Goal: Information Seeking & Learning: Learn about a topic

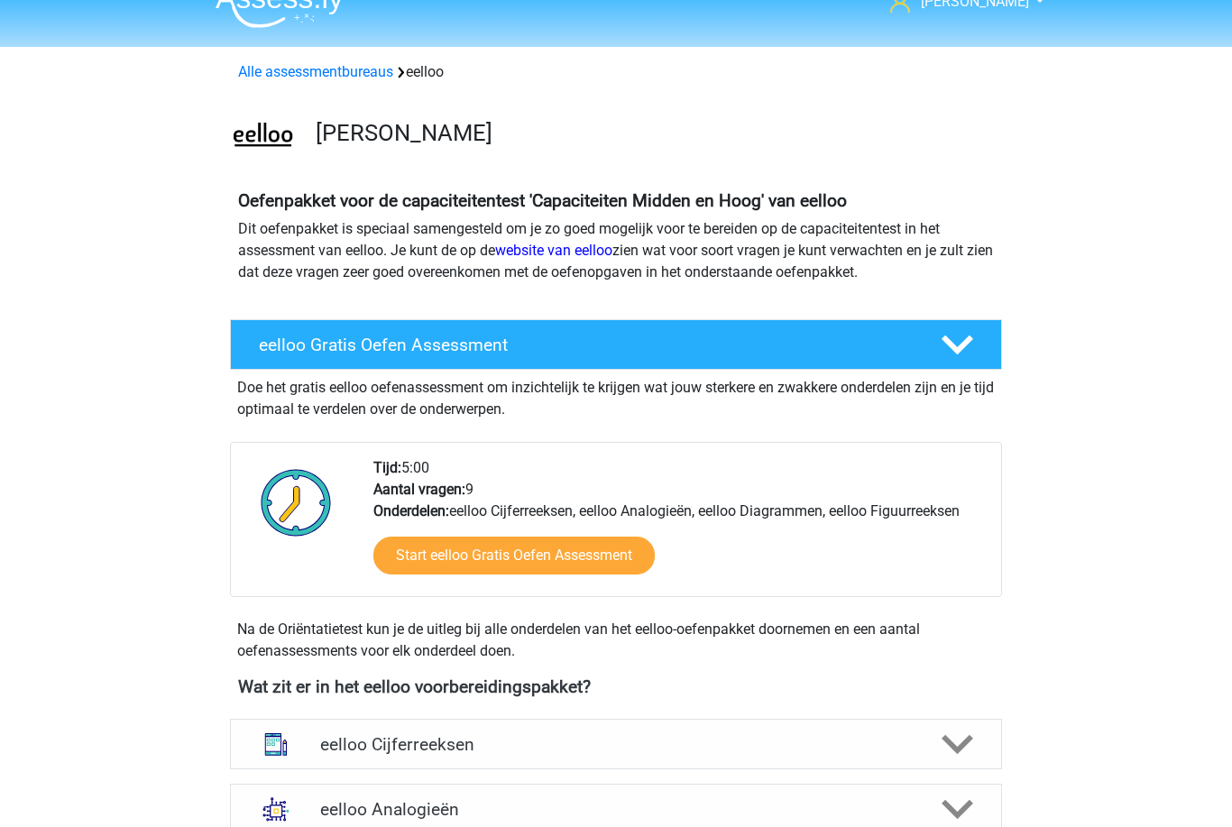
scroll to position [28, 0]
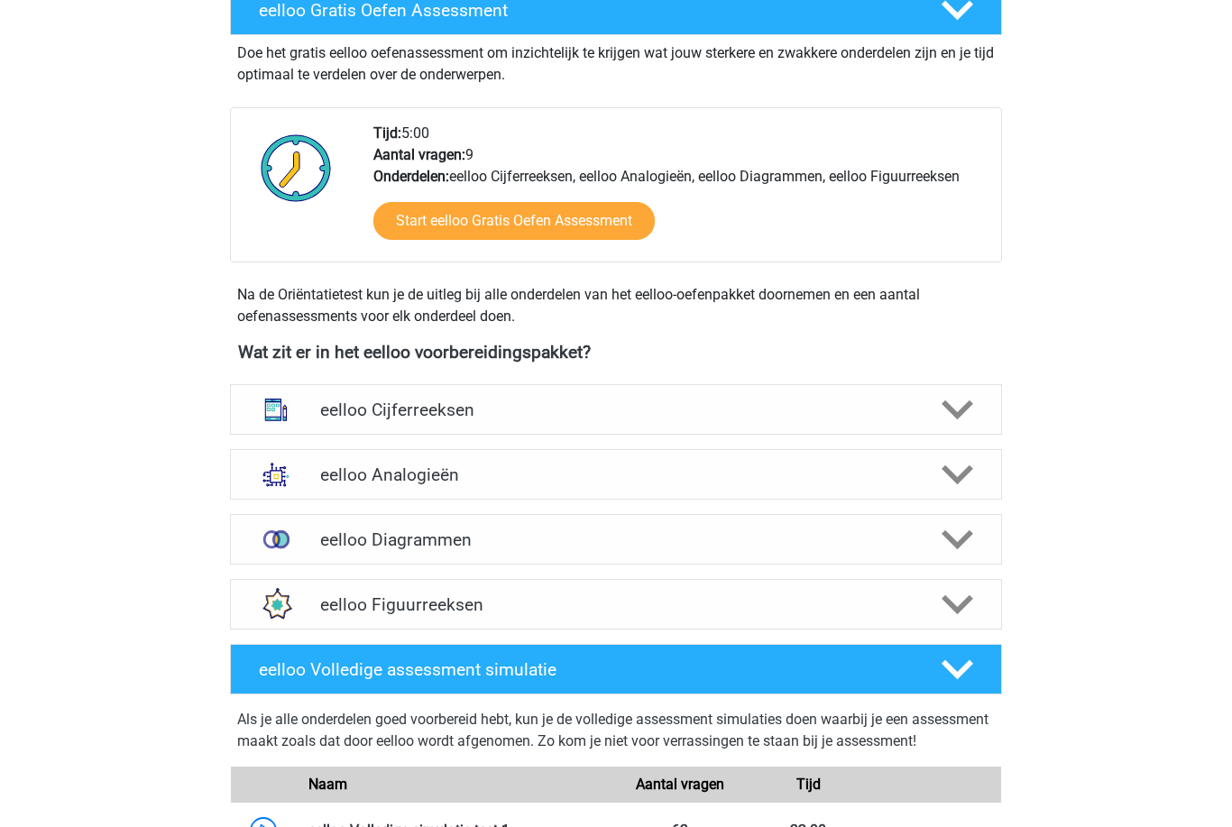
click at [284, 407] on img at bounding box center [276, 410] width 47 height 47
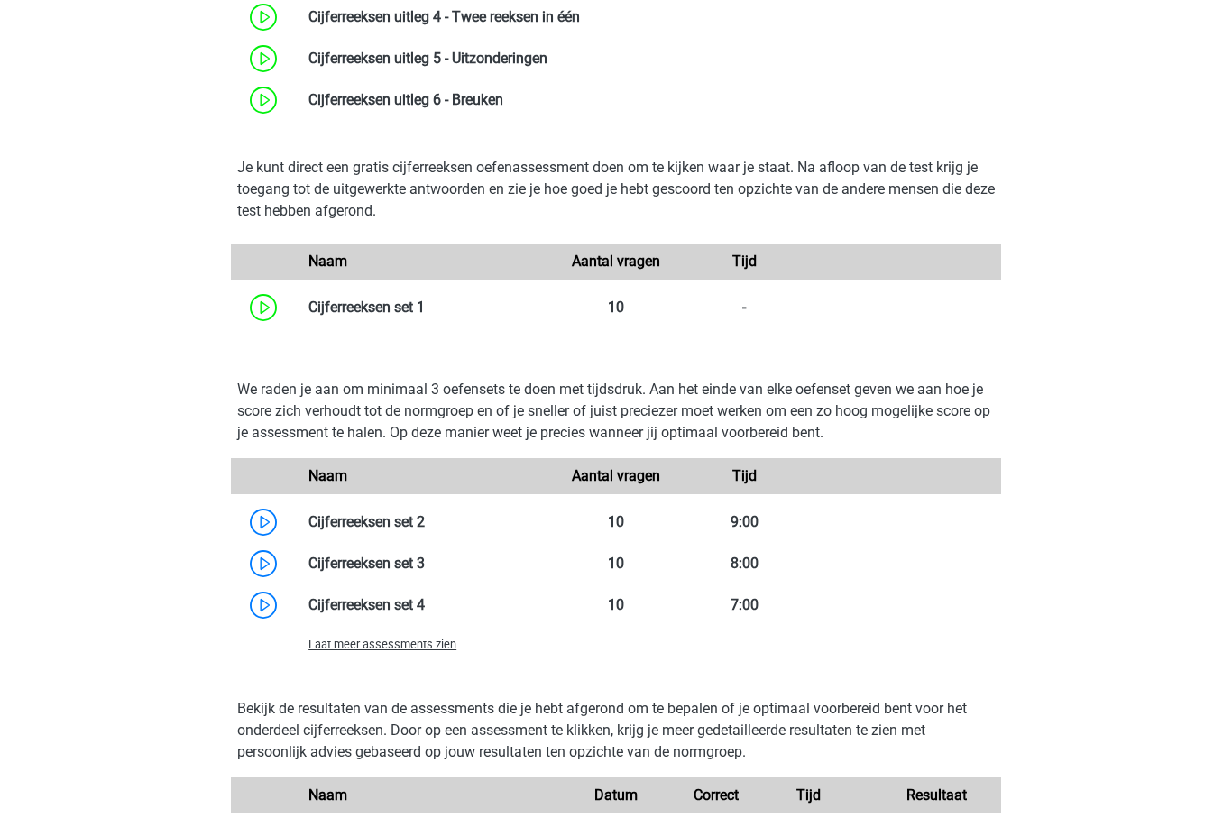
scroll to position [1020, 0]
click at [425, 613] on link at bounding box center [425, 604] width 0 height 17
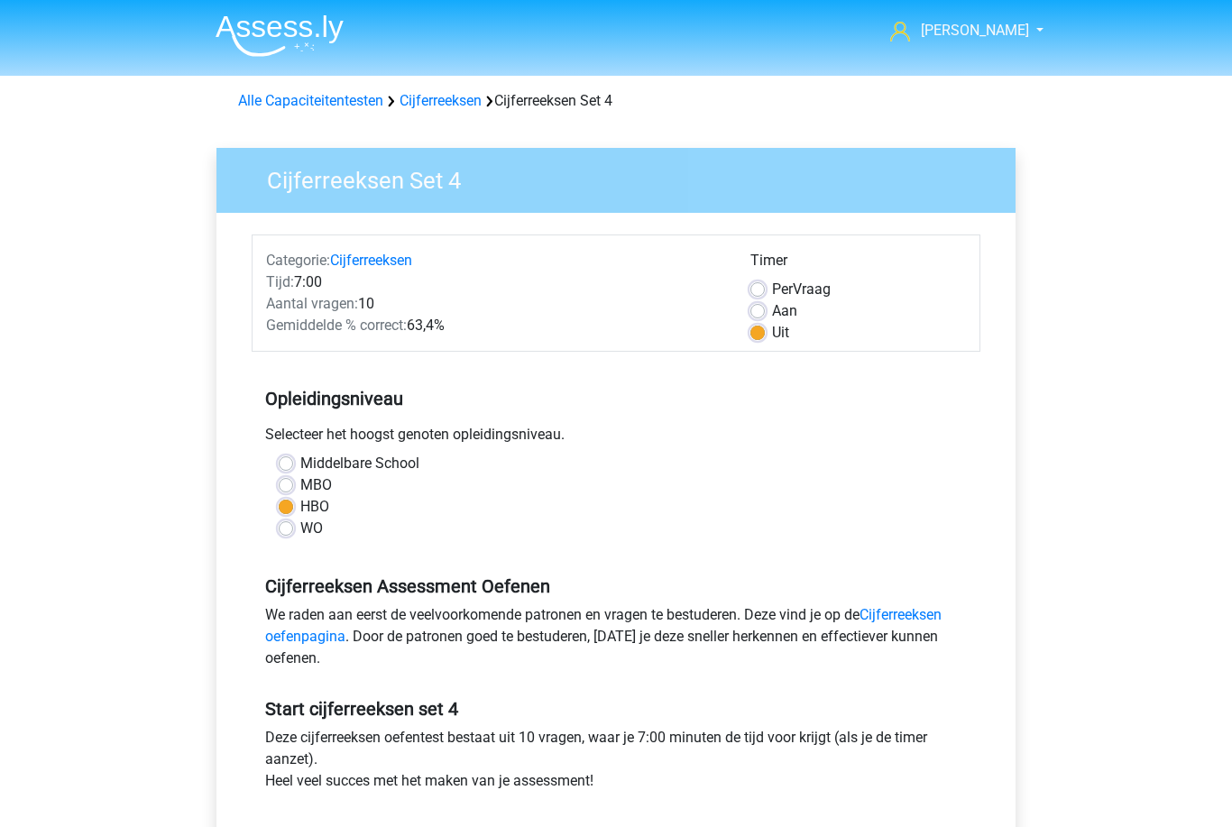
click at [446, 119] on div "Cijferreeksen Set 4 Categorie: Cijferreeksen Tijd: 7:00 Aantal vragen: 10 Gemid…" at bounding box center [616, 534] width 828 height 830
click at [437, 97] on link "Cijferreeksen" at bounding box center [441, 100] width 82 height 17
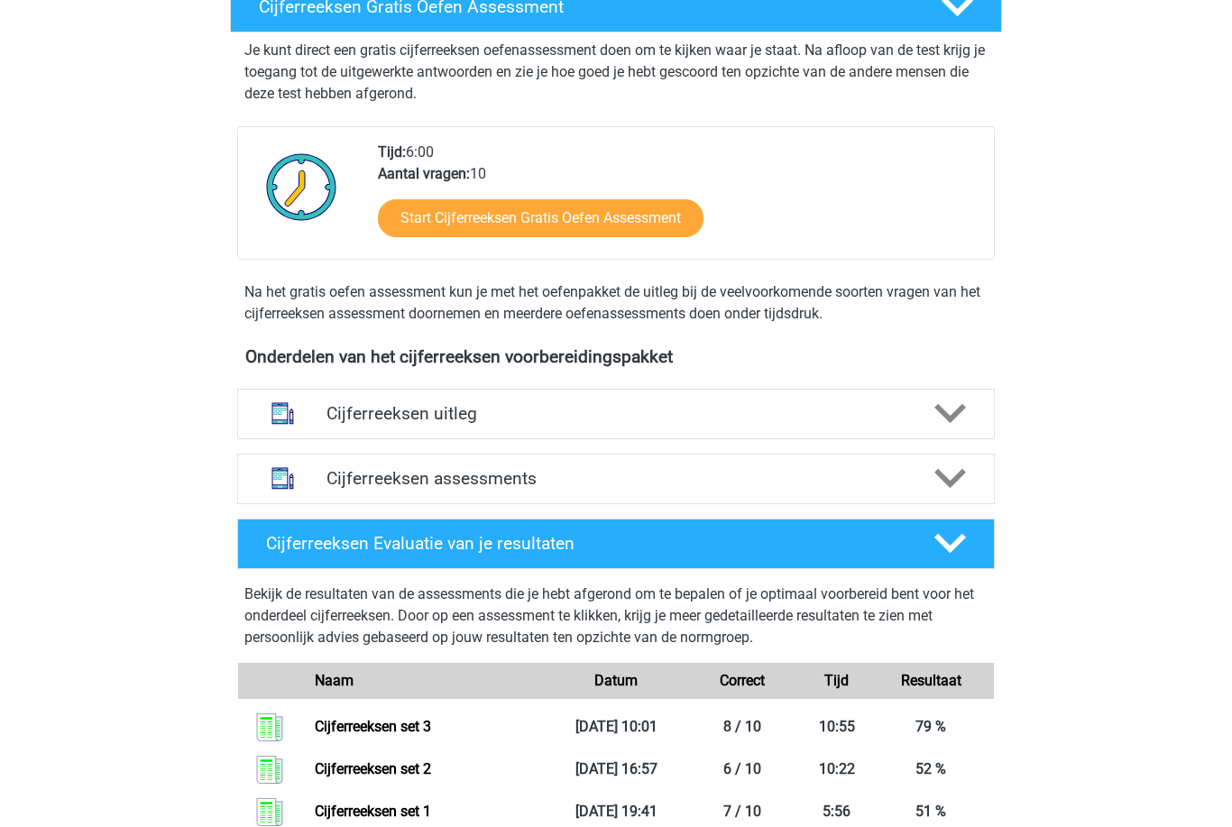
scroll to position [324, 0]
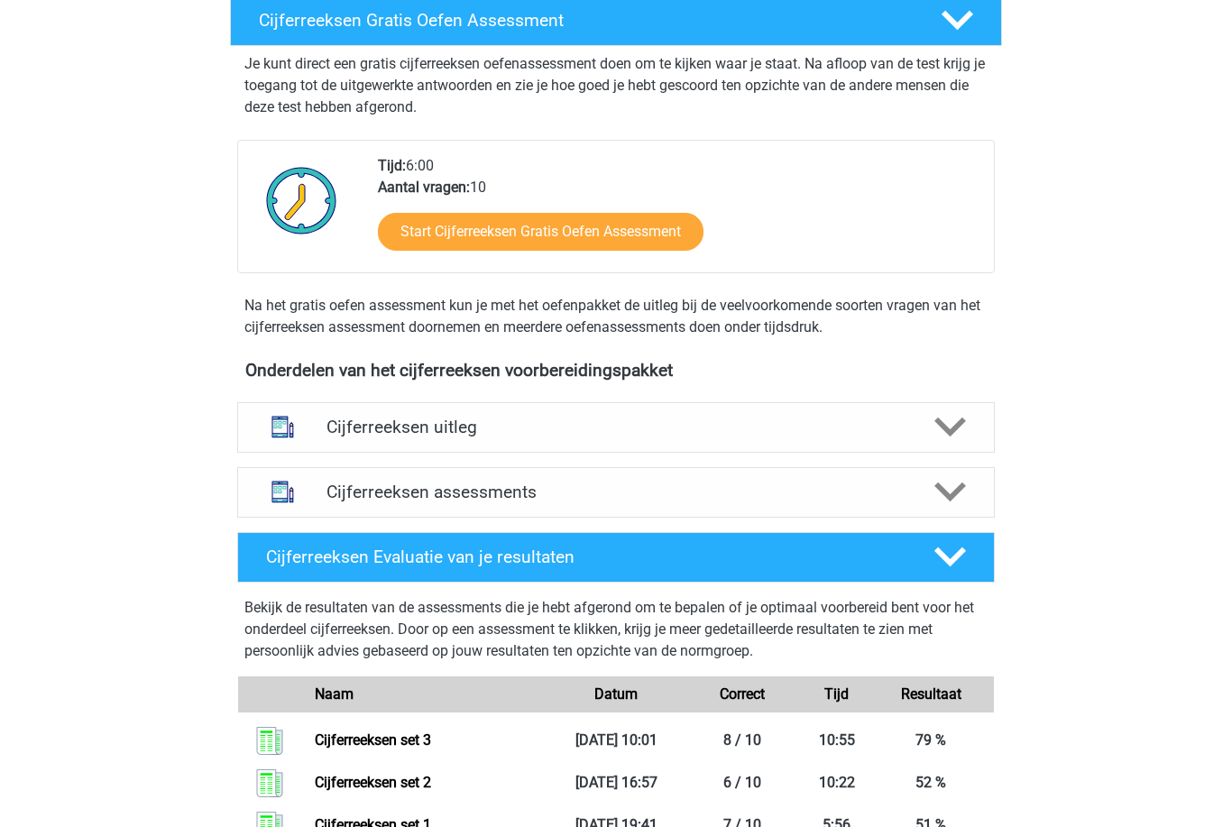
click at [303, 515] on img at bounding box center [283, 492] width 46 height 46
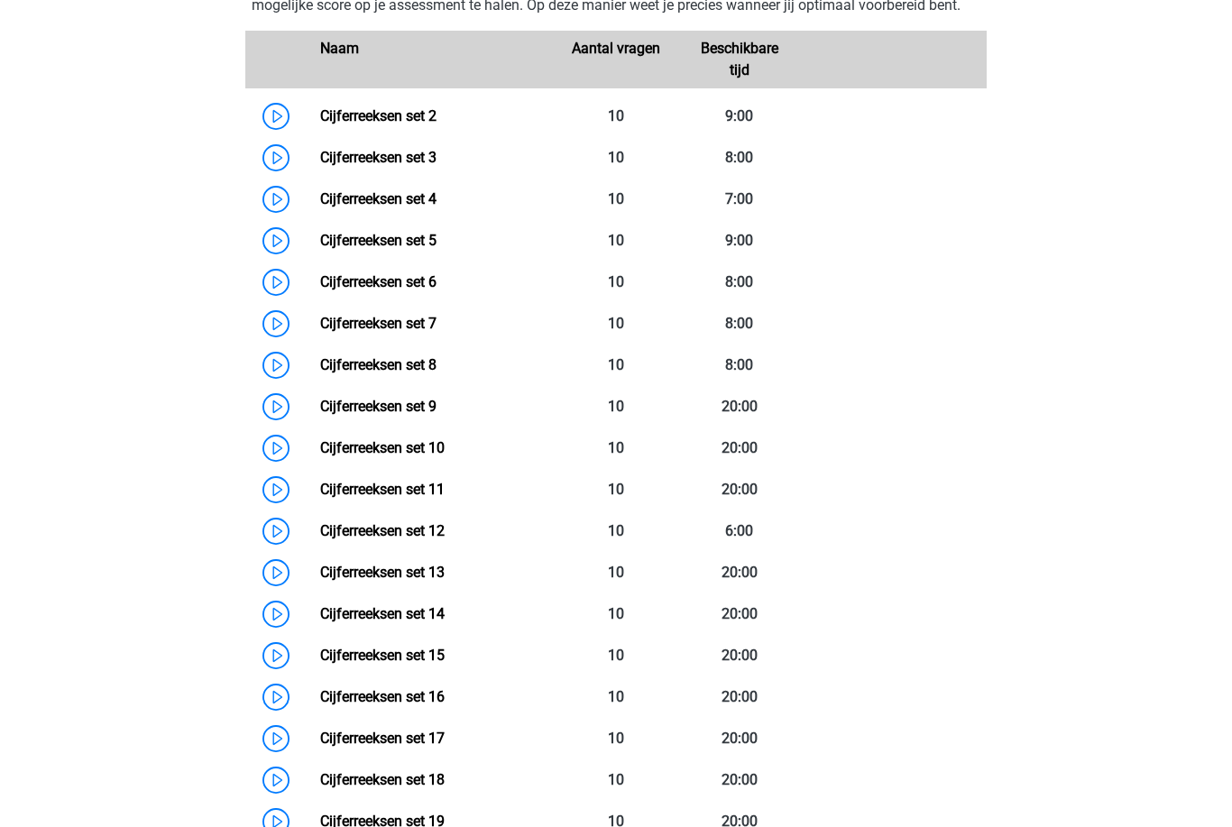
scroll to position [901, 0]
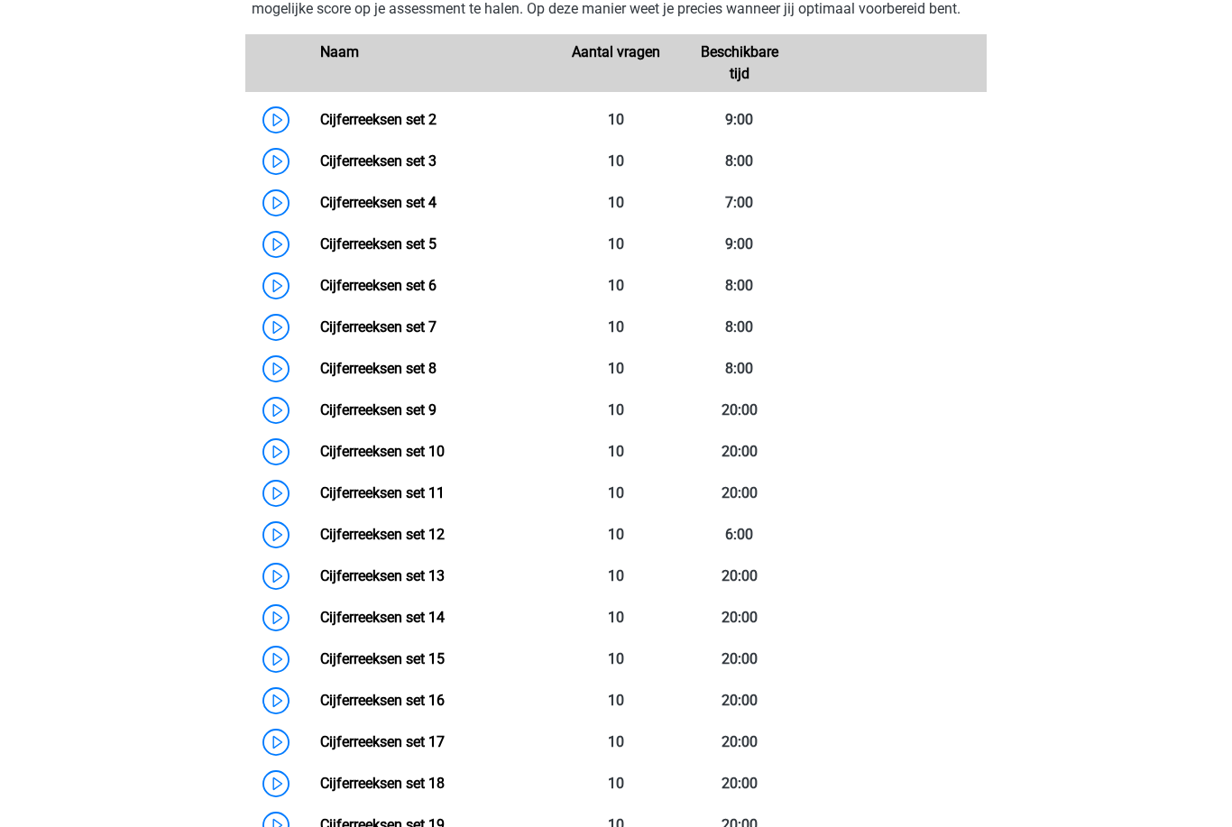
click at [362, 211] on link "Cijferreeksen set 4" at bounding box center [378, 202] width 116 height 17
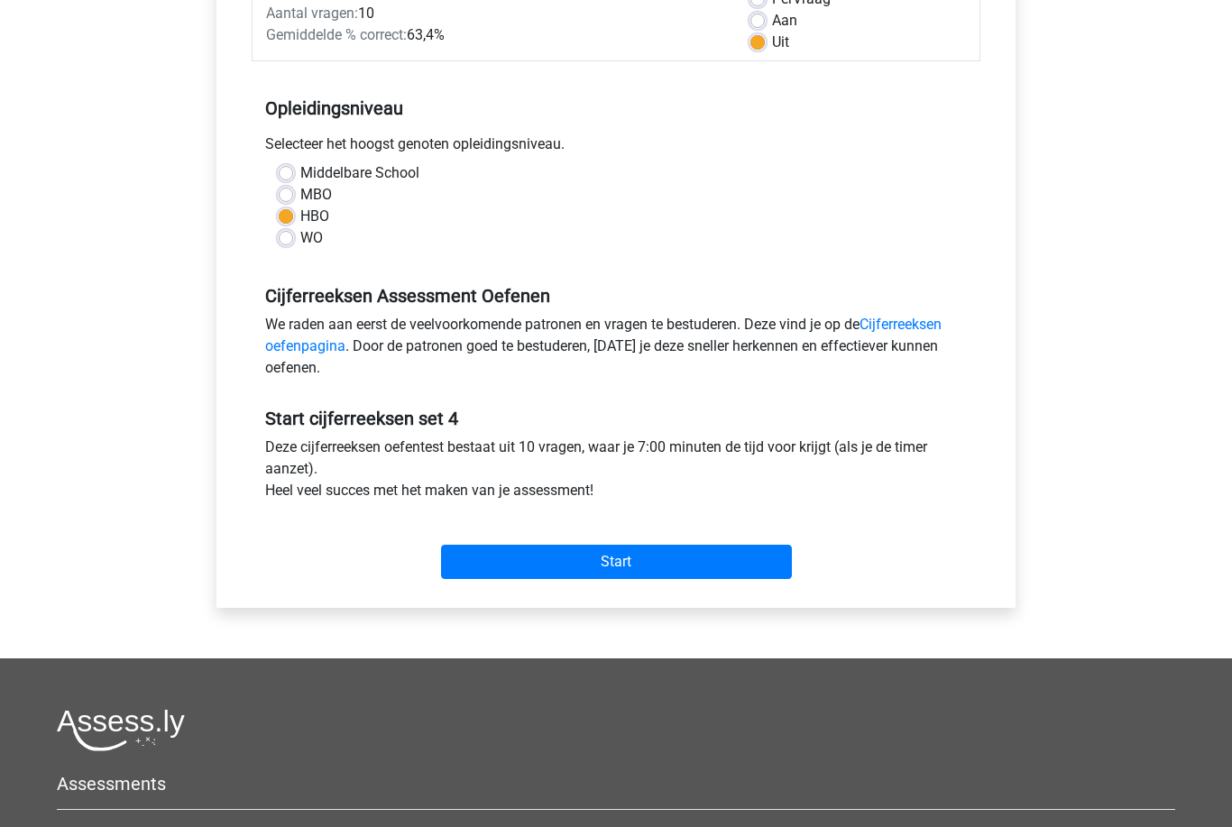
scroll to position [299, 0]
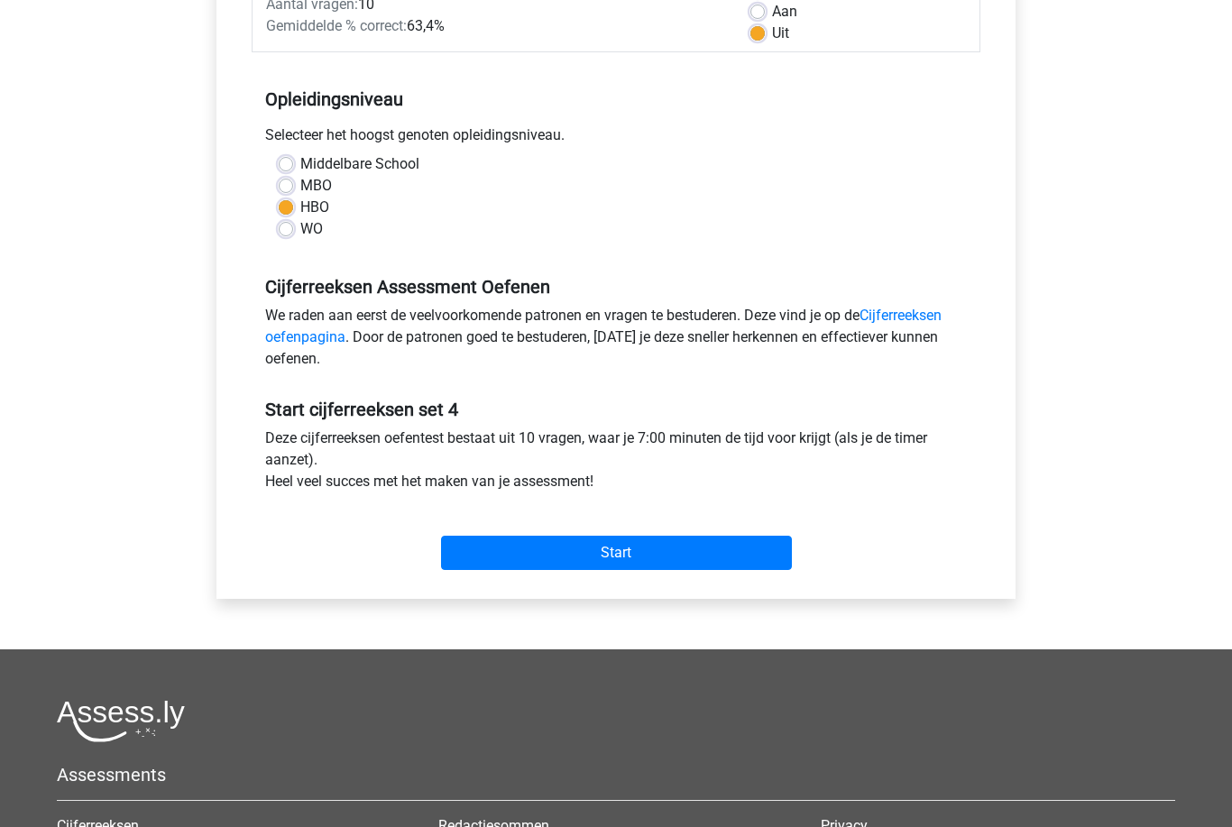
click at [555, 547] on input "Start" at bounding box center [616, 554] width 351 height 34
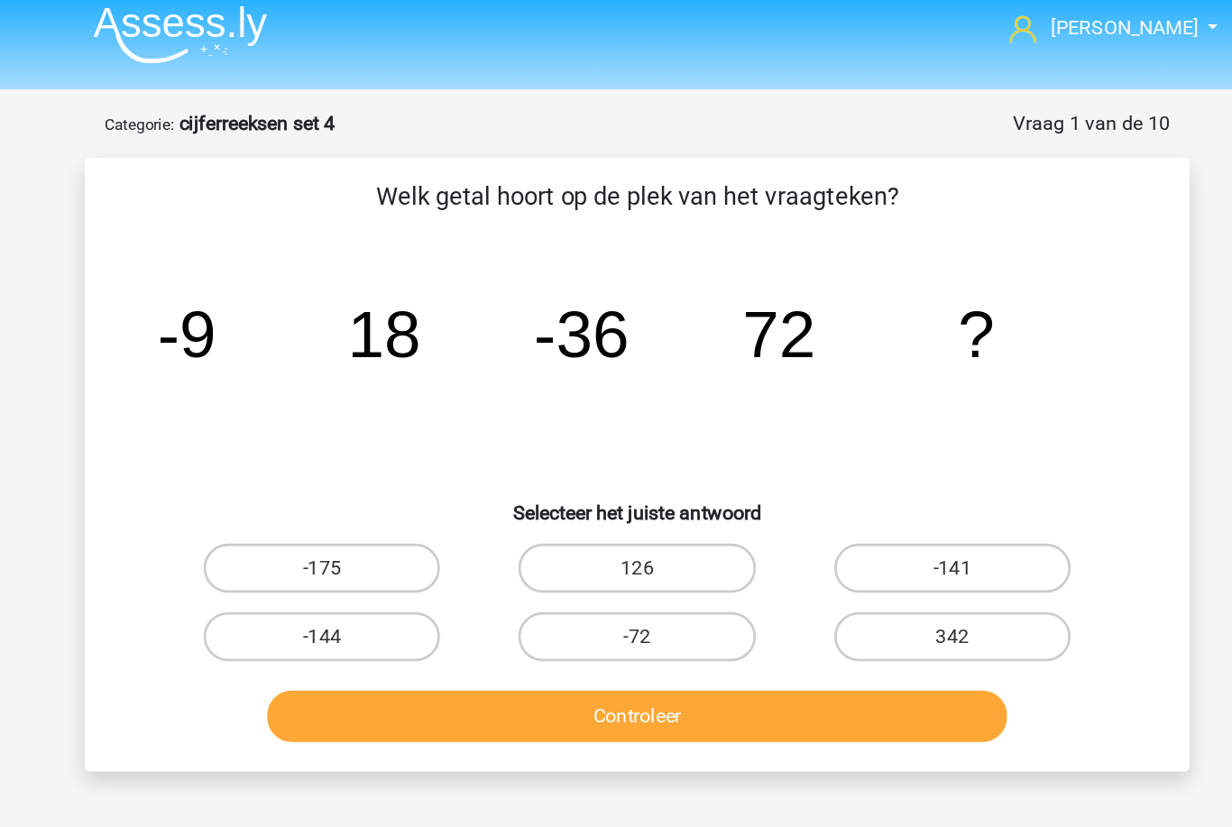
click at [297, 461] on label "-144" at bounding box center [384, 479] width 174 height 36
click at [384, 479] on input "-144" at bounding box center [390, 485] width 12 height 12
radio input "true"
click at [344, 528] on button "Controleer" at bounding box center [617, 538] width 546 height 38
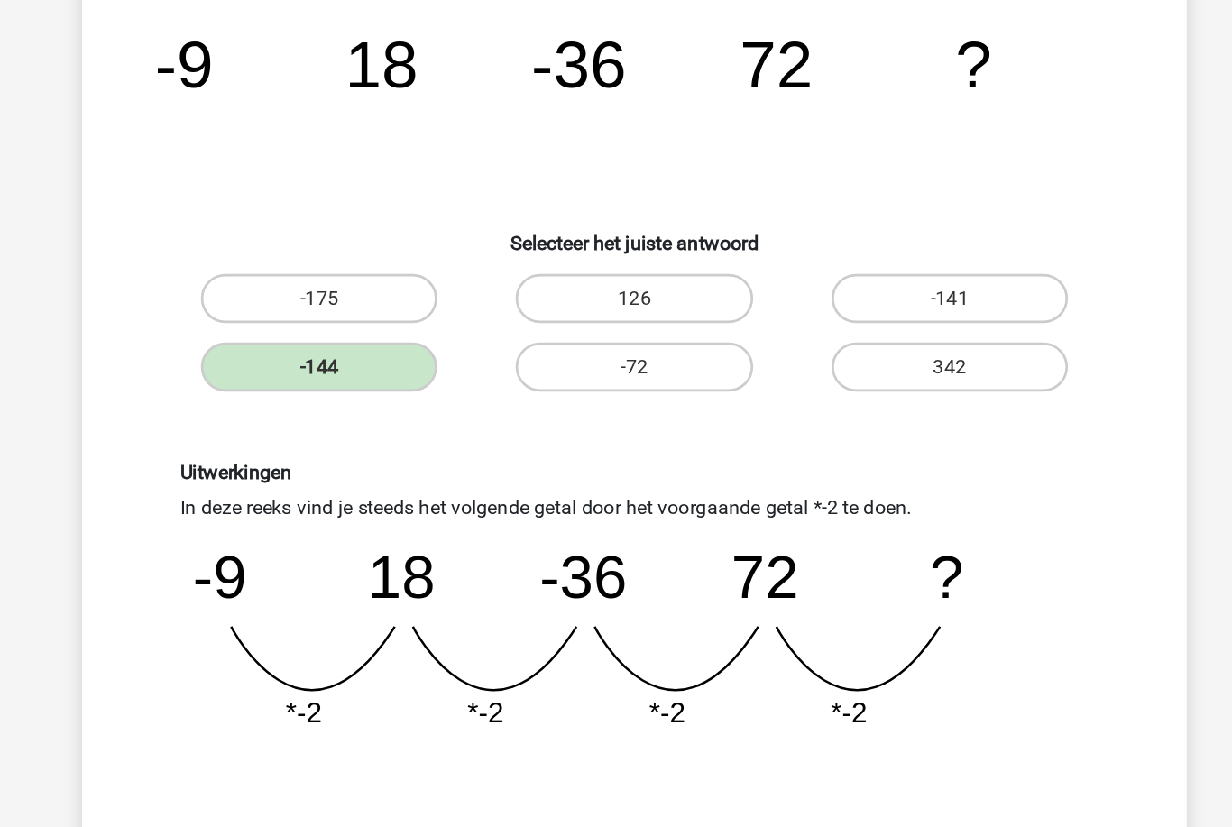
scroll to position [34, 0]
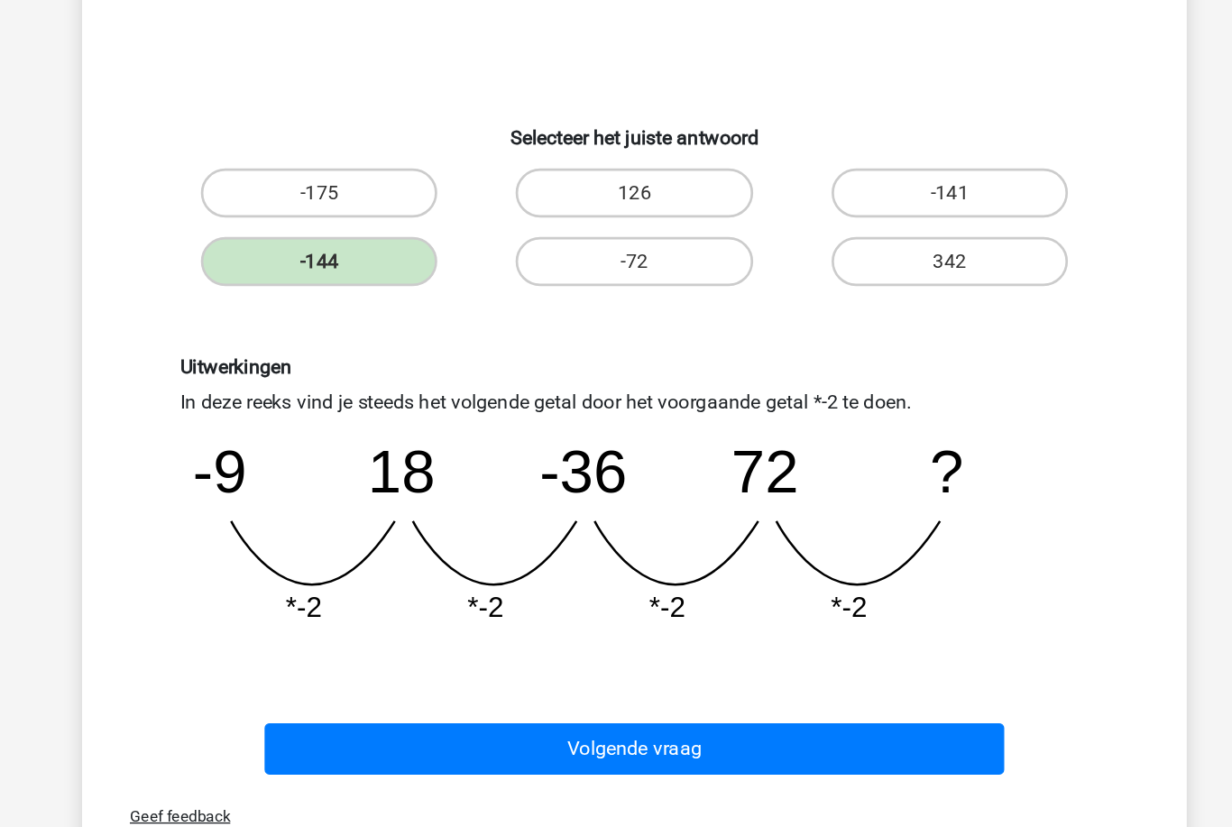
click at [344, 709] on button "Volgende vraag" at bounding box center [617, 728] width 546 height 38
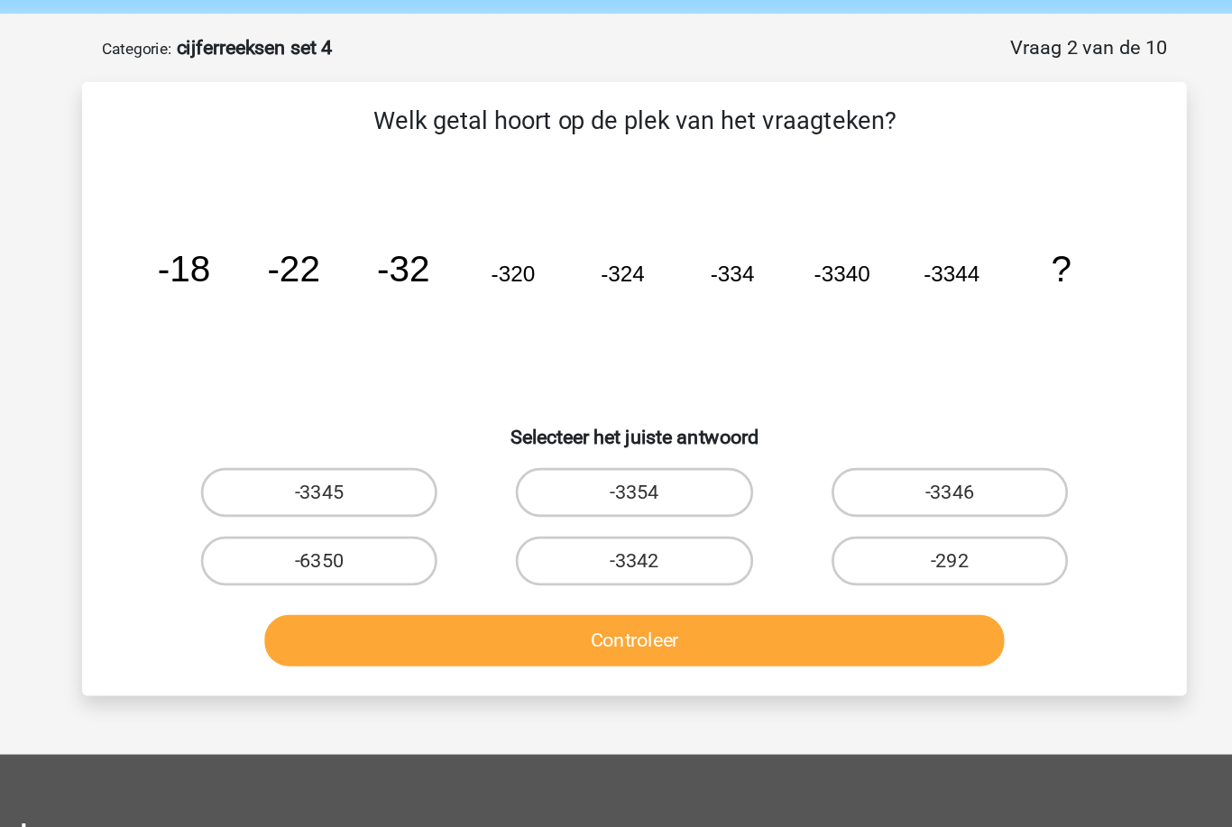
scroll to position [51, 0]
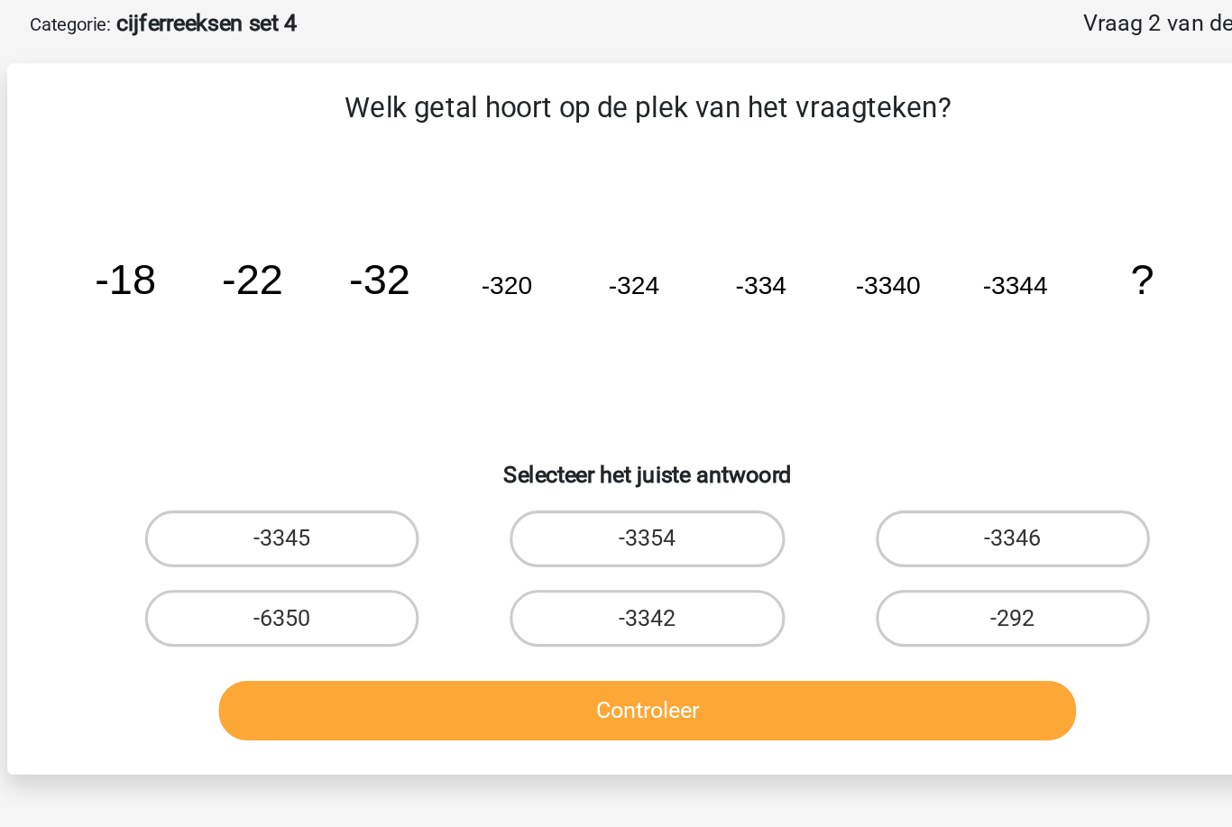
click at [529, 359] on label "-3354" at bounding box center [616, 377] width 174 height 36
click at [616, 377] on input "-3354" at bounding box center [622, 383] width 12 height 12
radio input "true"
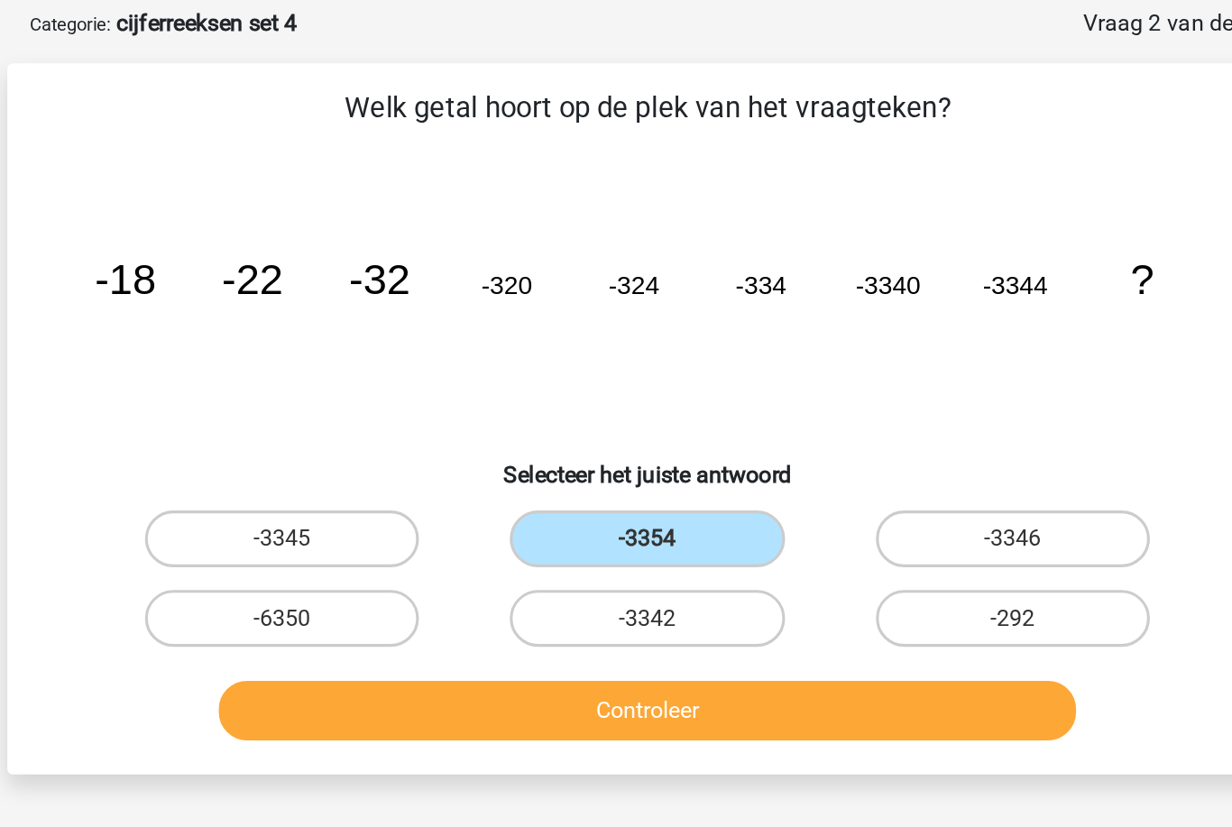
click at [643, 467] on button "Controleer" at bounding box center [617, 486] width 546 height 38
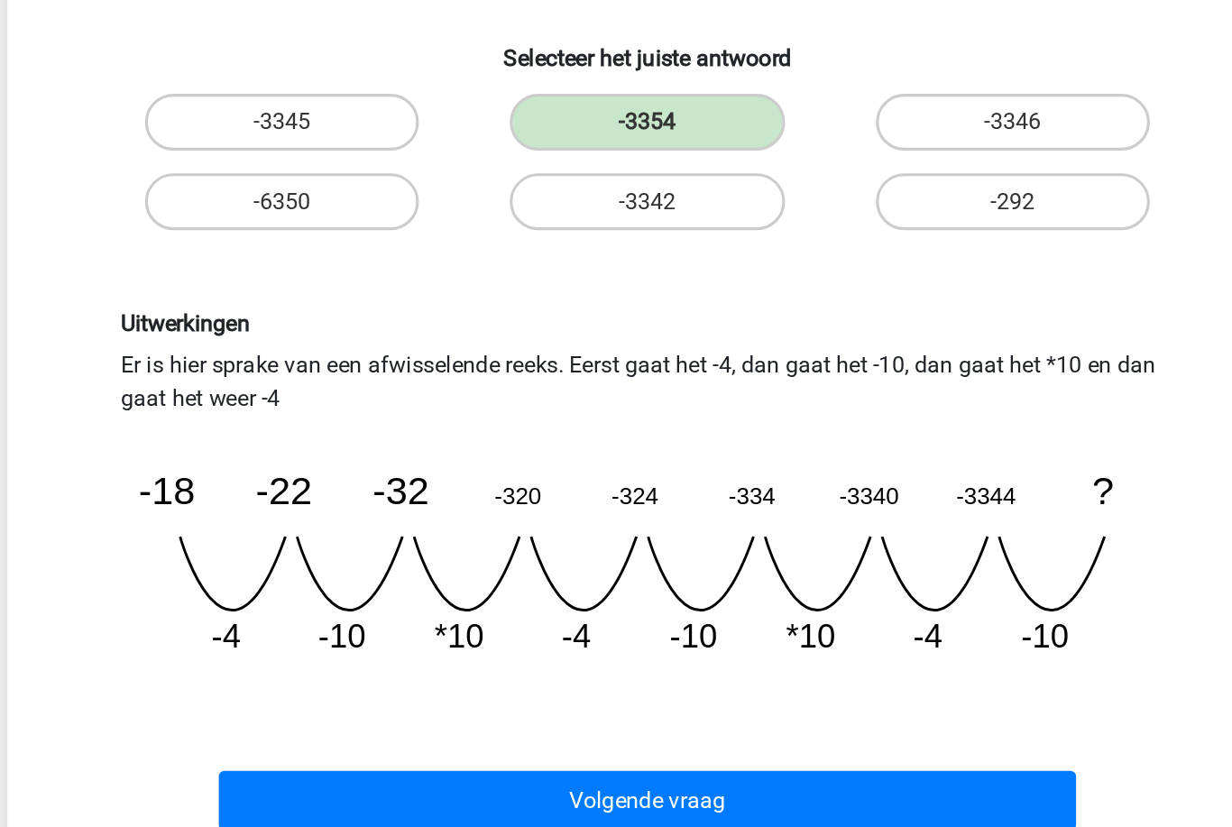
scroll to position [100, 0]
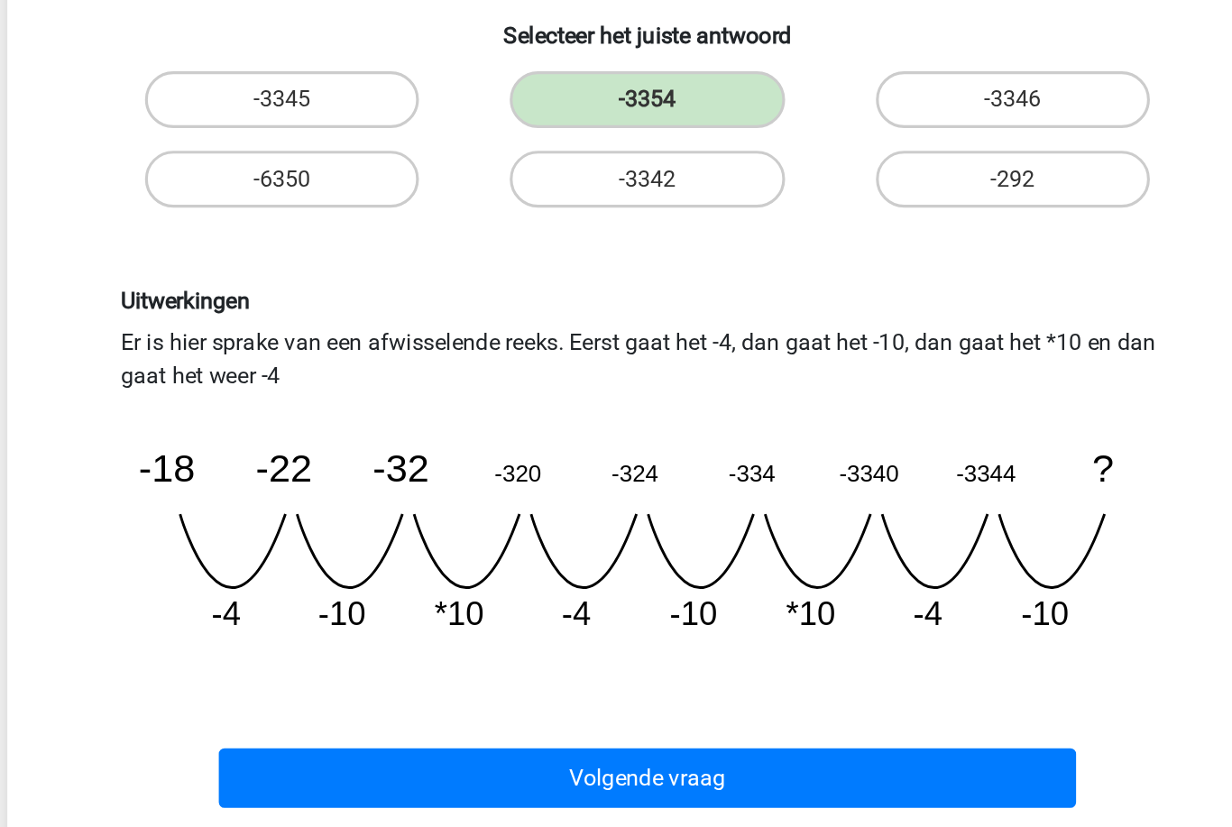
click at [344, 741] on button "Volgende vraag" at bounding box center [617, 760] width 546 height 38
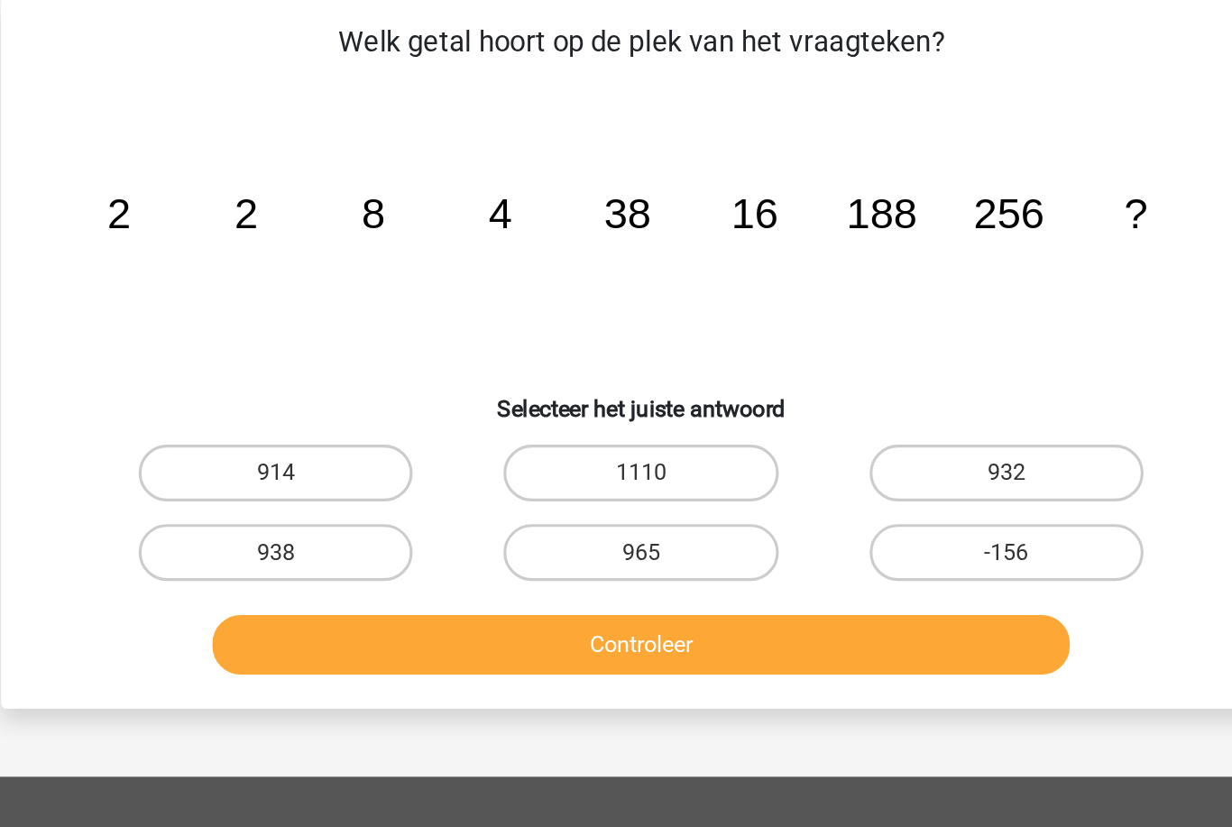
scroll to position [90, 0]
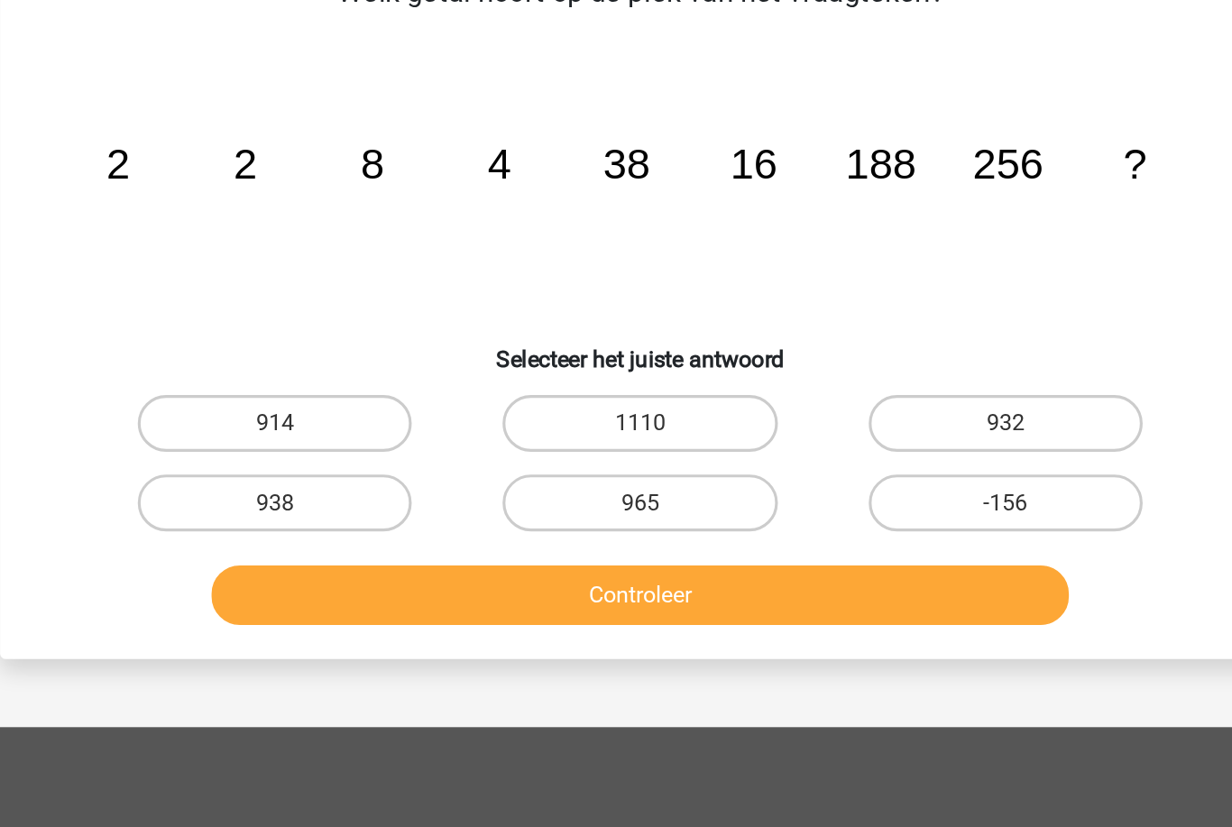
click at [297, 371] on label "938" at bounding box center [384, 389] width 174 height 36
click at [384, 389] on input "938" at bounding box center [390, 395] width 12 height 12
radio input "true"
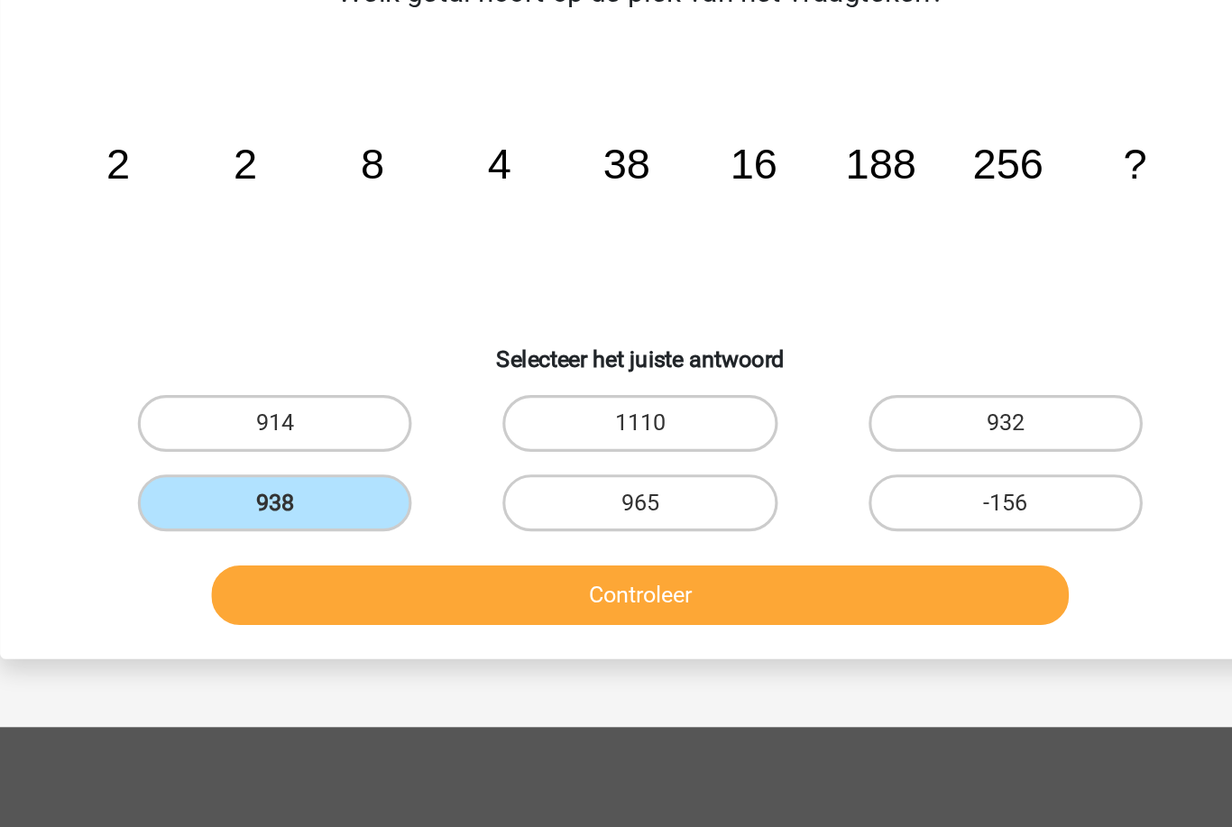
click at [344, 428] on button "Controleer" at bounding box center [617, 447] width 546 height 38
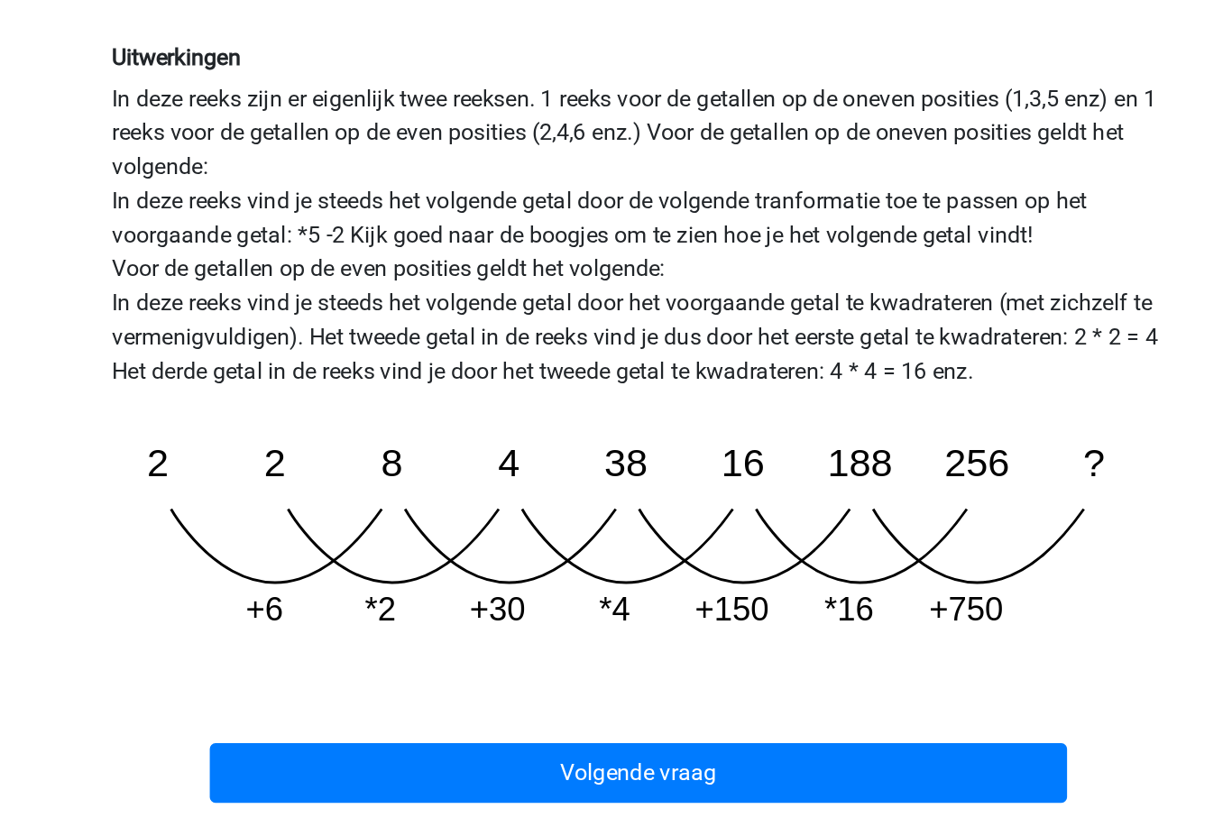
scroll to position [260, 0]
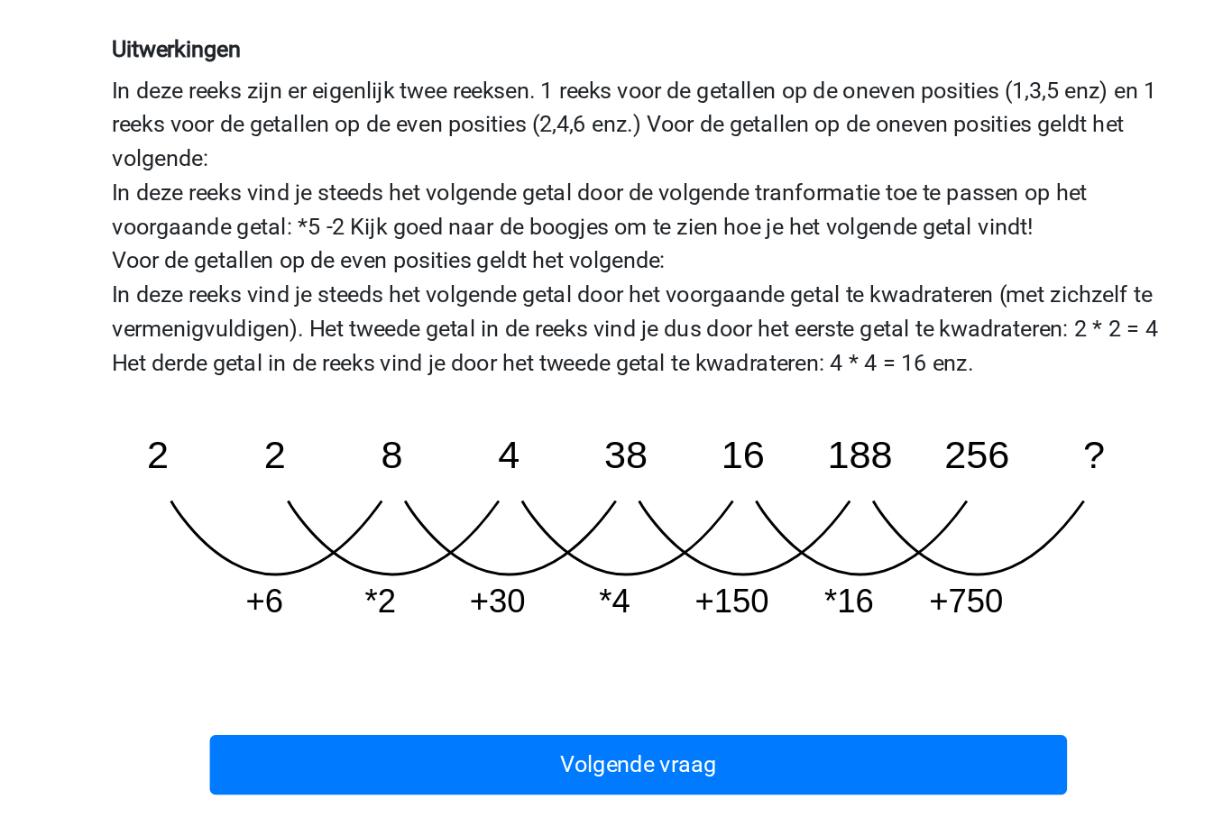
click at [344, 732] on button "Volgende vraag" at bounding box center [617, 751] width 546 height 38
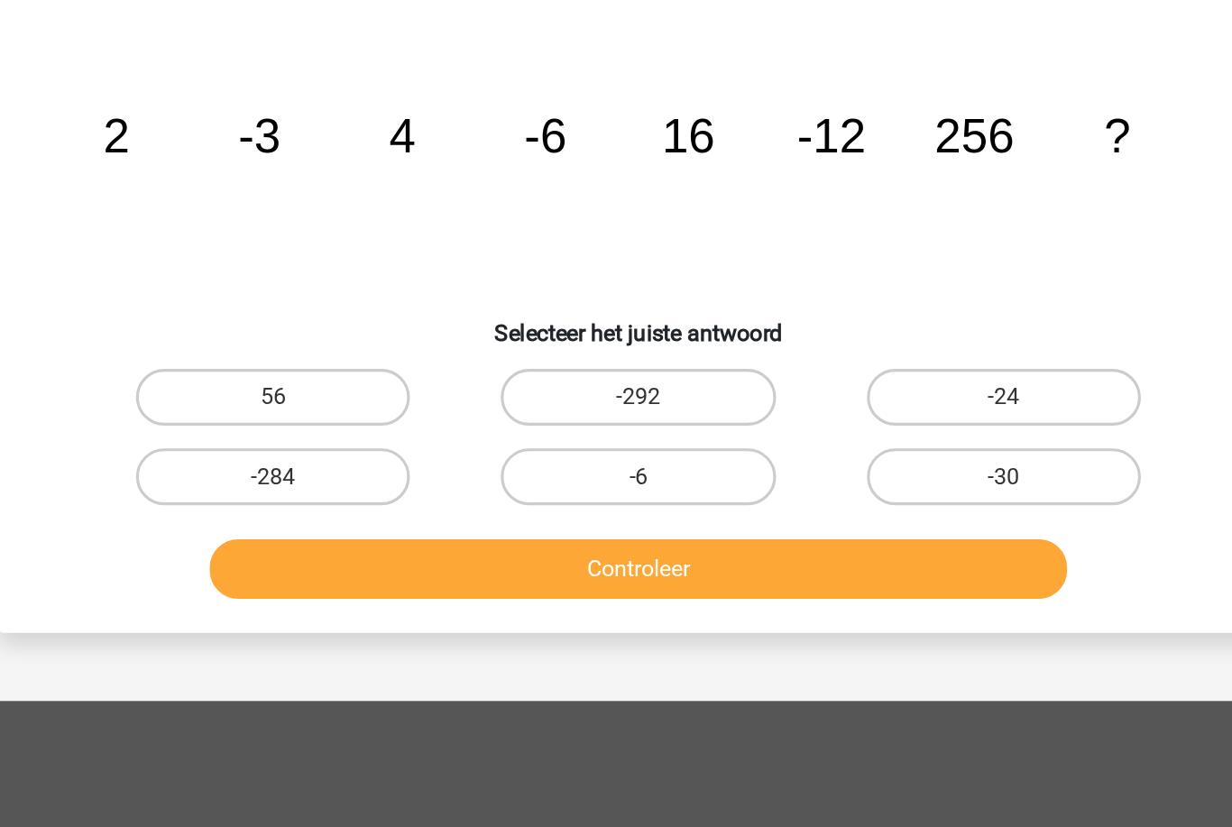
scroll to position [90, 0]
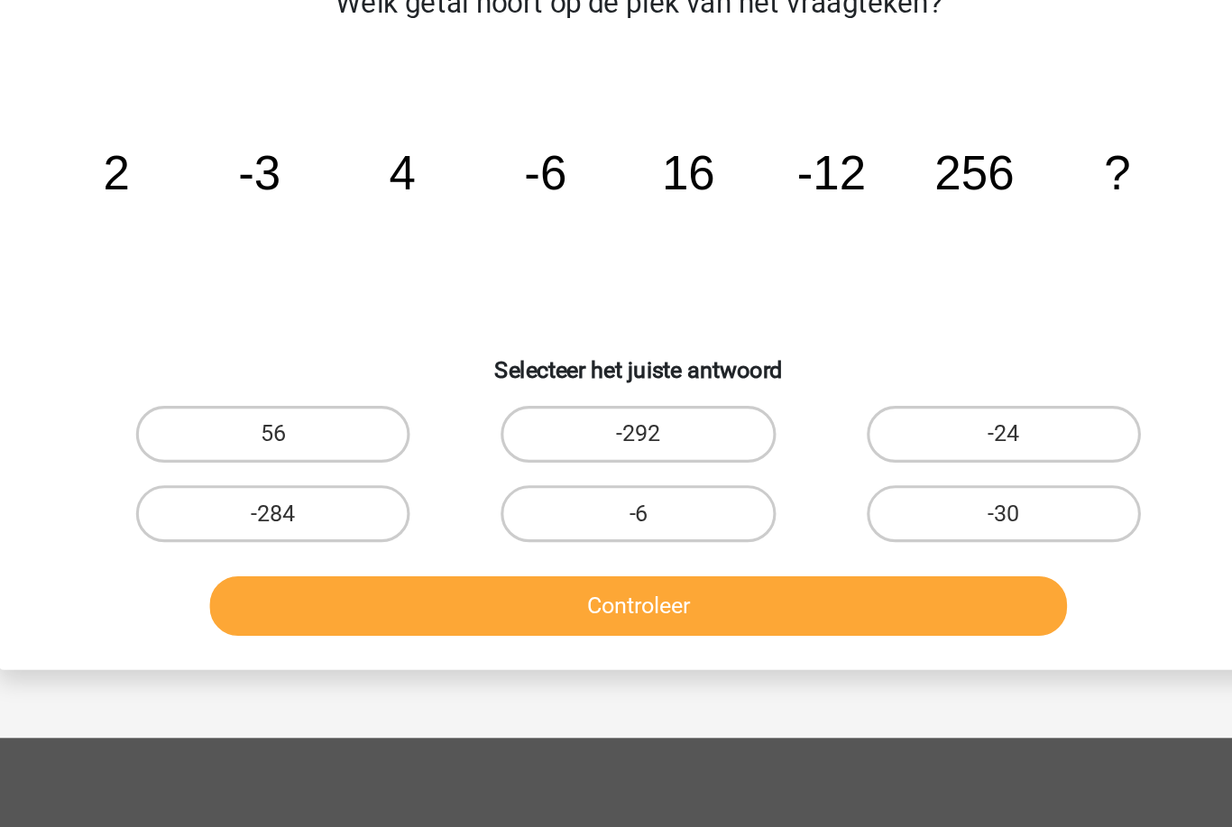
click at [761, 320] on label "-24" at bounding box center [848, 338] width 174 height 36
click at [848, 338] on input "-24" at bounding box center [854, 344] width 12 height 12
radio input "true"
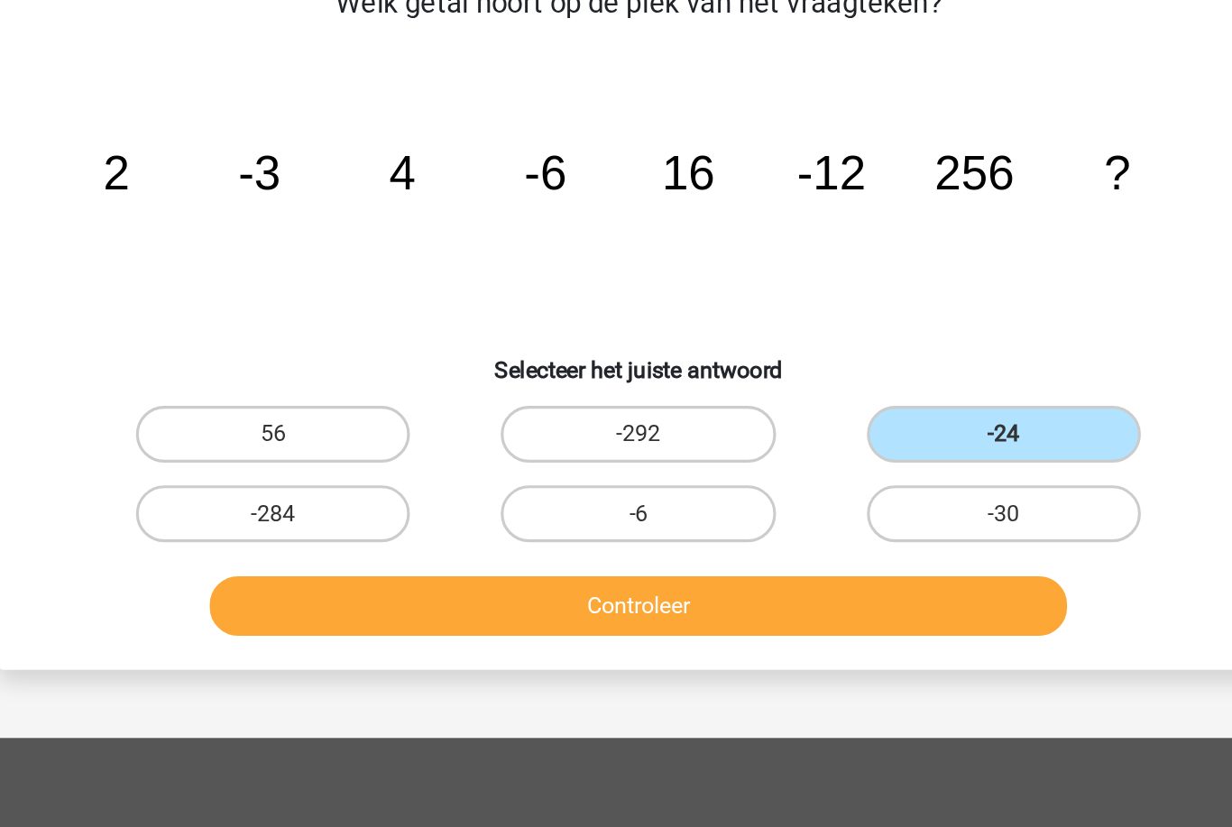
click at [626, 428] on button "Controleer" at bounding box center [617, 447] width 546 height 38
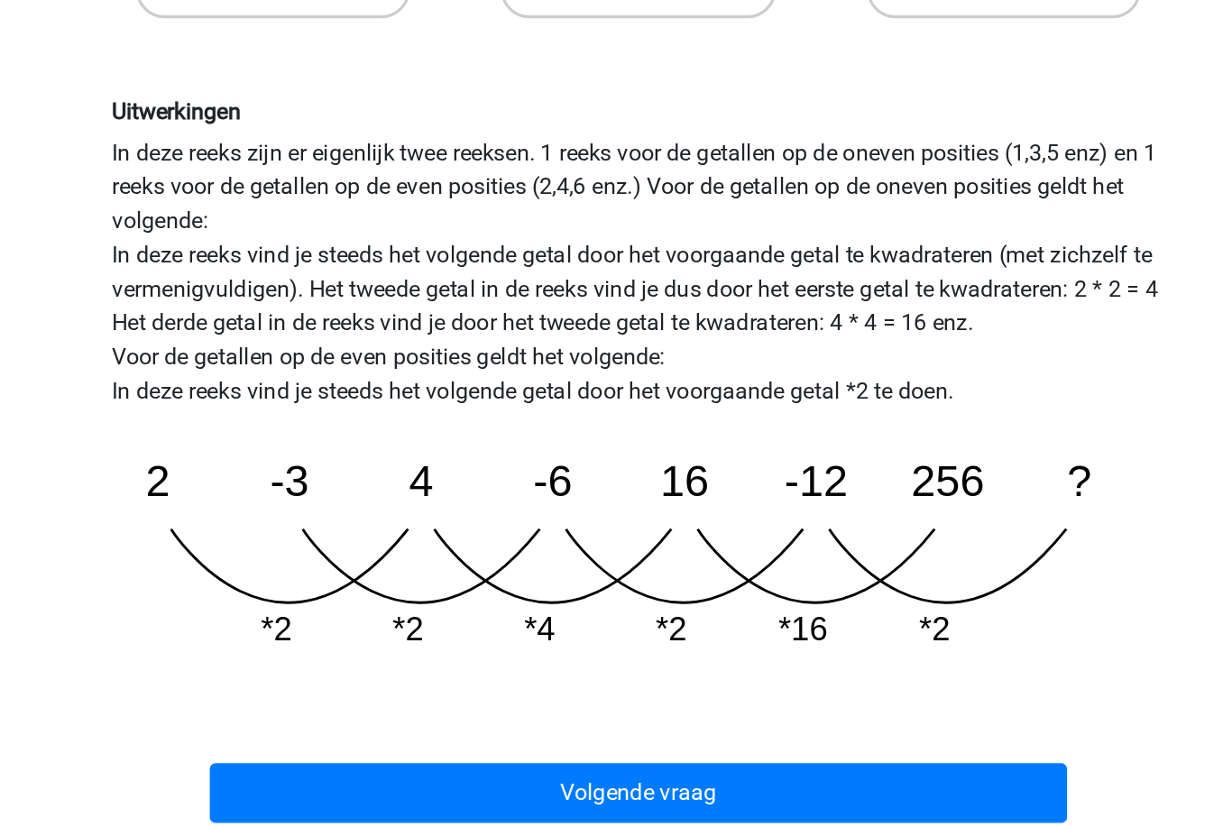
scroll to position [224, 0]
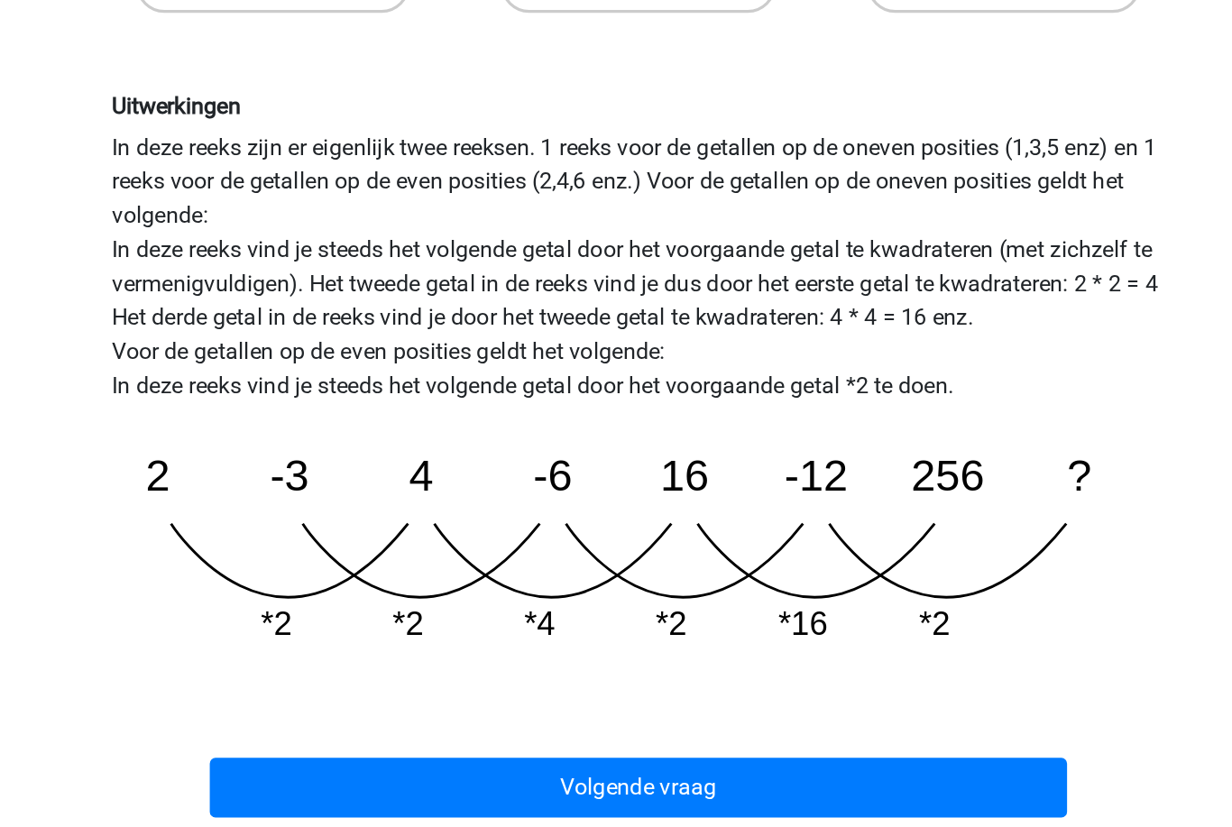
click at [612, 747] on button "Volgende vraag" at bounding box center [617, 766] width 546 height 38
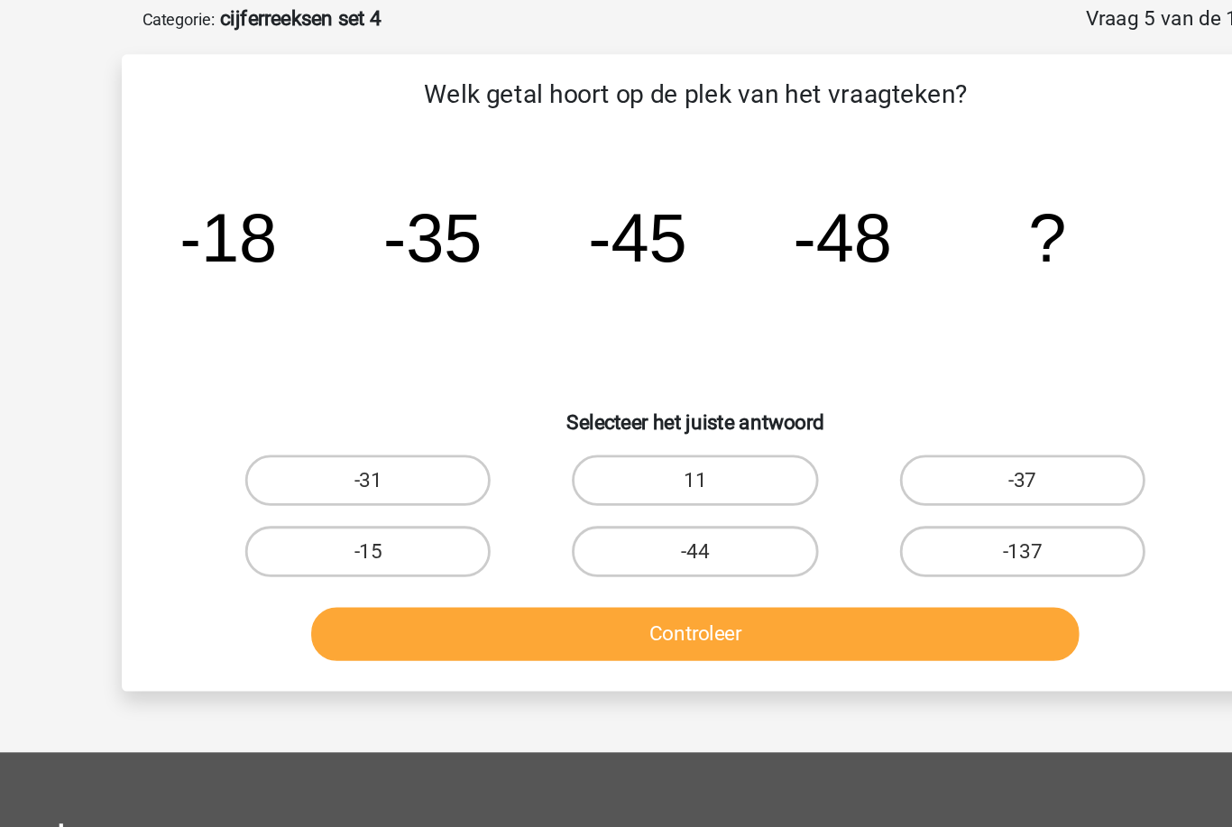
scroll to position [83, 0]
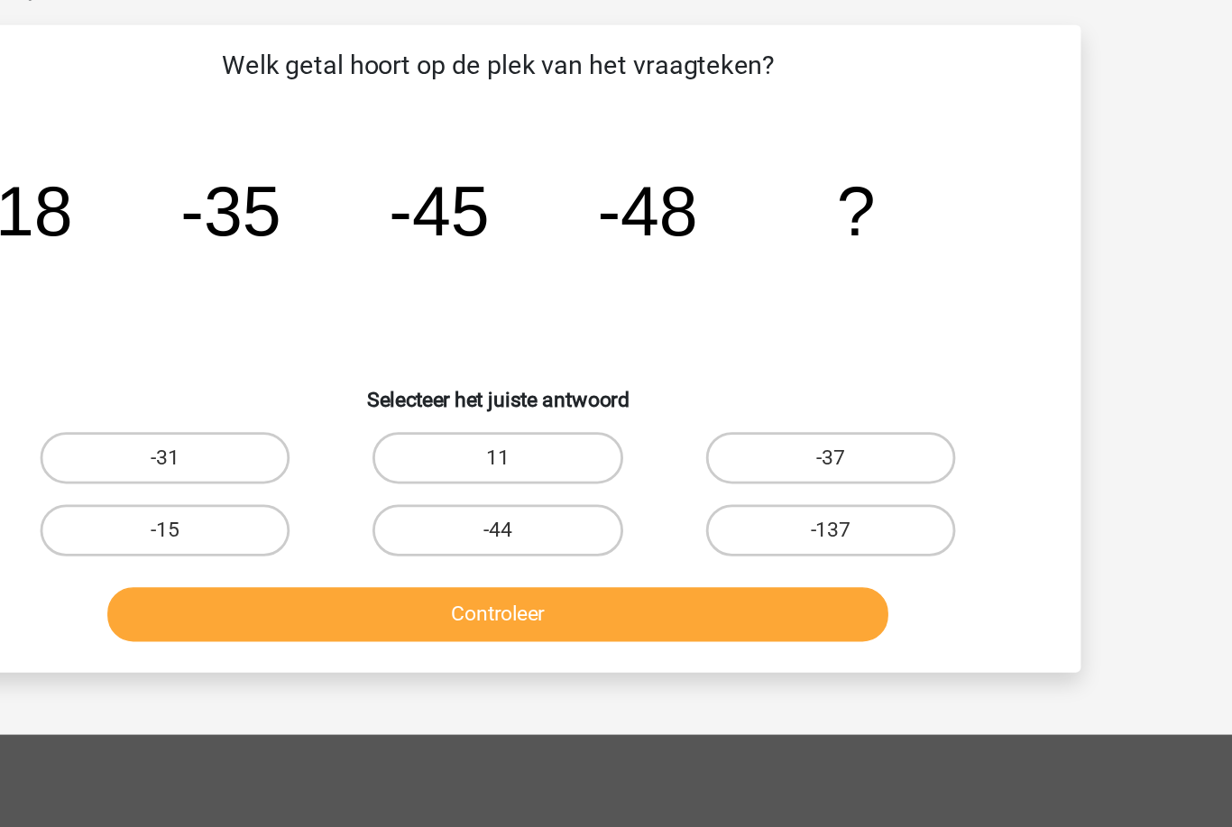
click at [529, 378] on label "-44" at bounding box center [616, 396] width 174 height 36
click at [616, 396] on input "-44" at bounding box center [622, 402] width 12 height 12
radio input "true"
click at [431, 436] on button "Controleer" at bounding box center [617, 455] width 546 height 38
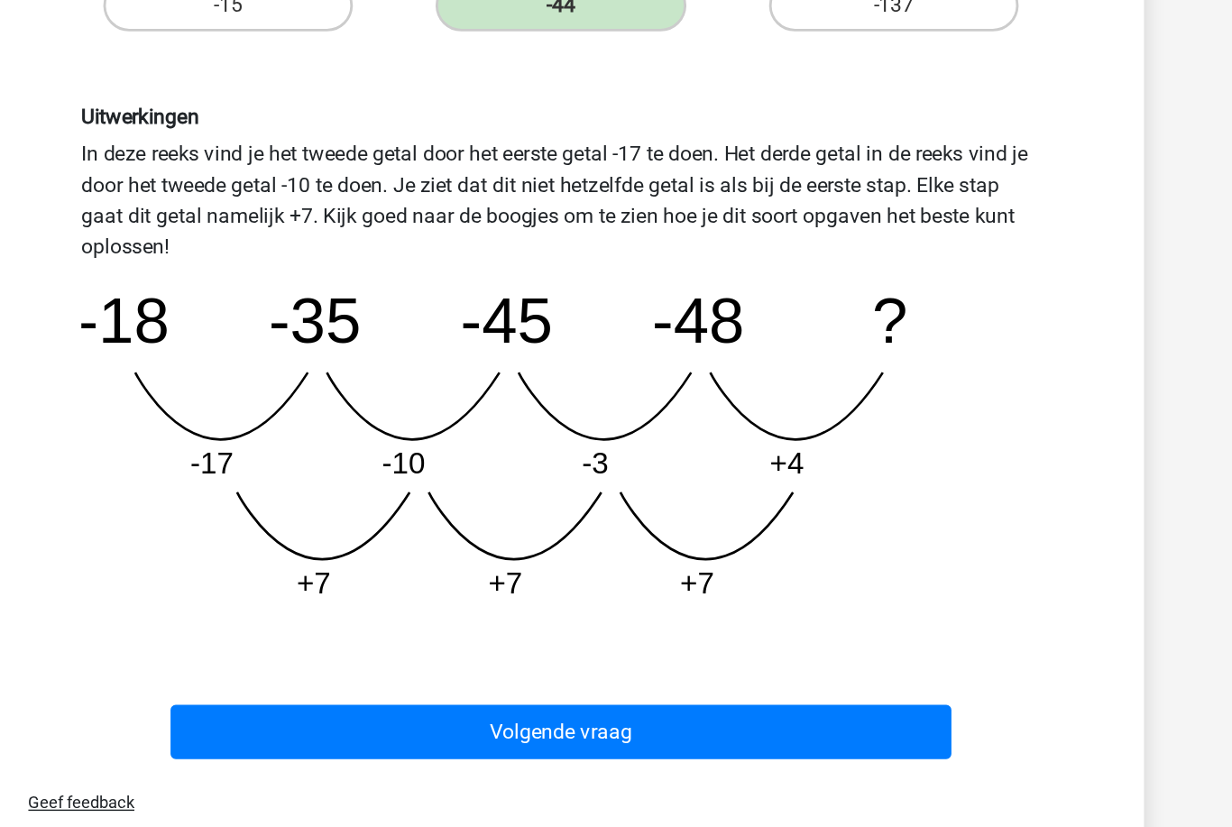
scroll to position [267, 0]
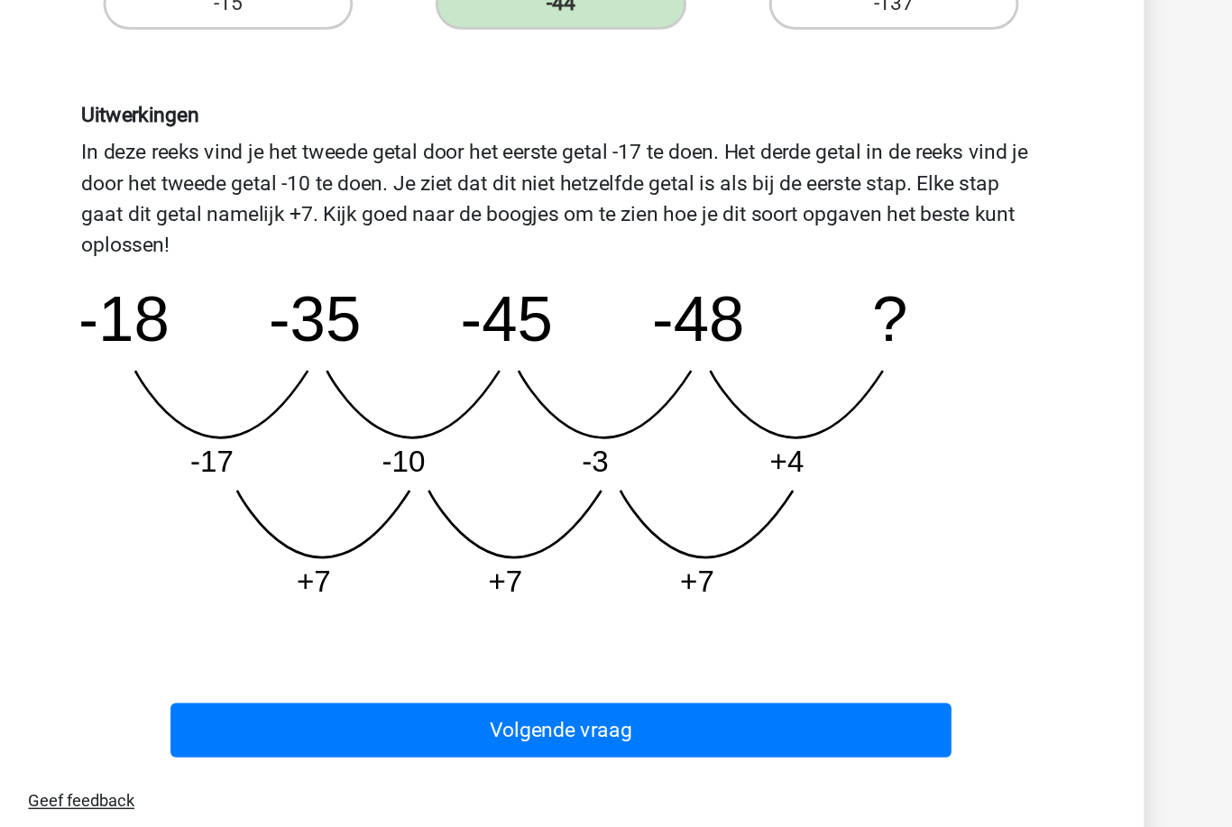
click at [636, 700] on button "Volgende vraag" at bounding box center [617, 719] width 546 height 38
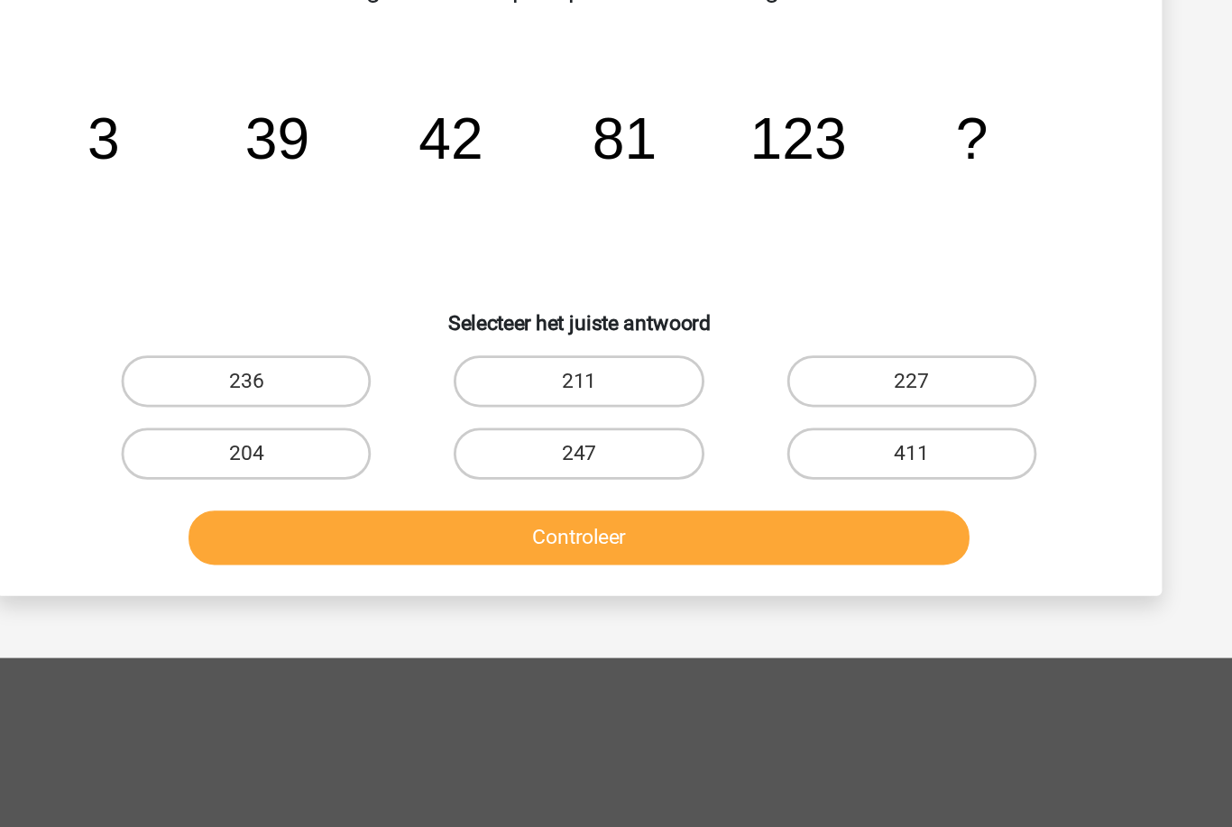
scroll to position [90, 0]
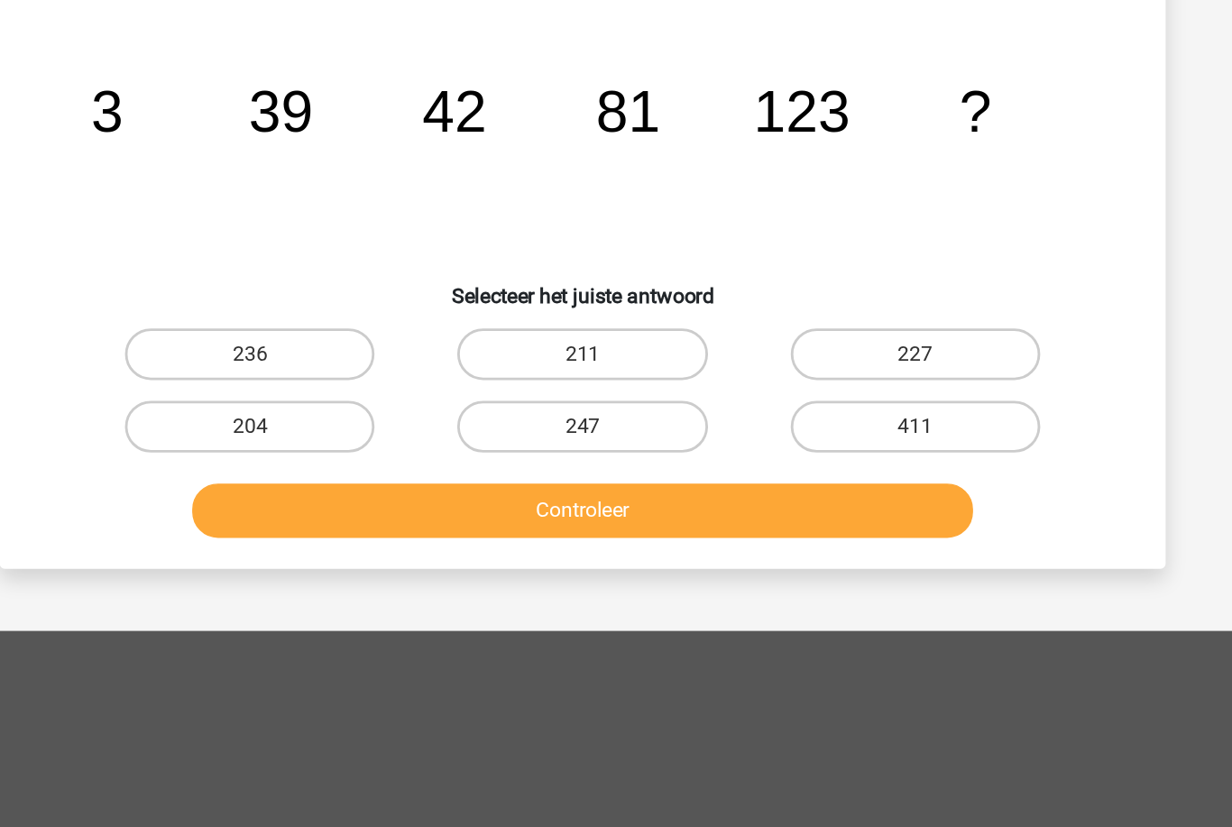
click at [297, 371] on label "204" at bounding box center [384, 389] width 174 height 36
click at [384, 389] on input "204" at bounding box center [390, 395] width 12 height 12
radio input "true"
click at [344, 428] on button "Controleer" at bounding box center [617, 447] width 546 height 38
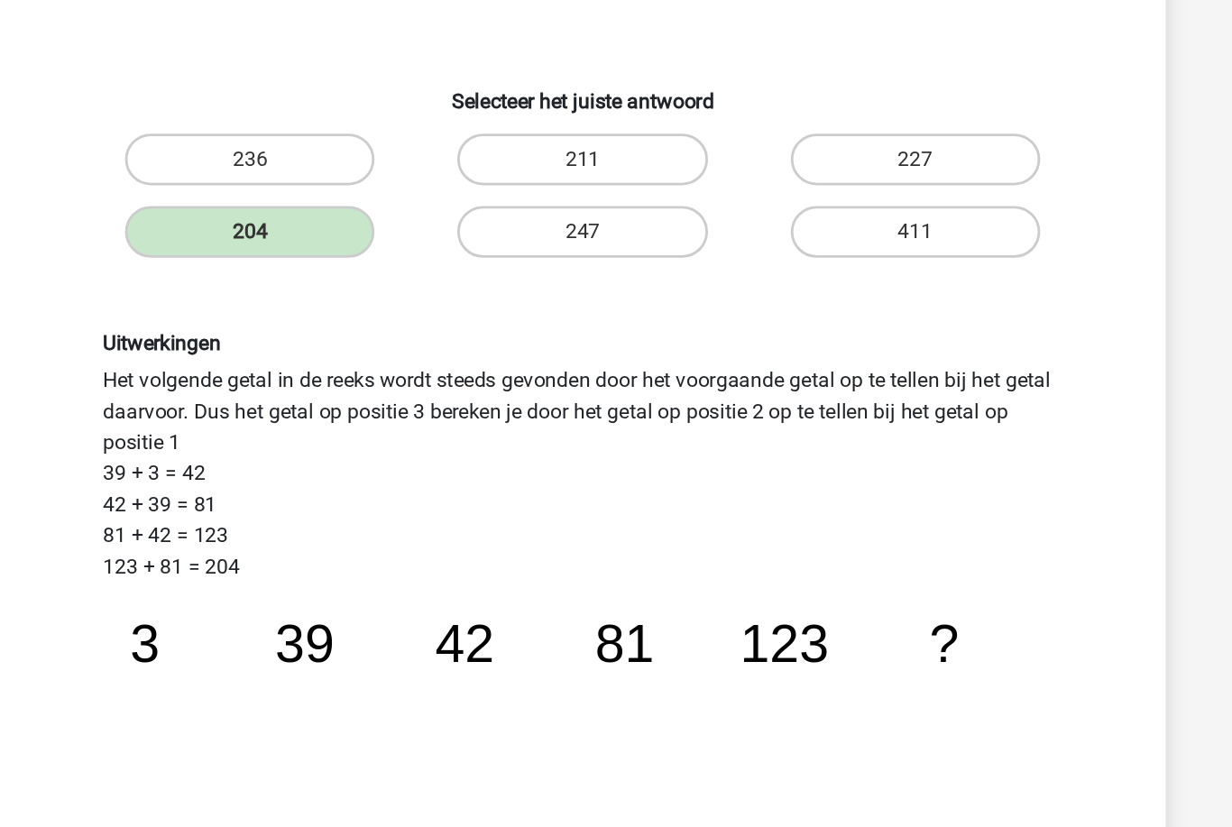
scroll to position [113, 0]
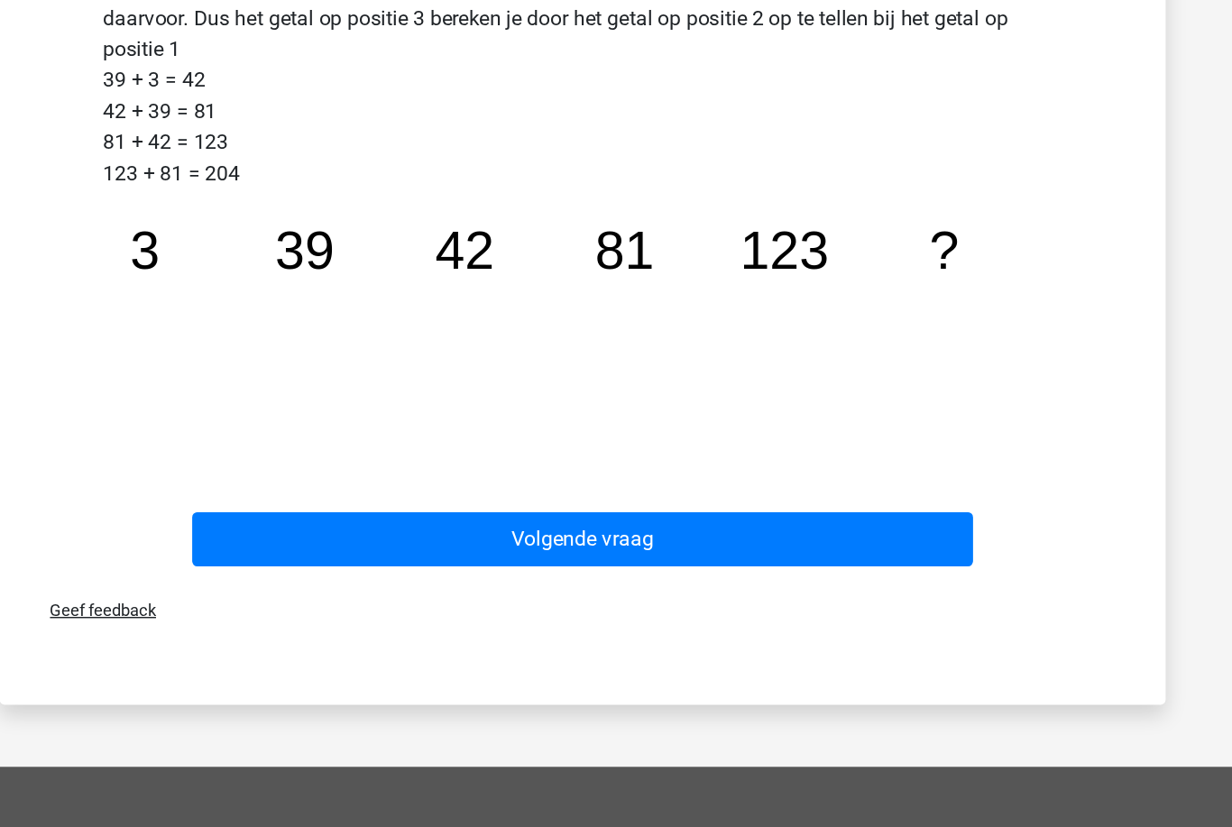
click at [344, 566] on button "Volgende vraag" at bounding box center [617, 585] width 546 height 38
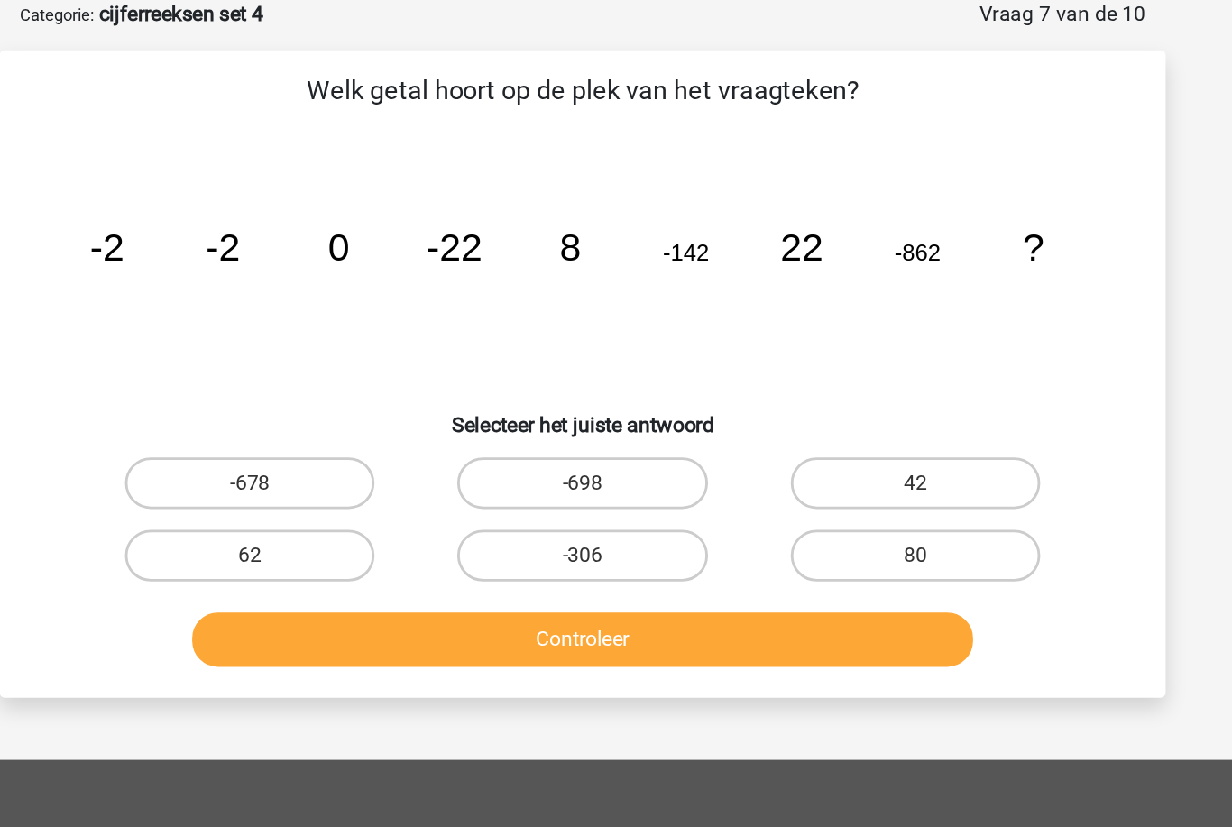
scroll to position [90, 0]
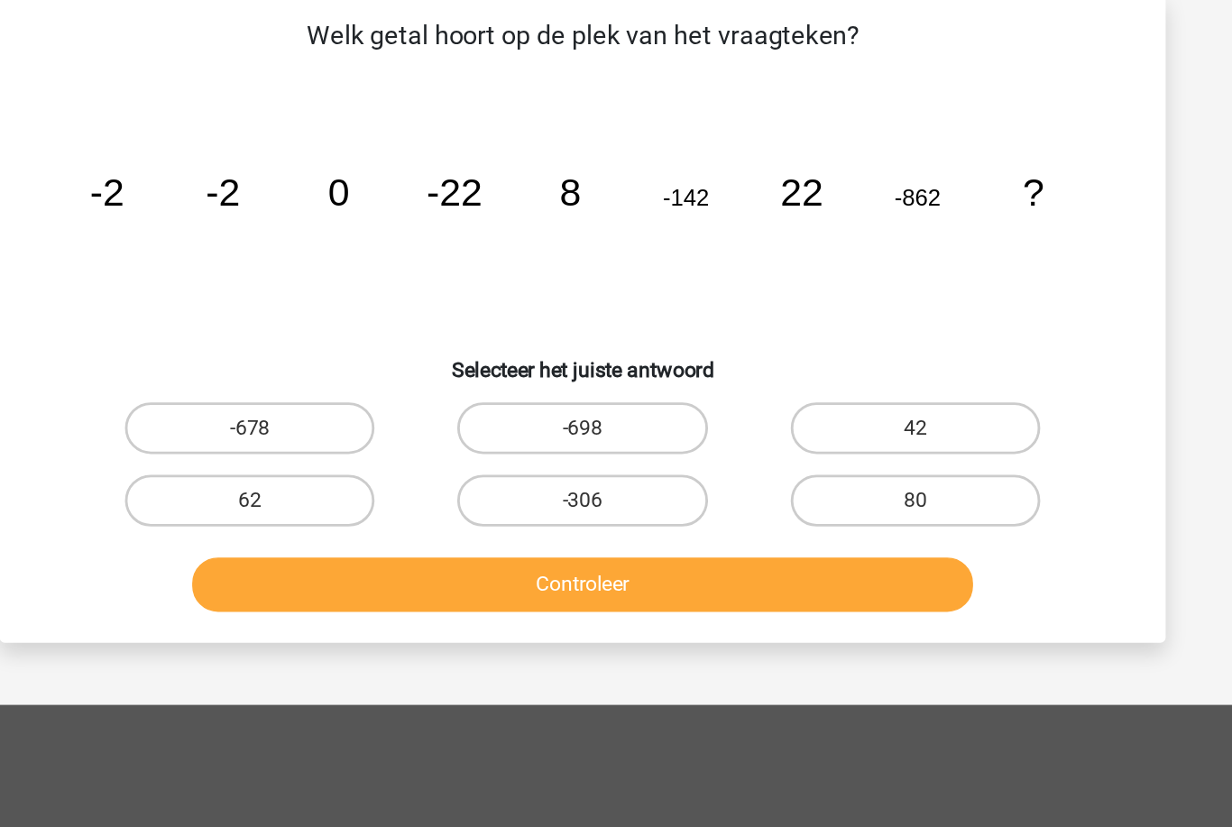
click at [297, 371] on label "62" at bounding box center [384, 389] width 174 height 36
click at [384, 389] on input "62" at bounding box center [390, 395] width 12 height 12
radio input "true"
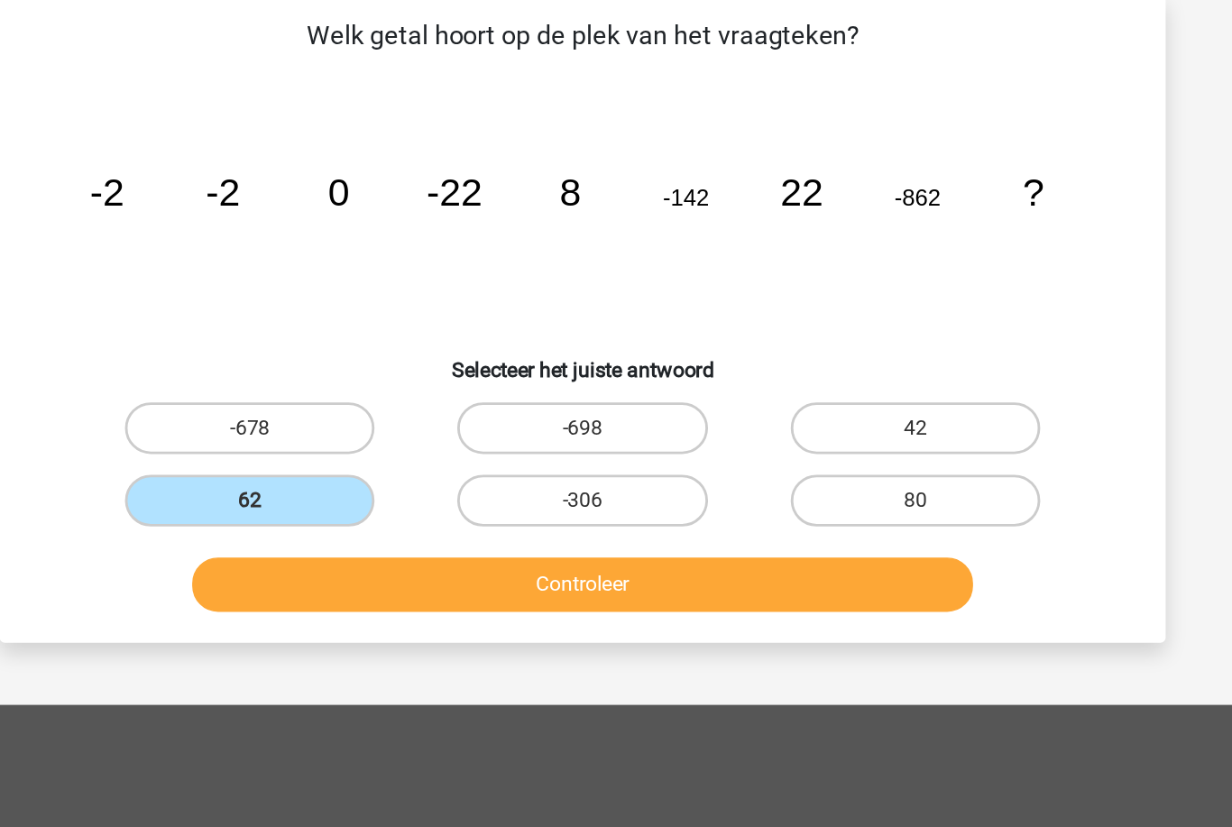
click at [344, 428] on button "Controleer" at bounding box center [617, 447] width 546 height 38
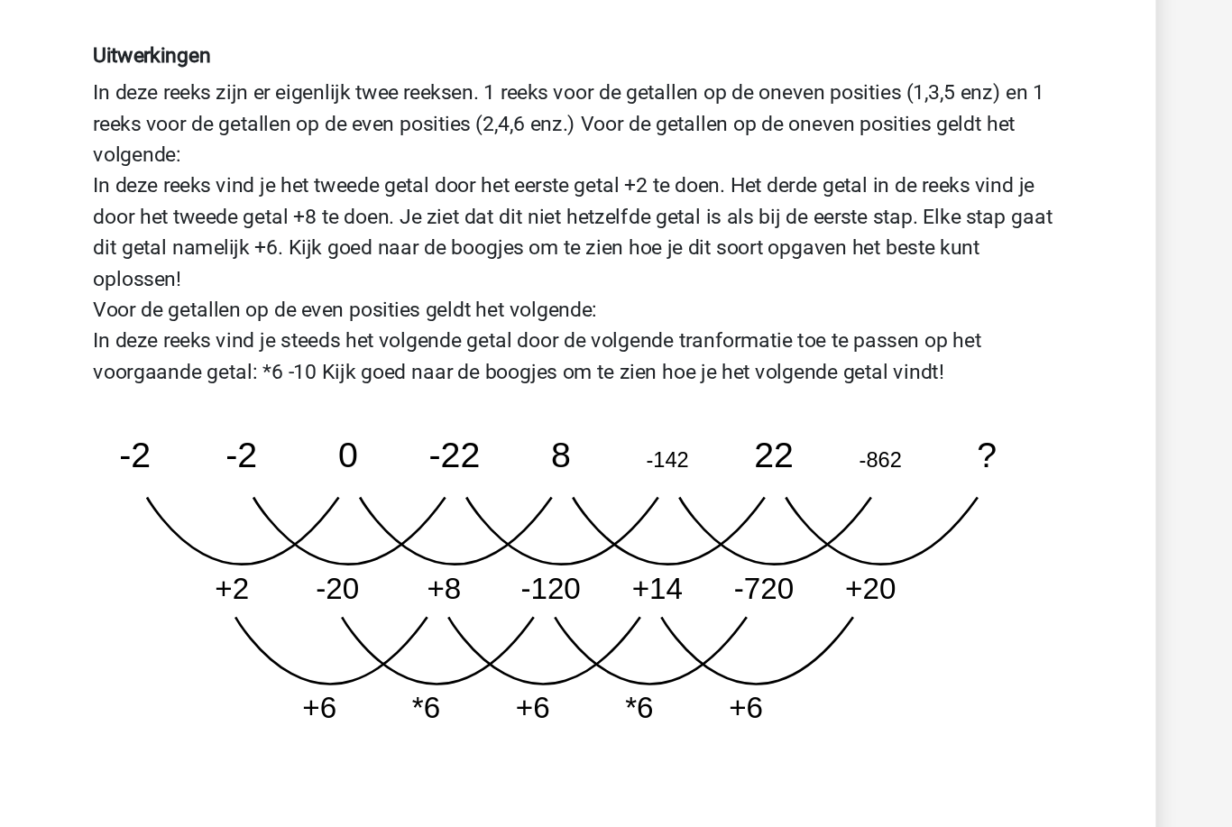
scroll to position [313, 0]
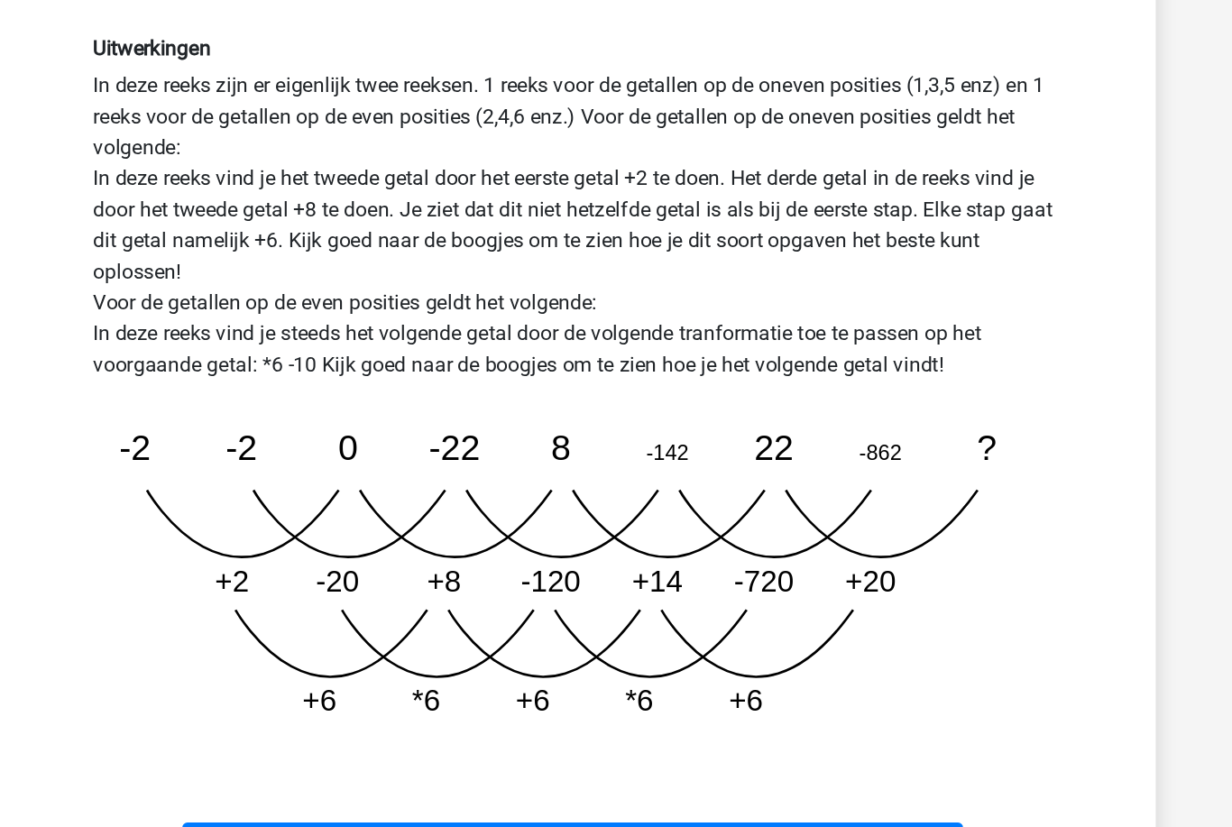
click at [344, 784] on button "Volgende vraag" at bounding box center [617, 803] width 546 height 38
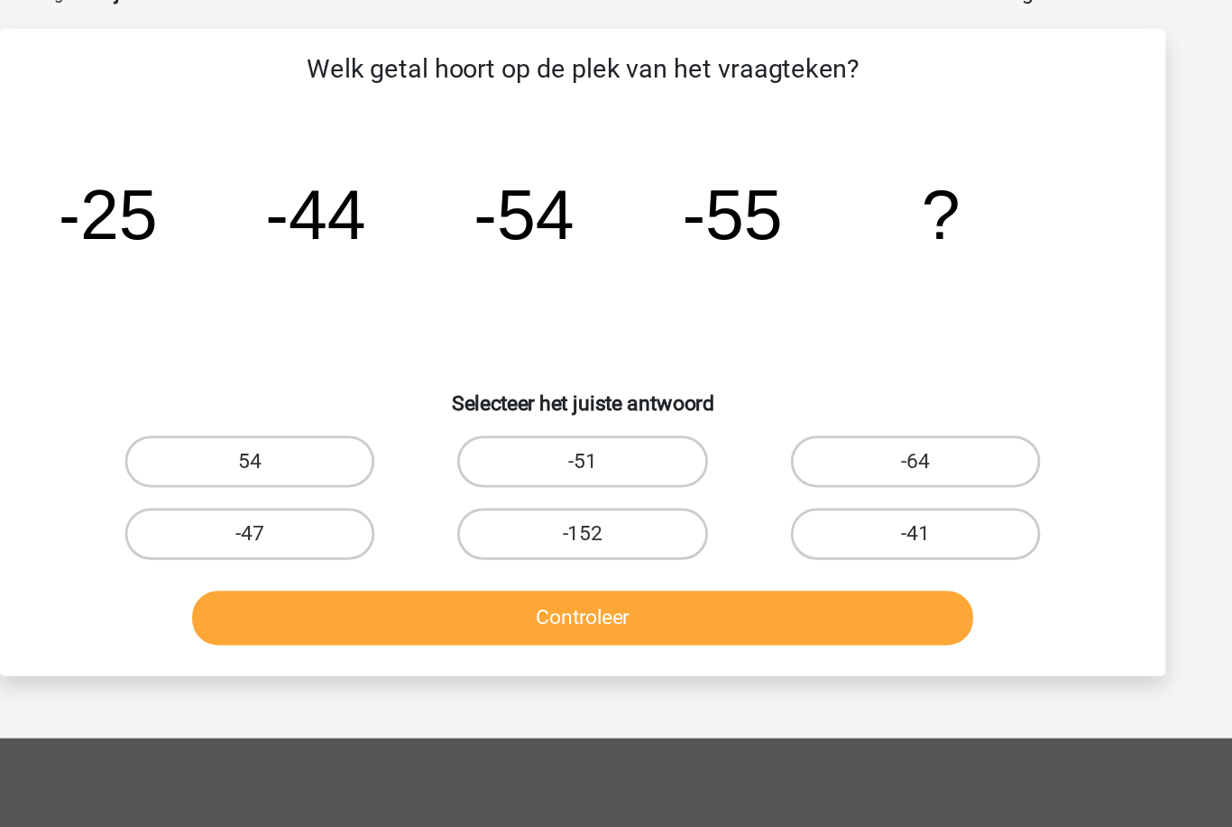
scroll to position [90, 0]
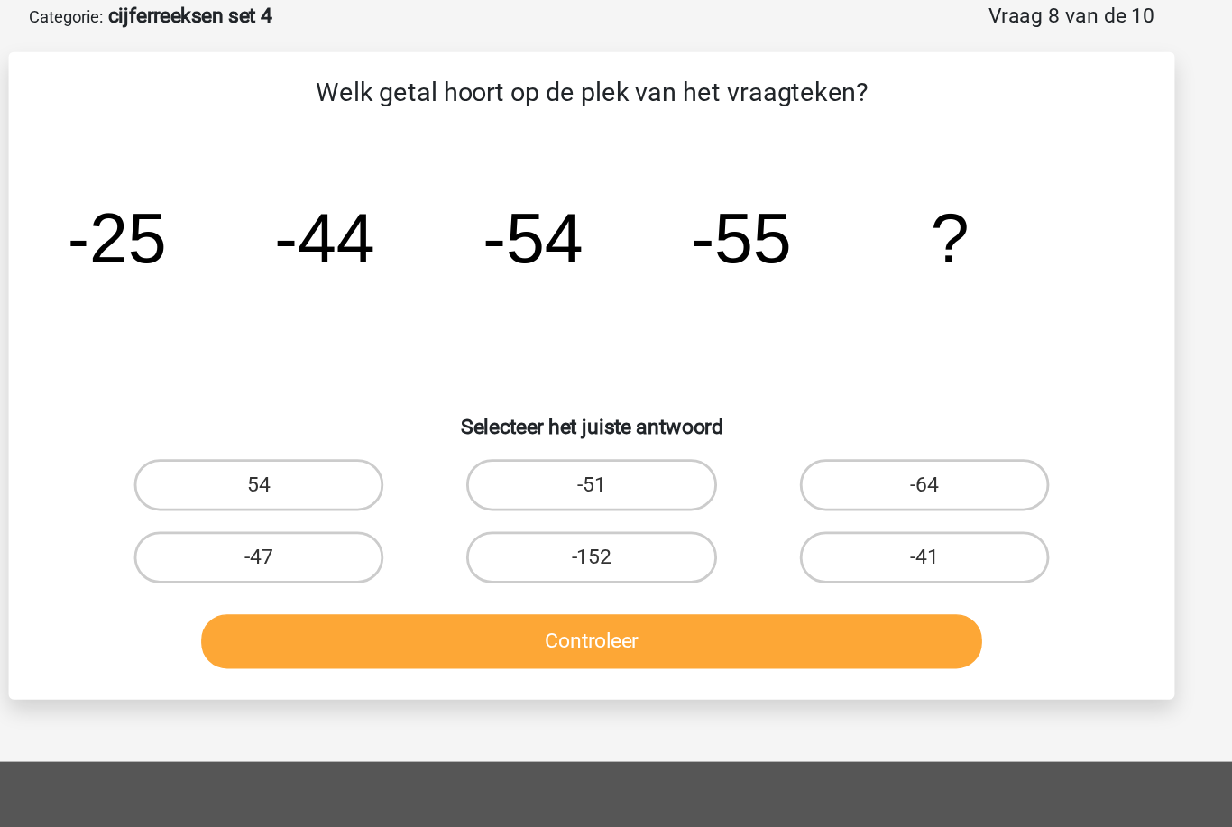
click at [297, 382] on label "-47" at bounding box center [384, 389] width 174 height 36
click at [384, 389] on input "-47" at bounding box center [390, 395] width 12 height 12
radio input "true"
click at [430, 446] on button "Controleer" at bounding box center [617, 447] width 546 height 38
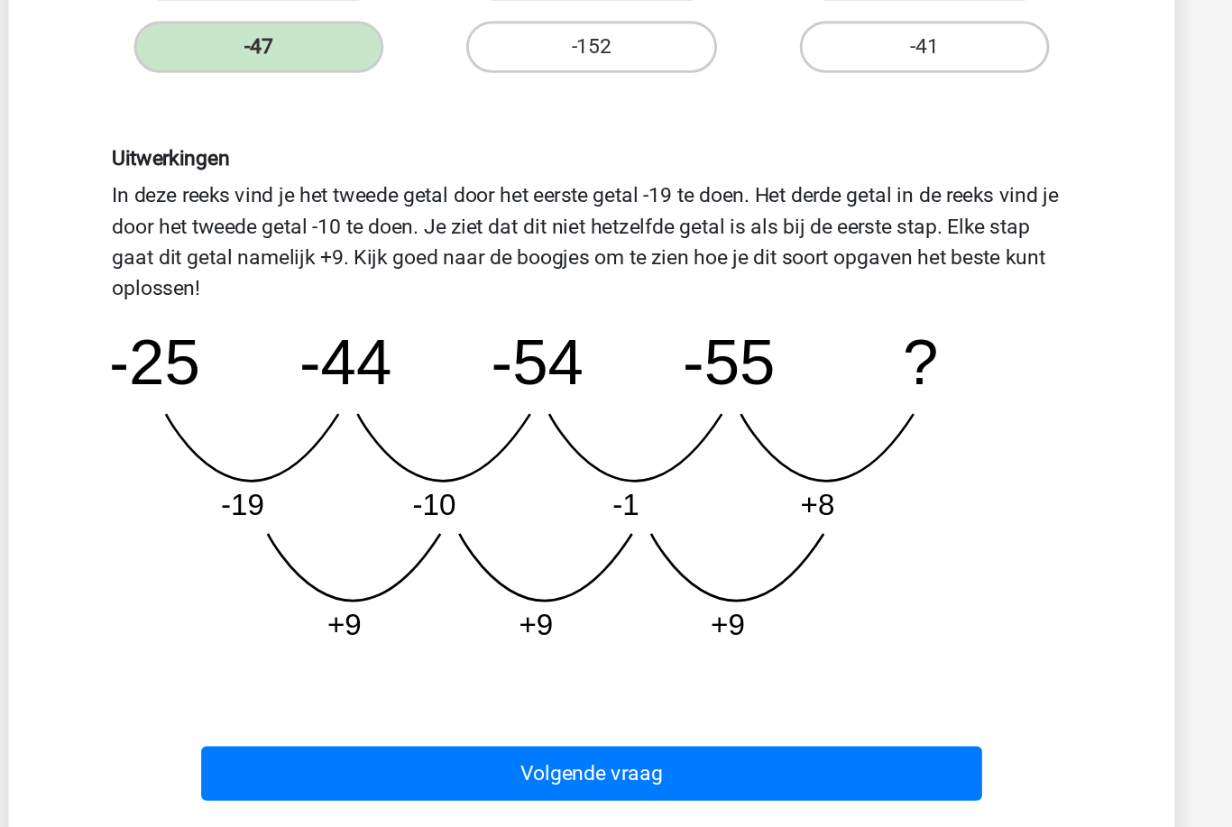
scroll to position [237, 0]
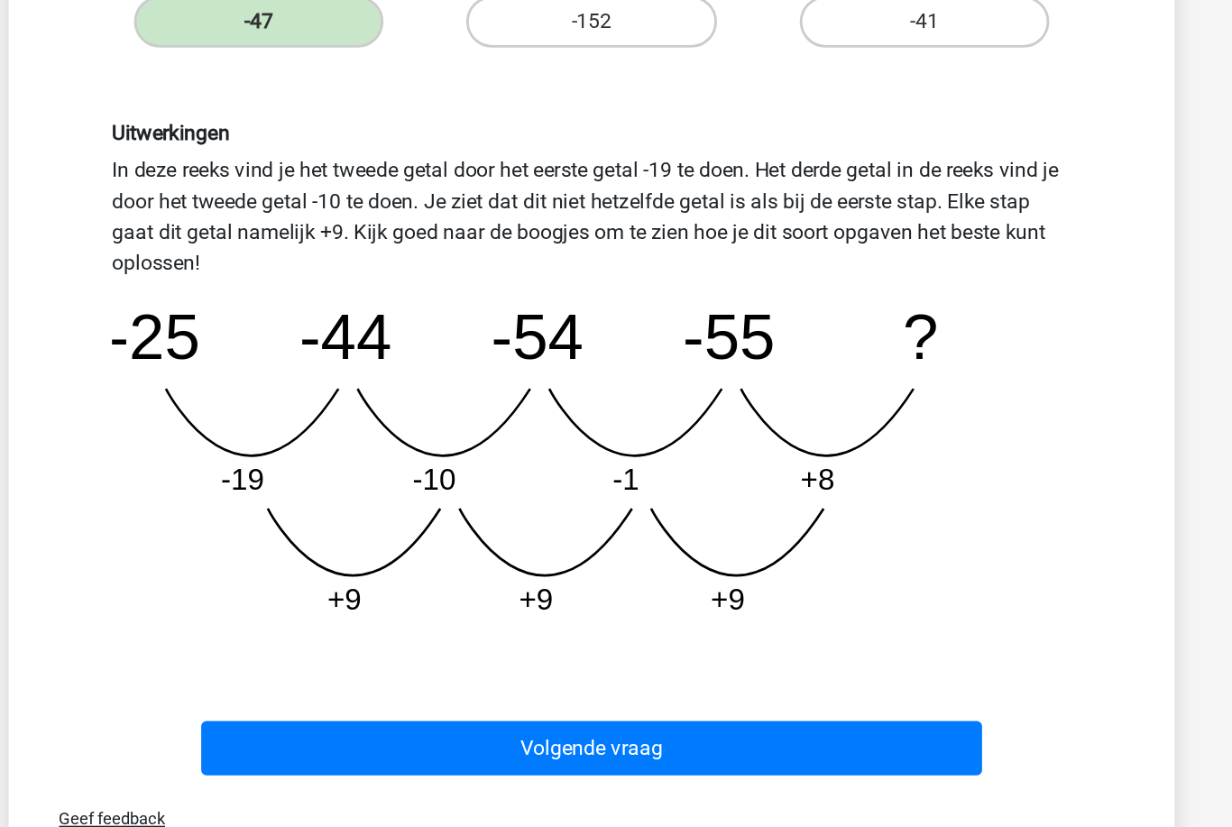
click at [651, 713] on button "Volgende vraag" at bounding box center [617, 732] width 546 height 38
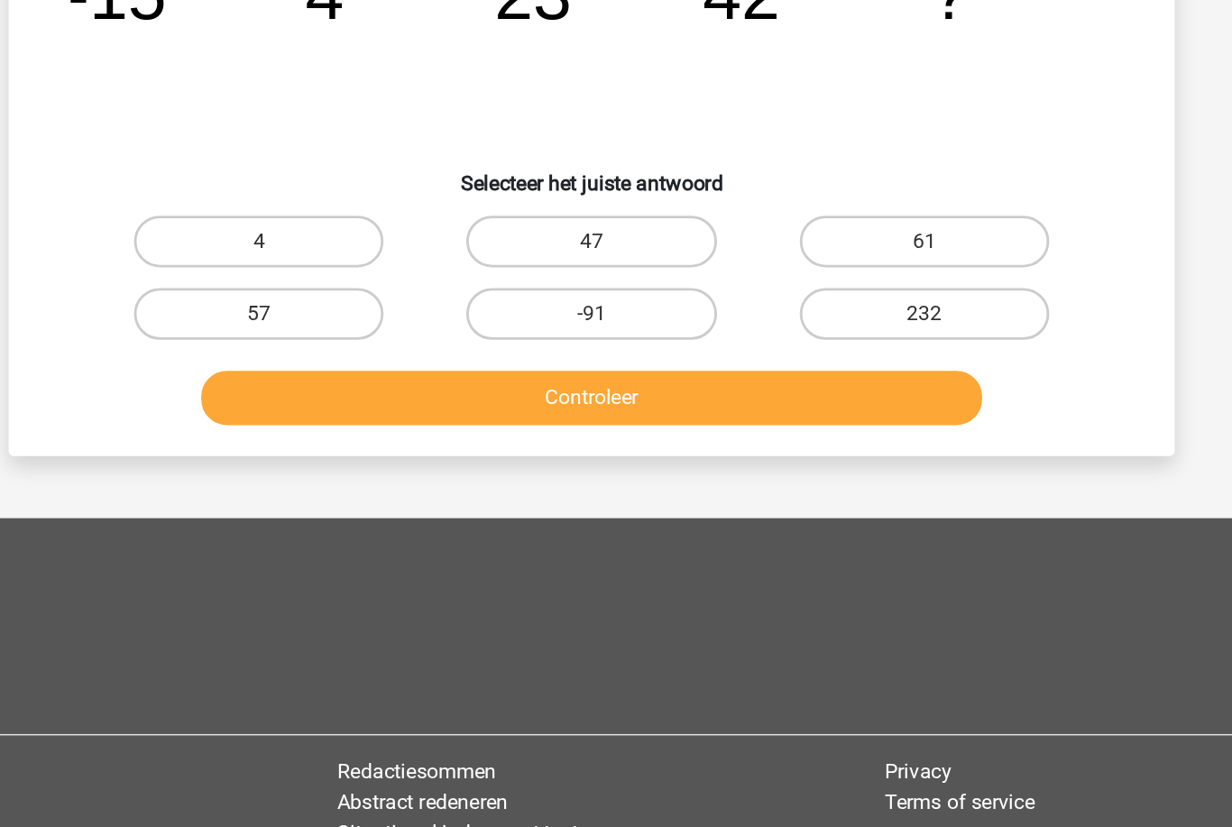
scroll to position [90, 0]
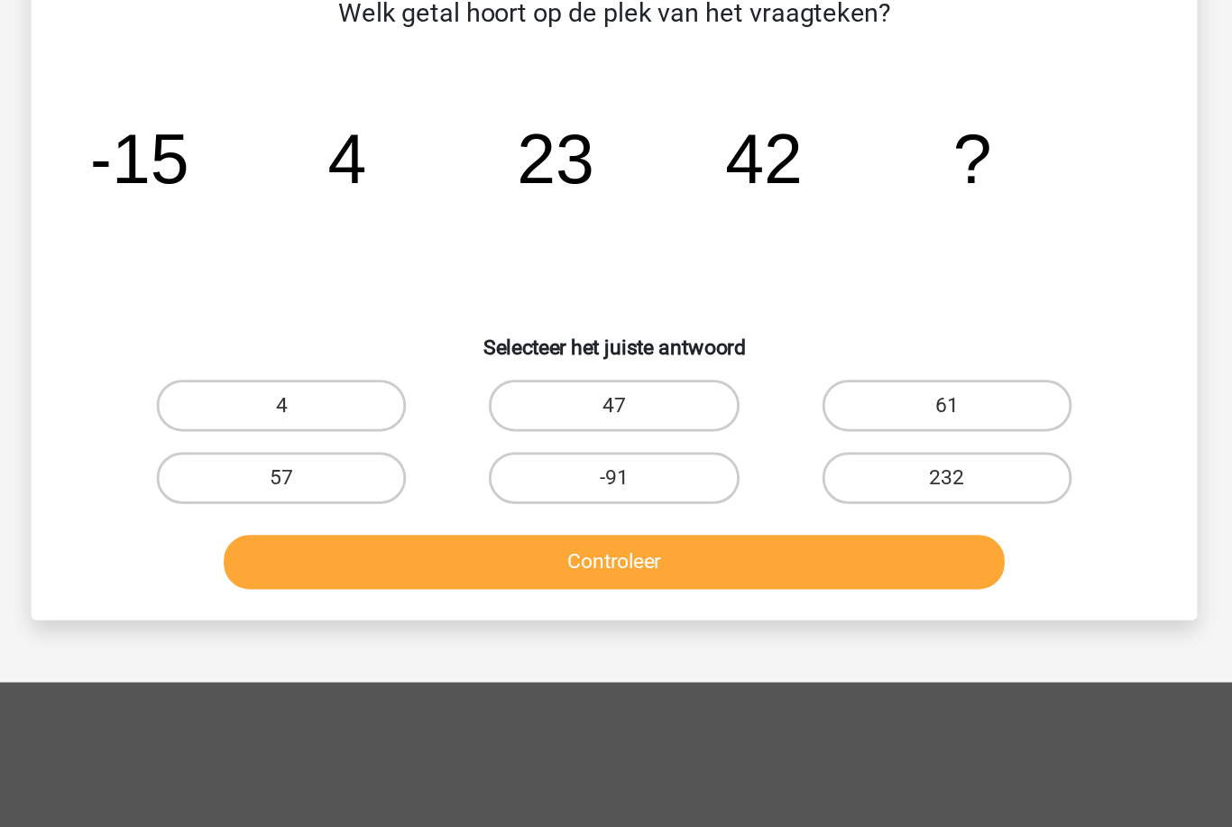
click at [761, 320] on label "61" at bounding box center [848, 338] width 174 height 36
click at [848, 338] on input "61" at bounding box center [854, 344] width 12 height 12
radio input "true"
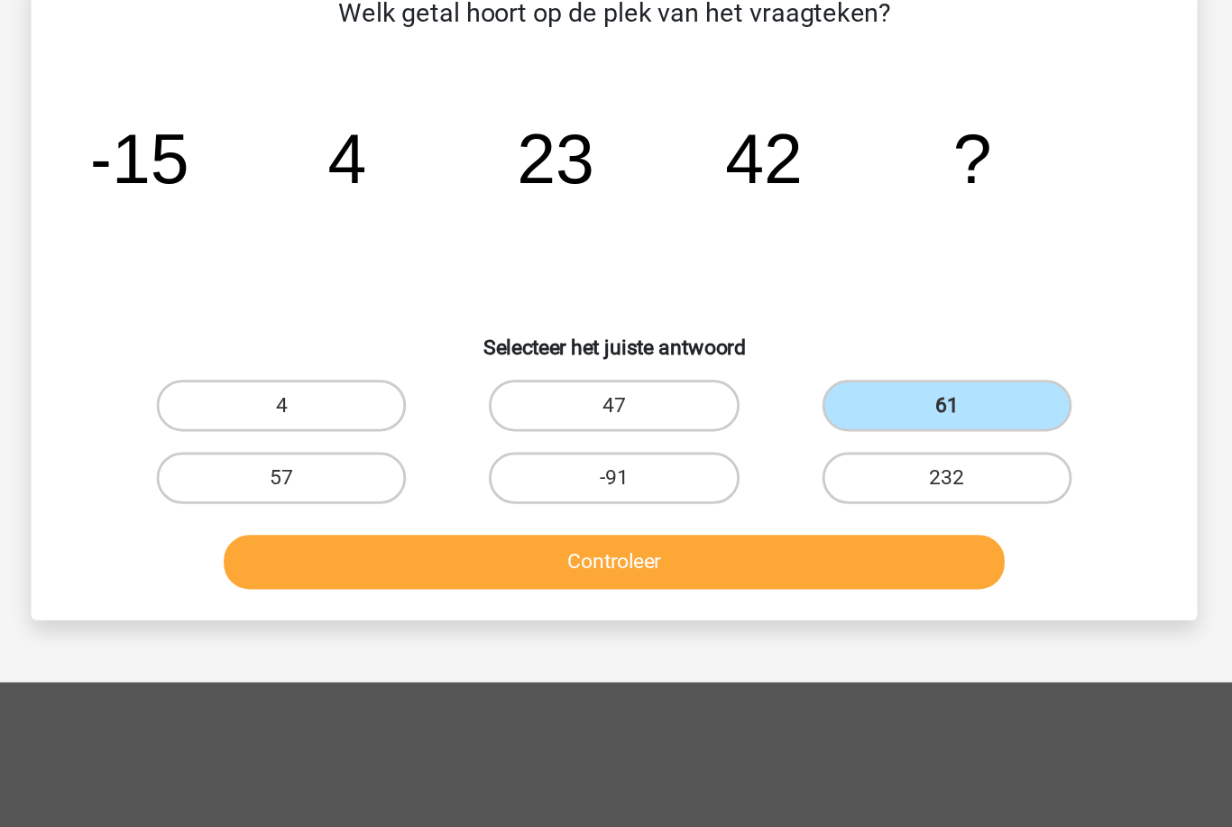
click at [498, 428] on button "Controleer" at bounding box center [617, 447] width 546 height 38
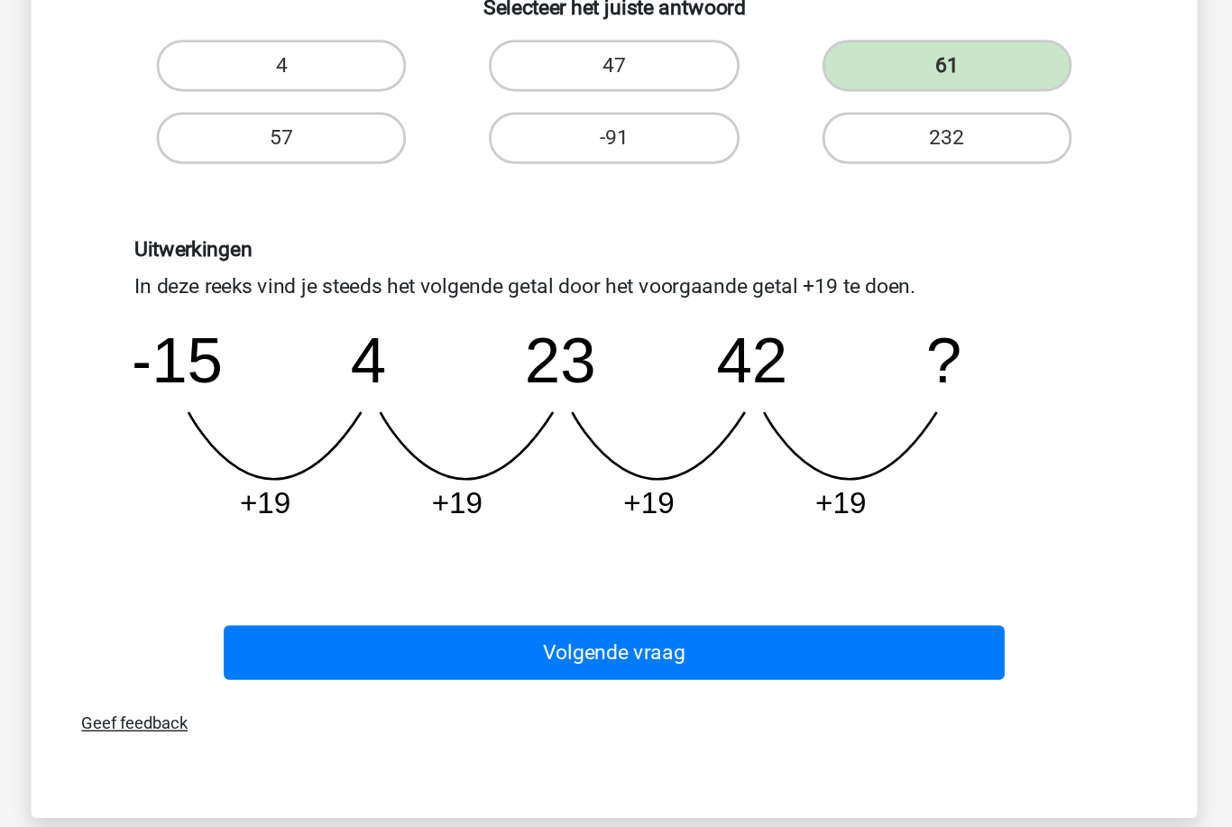
click at [647, 645] on button "Volgende vraag" at bounding box center [617, 664] width 546 height 38
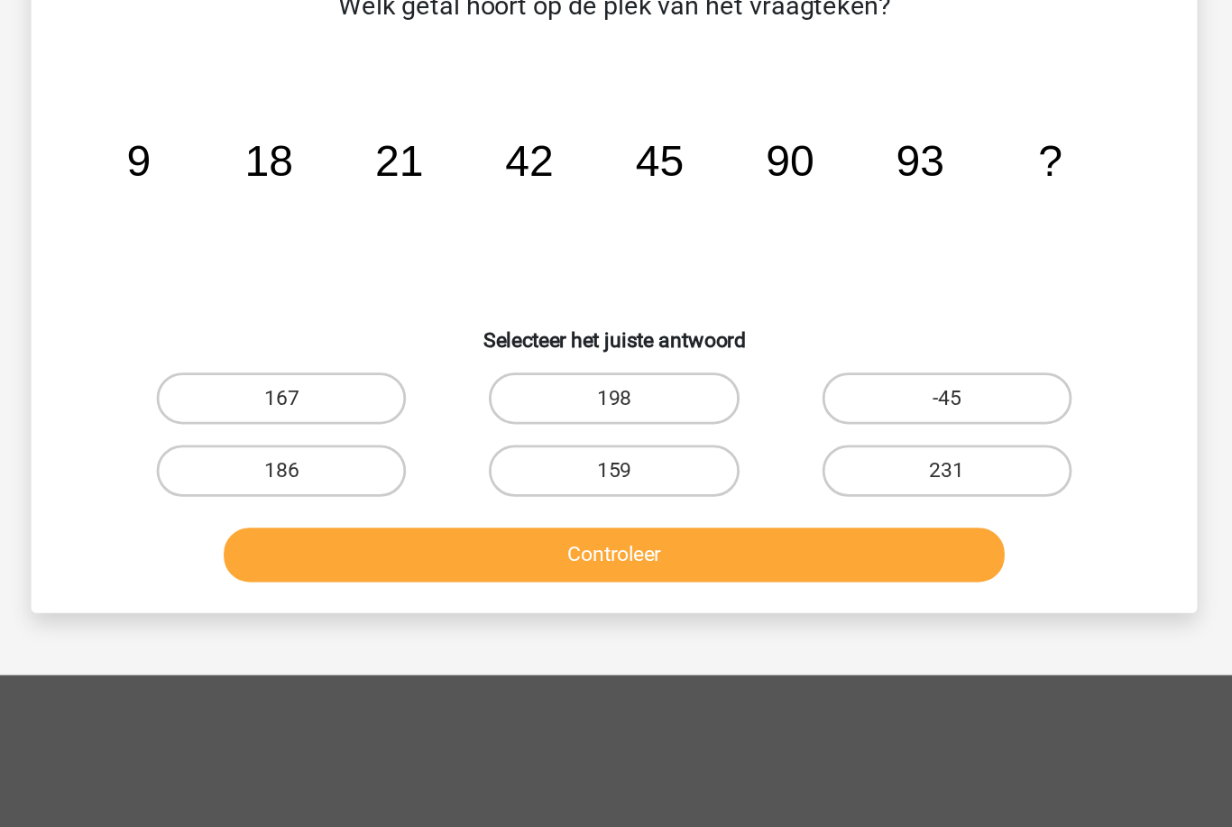
click at [297, 371] on label "186" at bounding box center [384, 389] width 174 height 36
click at [384, 389] on input "186" at bounding box center [390, 395] width 12 height 12
radio input "true"
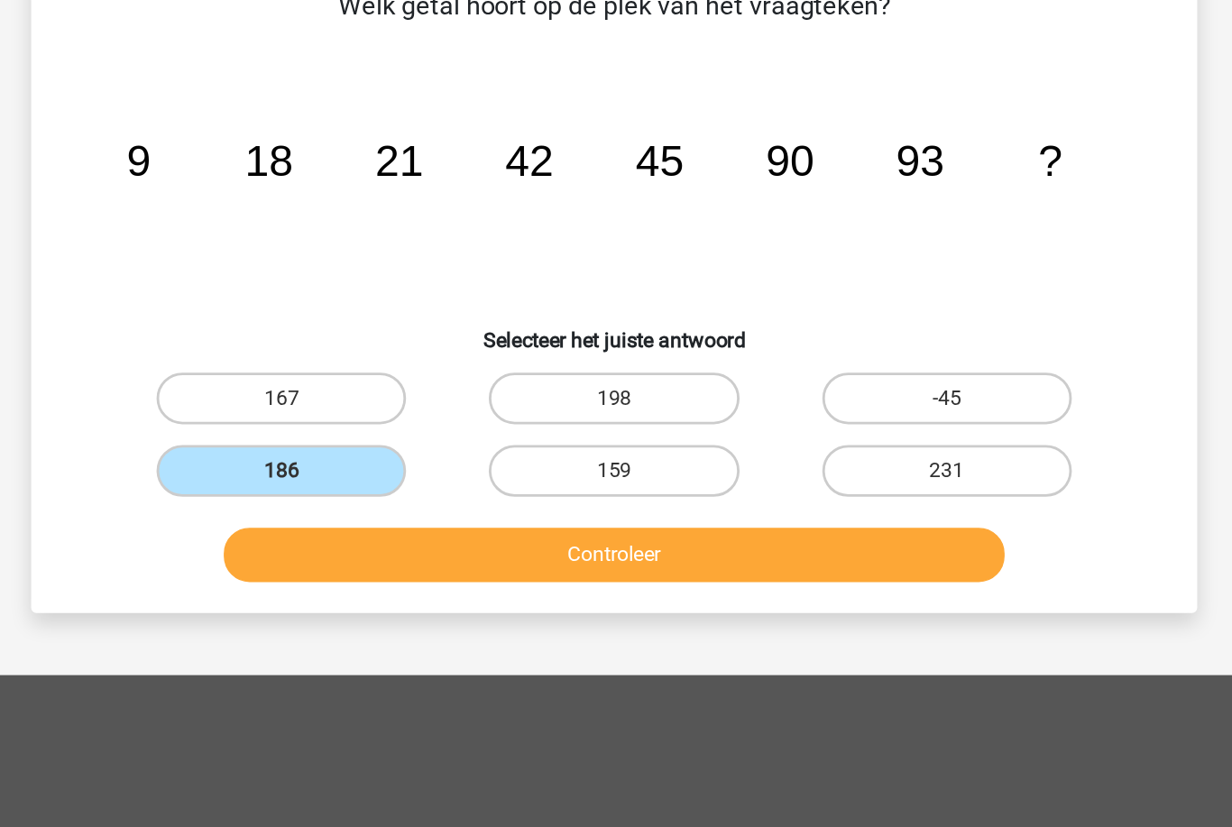
click at [344, 428] on button "Controleer" at bounding box center [617, 447] width 546 height 38
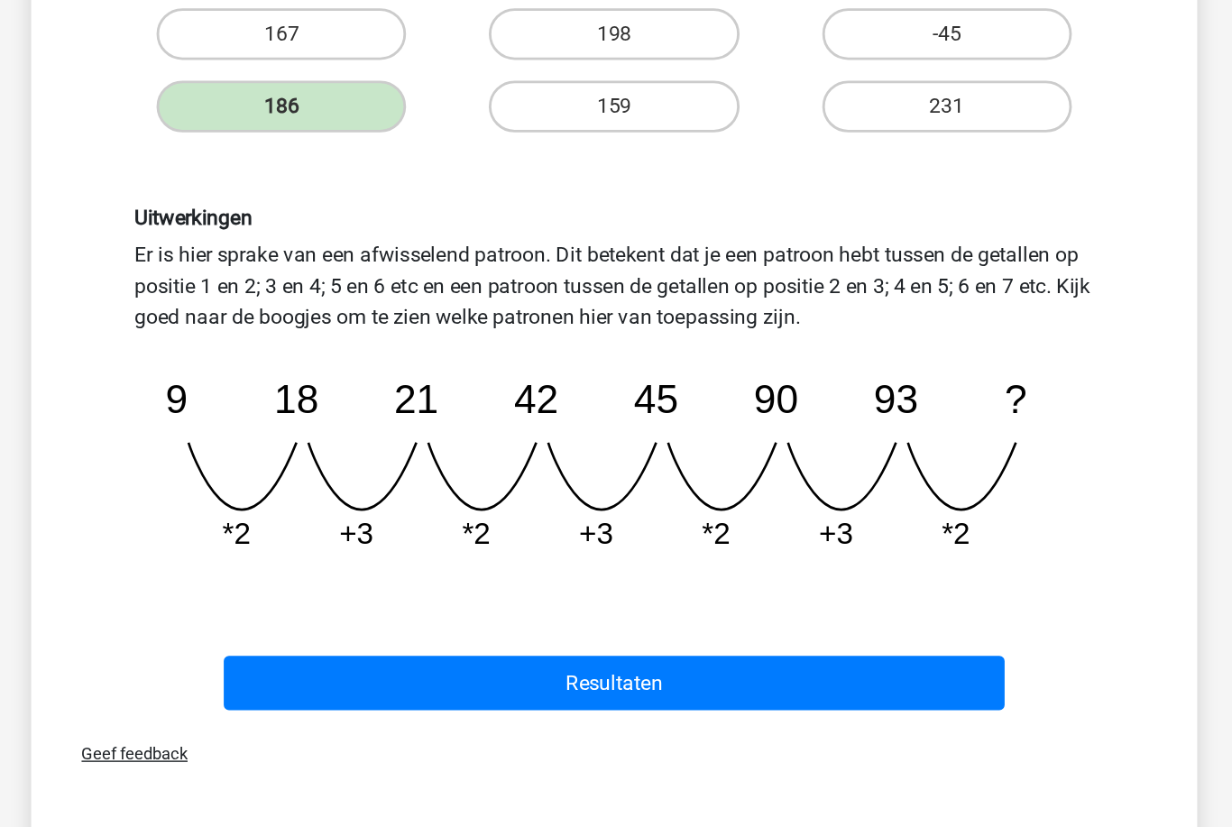
scroll to position [228, 0]
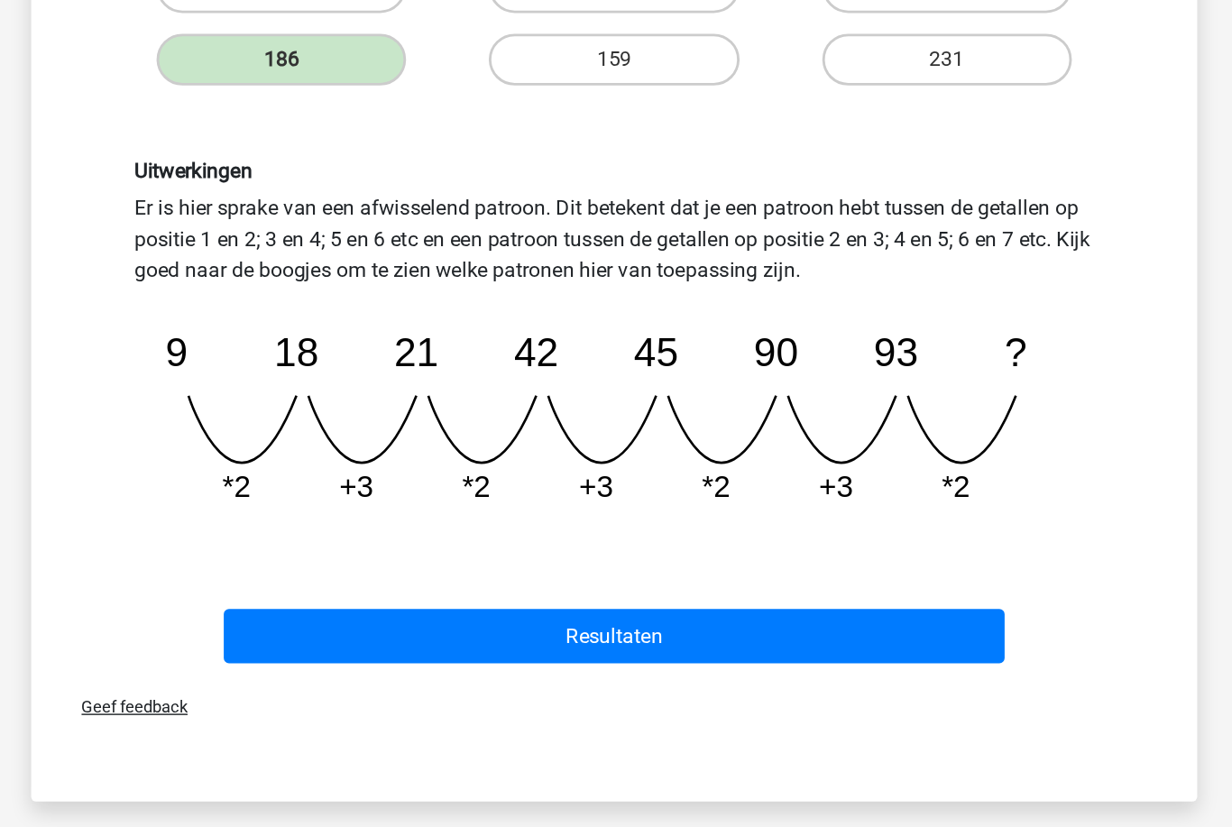
click at [662, 634] on button "Resultaten" at bounding box center [617, 653] width 546 height 38
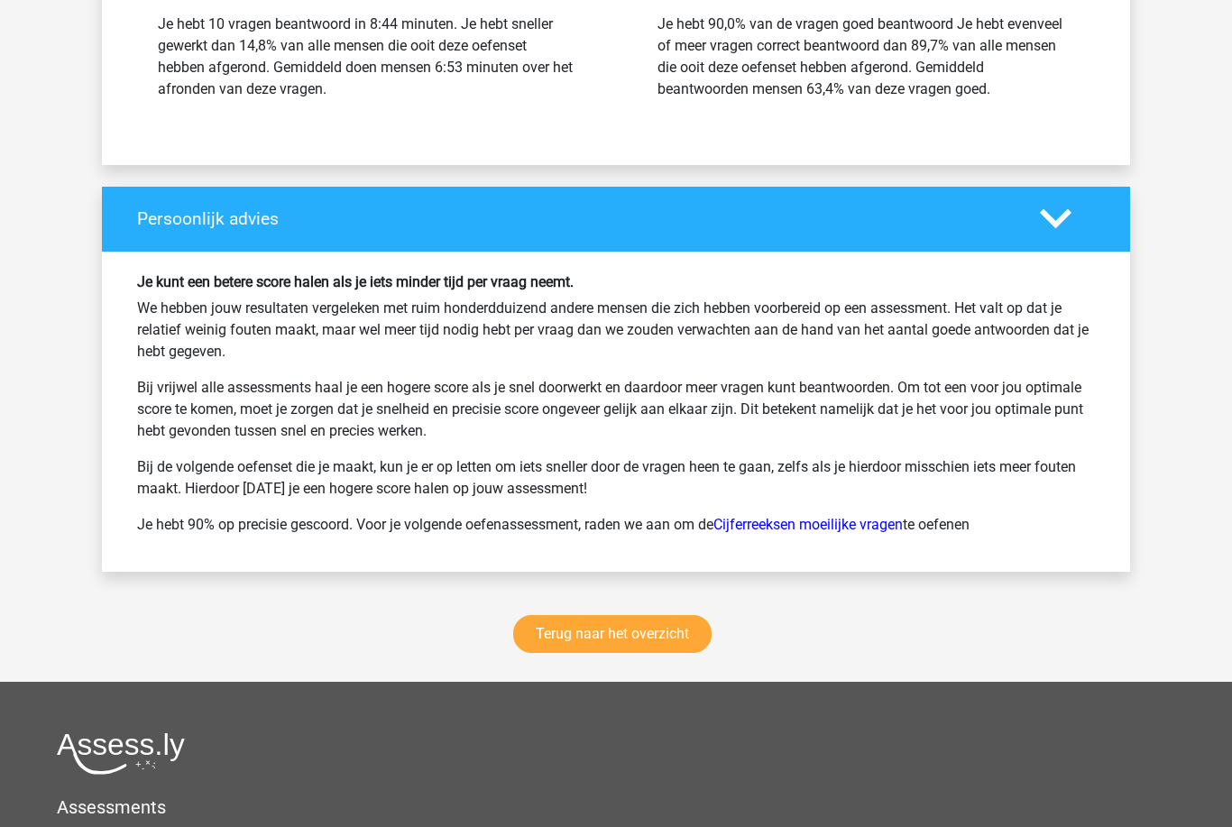
scroll to position [2214, 0]
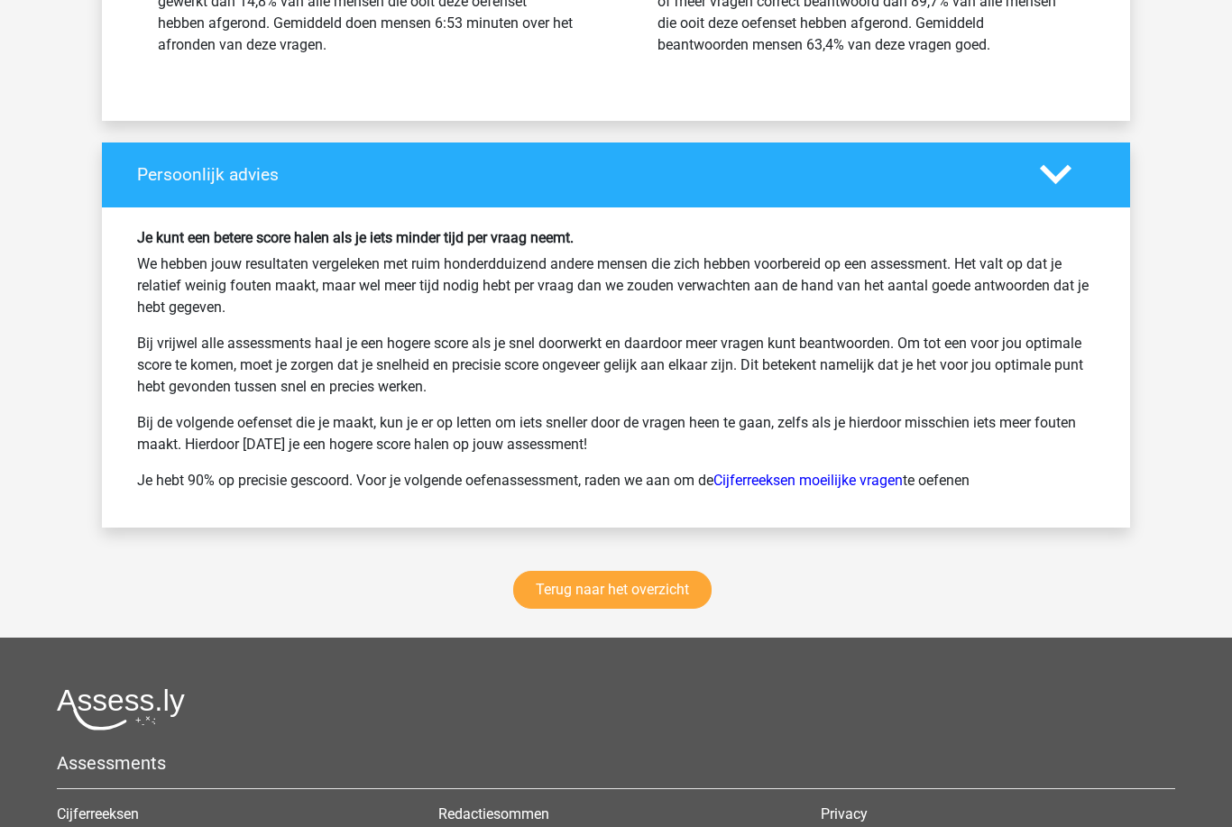
click at [544, 580] on link "Terug naar het overzicht" at bounding box center [612, 590] width 198 height 38
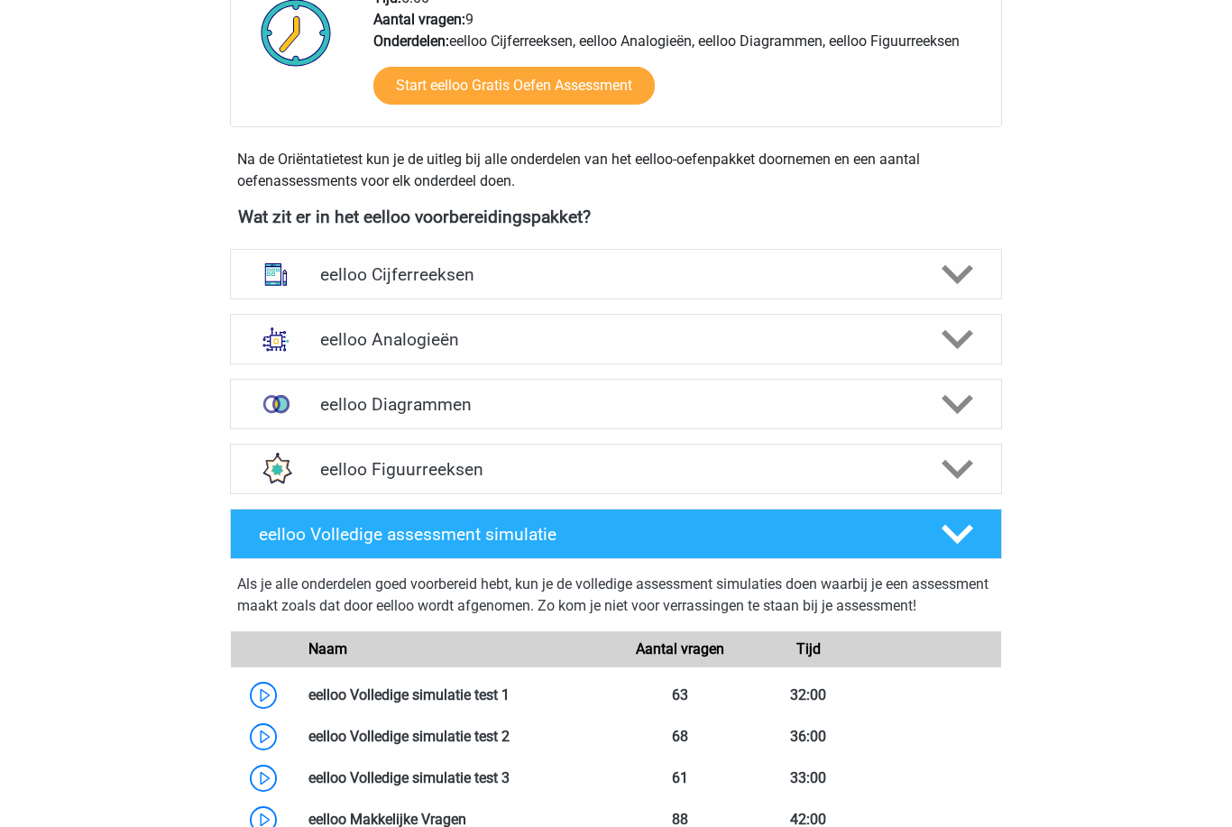
scroll to position [477, 0]
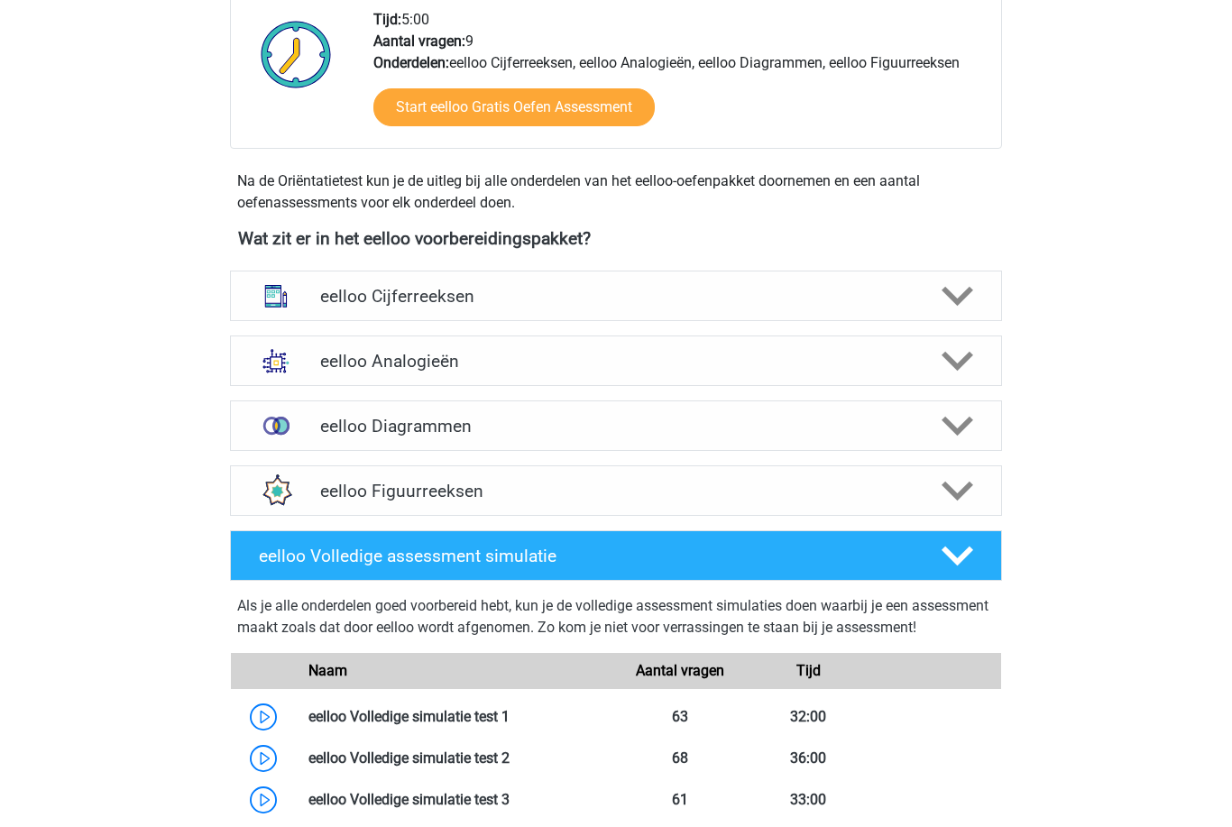
click at [327, 295] on h4 "eelloo Cijferreeksen" at bounding box center [615, 296] width 591 height 21
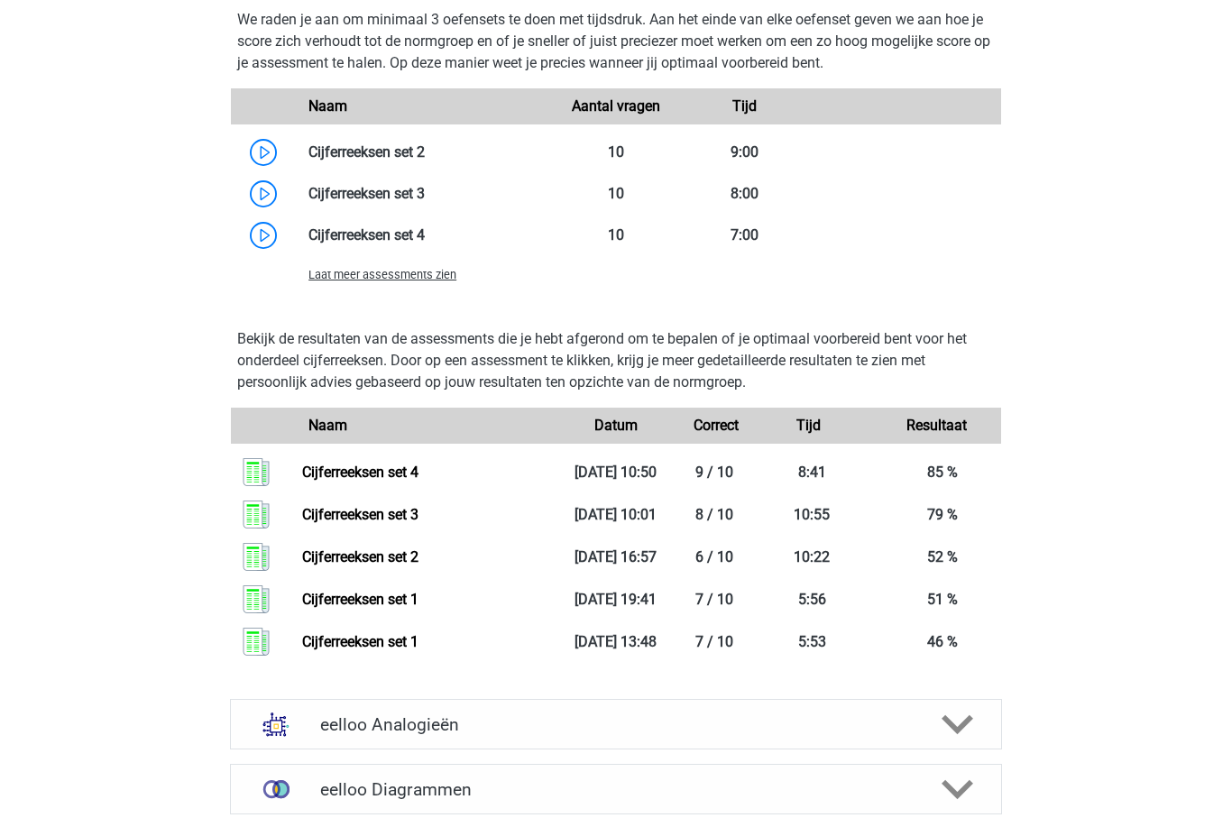
scroll to position [1366, 0]
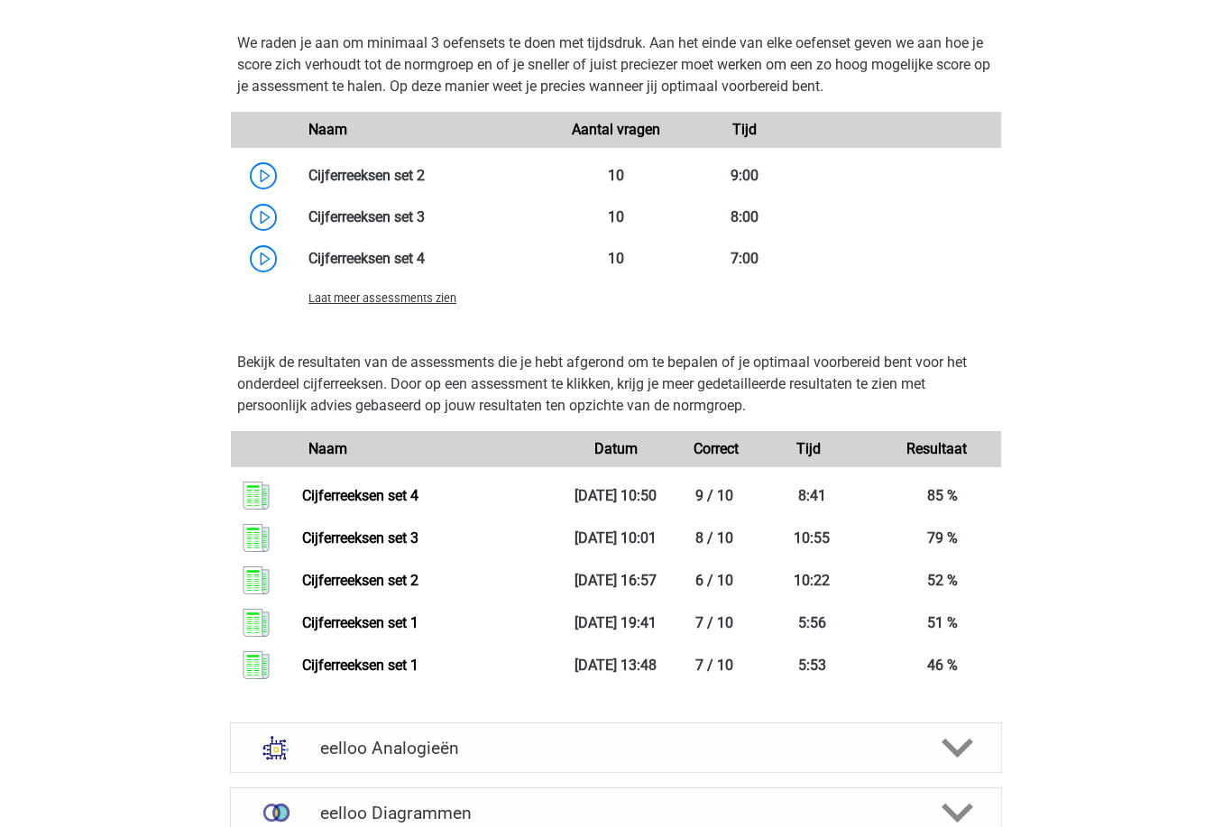
click at [335, 305] on span "Laat meer assessments zien" at bounding box center [382, 299] width 148 height 14
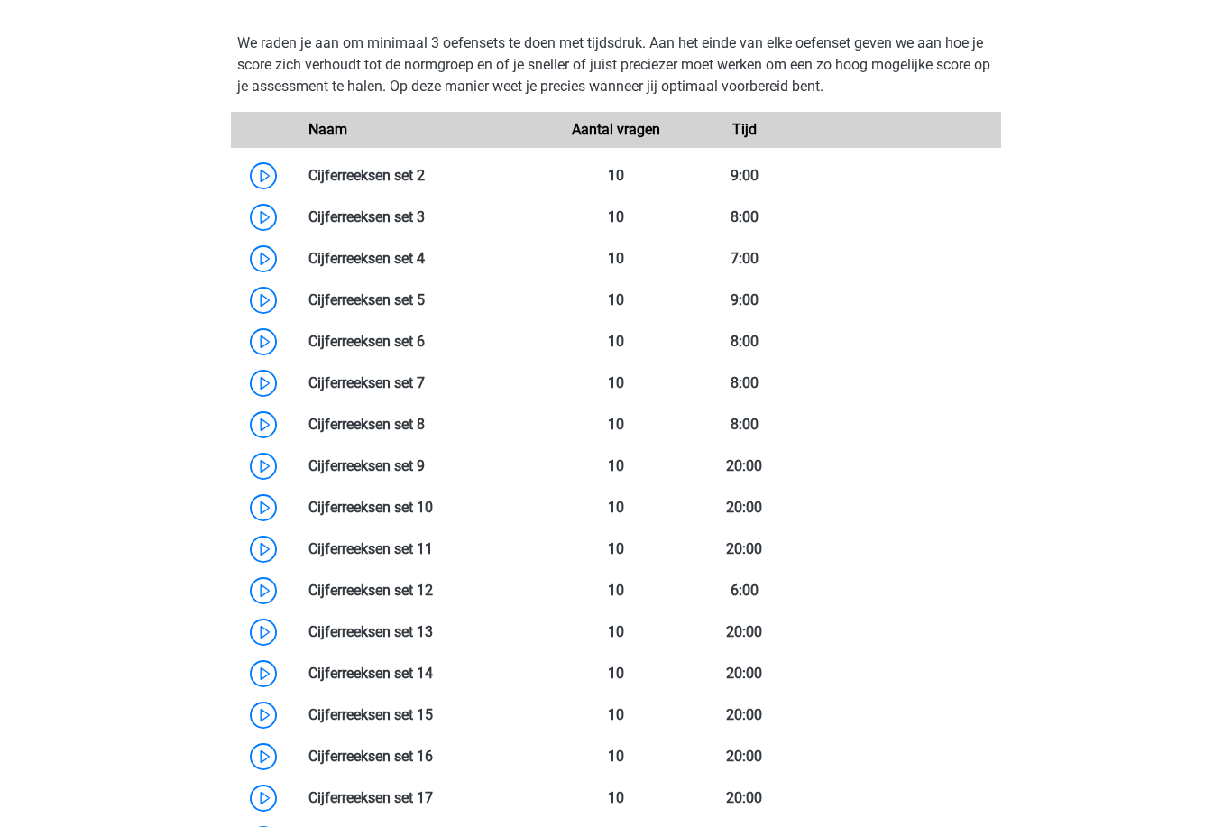
click at [425, 297] on link at bounding box center [425, 299] width 0 height 17
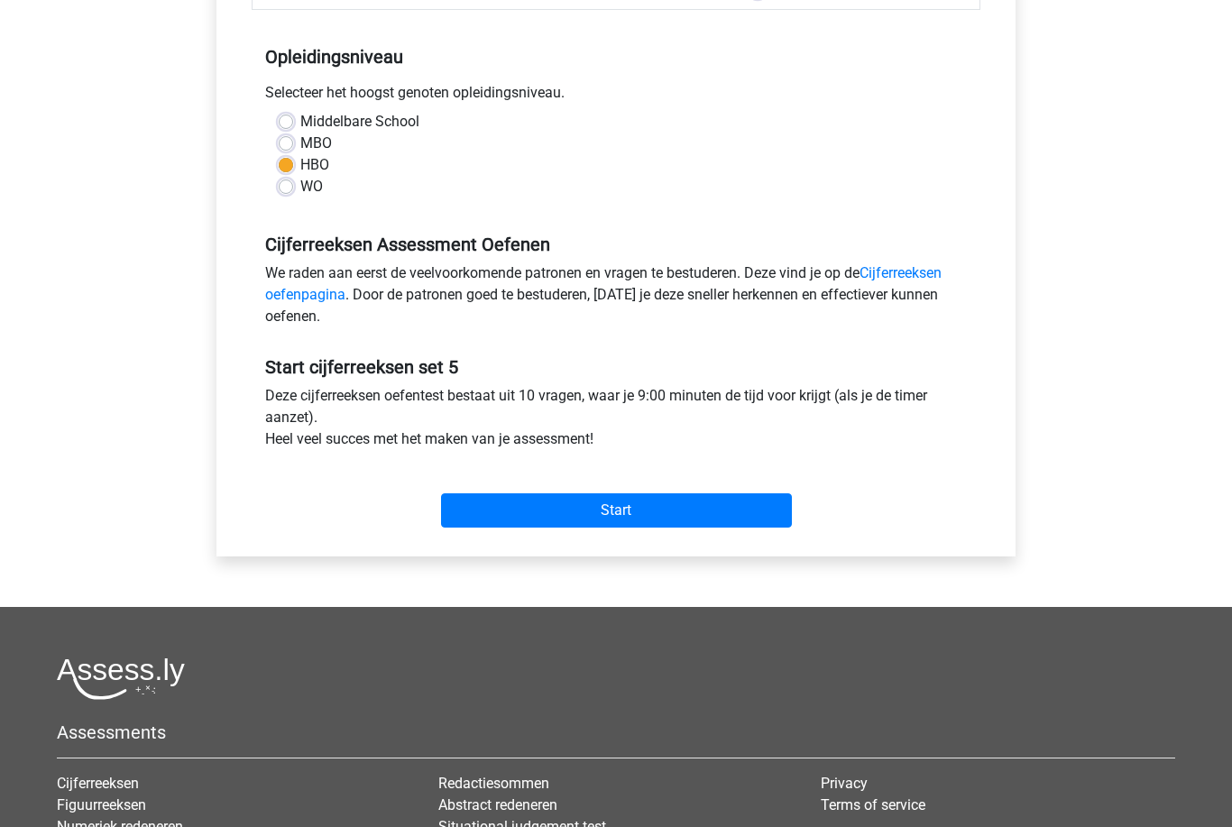
scroll to position [348, 0]
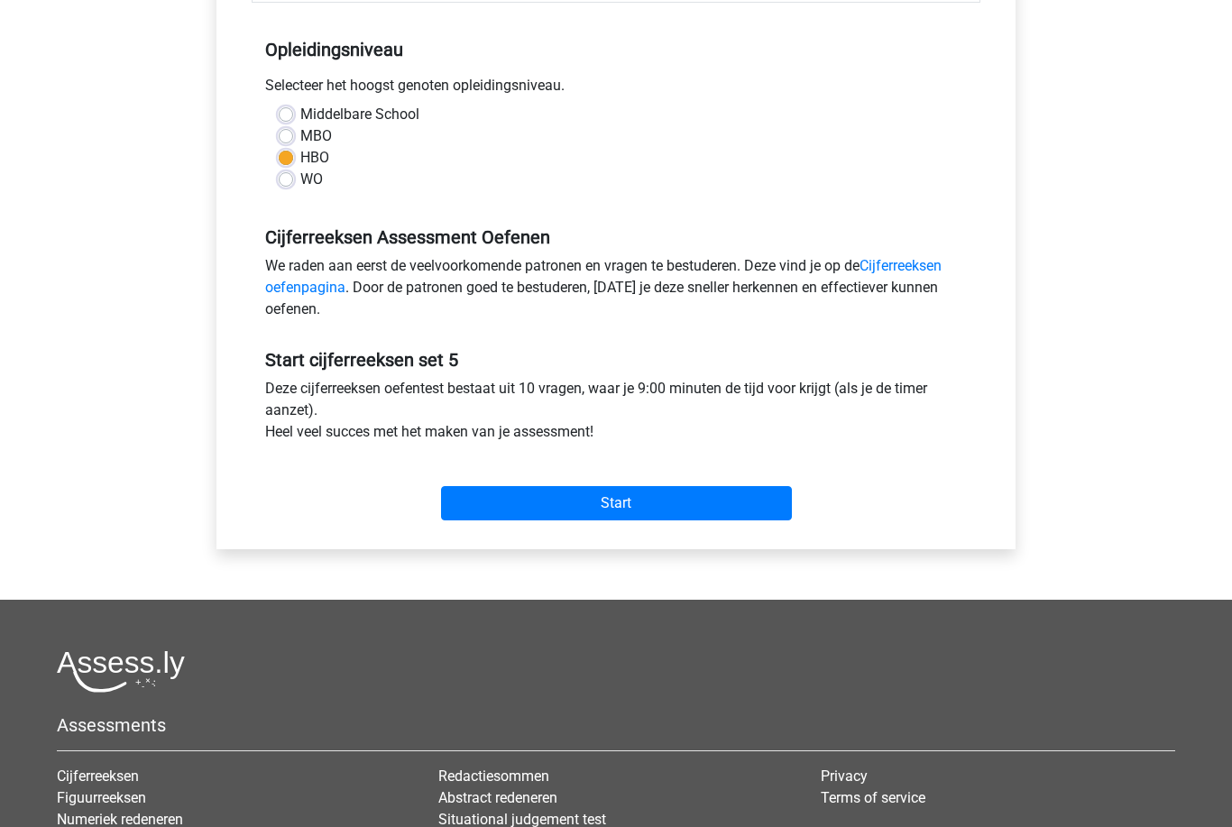
click at [483, 490] on input "Start" at bounding box center [616, 504] width 351 height 34
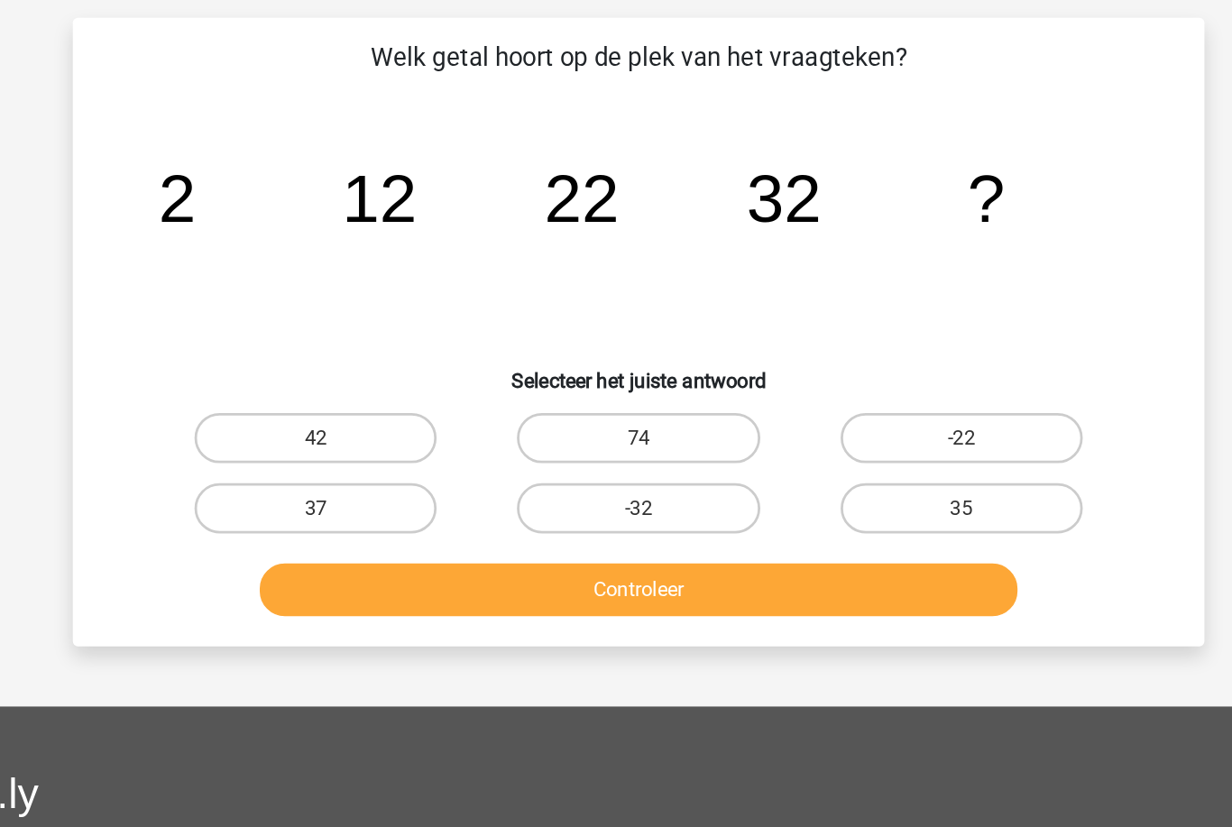
click at [297, 410] on label "42" at bounding box center [384, 428] width 174 height 36
click at [384, 428] on input "42" at bounding box center [390, 434] width 12 height 12
radio input "true"
click at [344, 519] on button "Controleer" at bounding box center [617, 538] width 546 height 38
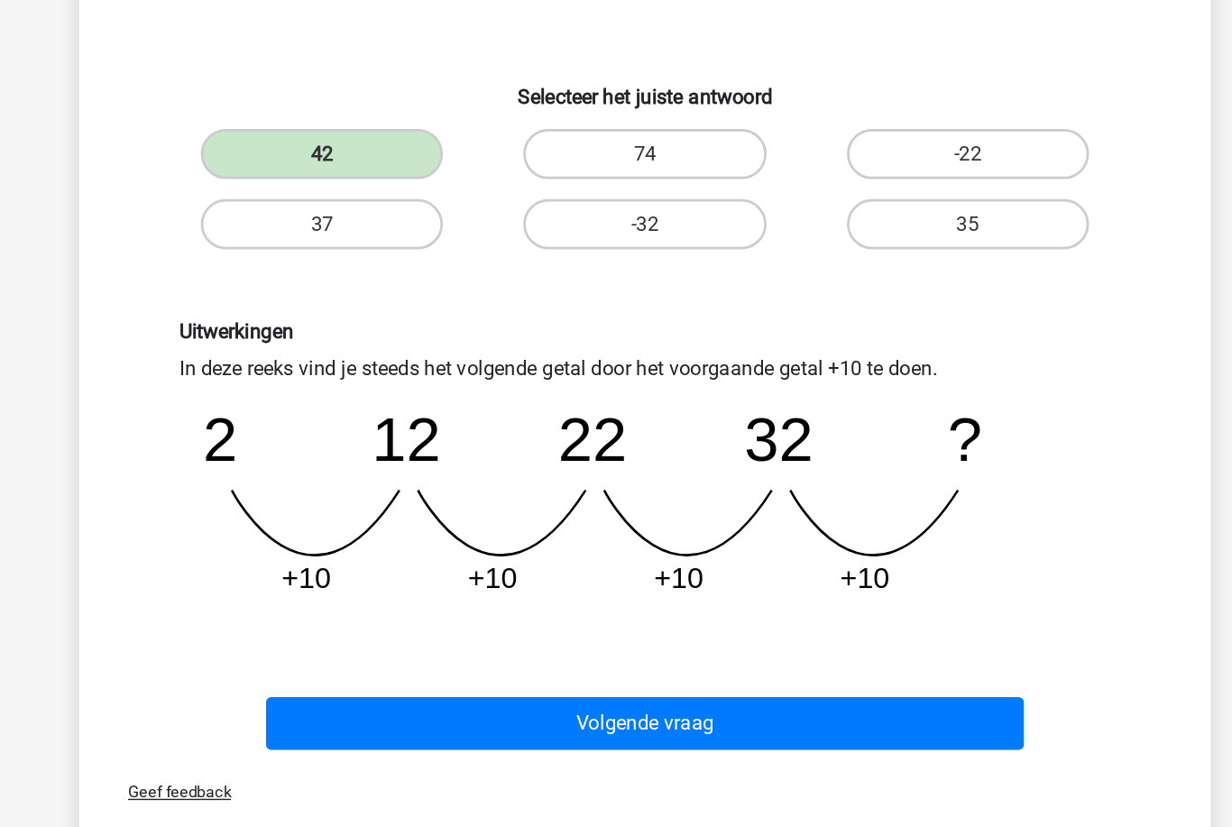
click at [344, 693] on button "Volgende vraag" at bounding box center [617, 712] width 546 height 38
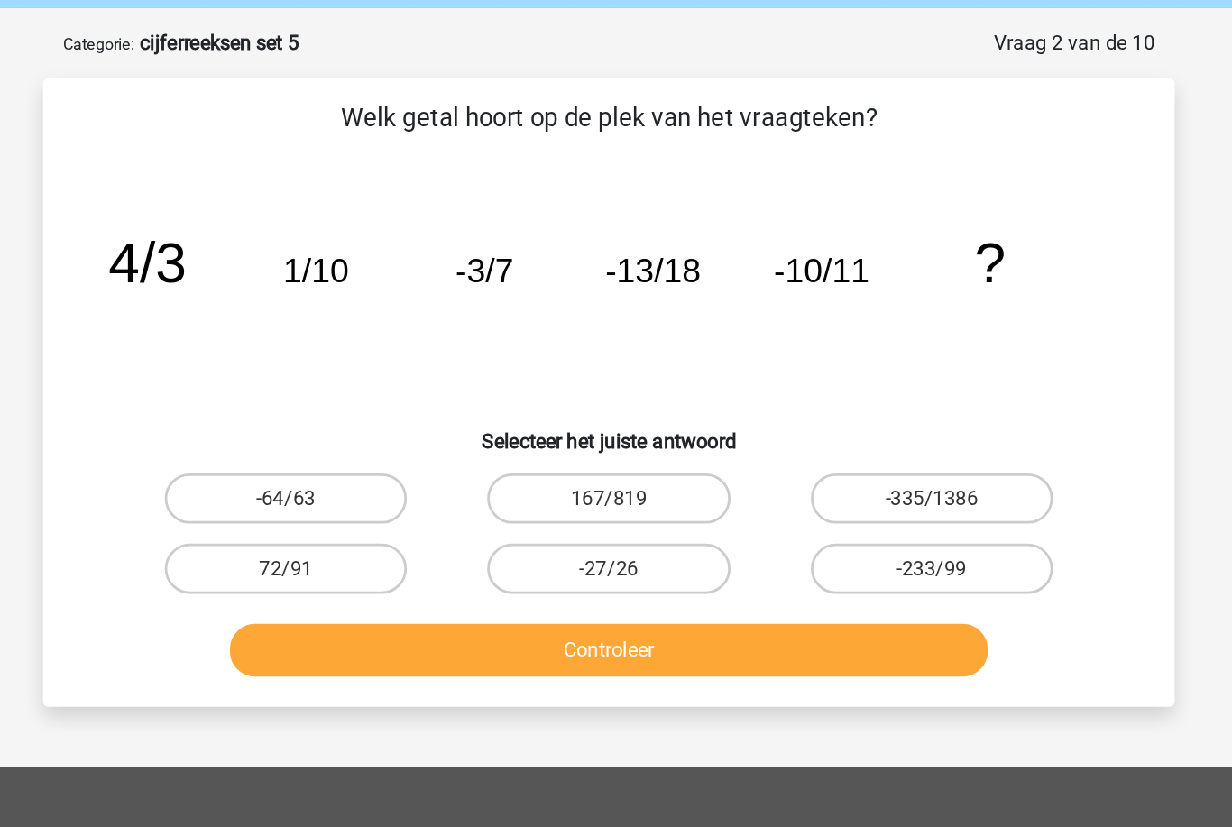
scroll to position [70, 0]
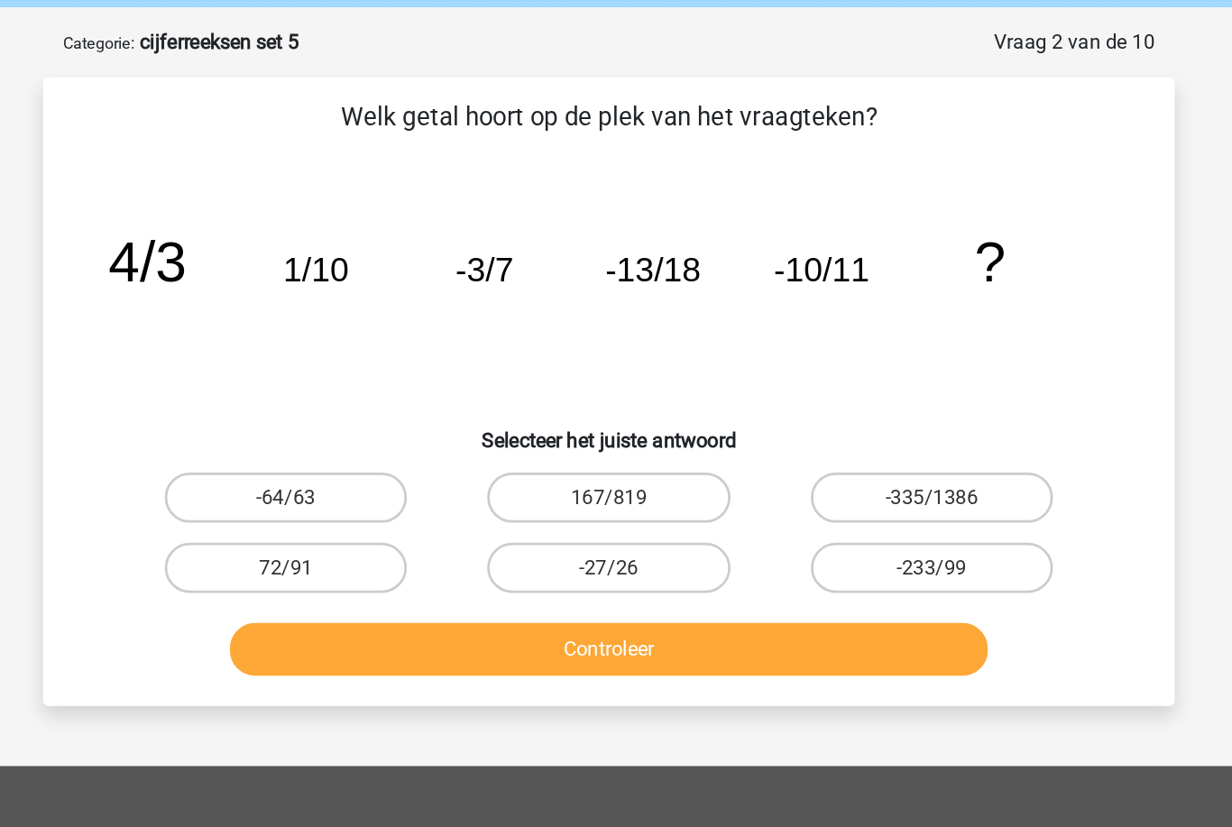
click at [529, 422] on label "-27/26" at bounding box center [616, 409] width 174 height 36
click at [616, 420] on input "-27/26" at bounding box center [622, 415] width 12 height 12
radio input "true"
click at [453, 470] on button "Controleer" at bounding box center [617, 467] width 546 height 38
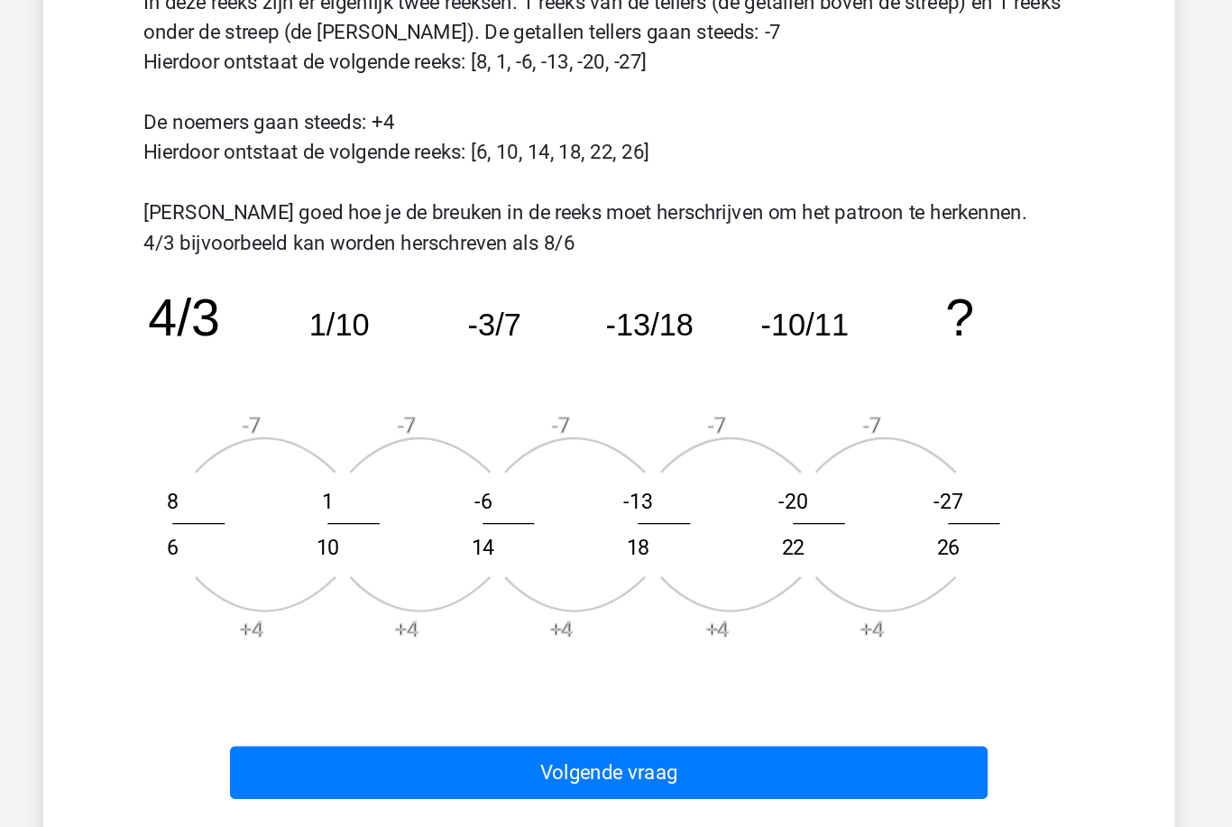
scroll to position [392, 0]
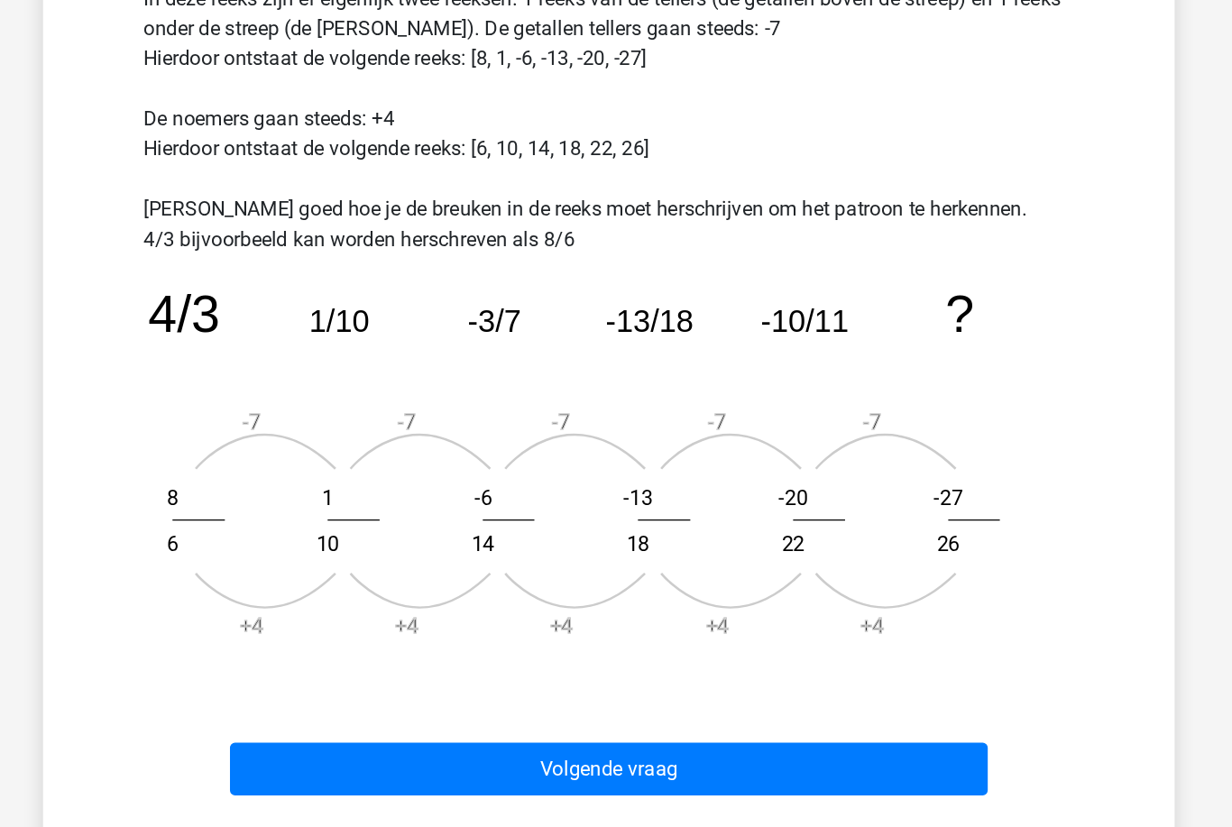
click at [407, 725] on button "Volgende vraag" at bounding box center [617, 744] width 546 height 38
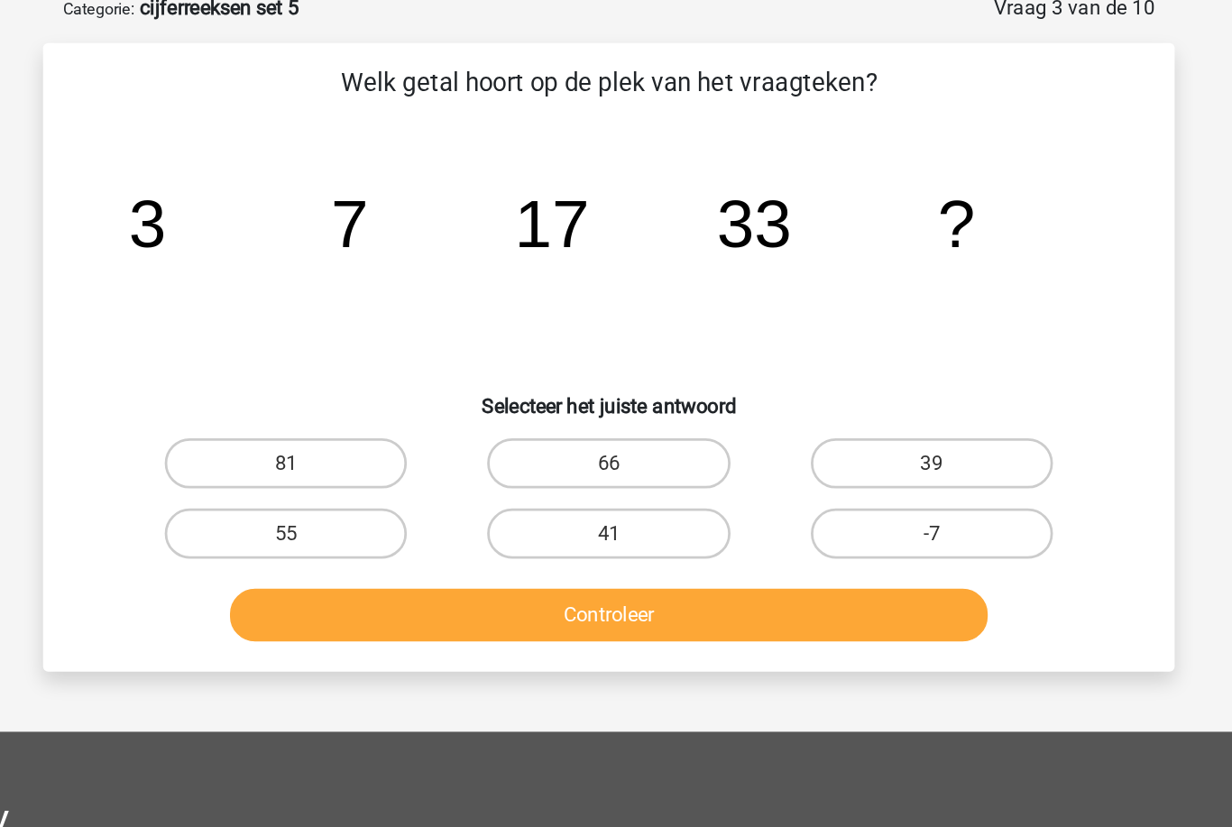
scroll to position [89, 0]
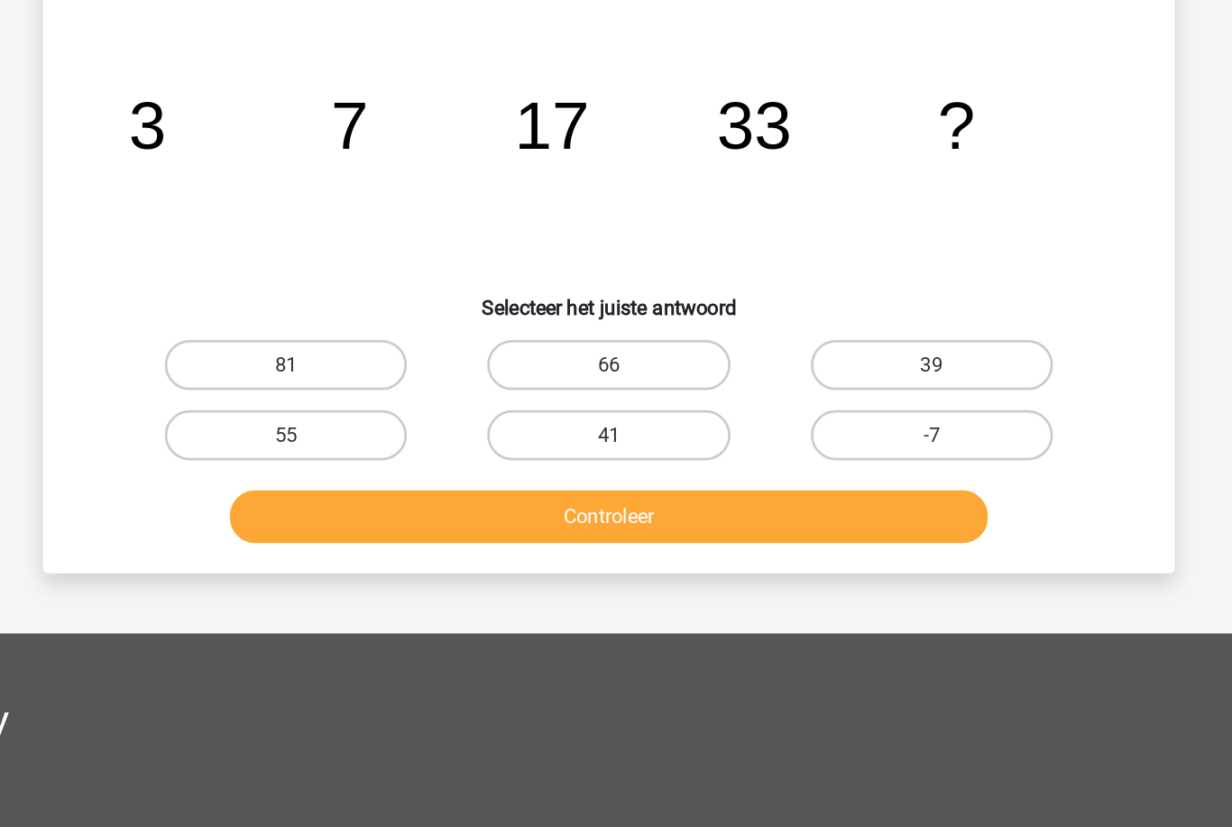
click at [297, 372] on label "55" at bounding box center [384, 390] width 174 height 36
click at [384, 390] on input "55" at bounding box center [390, 396] width 12 height 12
radio input "true"
click at [344, 429] on button "Controleer" at bounding box center [617, 448] width 546 height 38
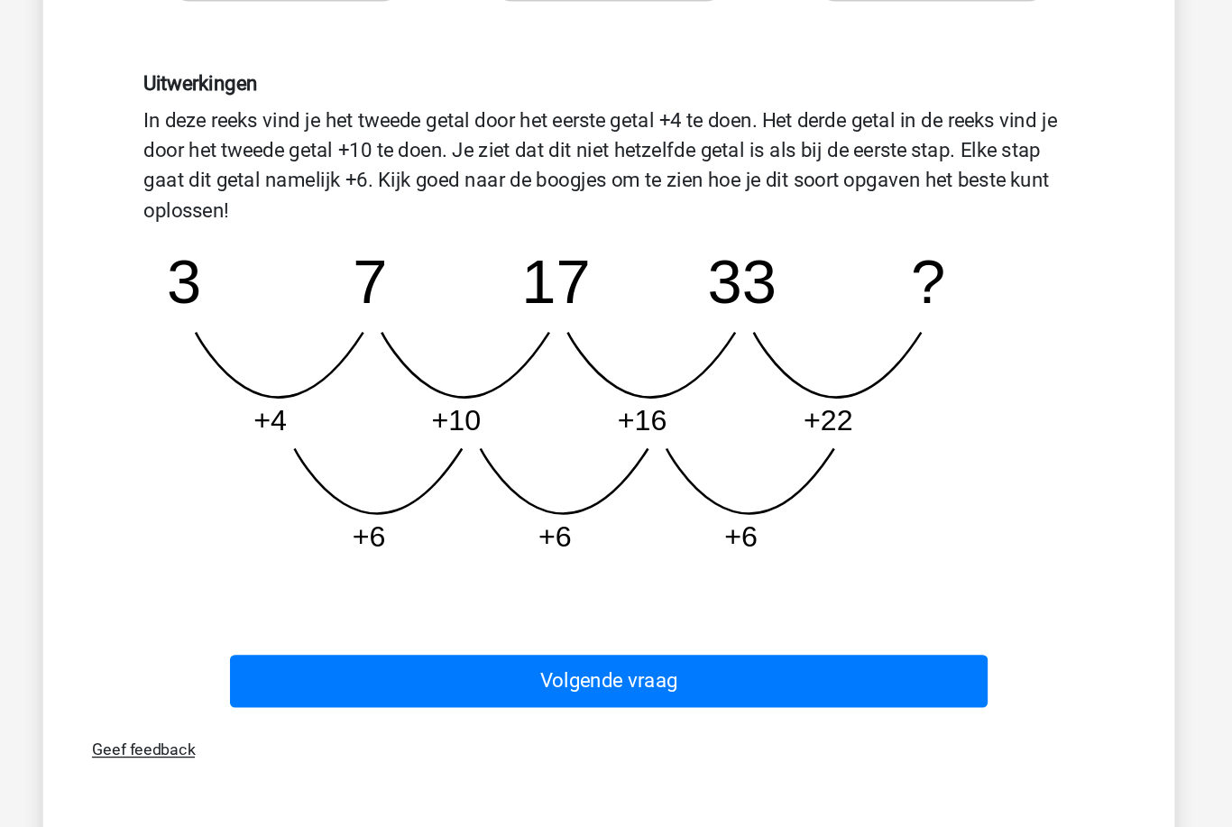
click at [344, 662] on button "Volgende vraag" at bounding box center [617, 681] width 546 height 38
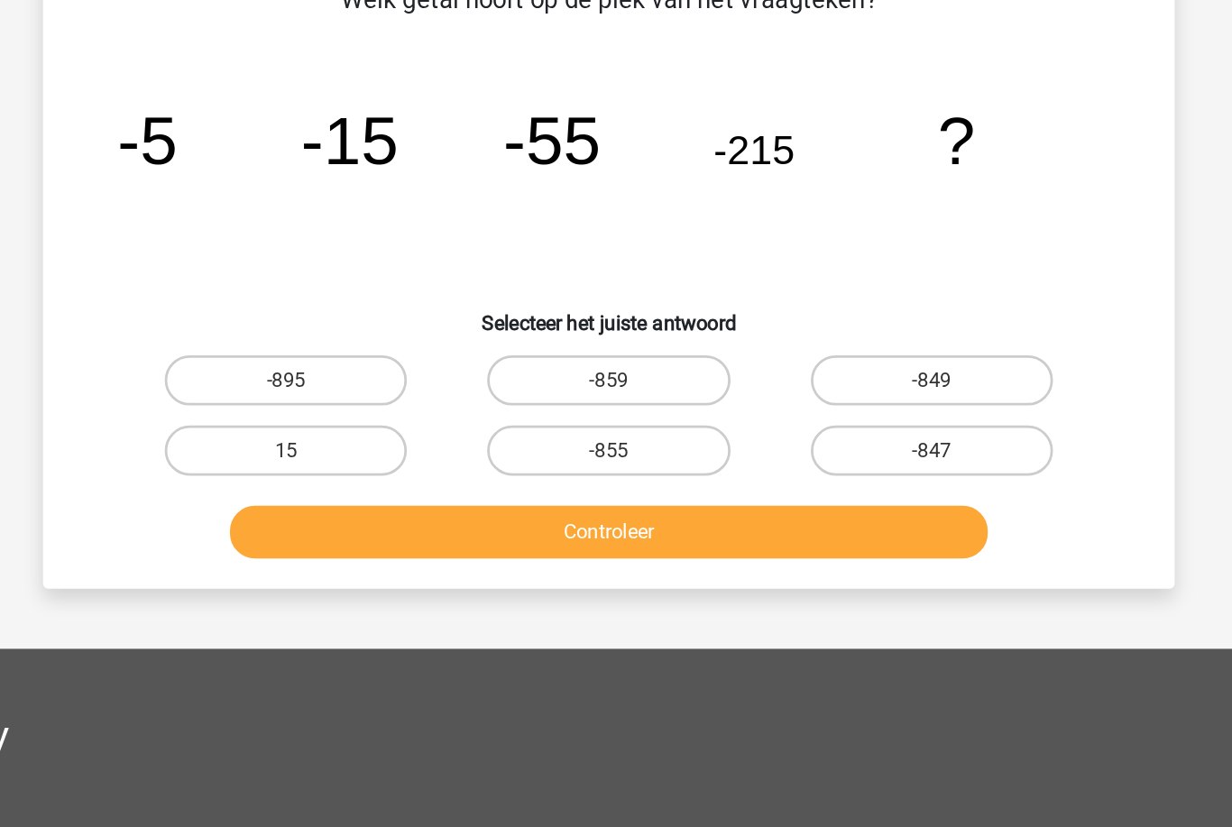
click at [529, 372] on label "-855" at bounding box center [616, 390] width 174 height 36
click at [616, 390] on input "-855" at bounding box center [622, 396] width 12 height 12
radio input "true"
click at [586, 429] on button "Controleer" at bounding box center [617, 448] width 546 height 38
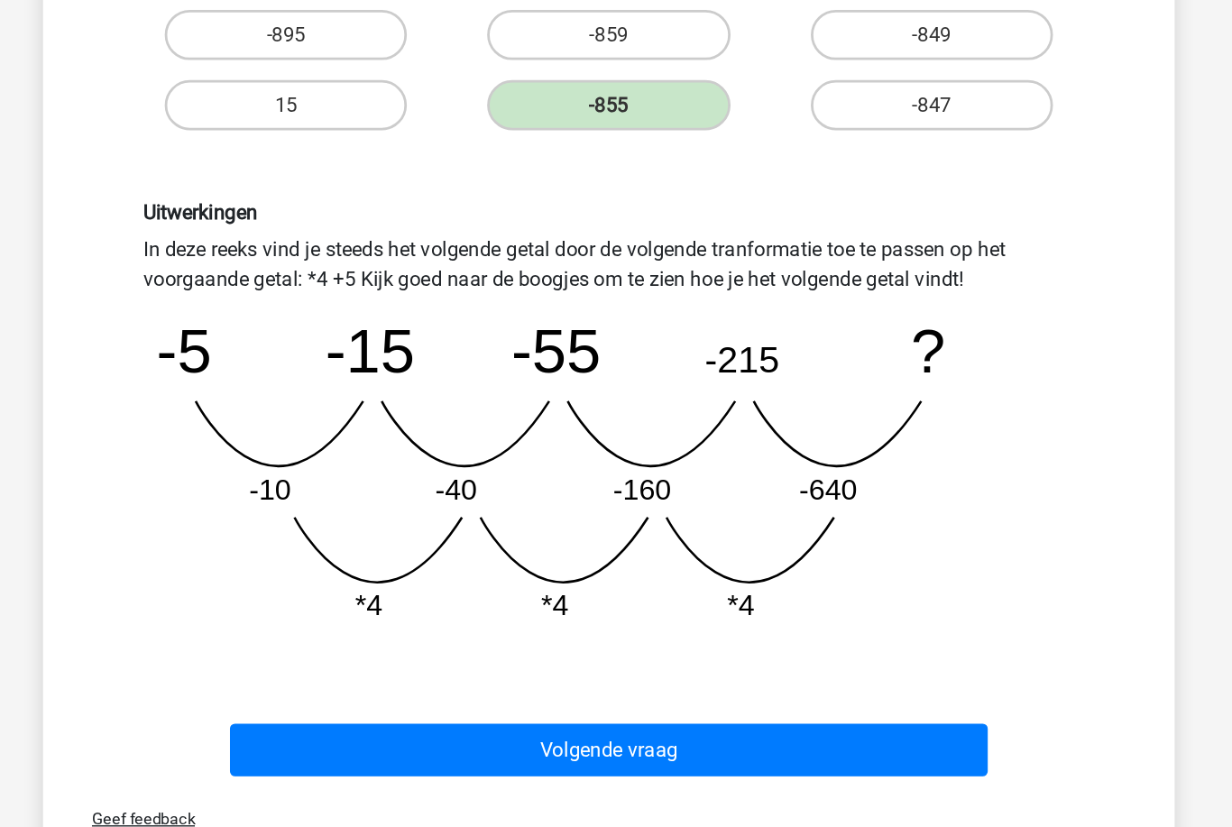
click at [666, 712] on button "Volgende vraag" at bounding box center [617, 731] width 546 height 38
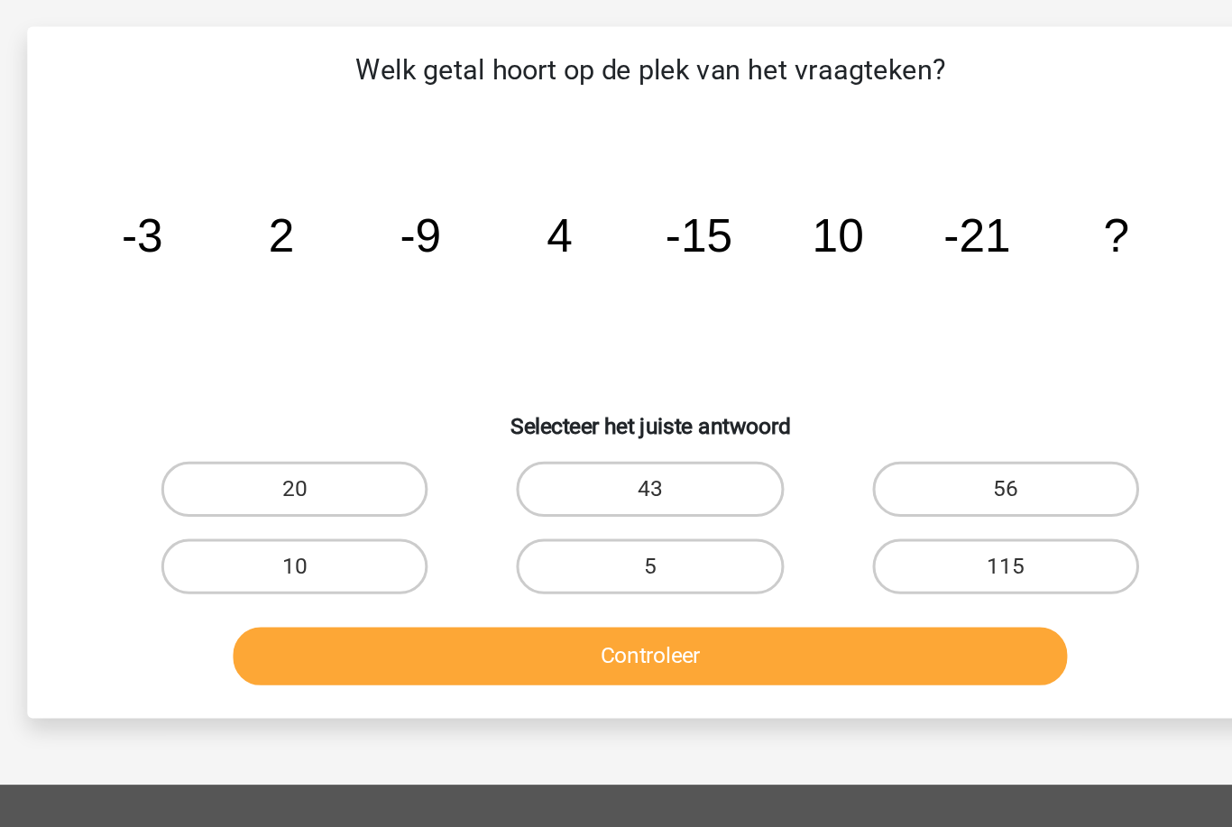
click at [297, 321] on label "20" at bounding box center [384, 339] width 174 height 36
click at [384, 339] on input "20" at bounding box center [390, 345] width 12 height 12
radio input "true"
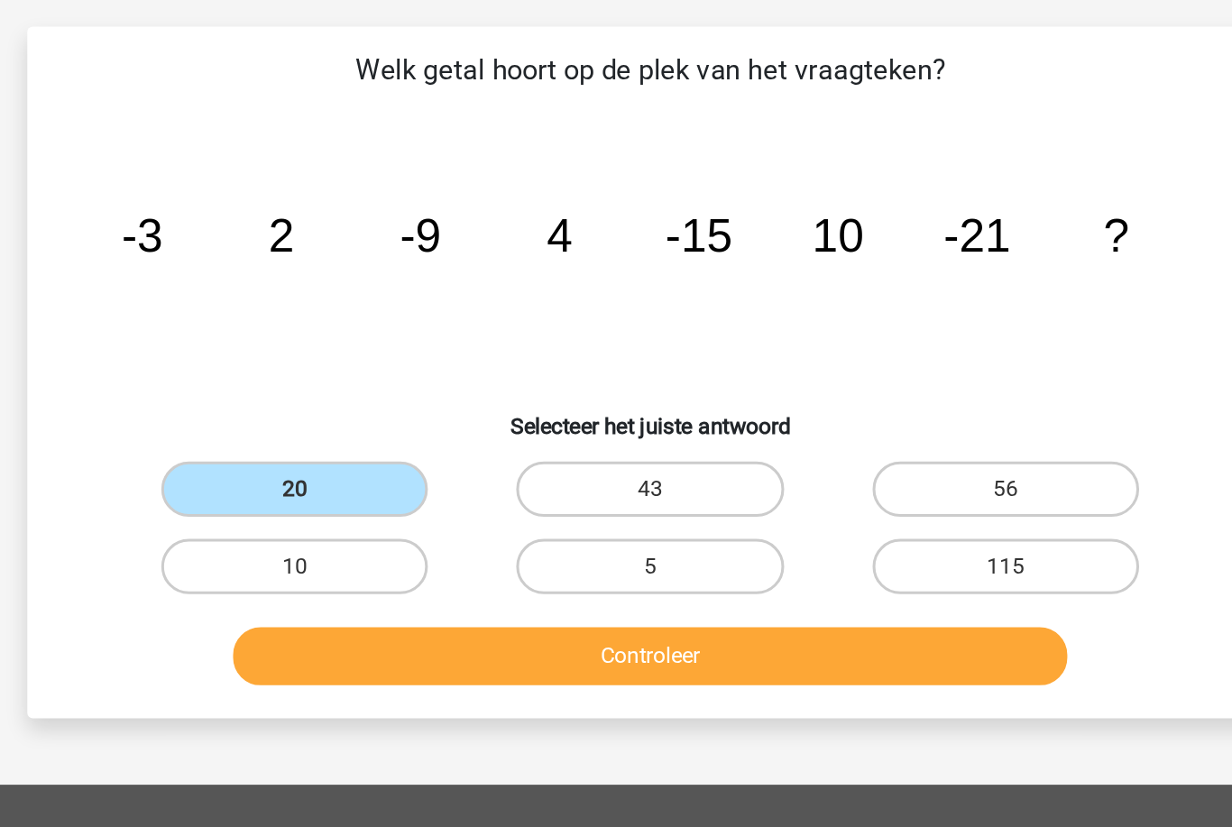
click at [344, 429] on button "Controleer" at bounding box center [617, 448] width 546 height 38
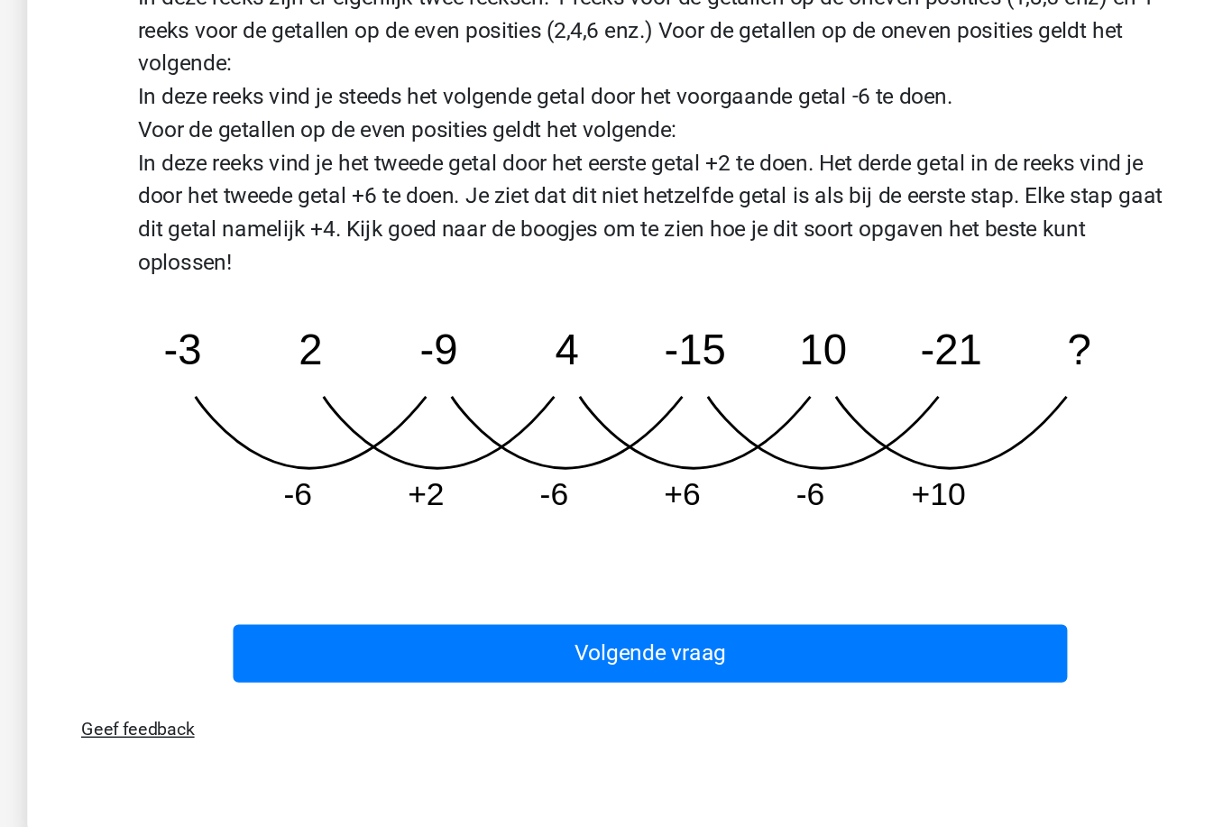
scroll to position [336, 0]
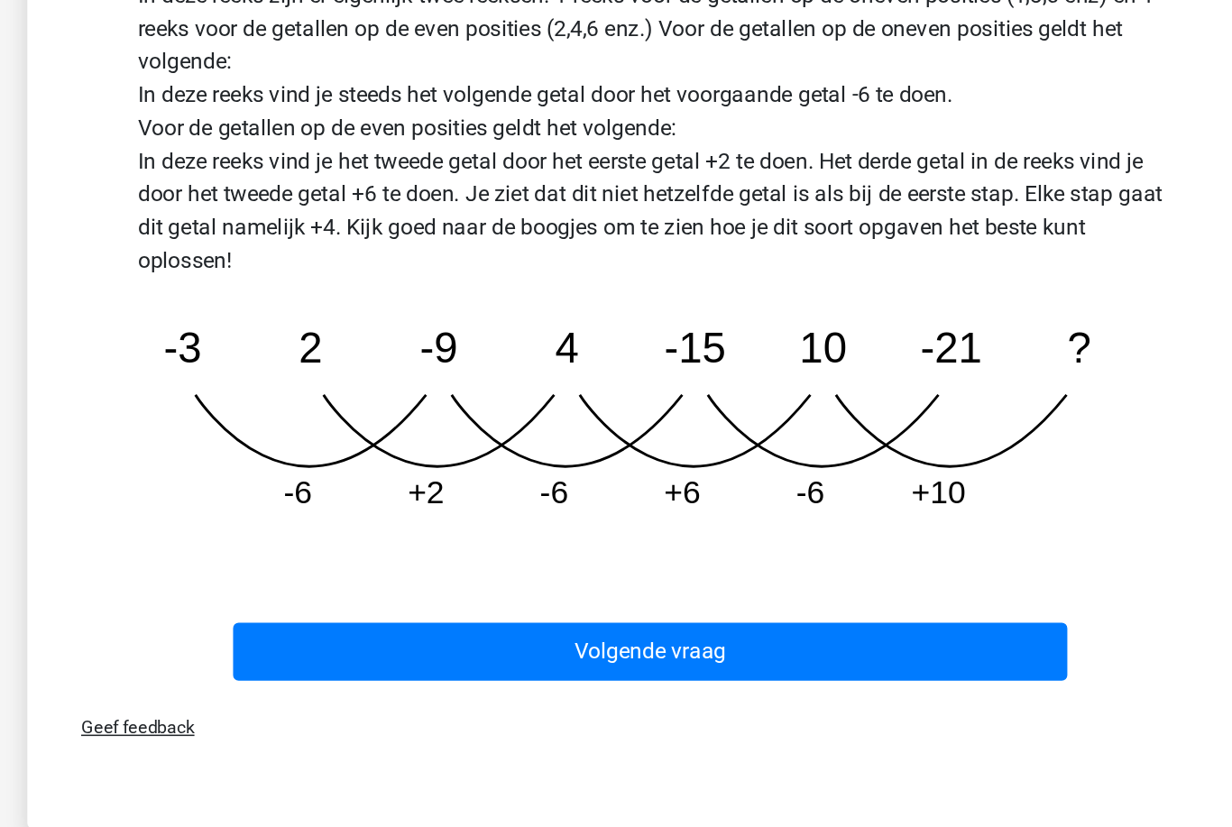
click at [666, 656] on button "Volgende vraag" at bounding box center [617, 675] width 546 height 38
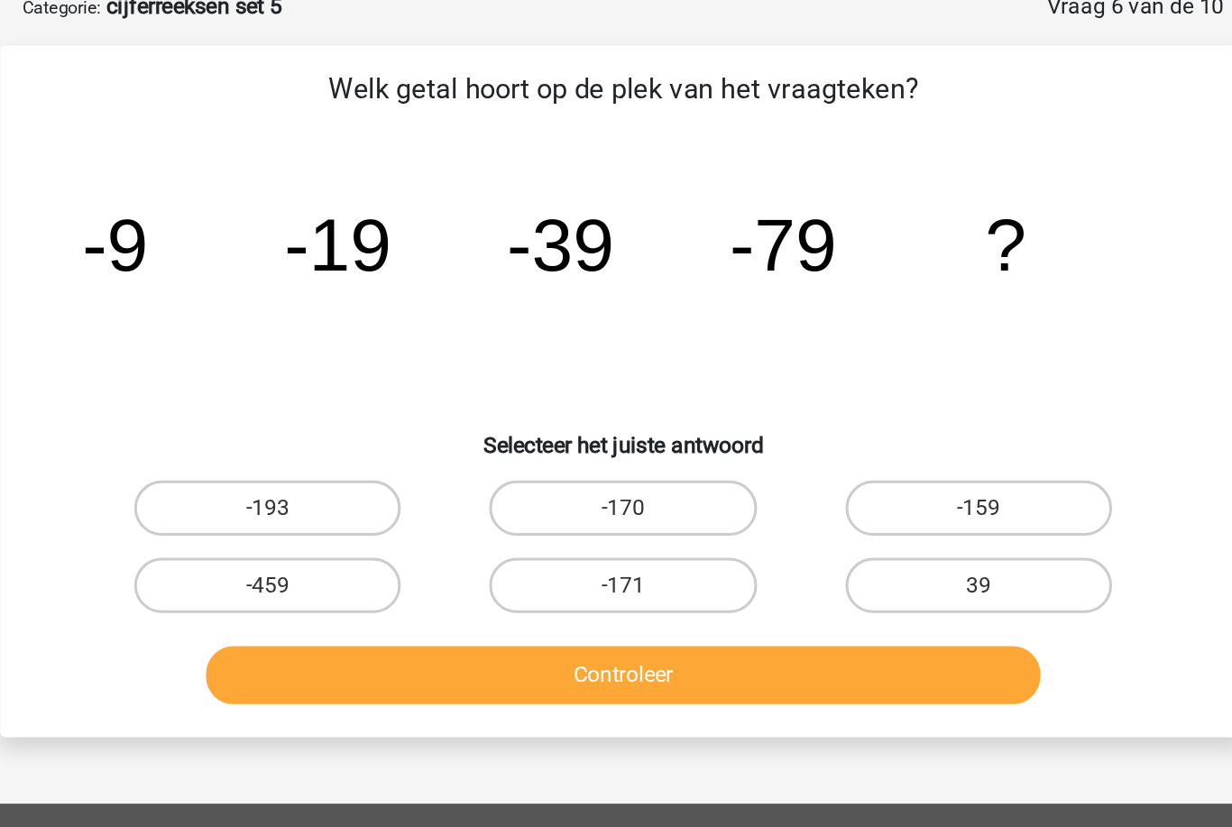
scroll to position [89, 0]
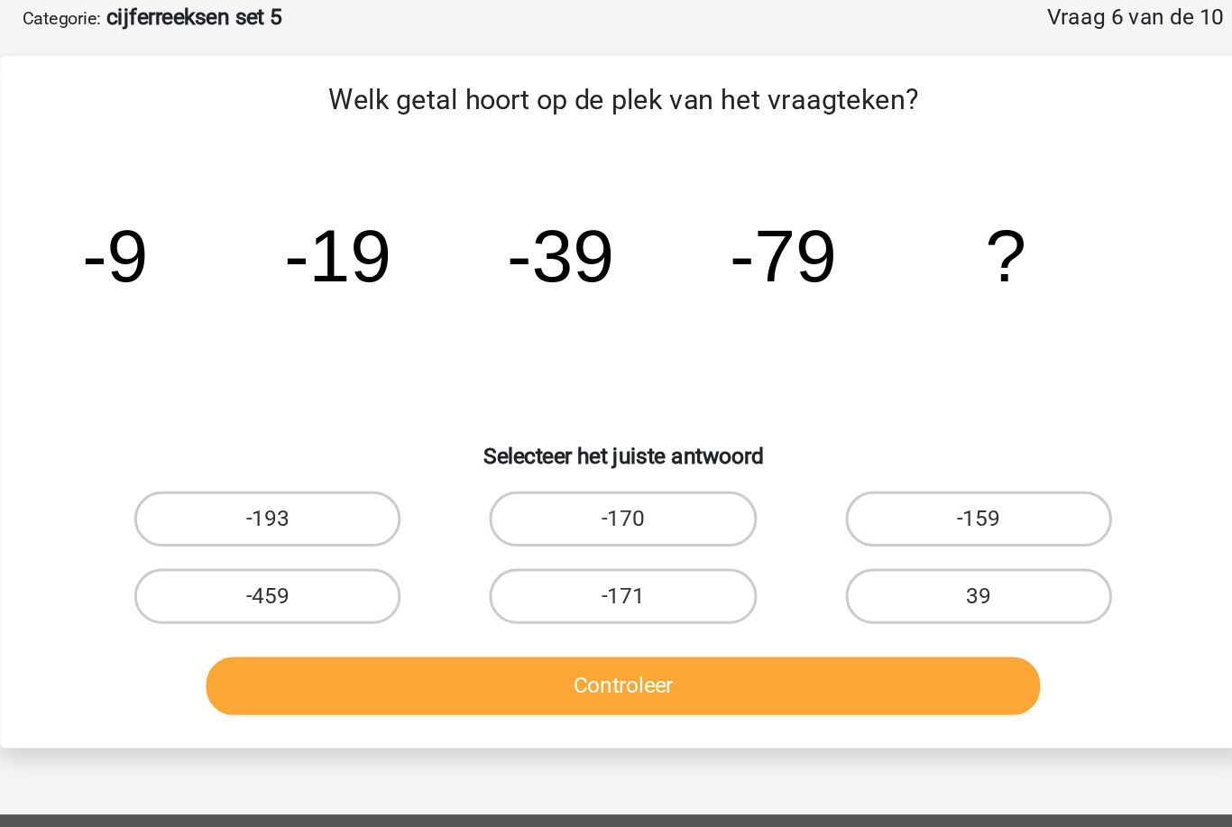
click at [761, 335] on label "-159" at bounding box center [848, 339] width 174 height 36
click at [848, 339] on input "-159" at bounding box center [854, 345] width 12 height 12
radio input "true"
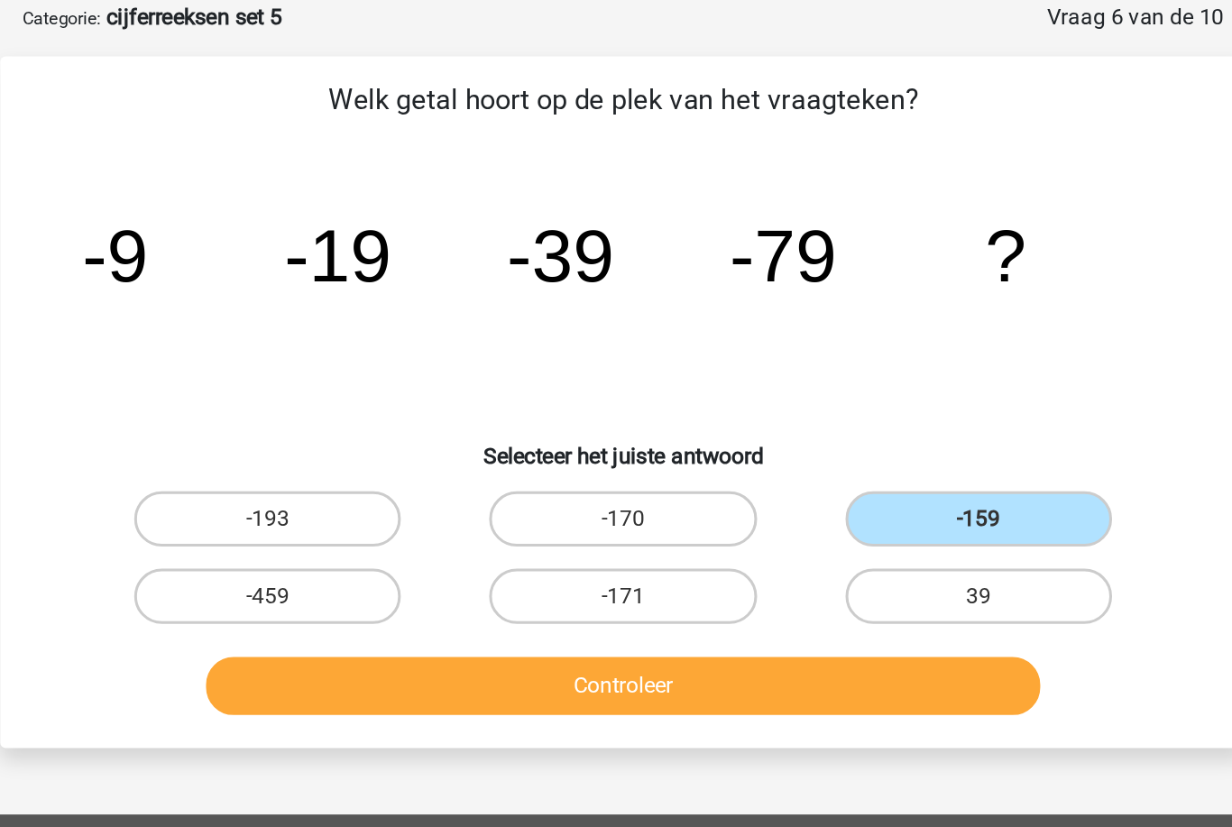
click at [649, 446] on button "Controleer" at bounding box center [617, 448] width 546 height 38
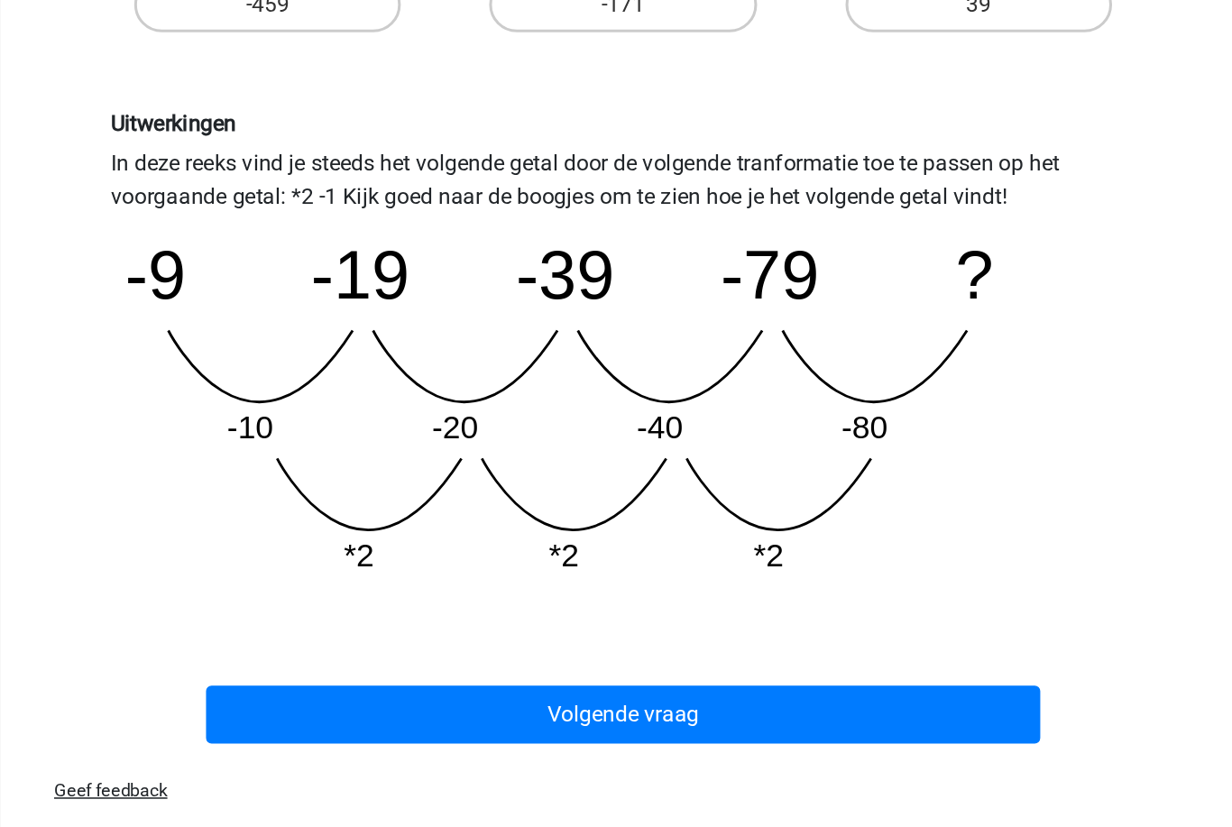
click at [645, 697] on button "Volgende vraag" at bounding box center [617, 716] width 546 height 38
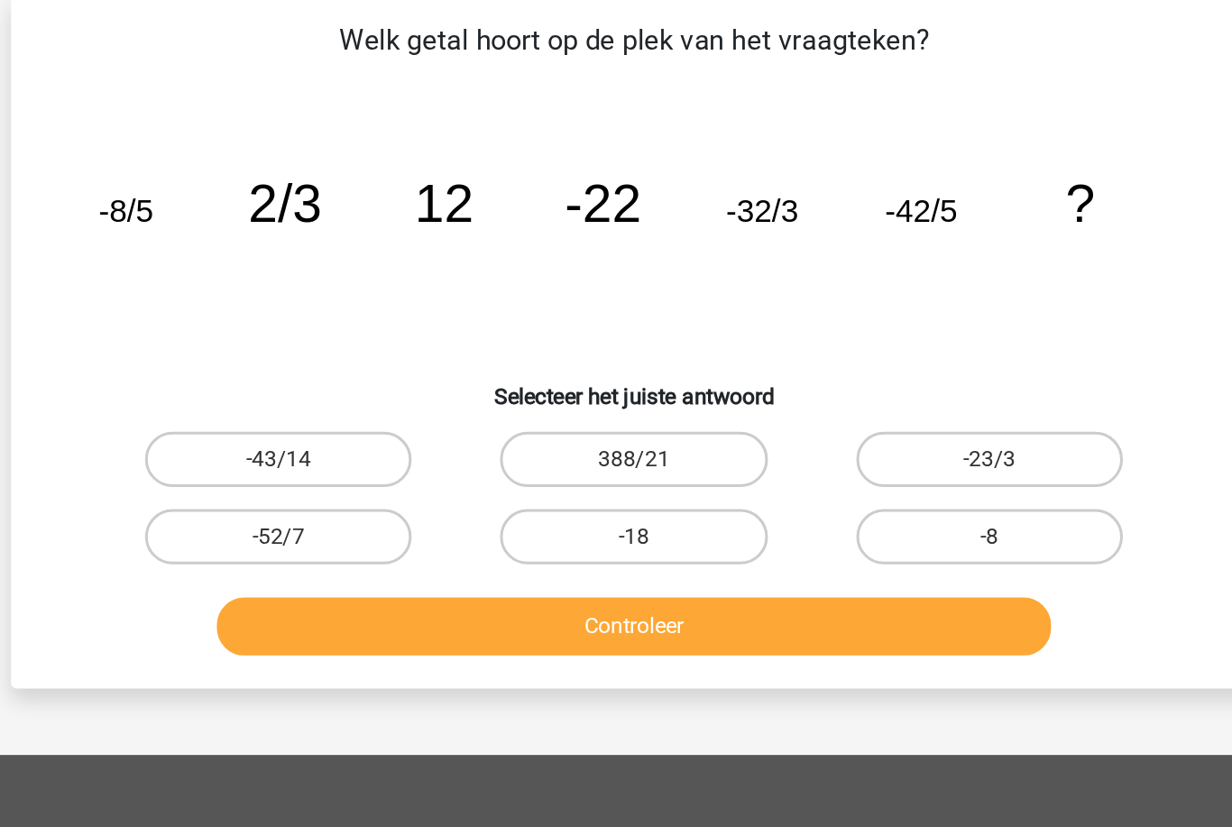
click at [529, 321] on label "388/21" at bounding box center [616, 339] width 174 height 36
click at [616, 339] on input "388/21" at bounding box center [622, 345] width 12 height 12
radio input "true"
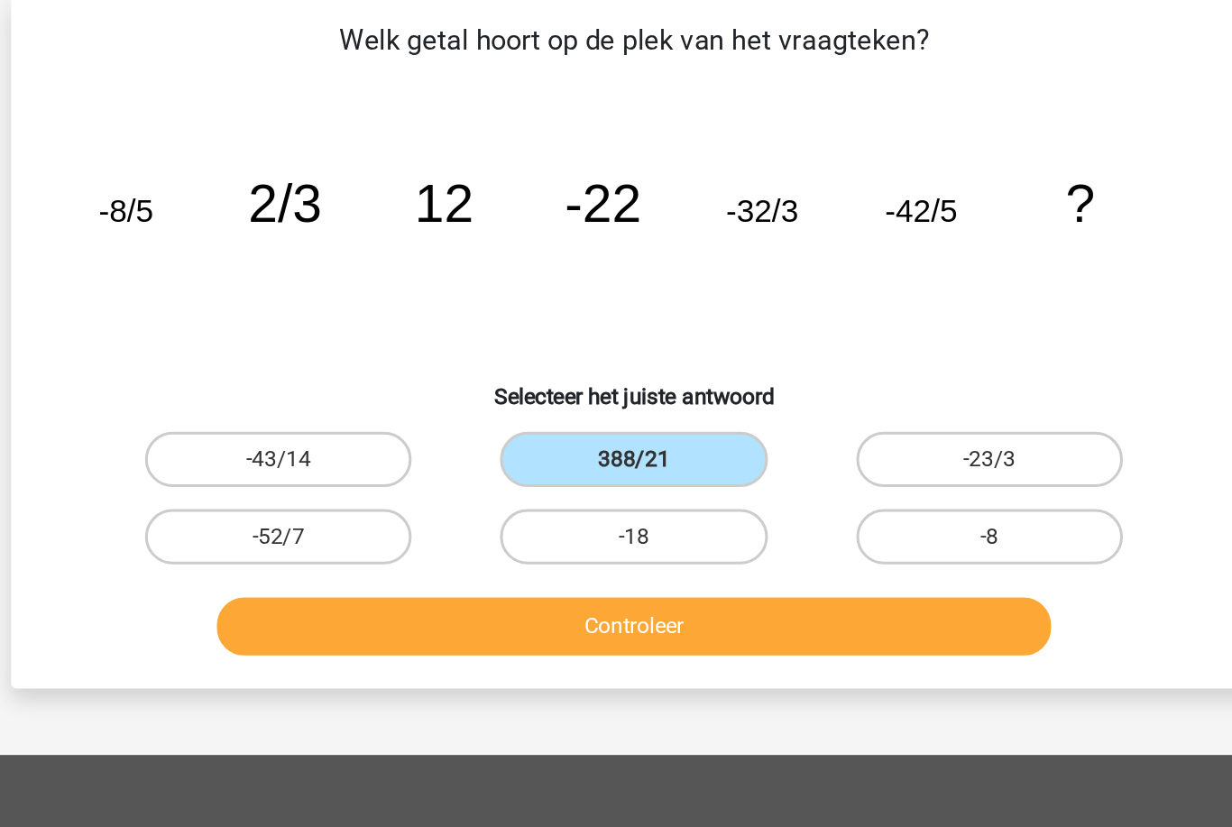
click at [297, 372] on label "-52/7" at bounding box center [384, 390] width 174 height 36
click at [384, 390] on input "-52/7" at bounding box center [390, 396] width 12 height 12
radio input "true"
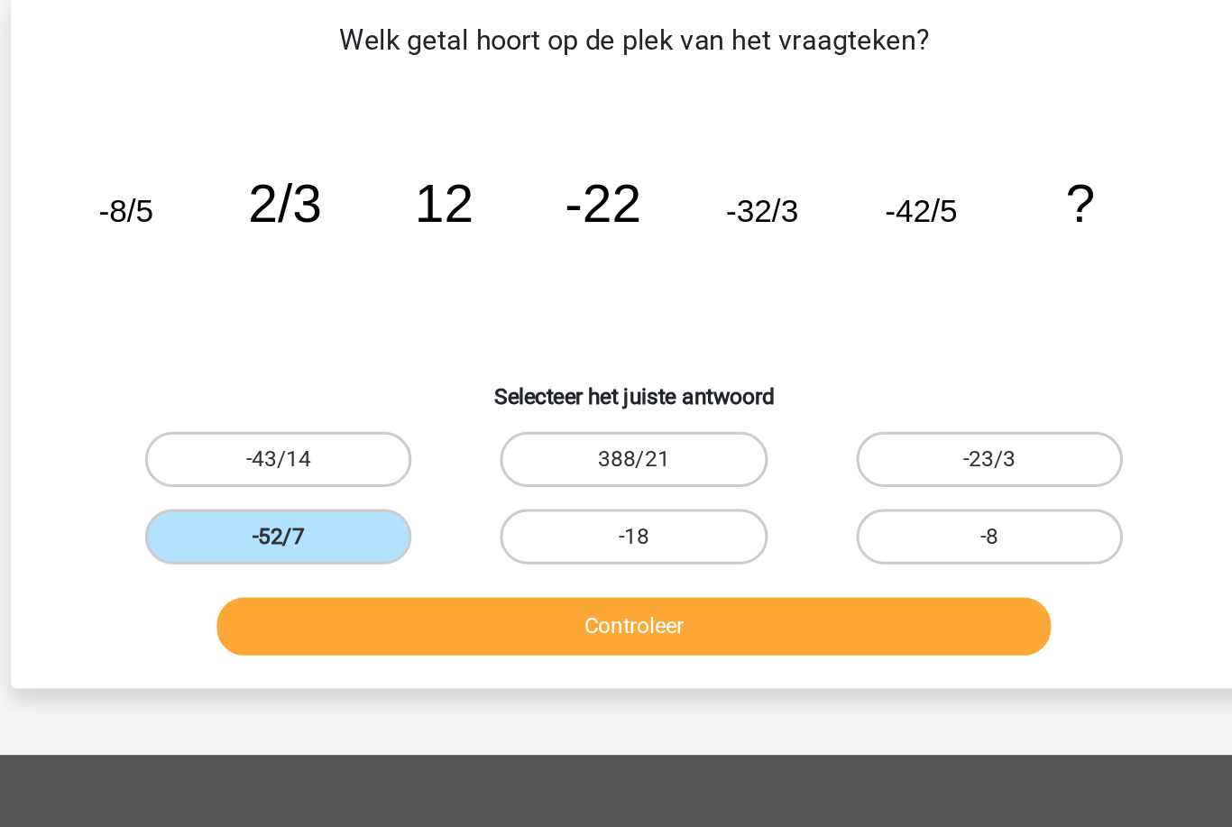
click at [344, 429] on button "Controleer" at bounding box center [617, 448] width 546 height 38
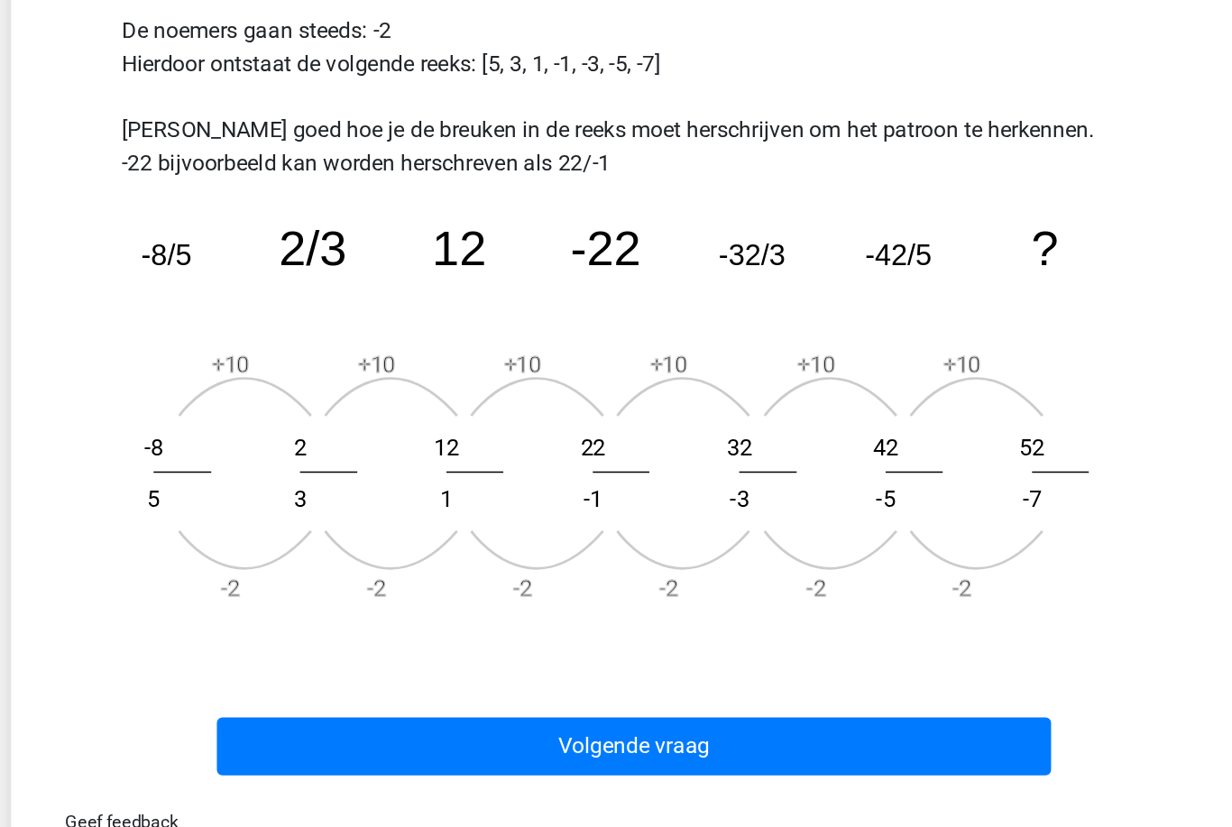
scroll to position [400, 0]
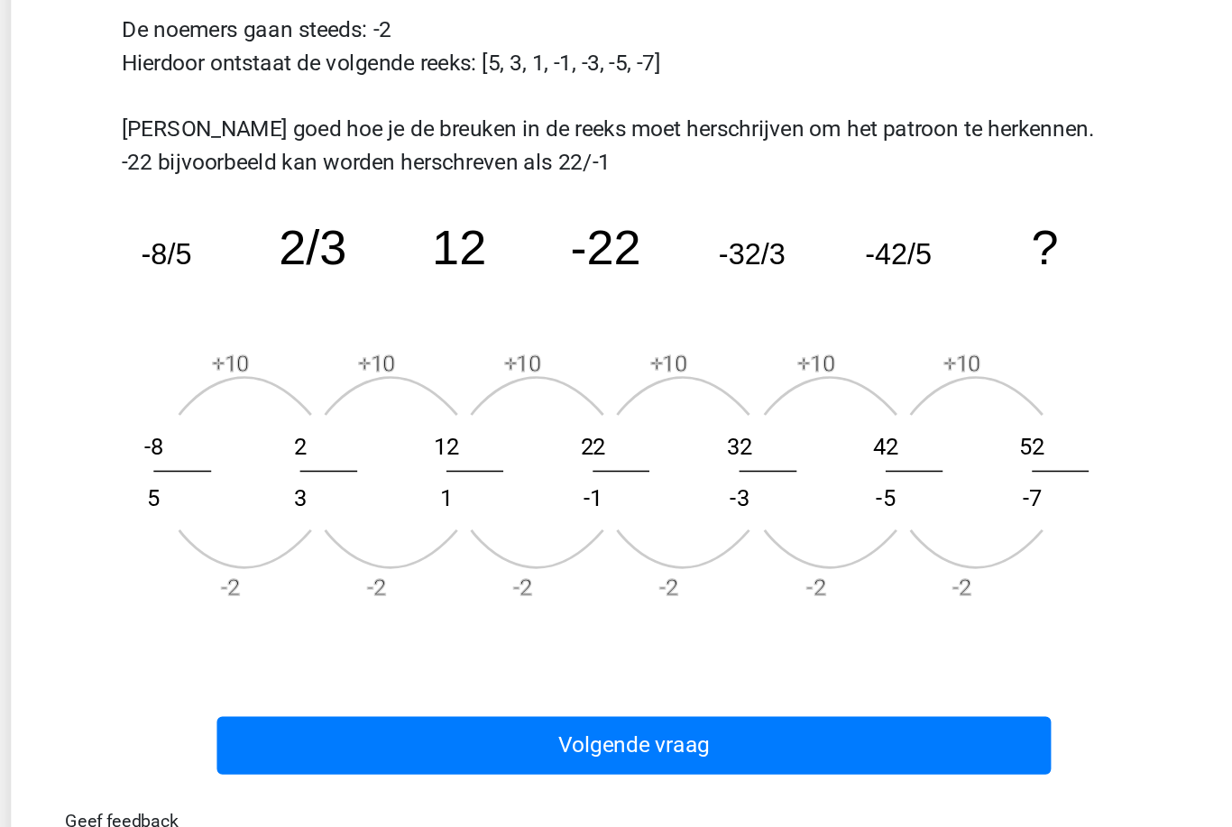
click at [621, 717] on button "Volgende vraag" at bounding box center [617, 736] width 546 height 38
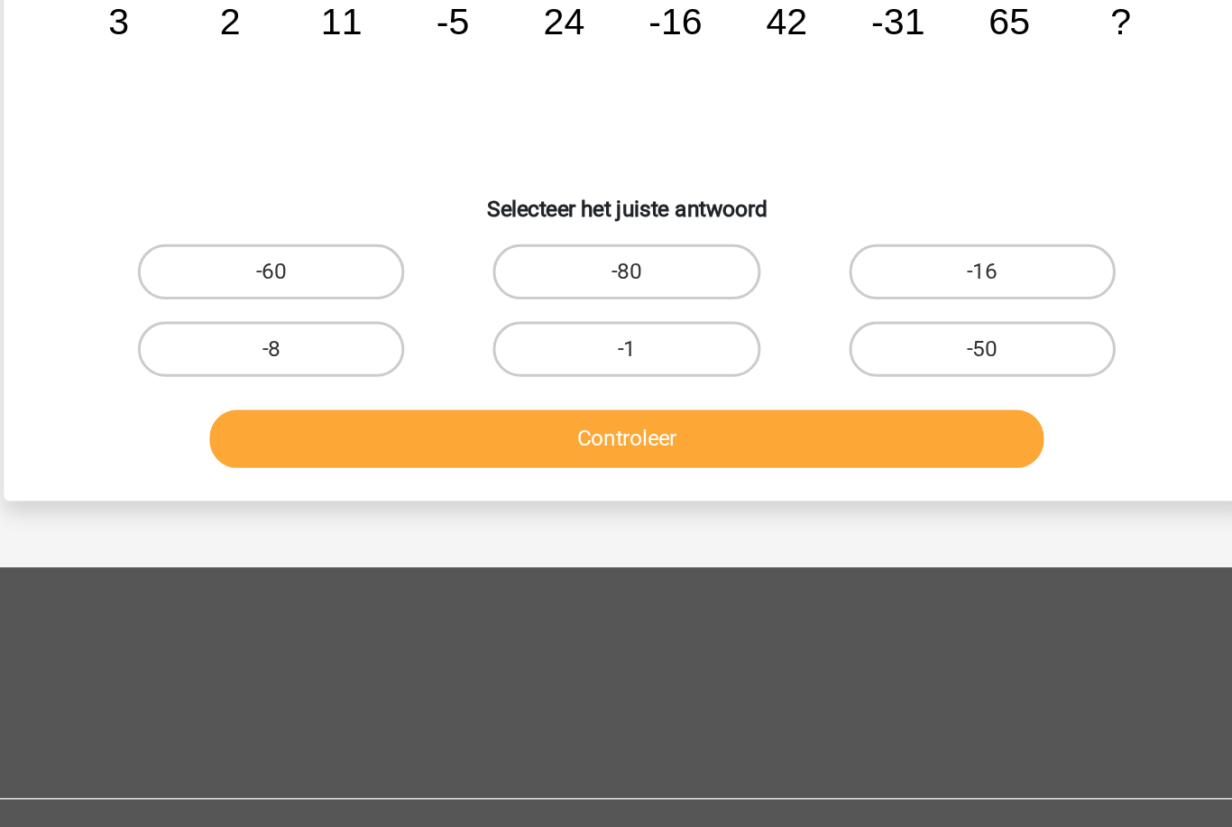
scroll to position [89, 0]
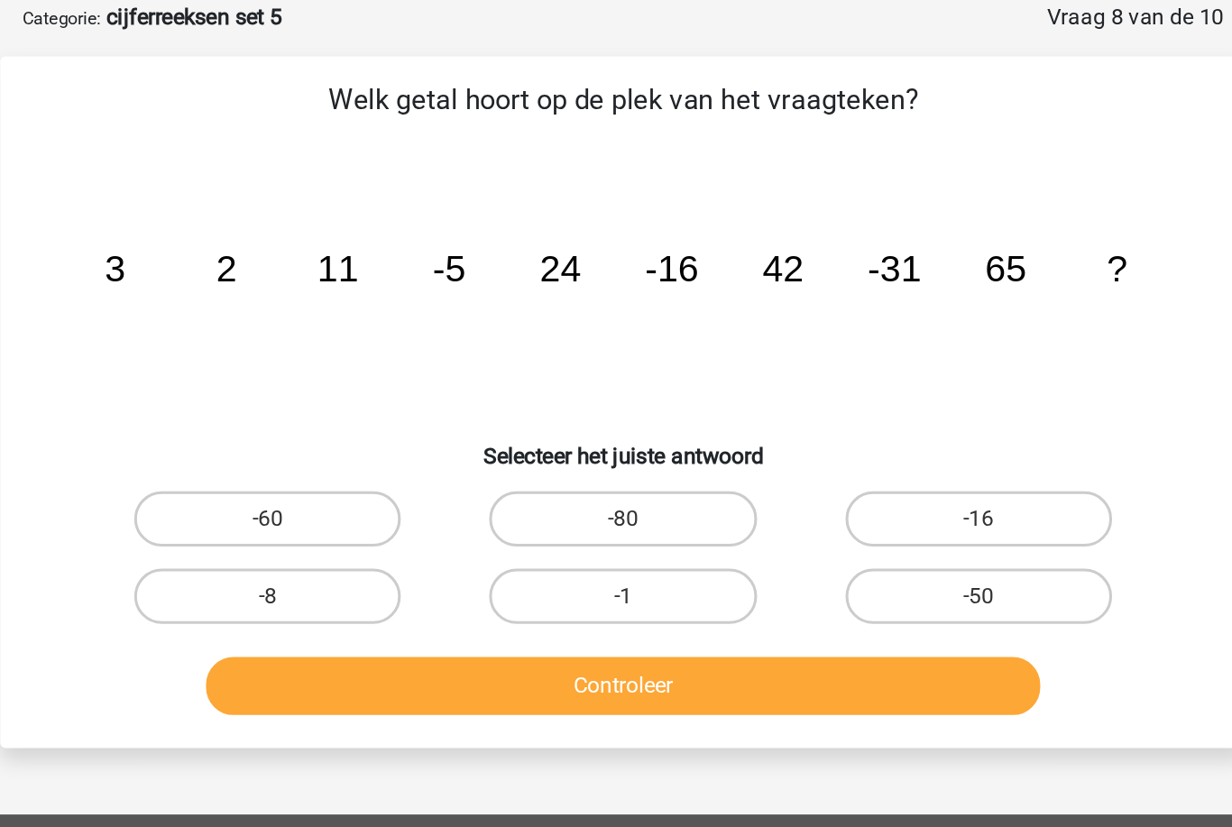
click at [761, 382] on label "-50" at bounding box center [848, 390] width 174 height 36
click at [848, 390] on input "-50" at bounding box center [854, 396] width 12 height 12
radio input "true"
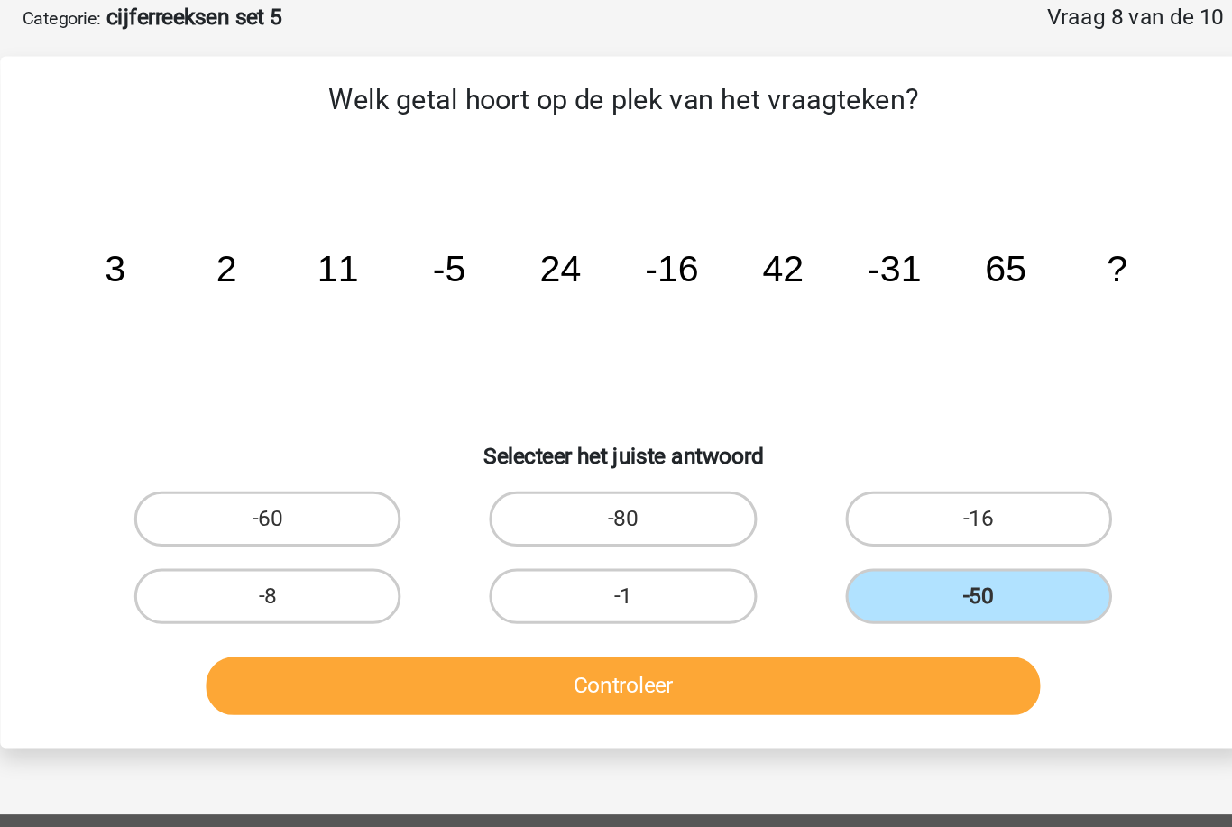
click at [652, 446] on button "Controleer" at bounding box center [617, 448] width 546 height 38
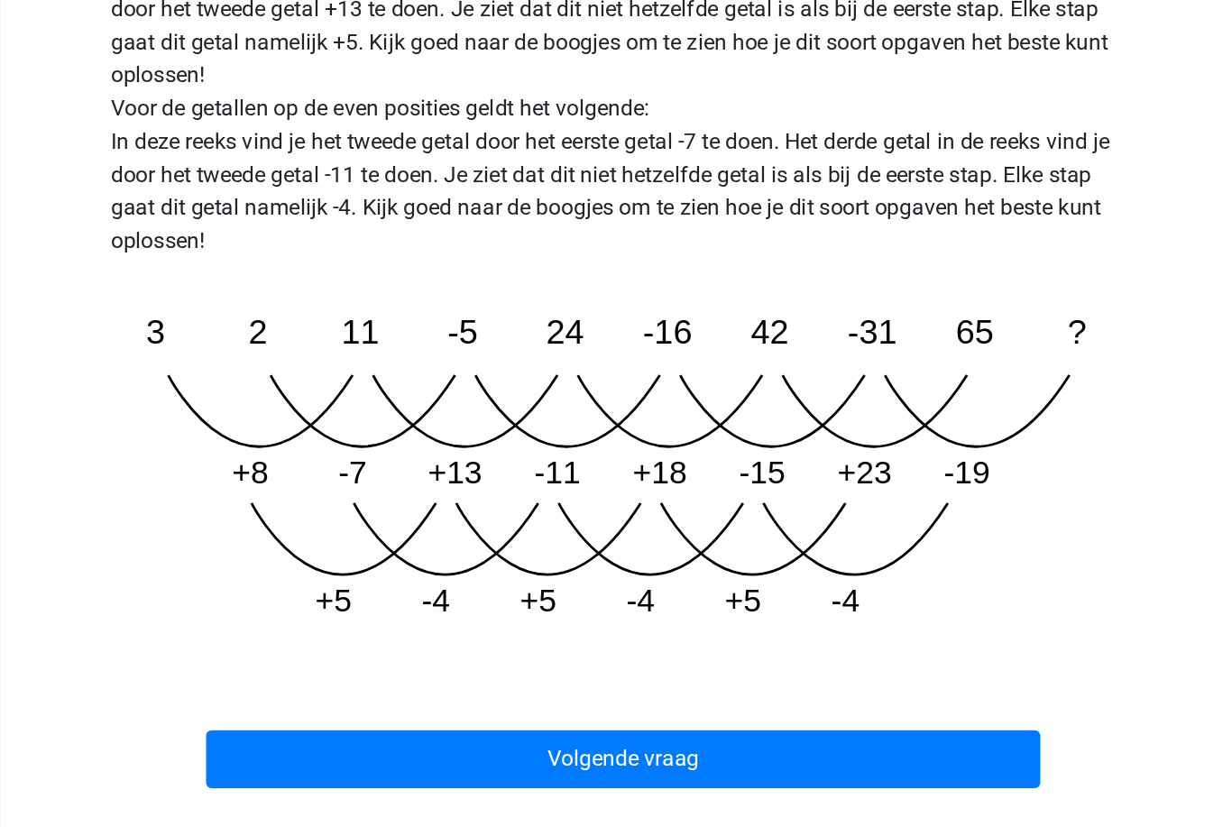
scroll to position [431, 0]
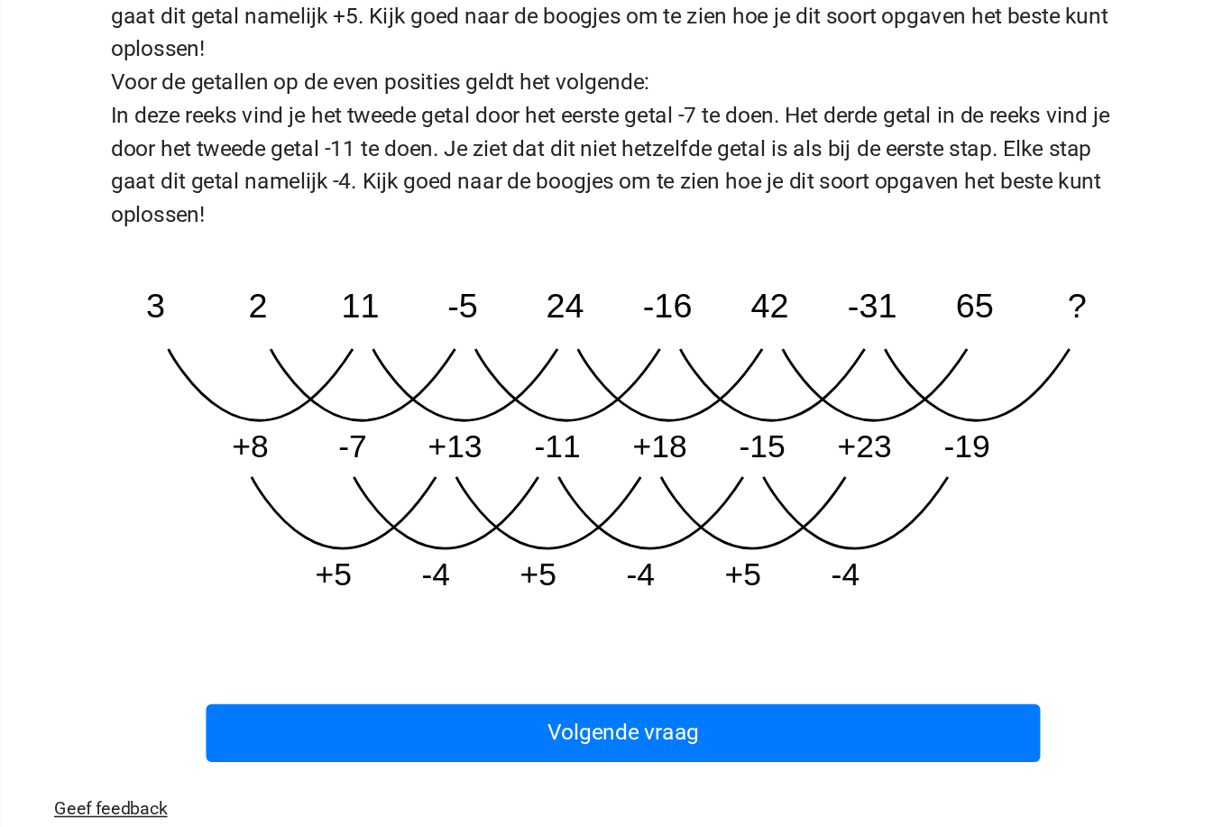
click at [344, 709] on button "Volgende vraag" at bounding box center [617, 728] width 546 height 38
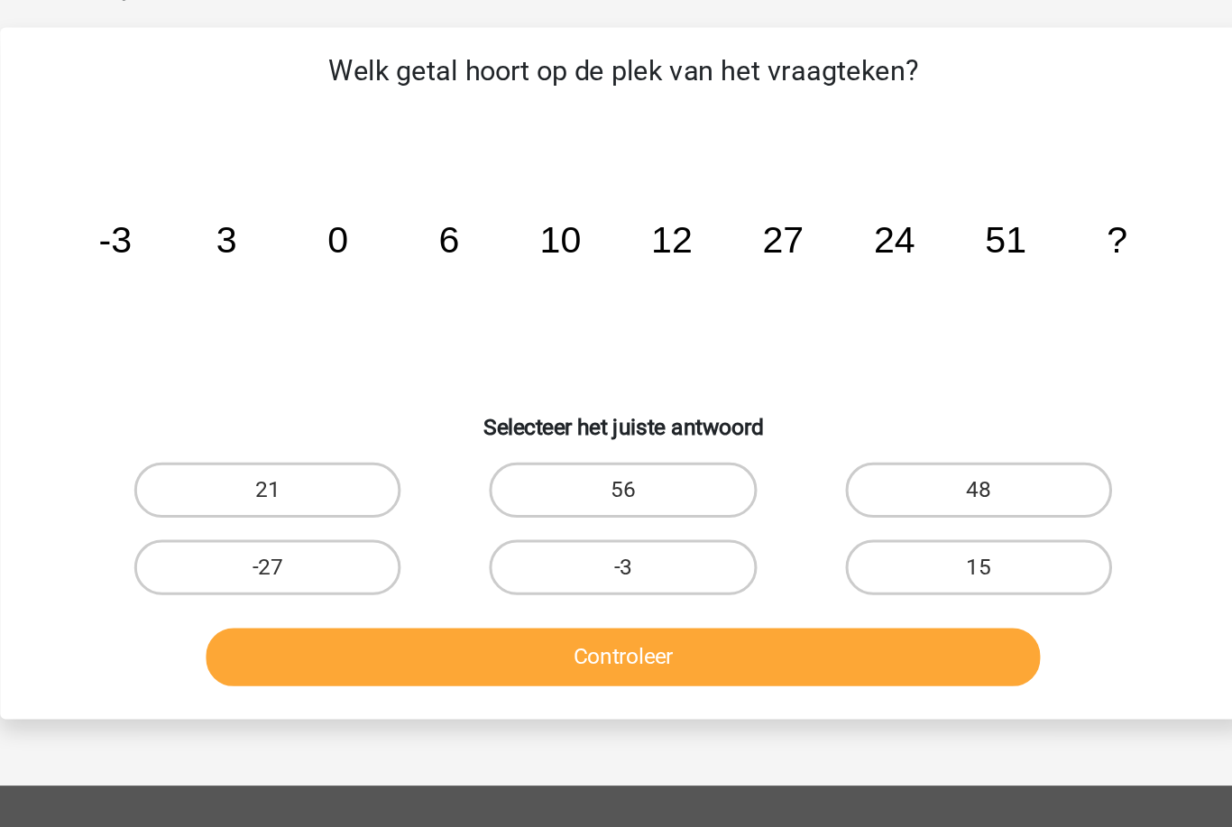
scroll to position [89, 0]
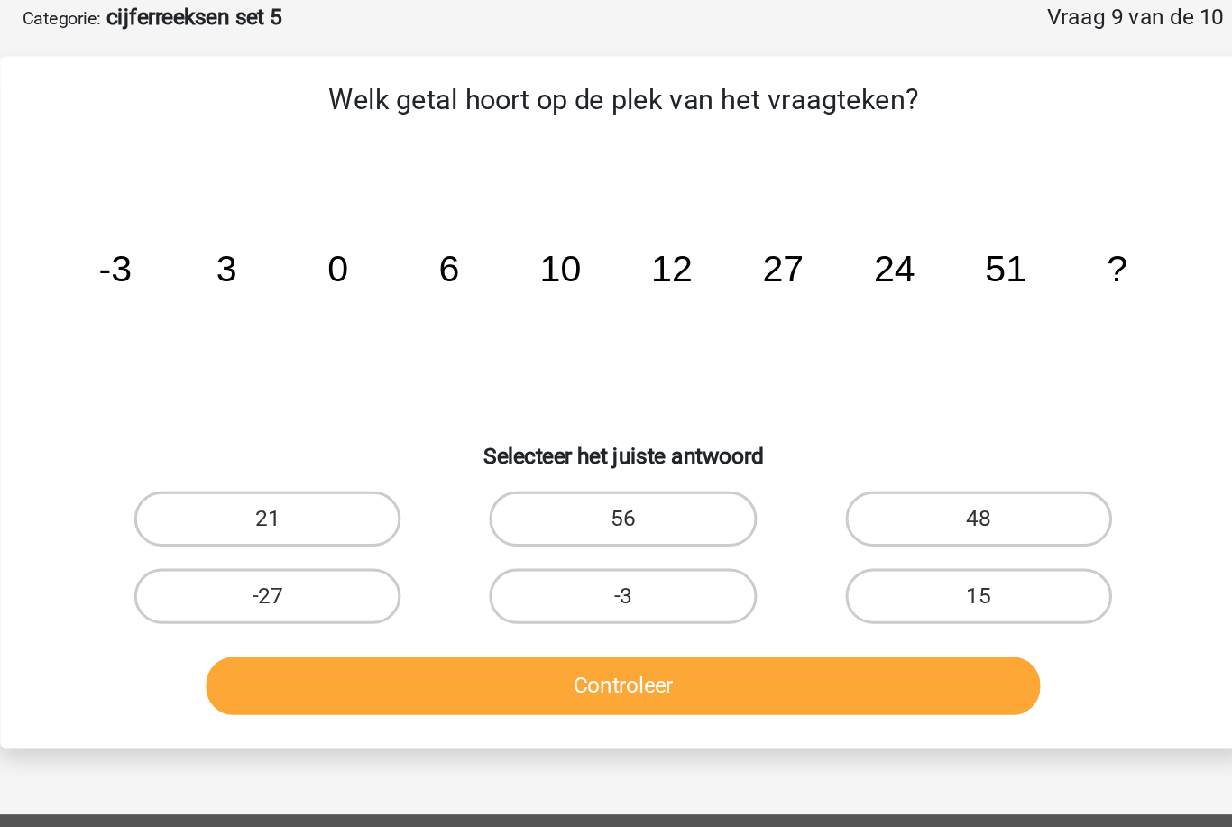
click at [761, 337] on label "48" at bounding box center [848, 339] width 174 height 36
click at [848, 339] on input "48" at bounding box center [854, 345] width 12 height 12
radio input "true"
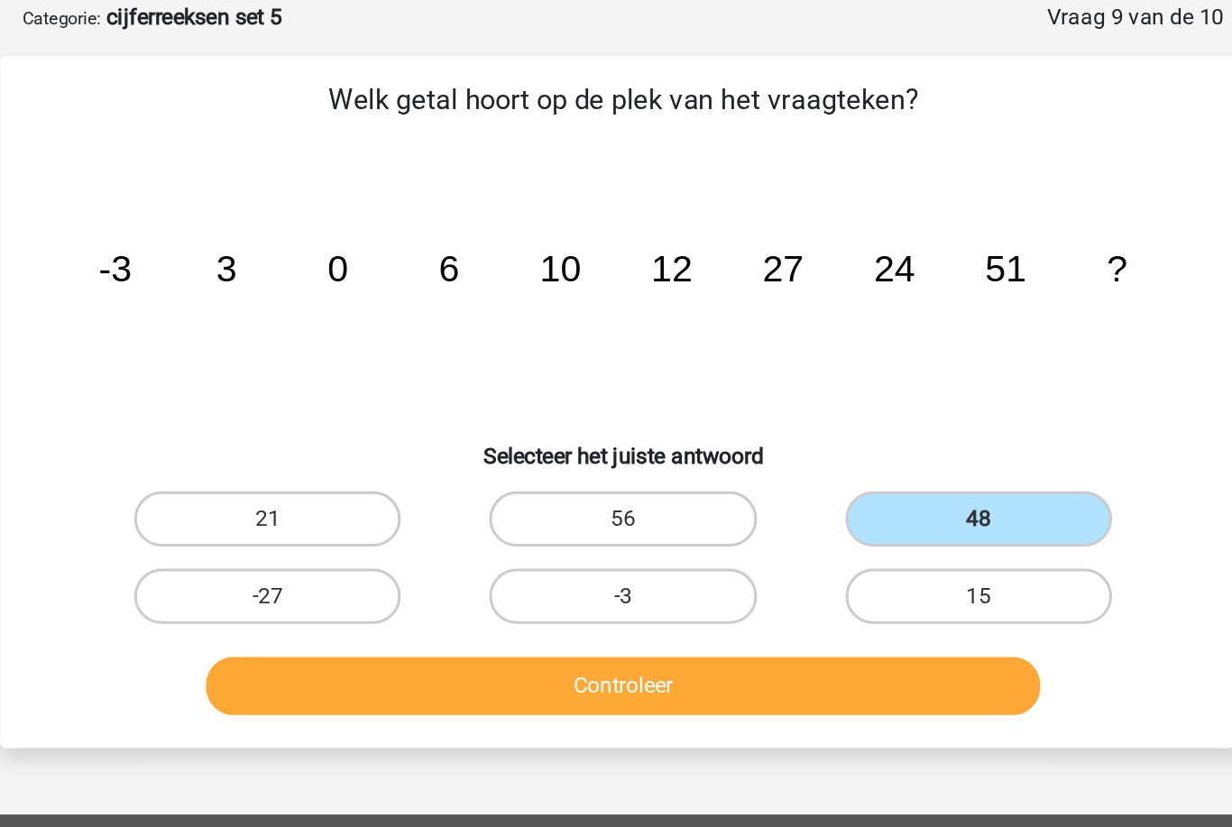
click at [630, 441] on button "Controleer" at bounding box center [617, 448] width 546 height 38
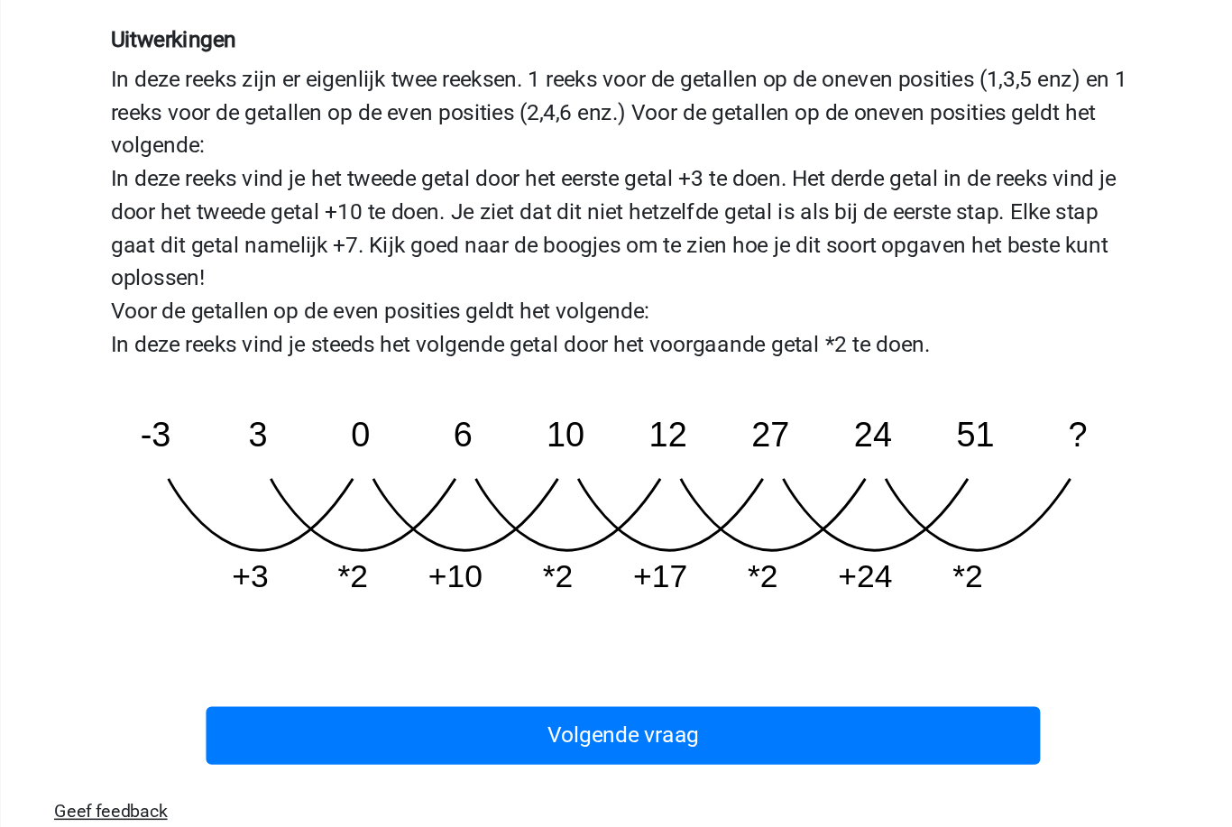
click at [586, 711] on button "Volgende vraag" at bounding box center [617, 730] width 546 height 38
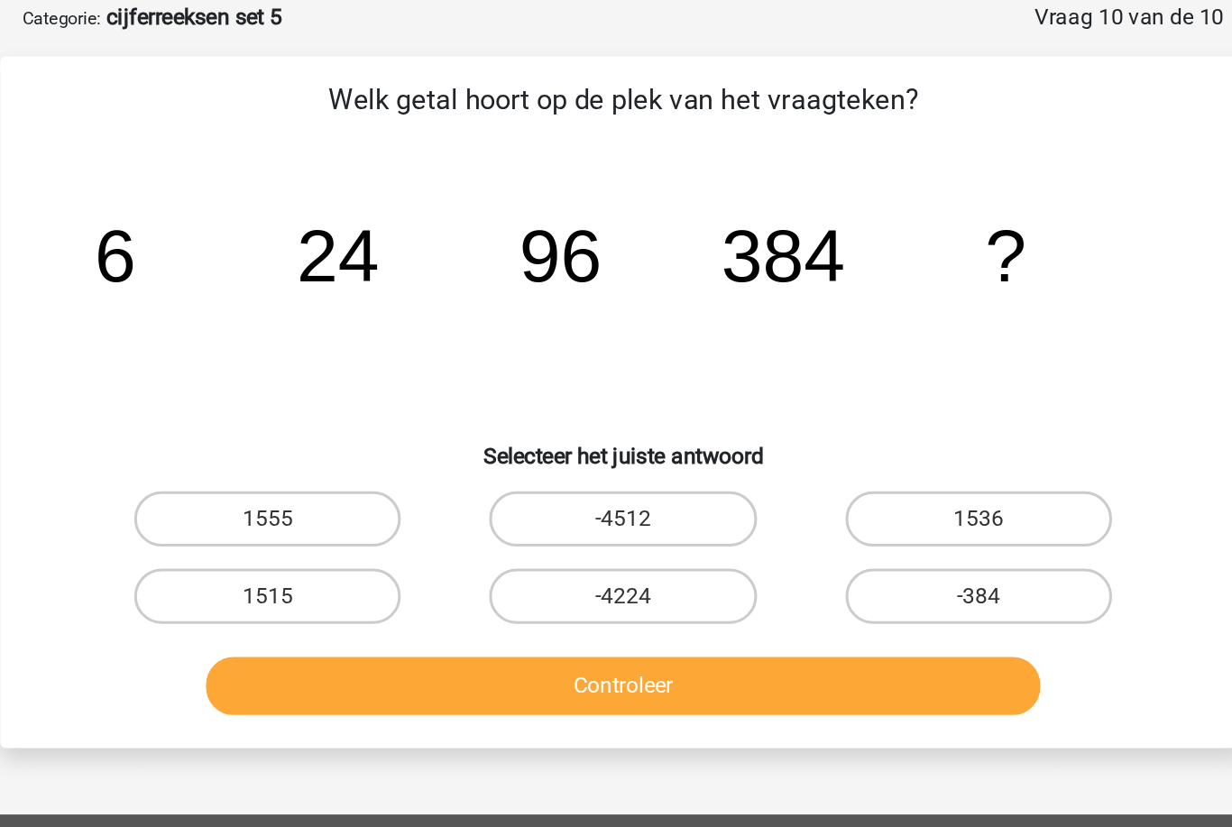
click at [761, 339] on label "1536" at bounding box center [848, 339] width 174 height 36
click at [848, 339] on input "1536" at bounding box center [854, 345] width 12 height 12
radio input "true"
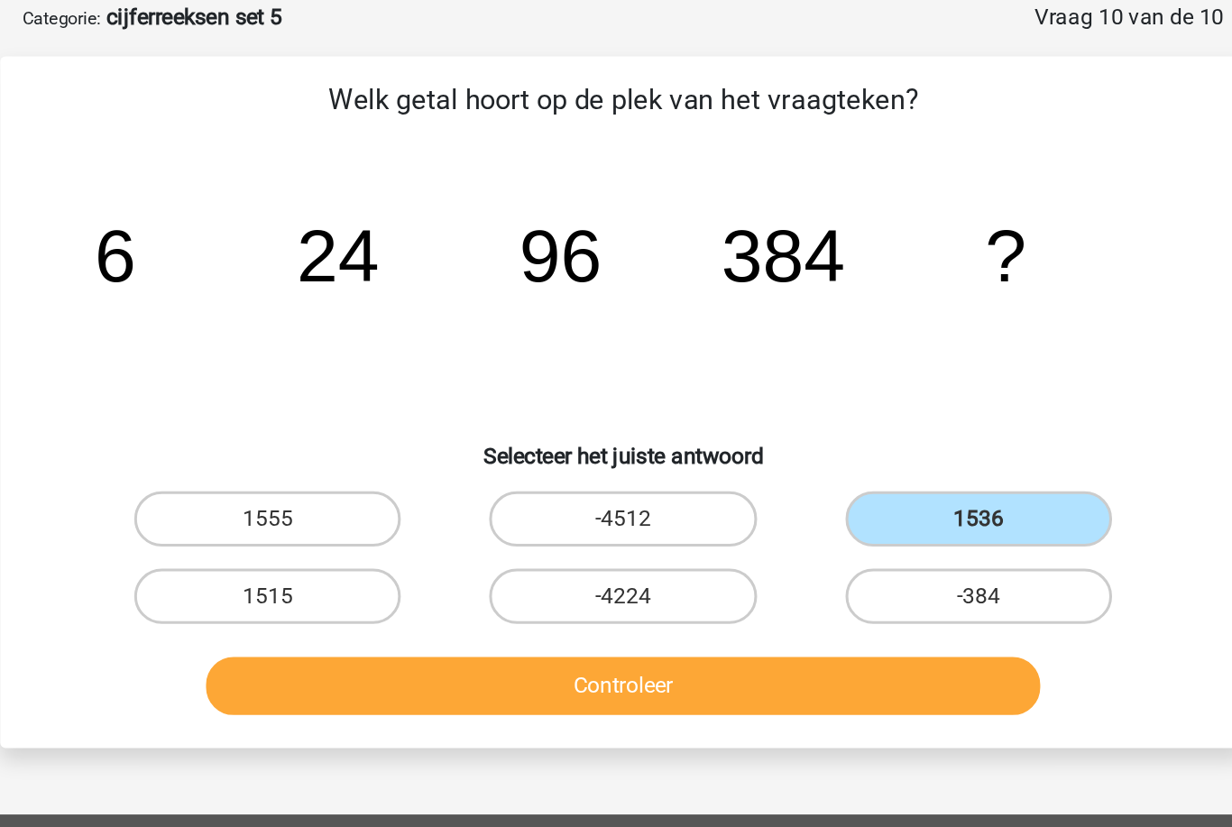
click at [645, 445] on button "Controleer" at bounding box center [617, 448] width 546 height 38
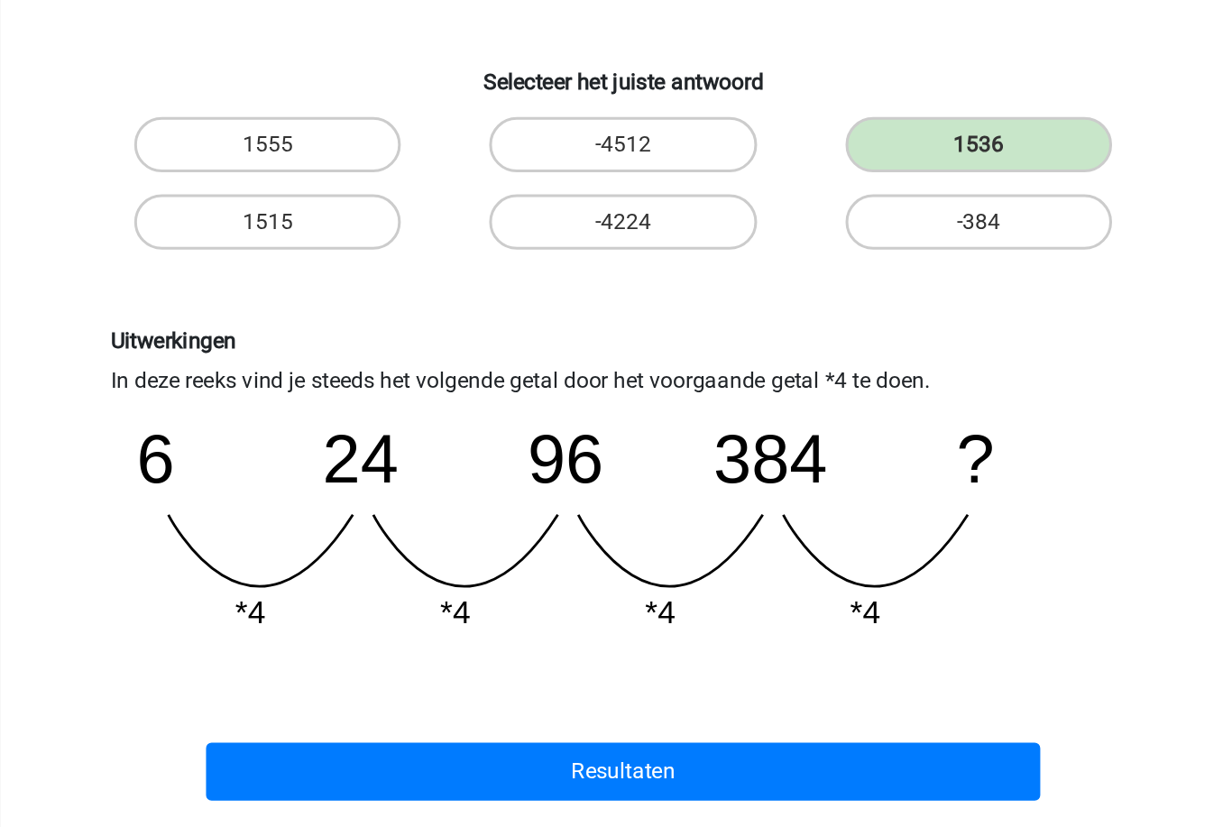
click at [624, 730] on button "Resultaten" at bounding box center [617, 749] width 546 height 38
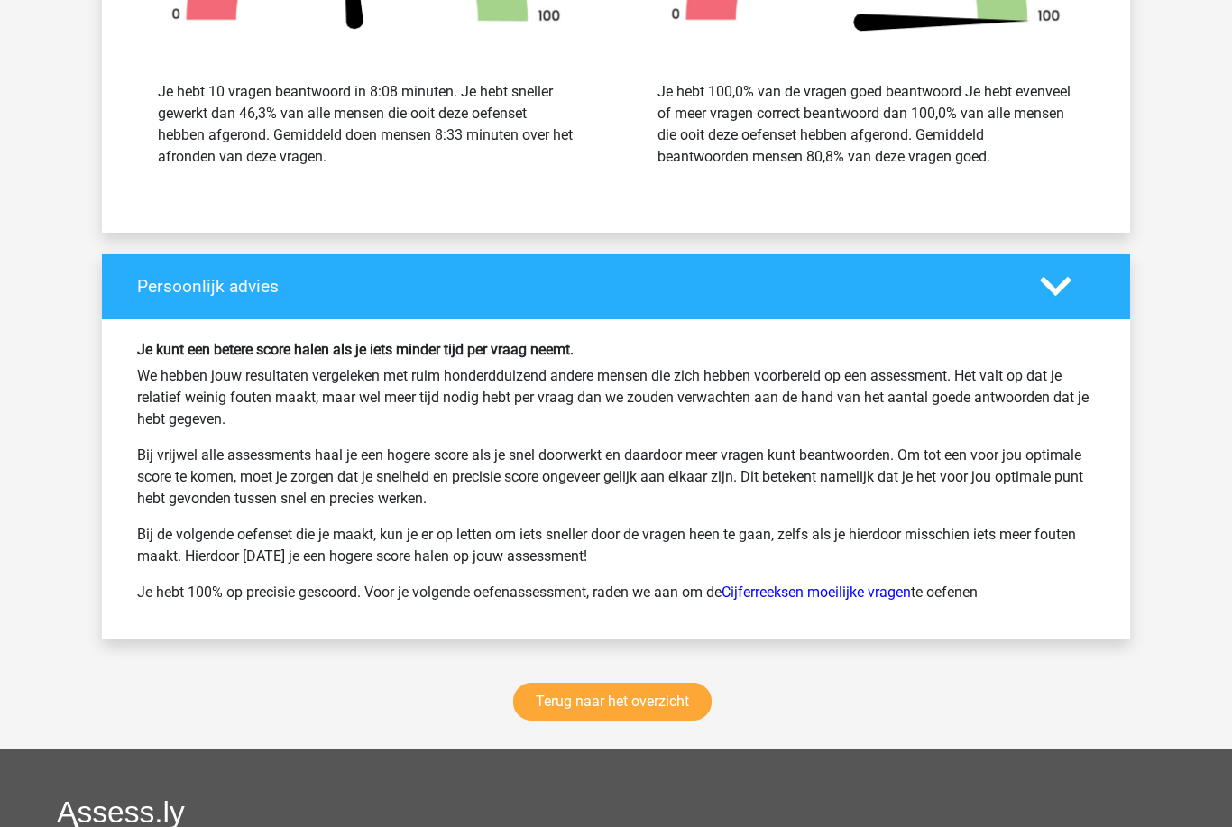
scroll to position [2103, 0]
click at [670, 701] on link "Terug naar het overzicht" at bounding box center [612, 702] width 198 height 38
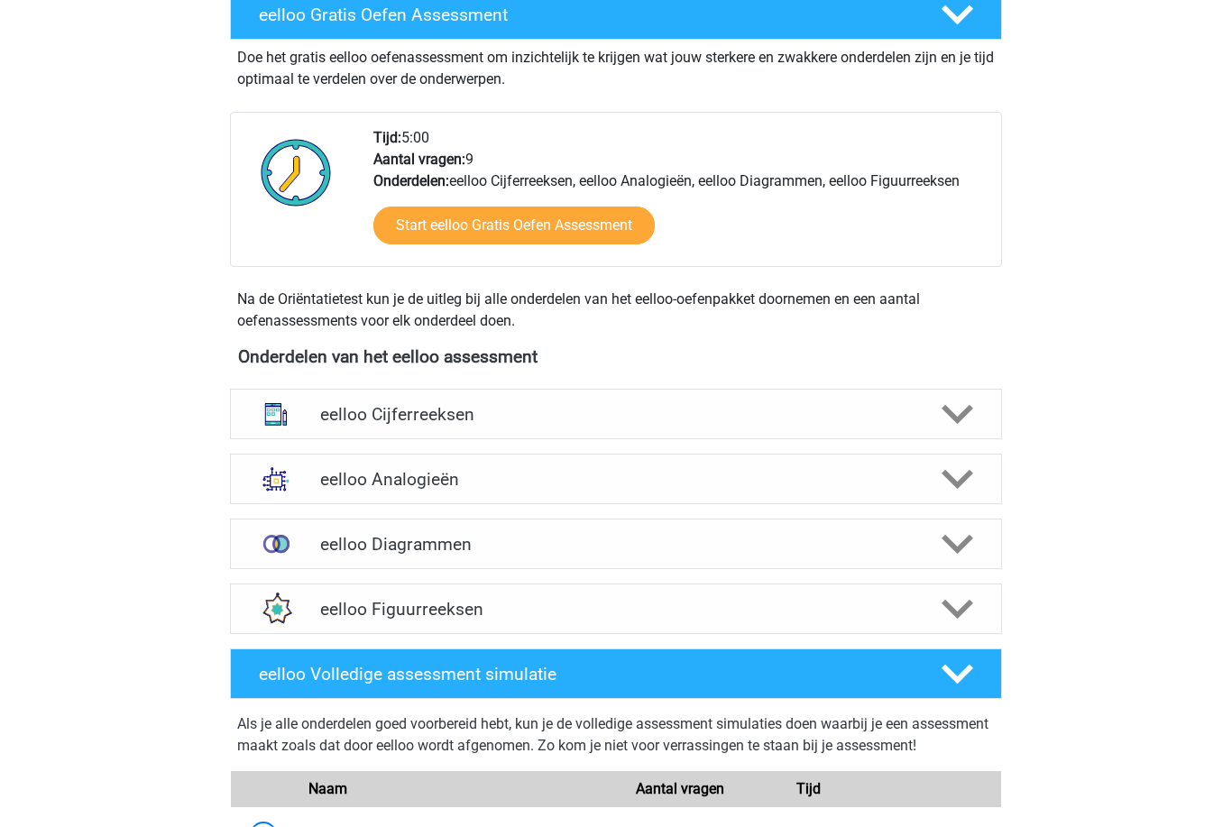
scroll to position [394, 0]
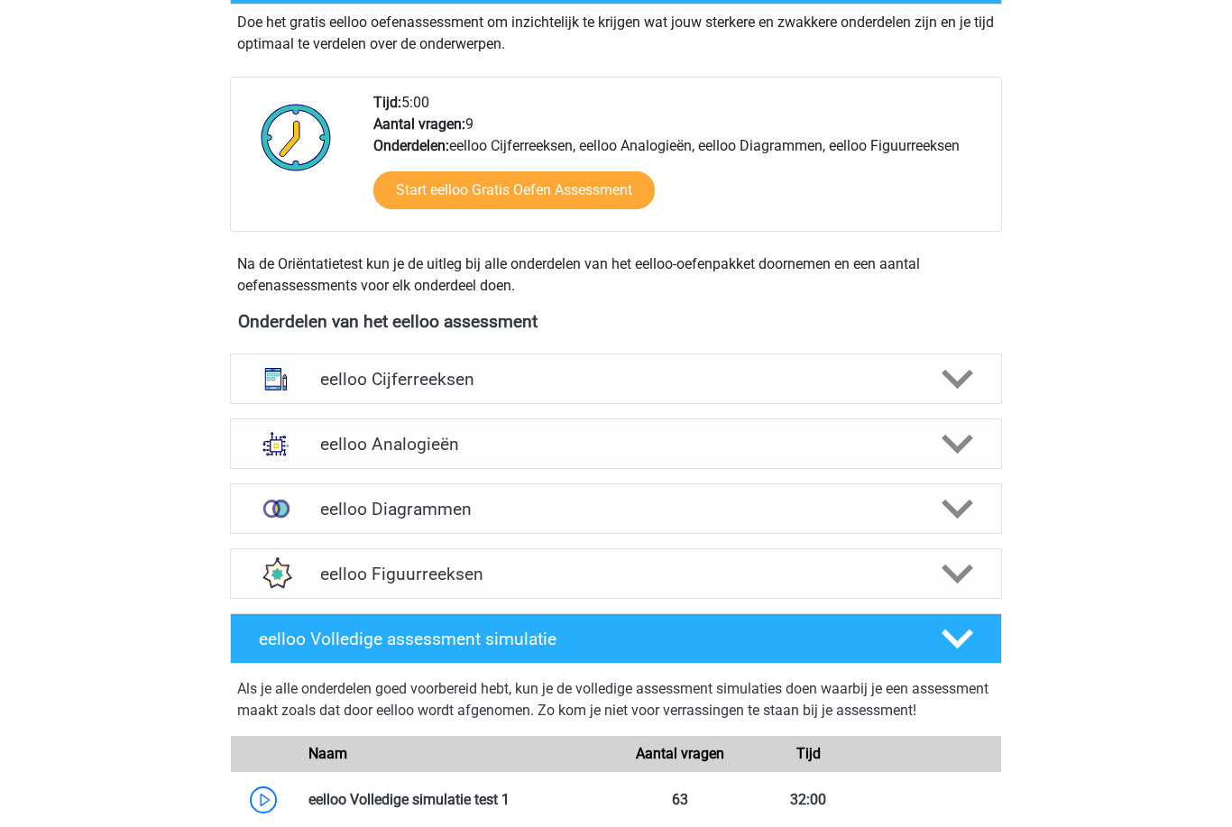
click at [296, 375] on img at bounding box center [276, 378] width 47 height 47
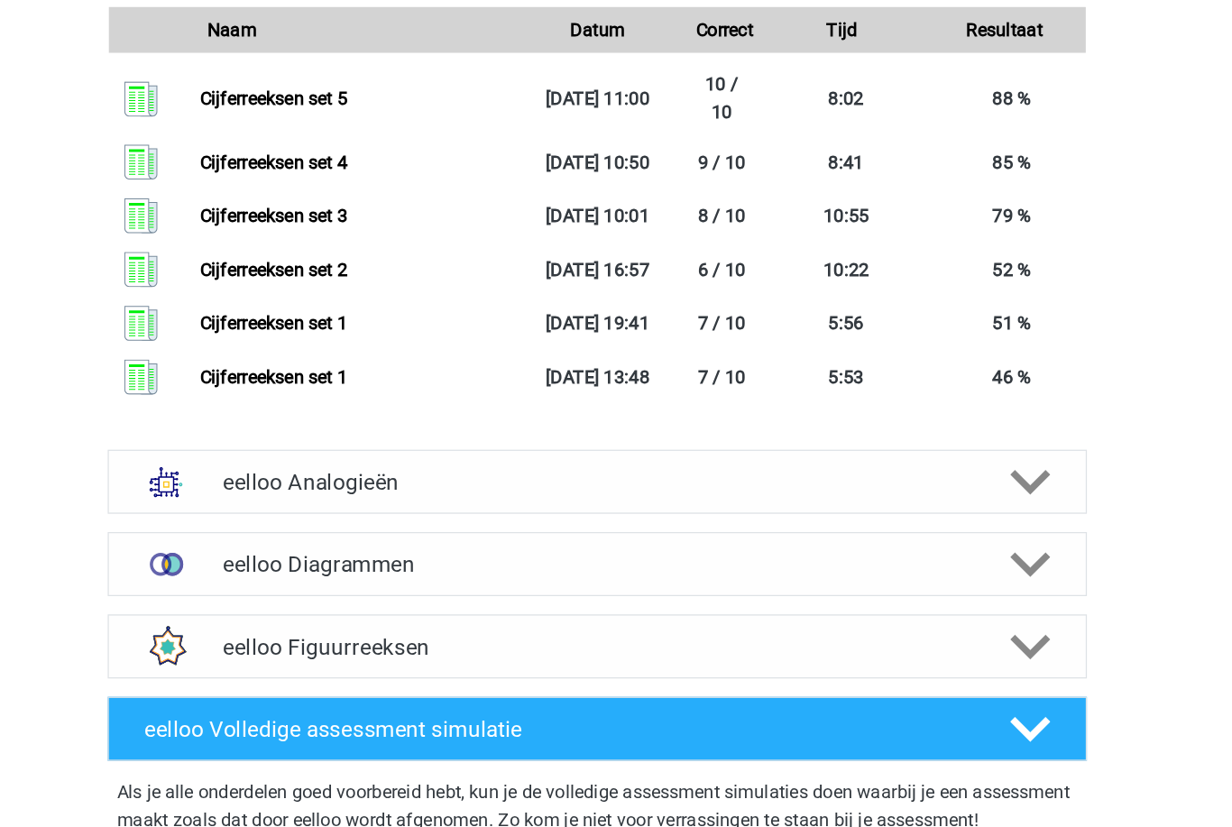
scroll to position [1688, 0]
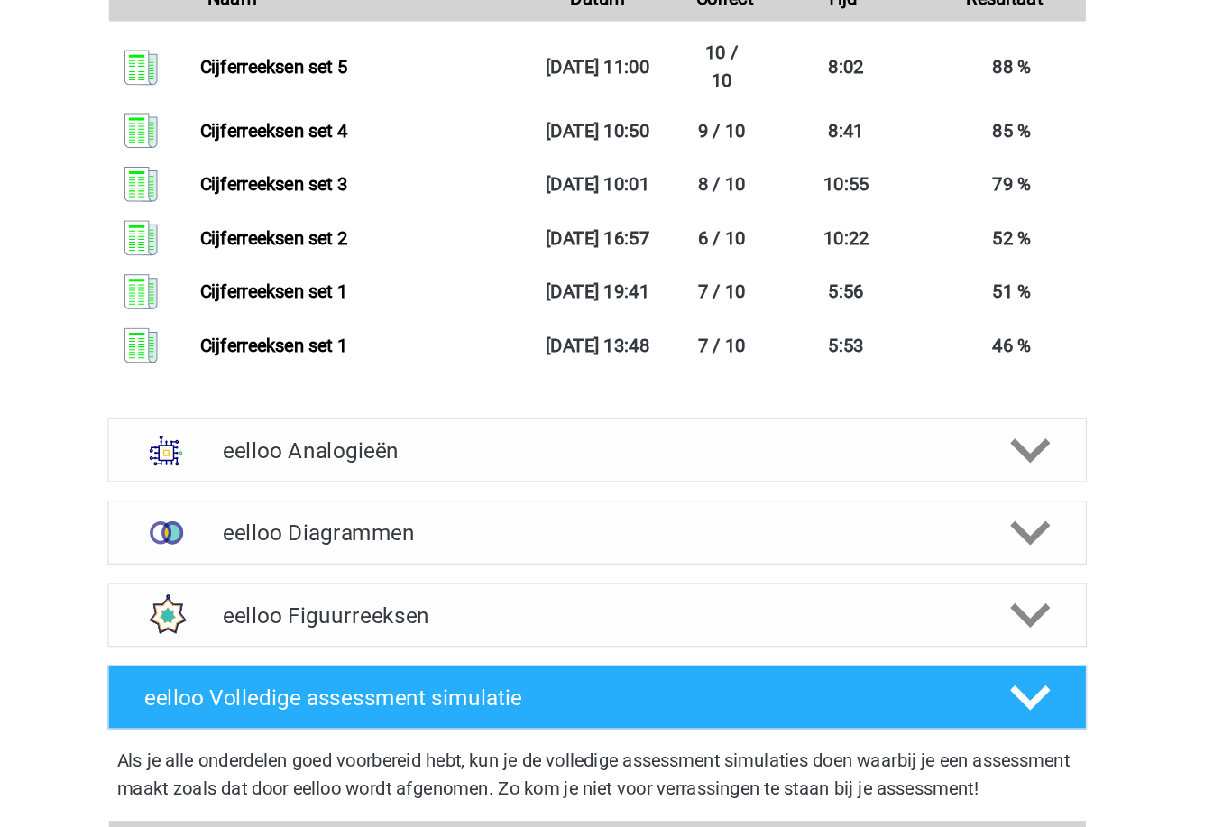
click at [253, 461] on img at bounding box center [276, 484] width 47 height 47
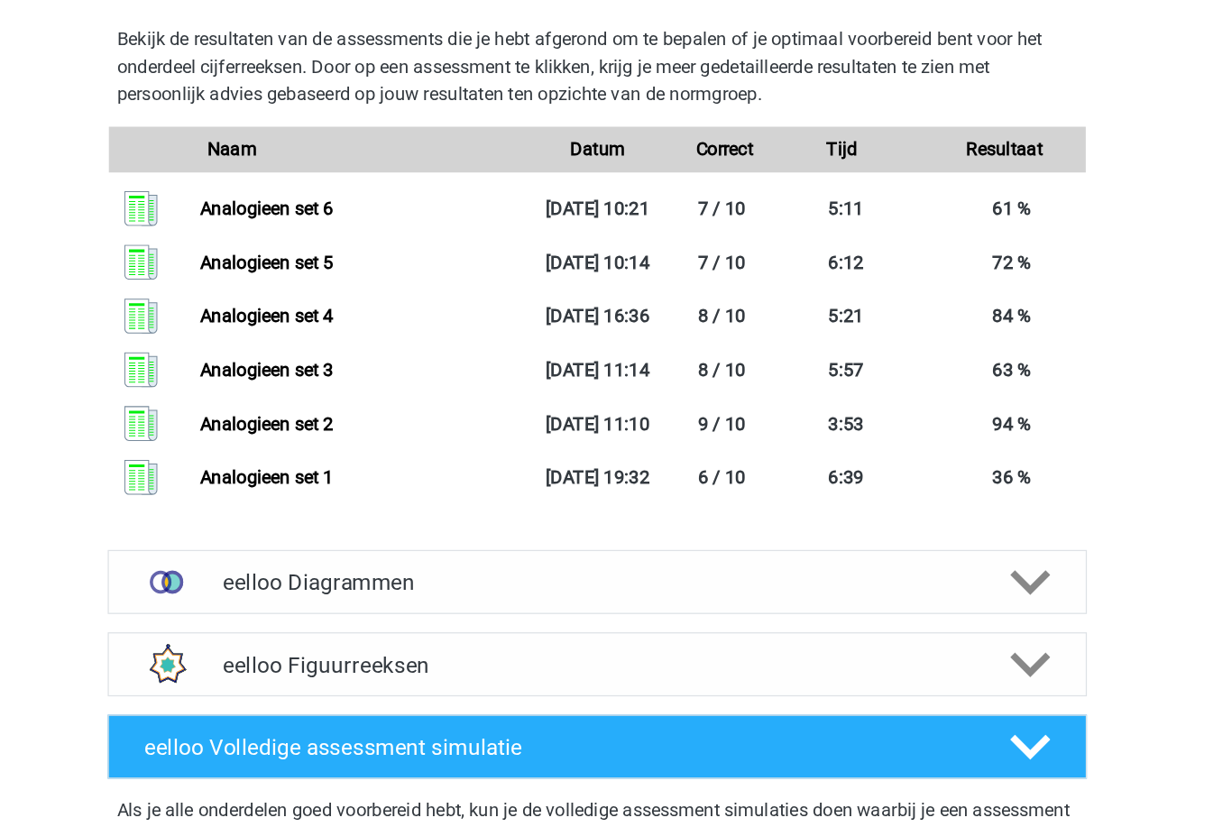
scroll to position [3141, 0]
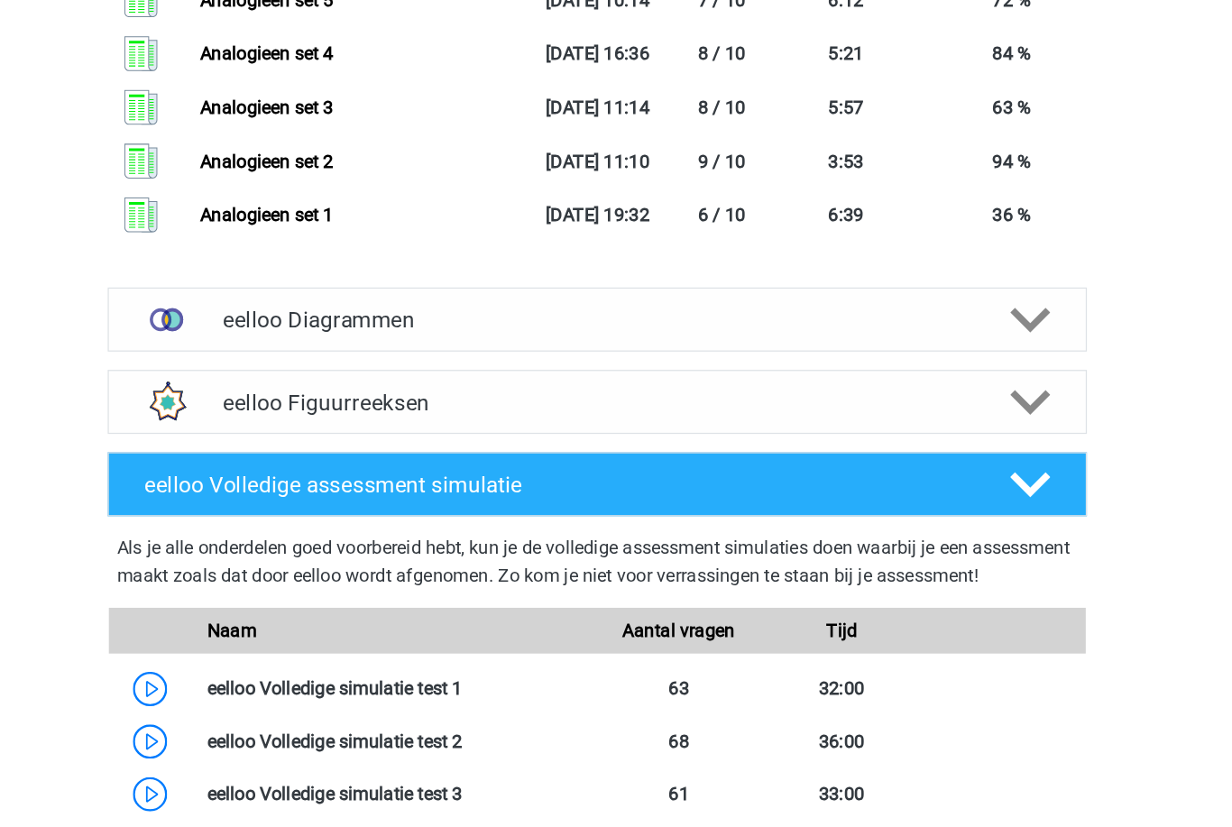
click at [253, 405] on img at bounding box center [276, 381] width 47 height 47
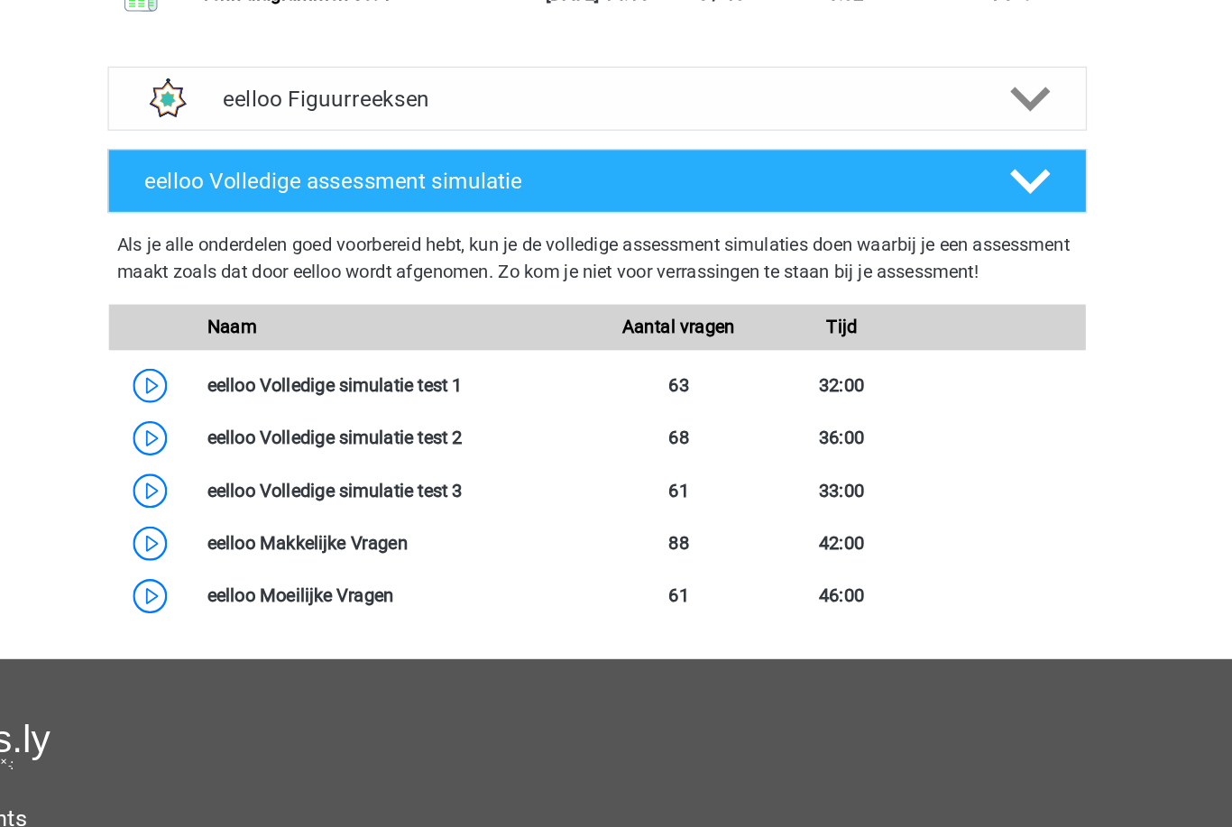
scroll to position [4822, 0]
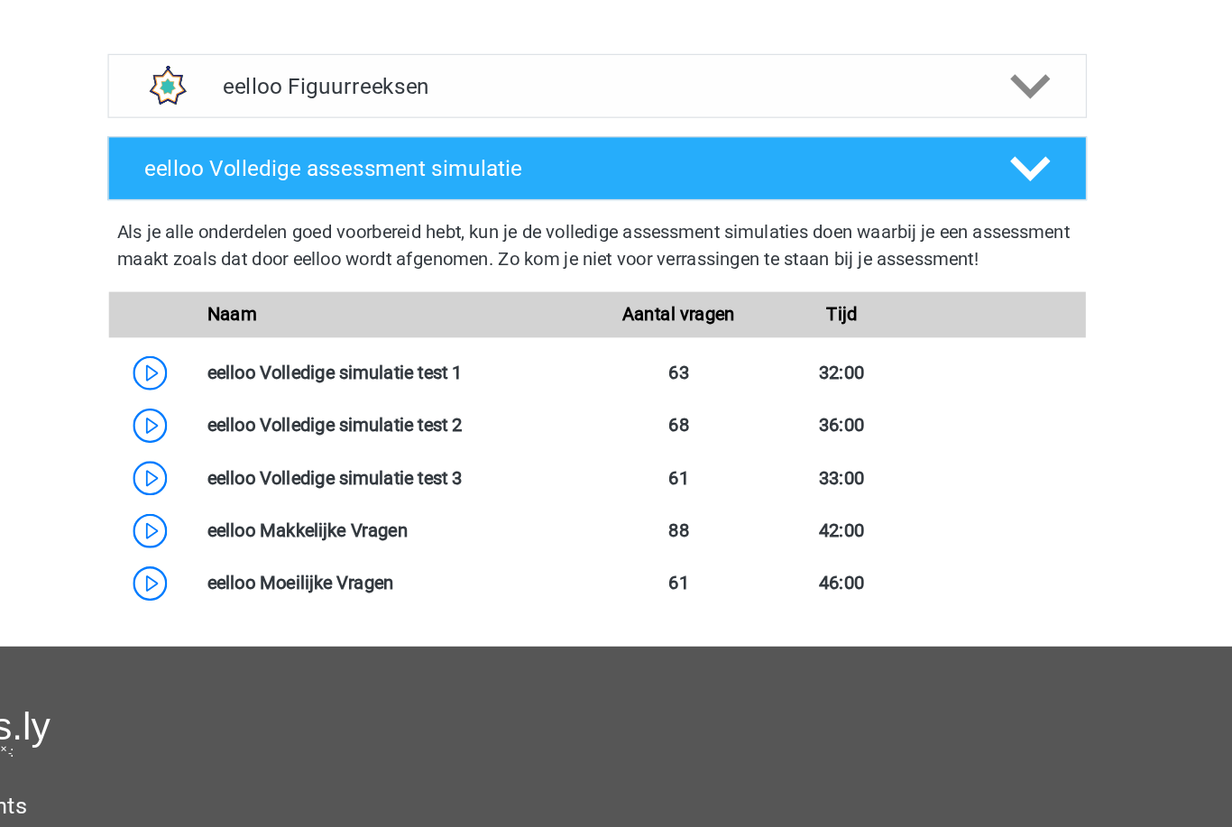
click at [253, 221] on img at bounding box center [276, 197] width 47 height 47
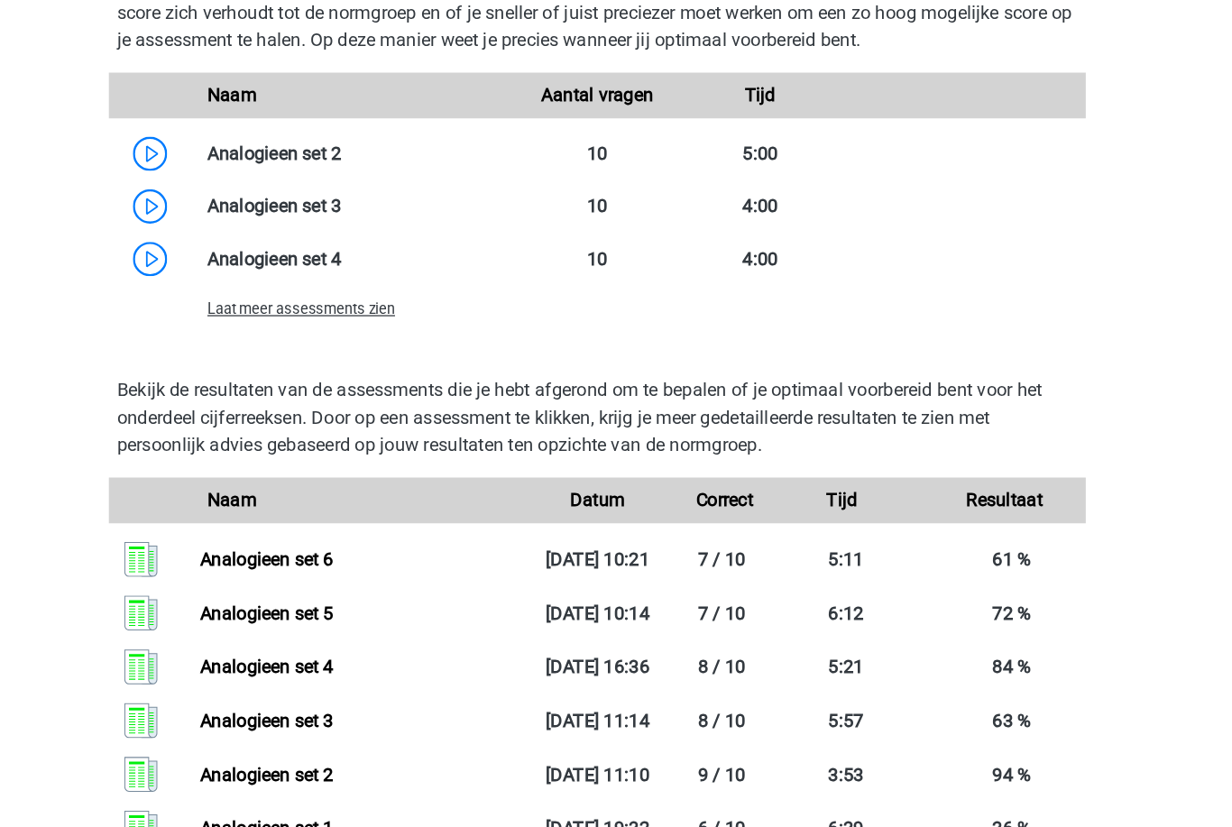
scroll to position [2967, 0]
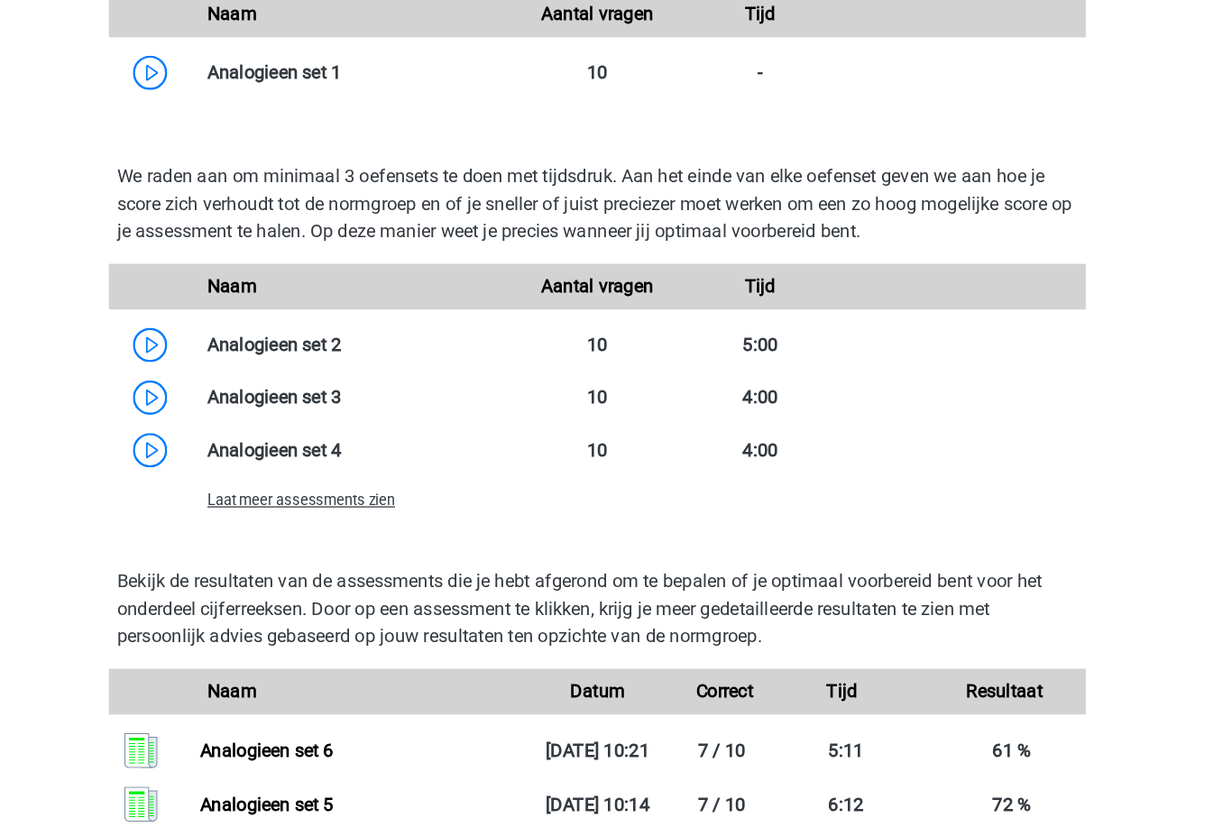
click at [308, 517] on span "Laat meer assessments zien" at bounding box center [382, 524] width 148 height 14
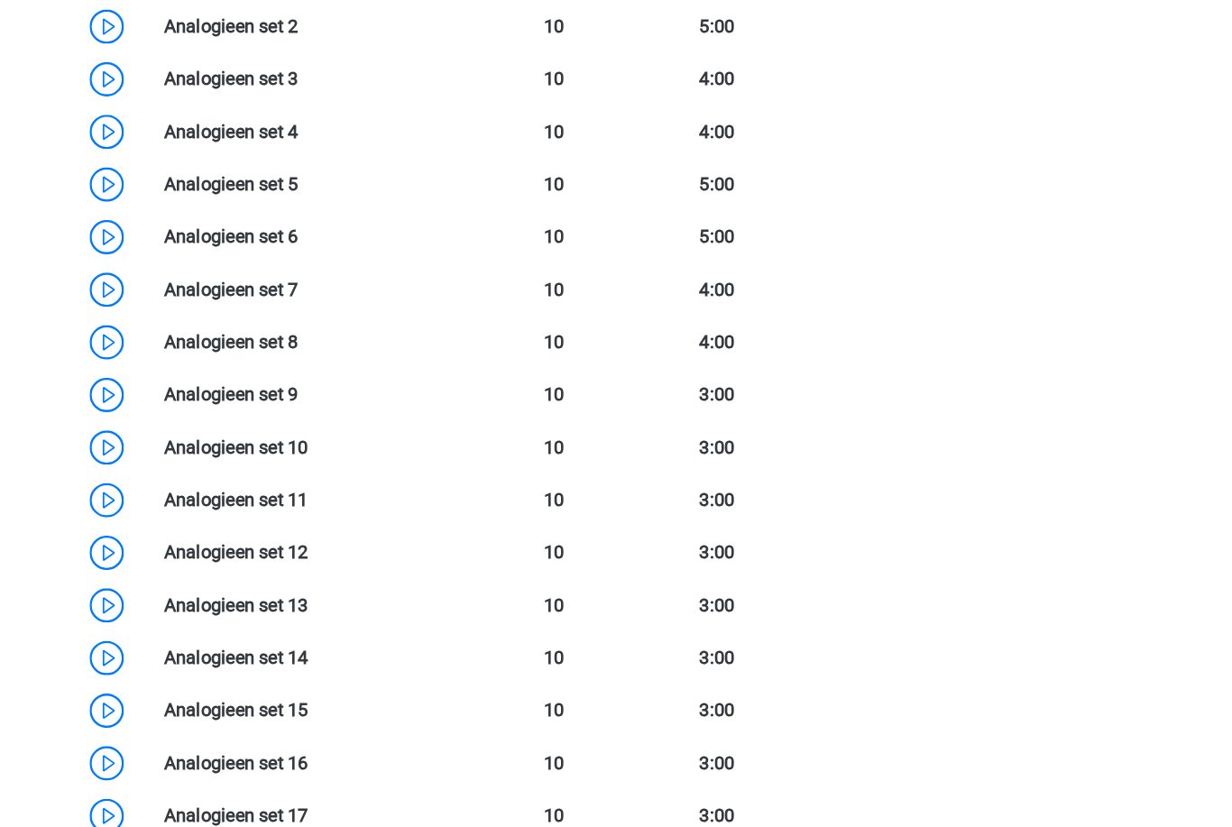
scroll to position [3089, 0]
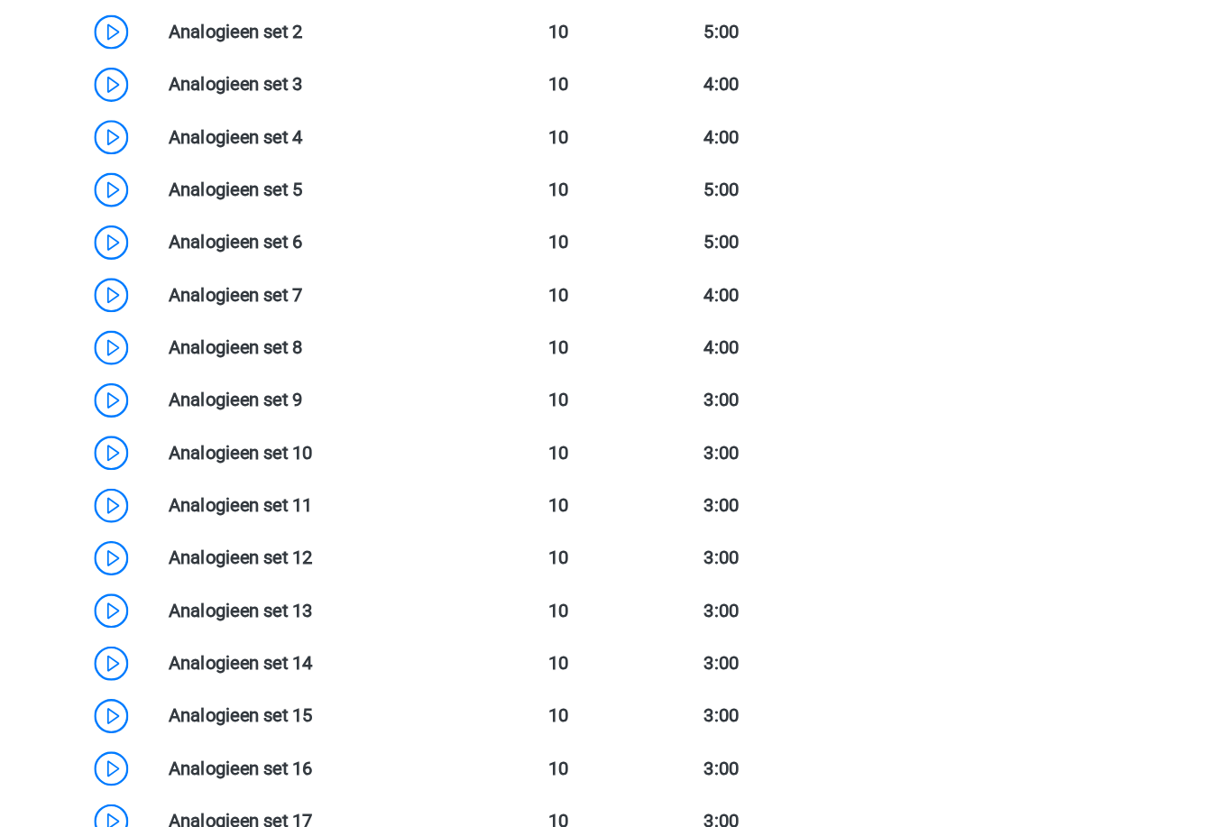
click at [414, 241] on link at bounding box center [414, 232] width 0 height 17
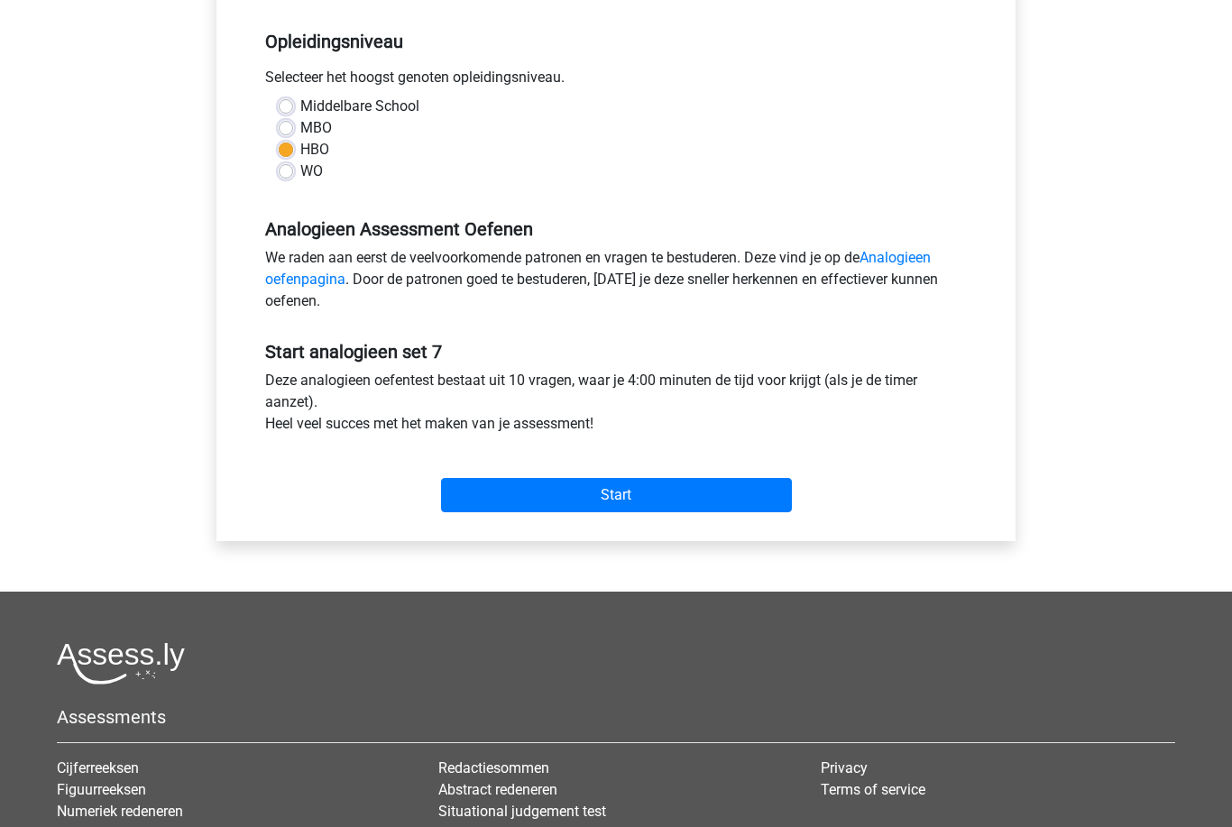
scroll to position [540, 0]
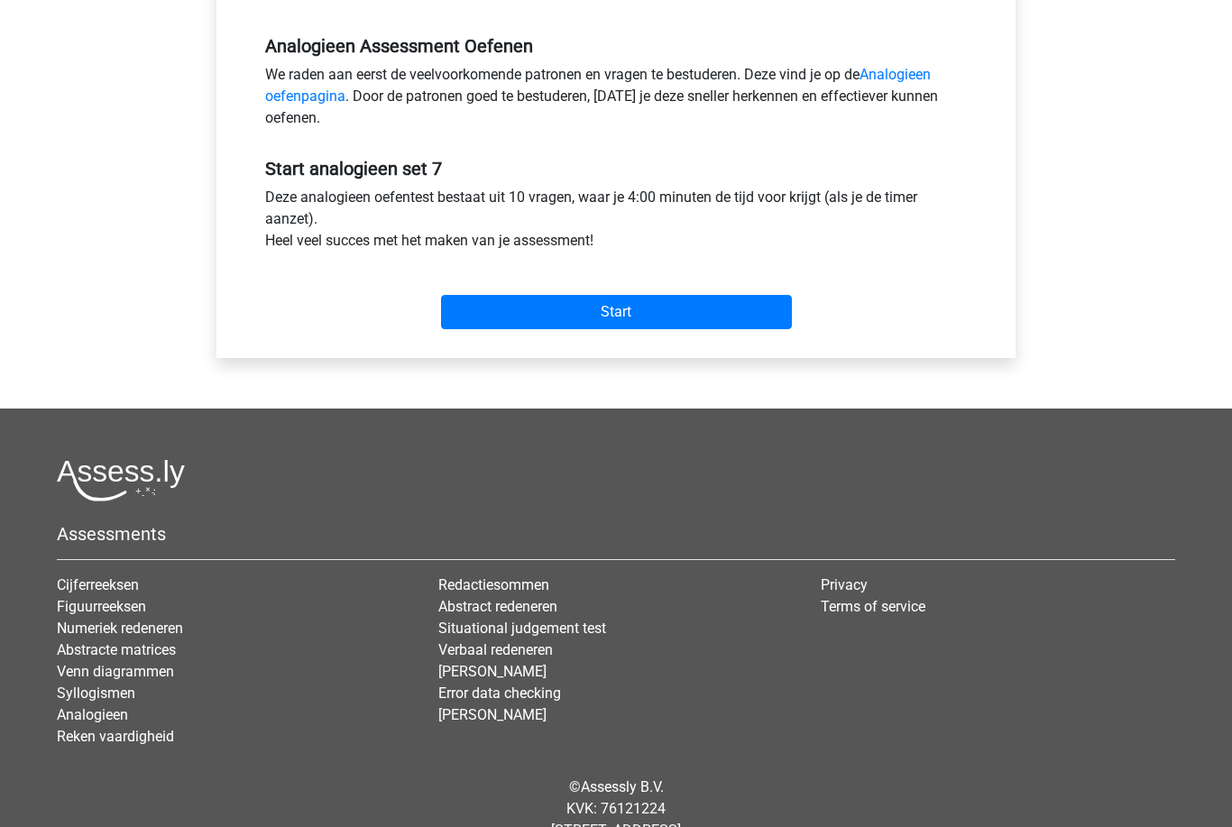
click at [494, 317] on input "Start" at bounding box center [616, 312] width 351 height 34
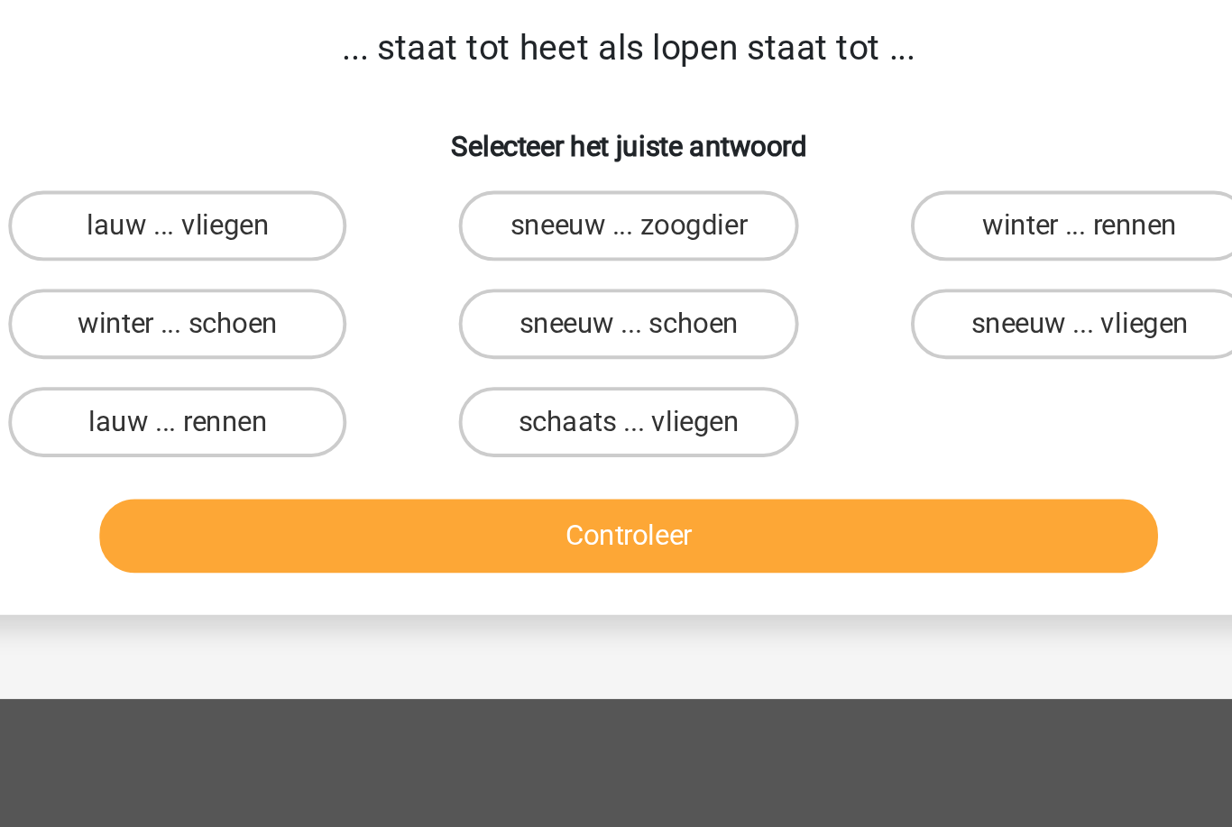
click at [297, 329] on label "lauw ... rennen" at bounding box center [384, 347] width 174 height 36
click at [384, 347] on input "lauw ... rennen" at bounding box center [390, 353] width 12 height 12
radio input "true"
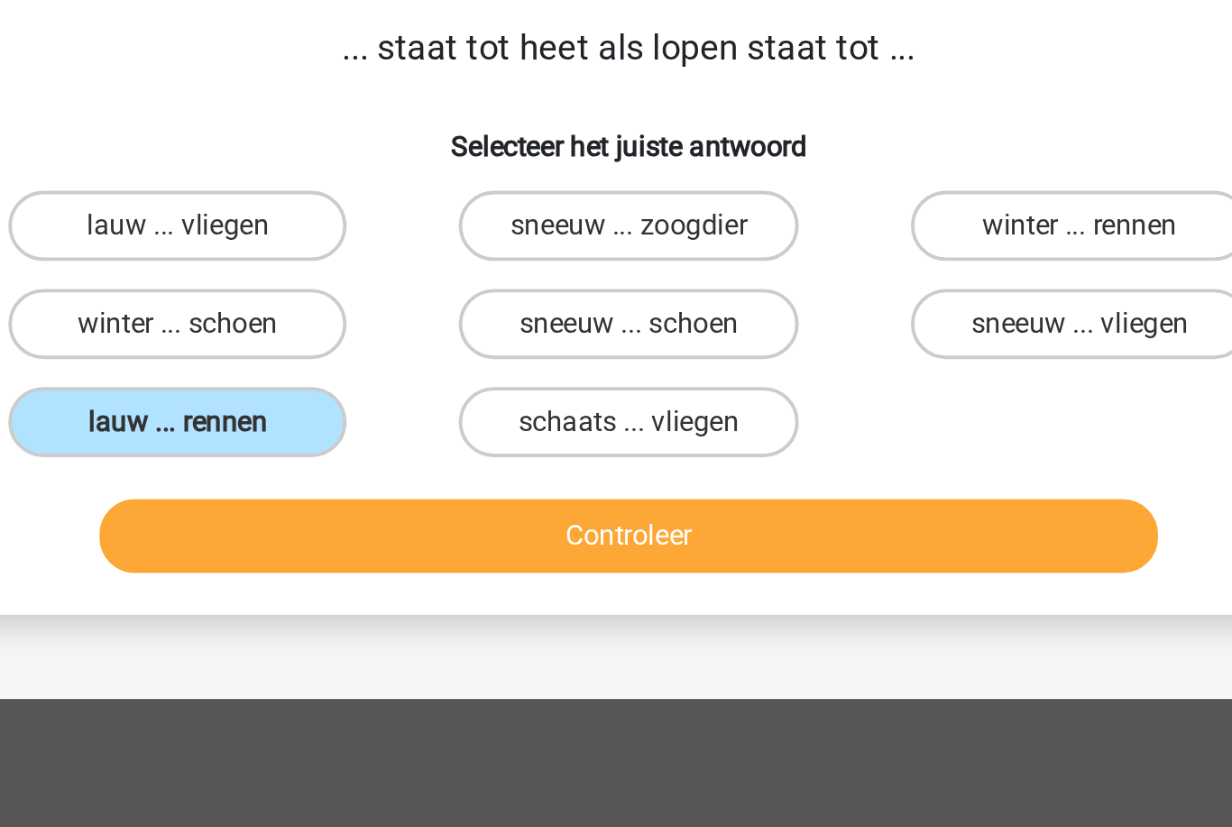
click at [344, 387] on button "Controleer" at bounding box center [617, 406] width 546 height 38
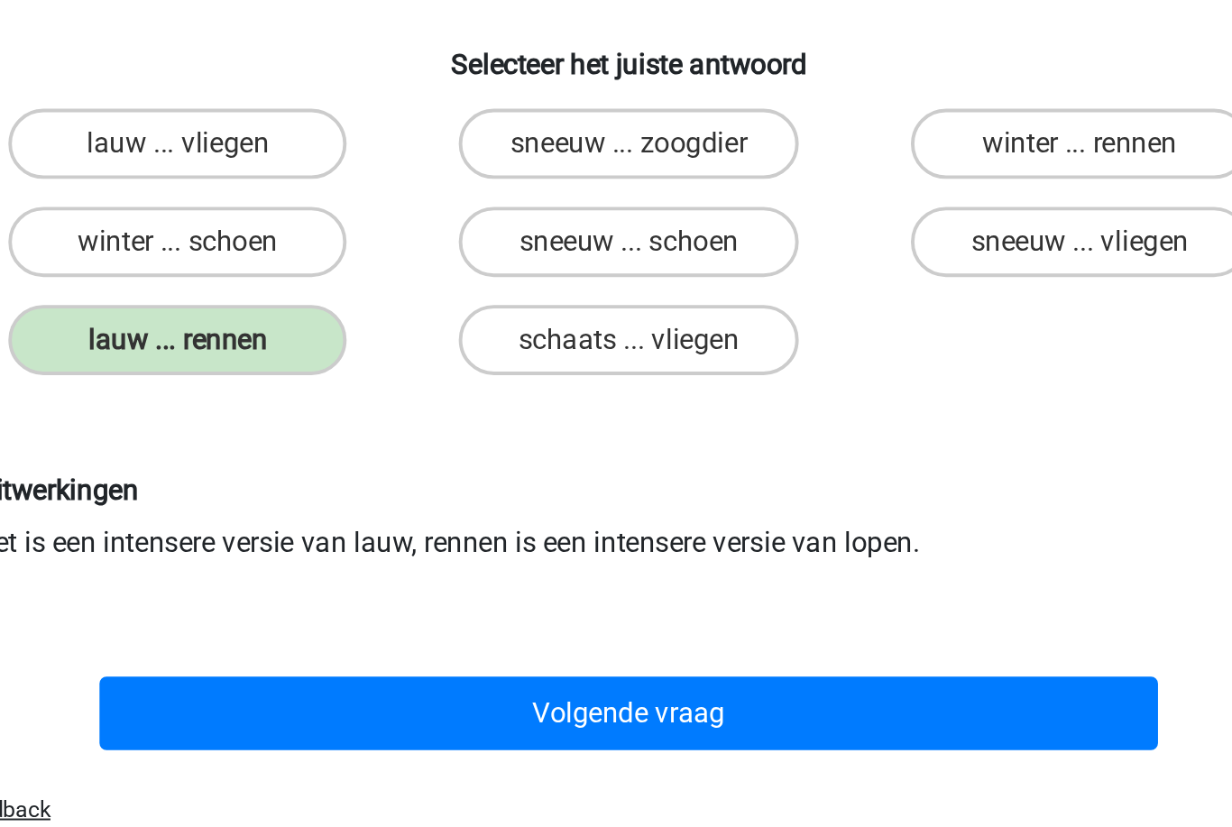
click at [344, 520] on button "Volgende vraag" at bounding box center [617, 539] width 546 height 38
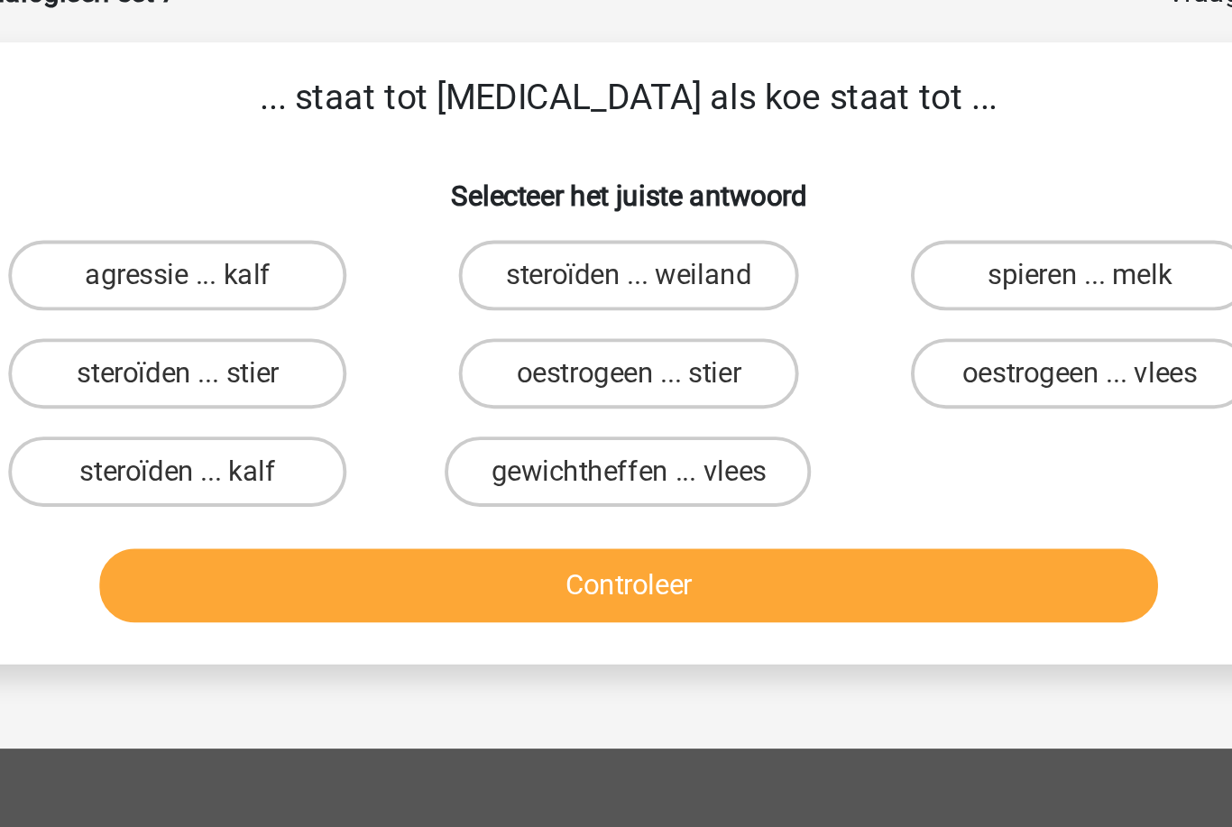
click at [529, 279] on label "oestrogeen ... stier" at bounding box center [616, 297] width 174 height 36
click at [616, 297] on input "oestrogeen ... stier" at bounding box center [622, 303] width 12 height 12
radio input "true"
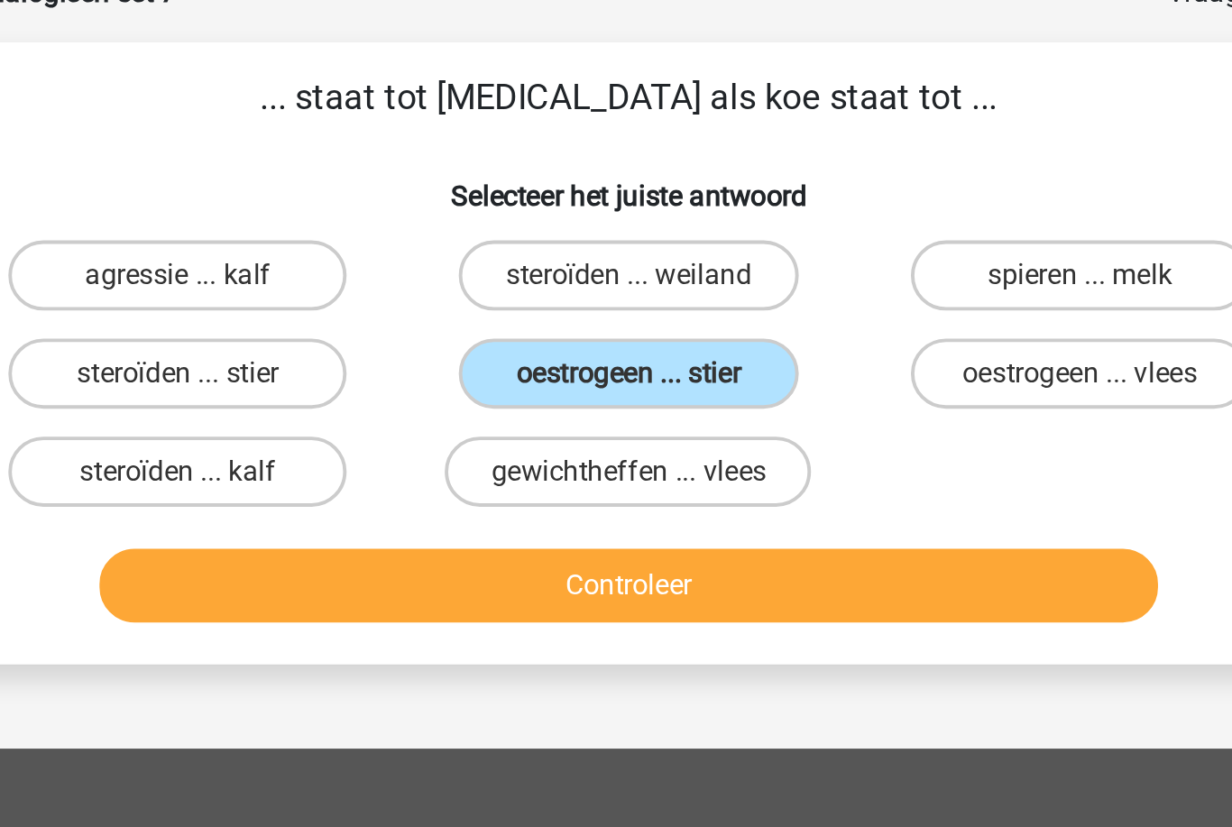
click at [433, 387] on button "Controleer" at bounding box center [617, 406] width 546 height 38
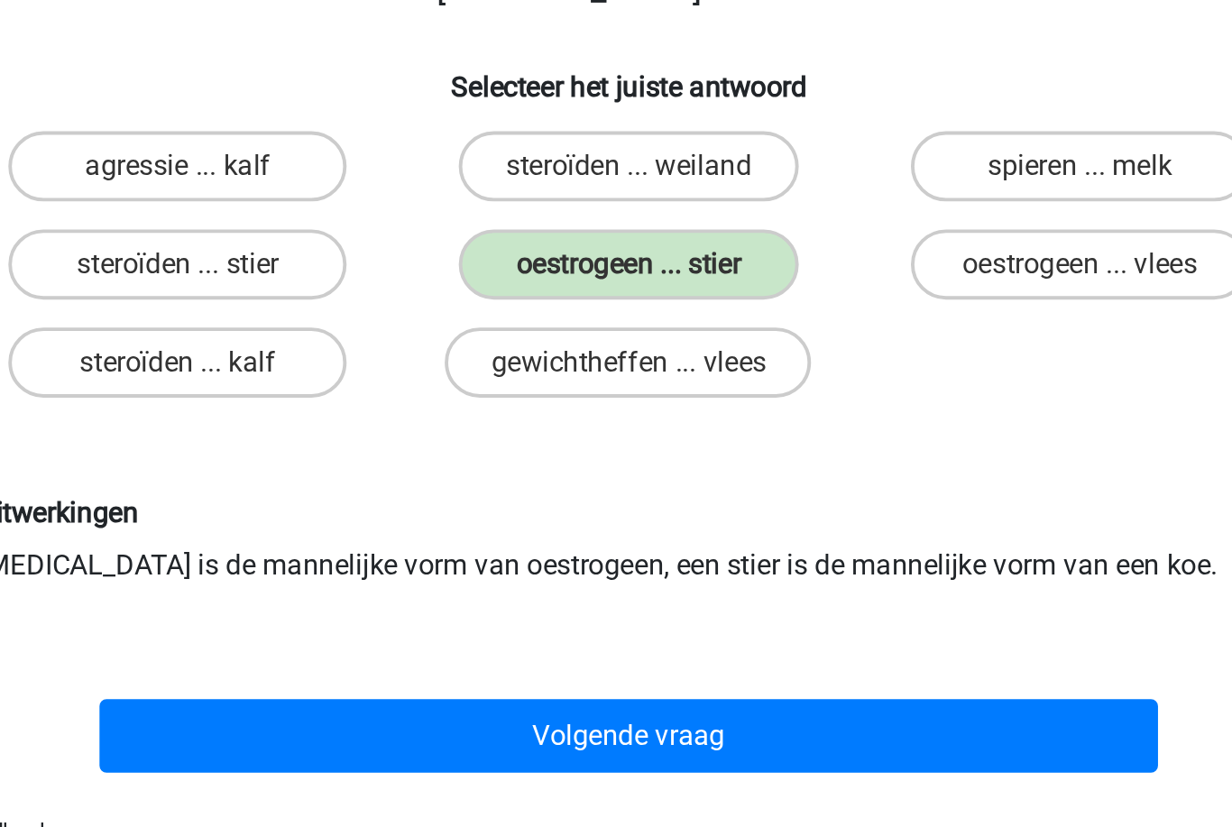
click at [444, 520] on button "Volgende vraag" at bounding box center [617, 539] width 546 height 38
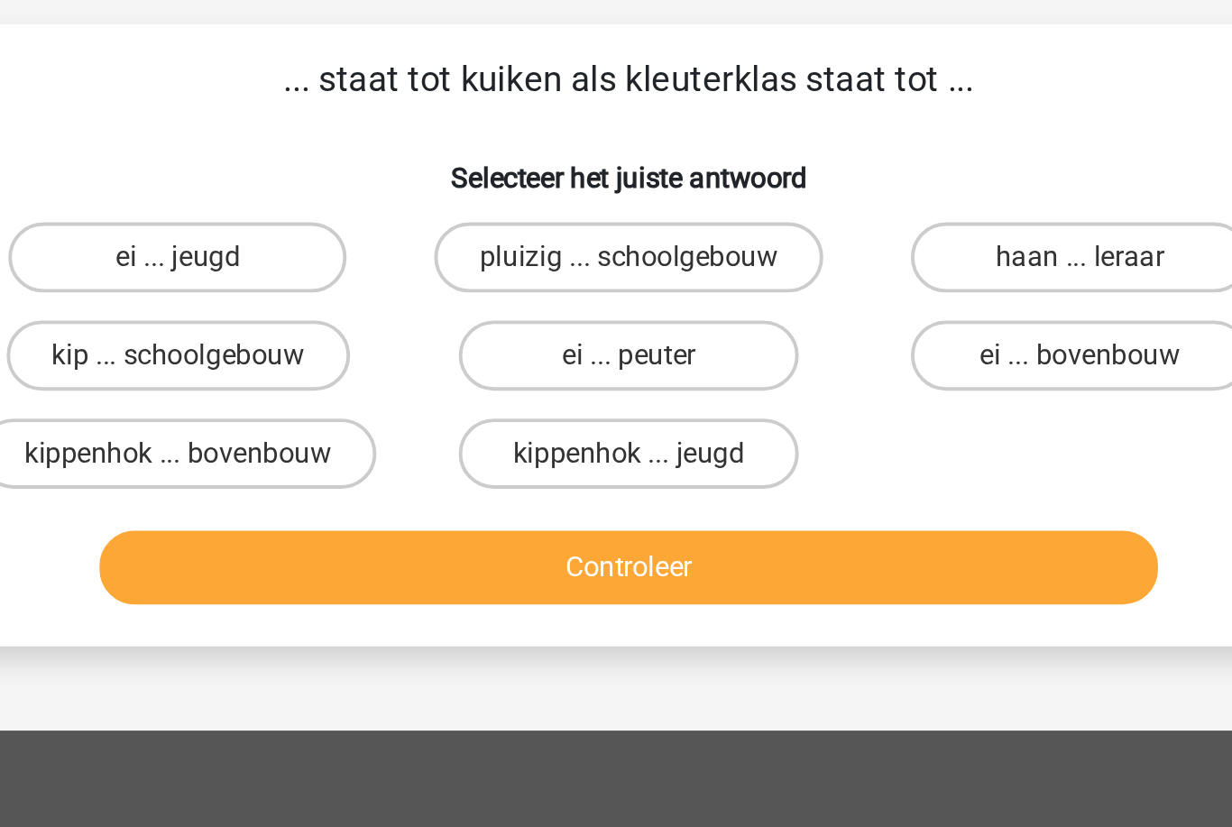
click at [761, 279] on label "ei ... bovenbouw" at bounding box center [848, 297] width 174 height 36
click at [848, 297] on input "ei ... bovenbouw" at bounding box center [854, 303] width 12 height 12
radio input "true"
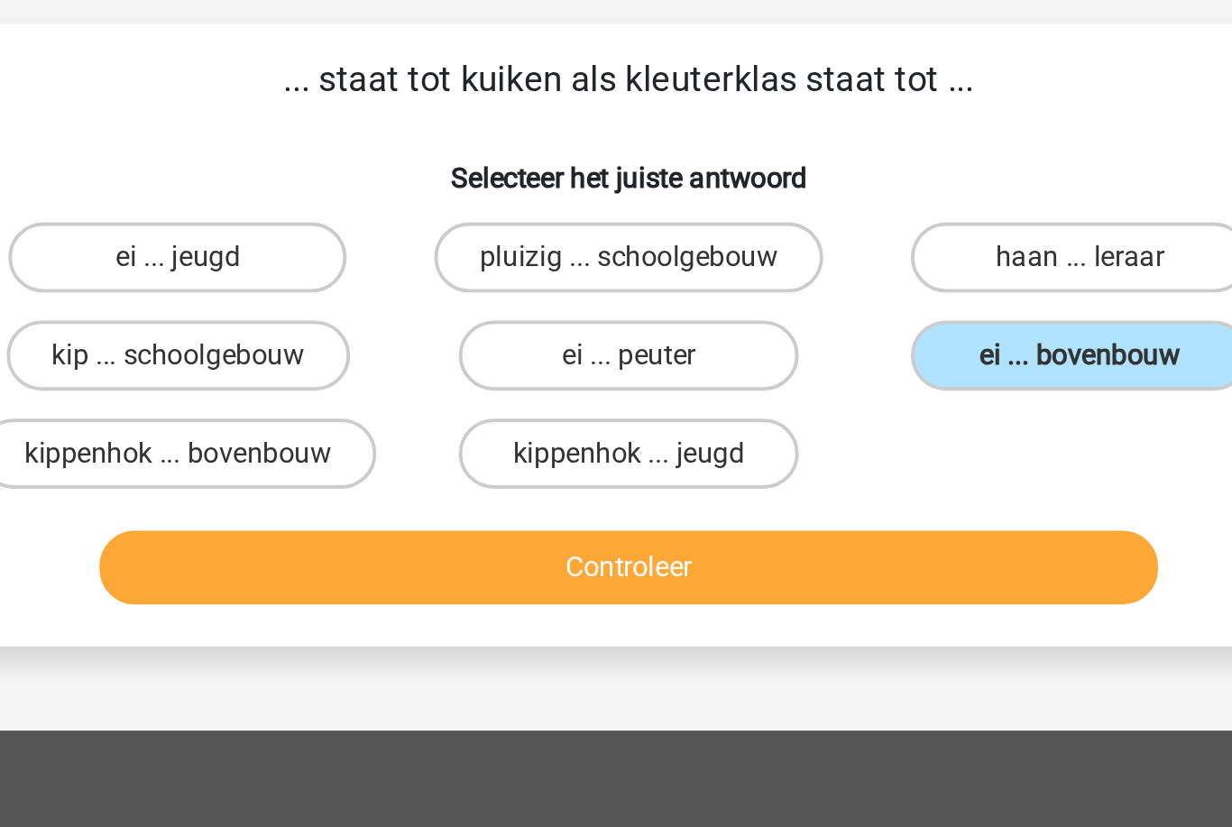
click at [445, 387] on button "Controleer" at bounding box center [617, 406] width 546 height 38
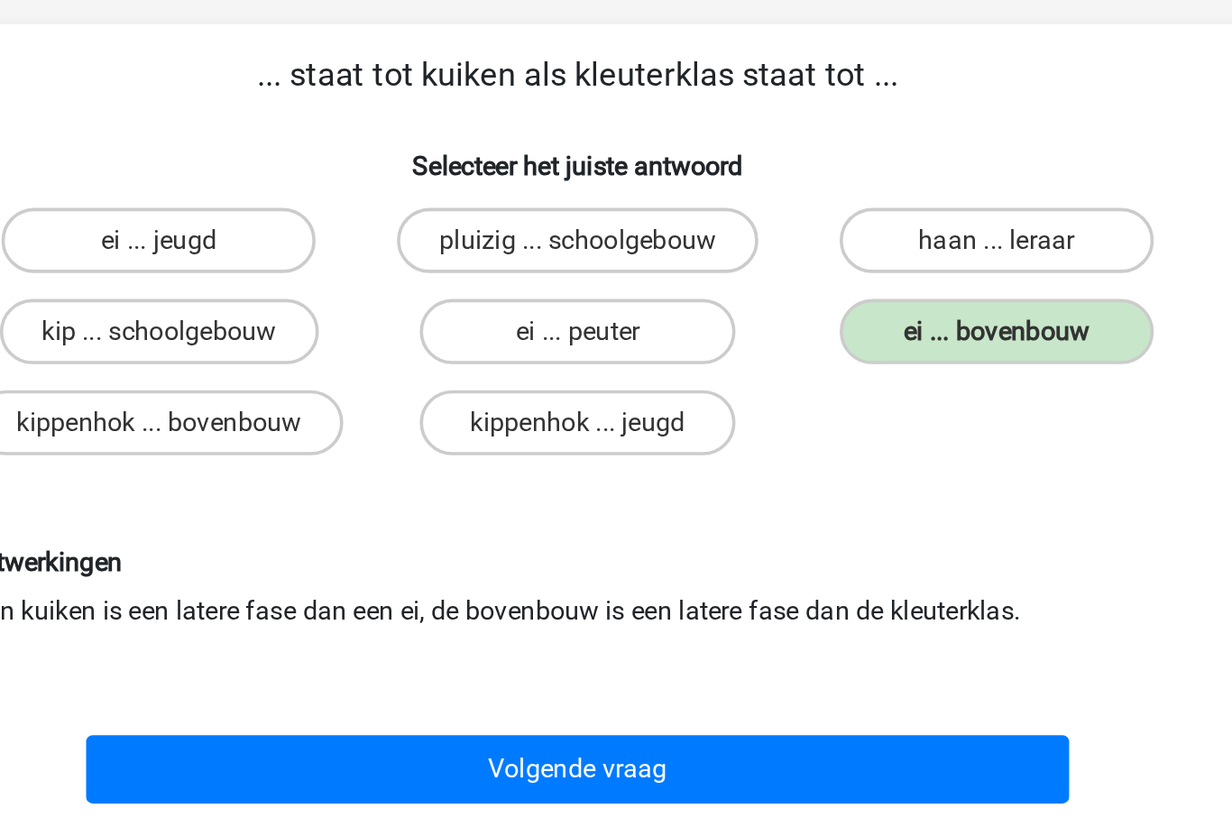
click at [528, 520] on button "Volgende vraag" at bounding box center [617, 539] width 546 height 38
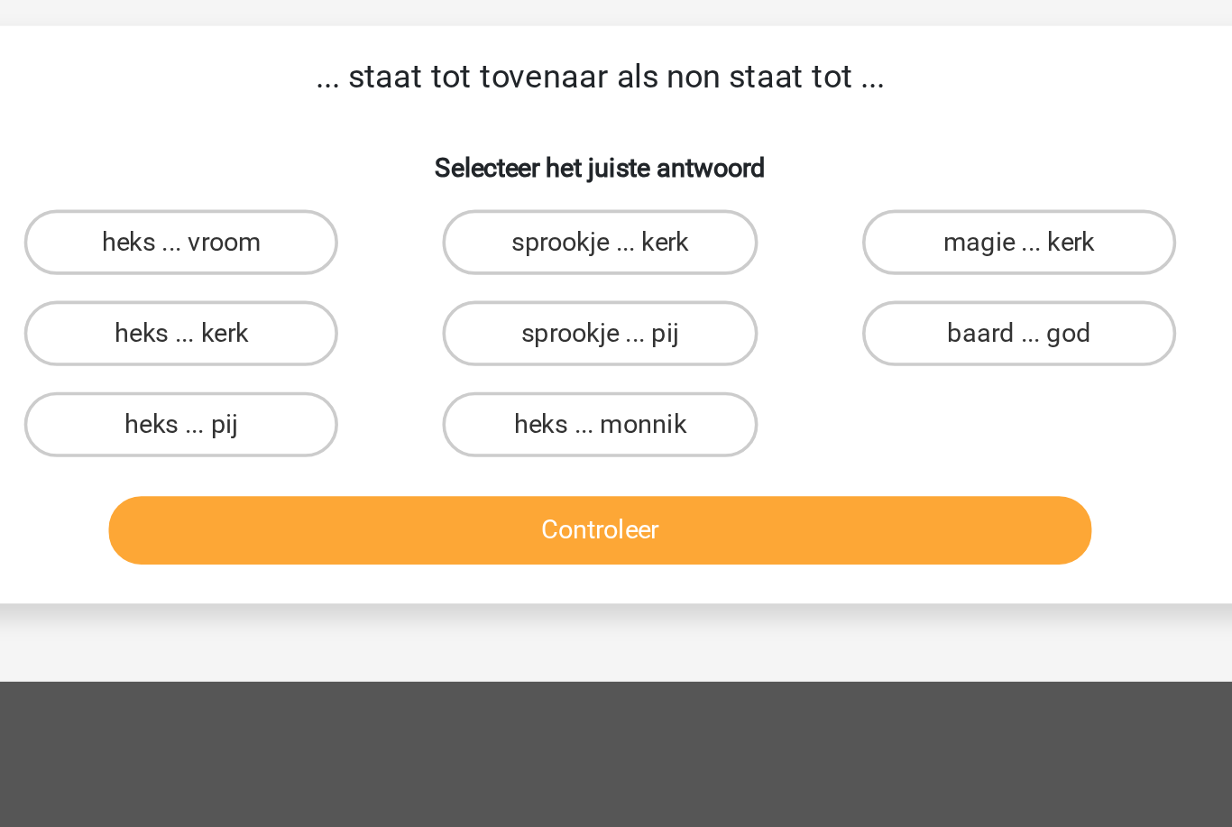
click at [529, 329] on label "heks ... monnik" at bounding box center [616, 347] width 174 height 36
click at [616, 347] on input "heks ... monnik" at bounding box center [622, 353] width 12 height 12
radio input "true"
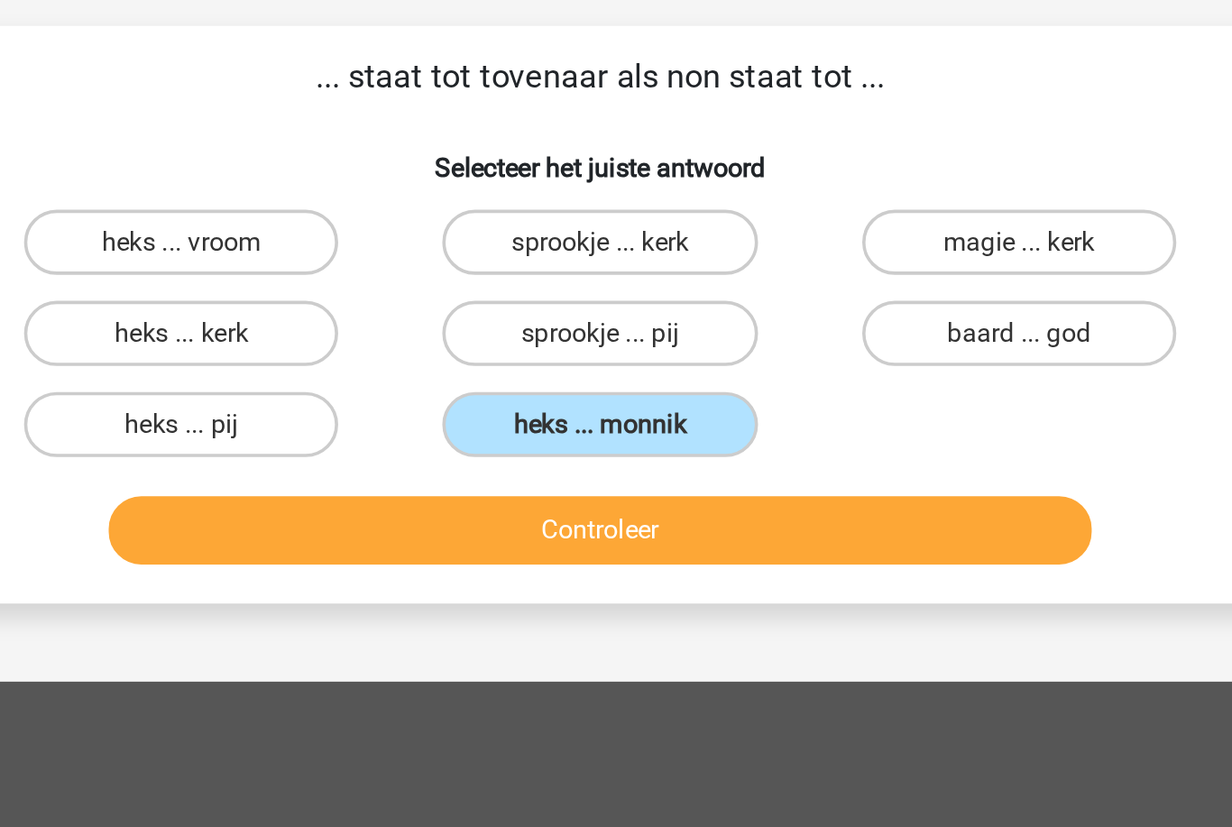
click at [363, 387] on button "Controleer" at bounding box center [617, 406] width 546 height 38
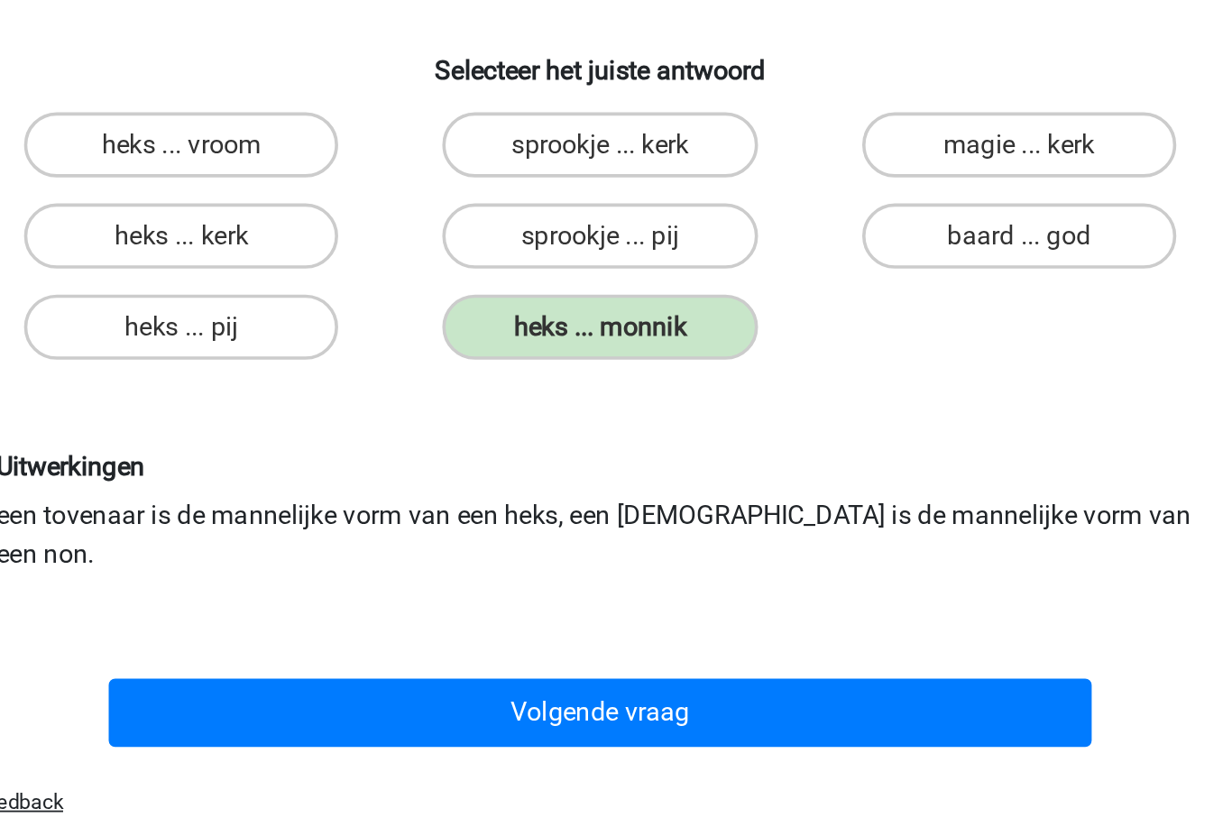
click at [401, 542] on button "Volgende vraag" at bounding box center [617, 561] width 546 height 38
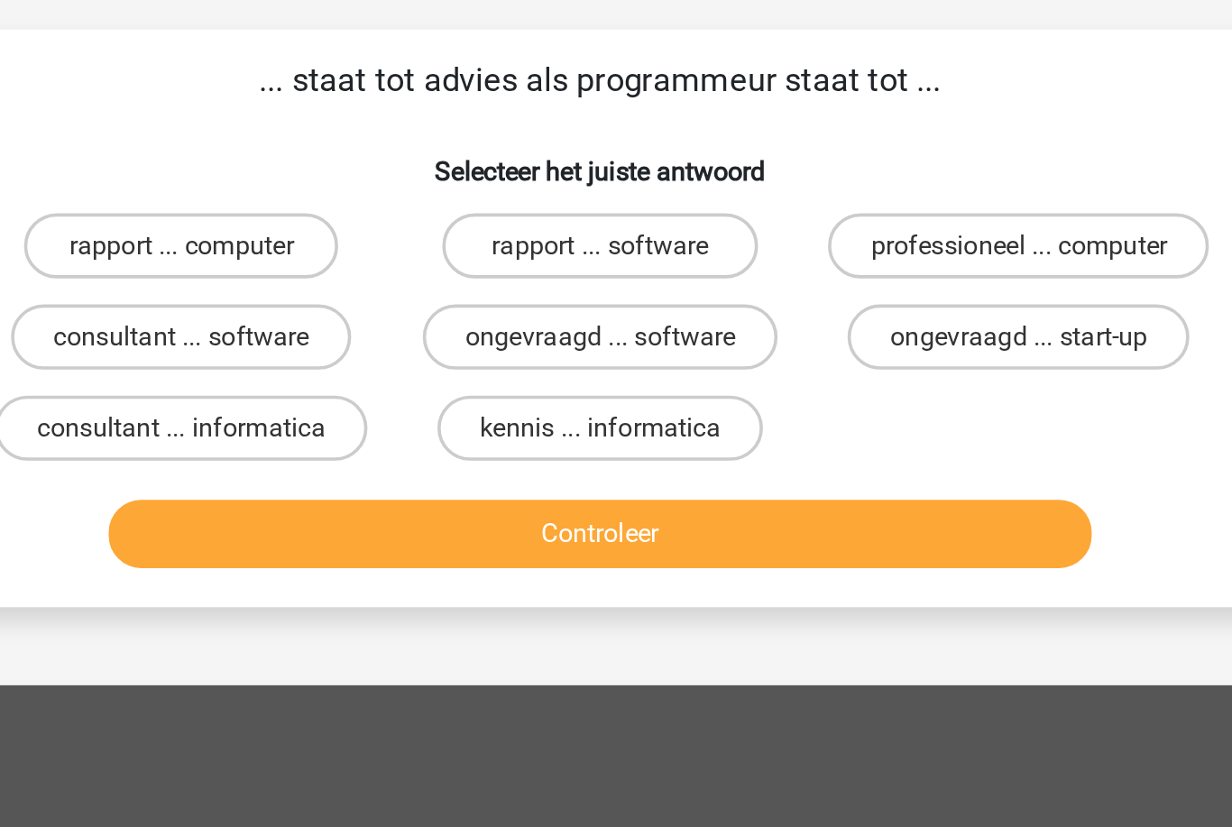
click at [268, 271] on div "consultant ... software" at bounding box center [384, 296] width 232 height 51
click at [290, 279] on label "consultant ... software" at bounding box center [384, 297] width 189 height 36
click at [384, 297] on input "consultant ... software" at bounding box center [390, 303] width 12 height 12
radio input "true"
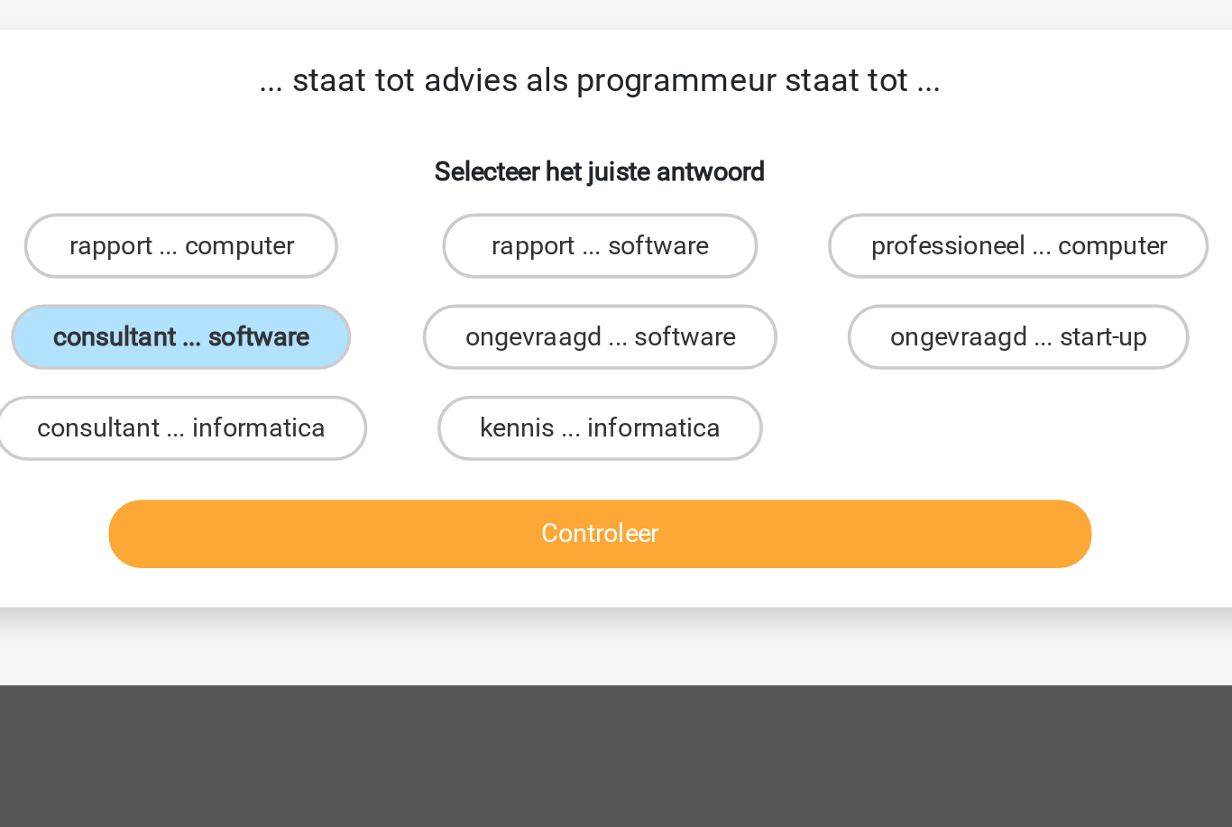
click at [344, 387] on button "Controleer" at bounding box center [617, 406] width 546 height 38
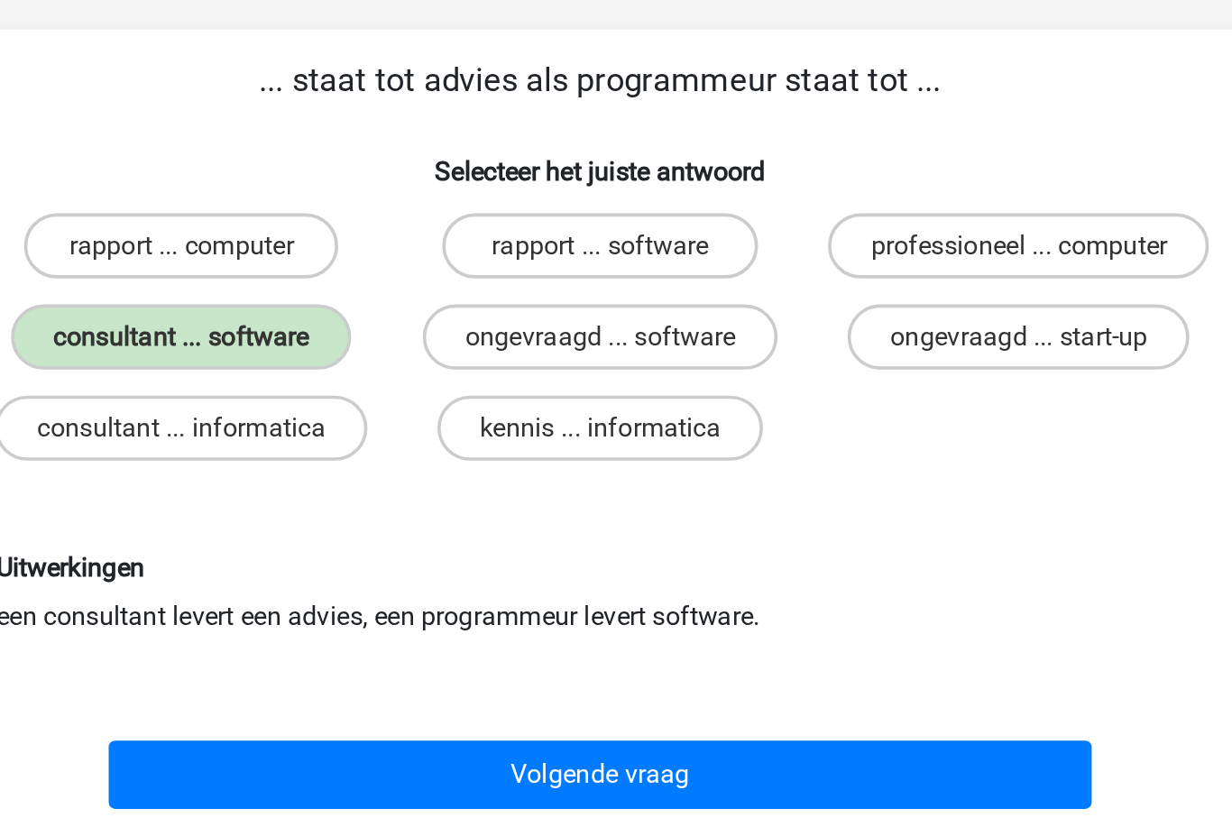
click at [344, 520] on button "Volgende vraag" at bounding box center [617, 539] width 546 height 38
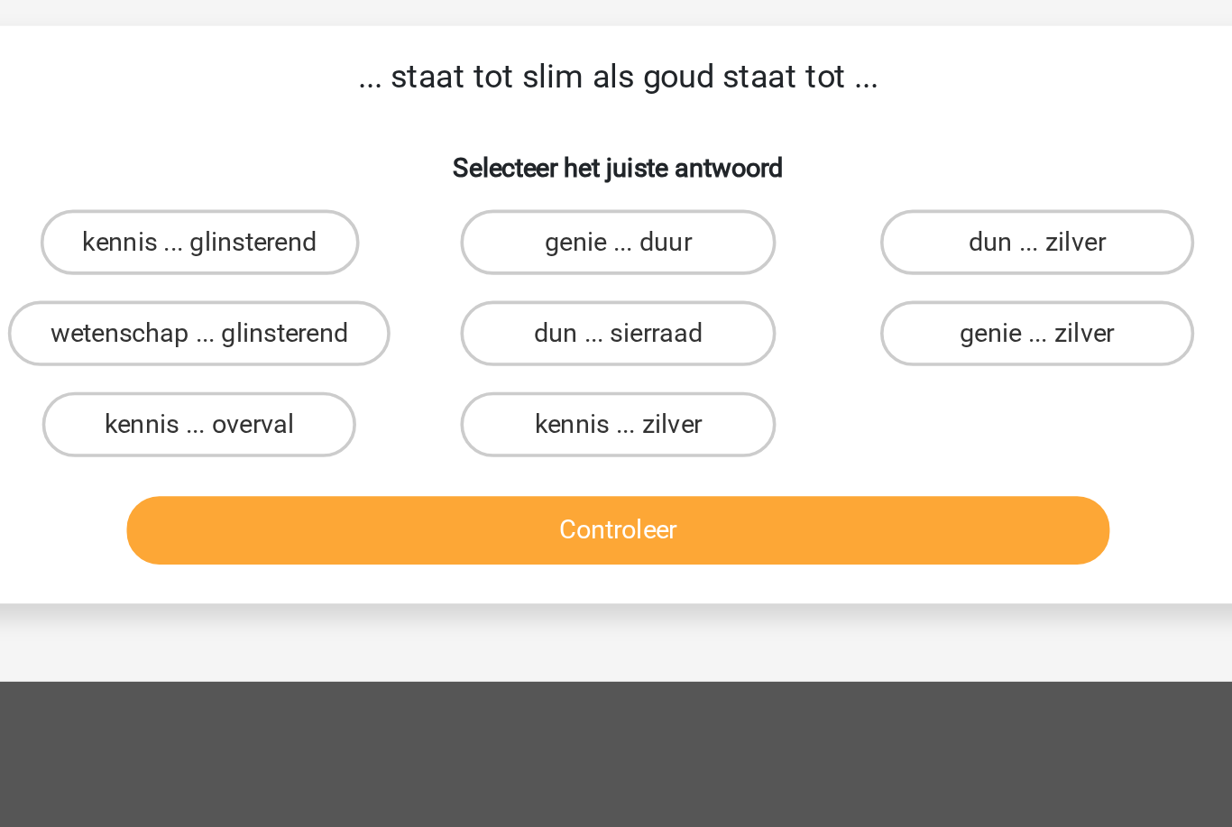
click at [529, 329] on label "kennis ... zilver" at bounding box center [616, 347] width 174 height 36
click at [616, 347] on input "kennis ... zilver" at bounding box center [622, 353] width 12 height 12
radio input "true"
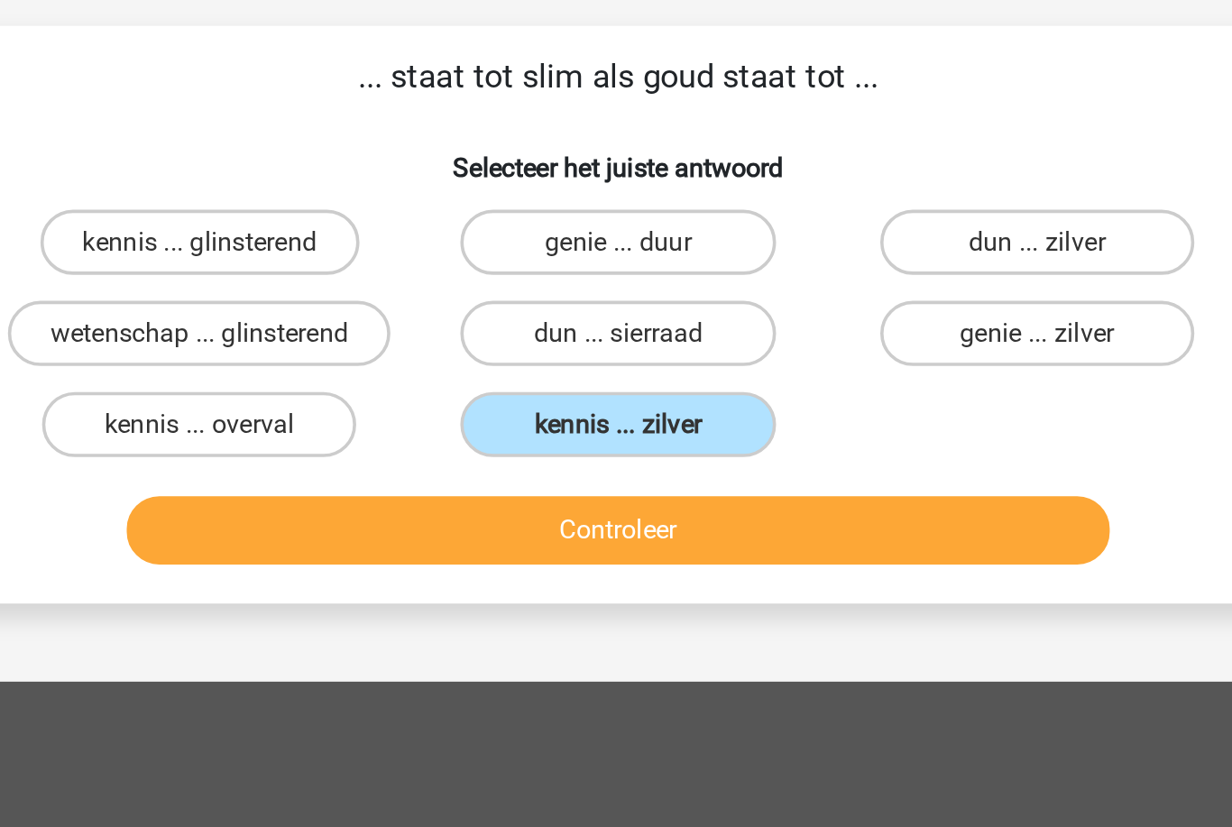
click at [344, 387] on button "Controleer" at bounding box center [617, 406] width 546 height 38
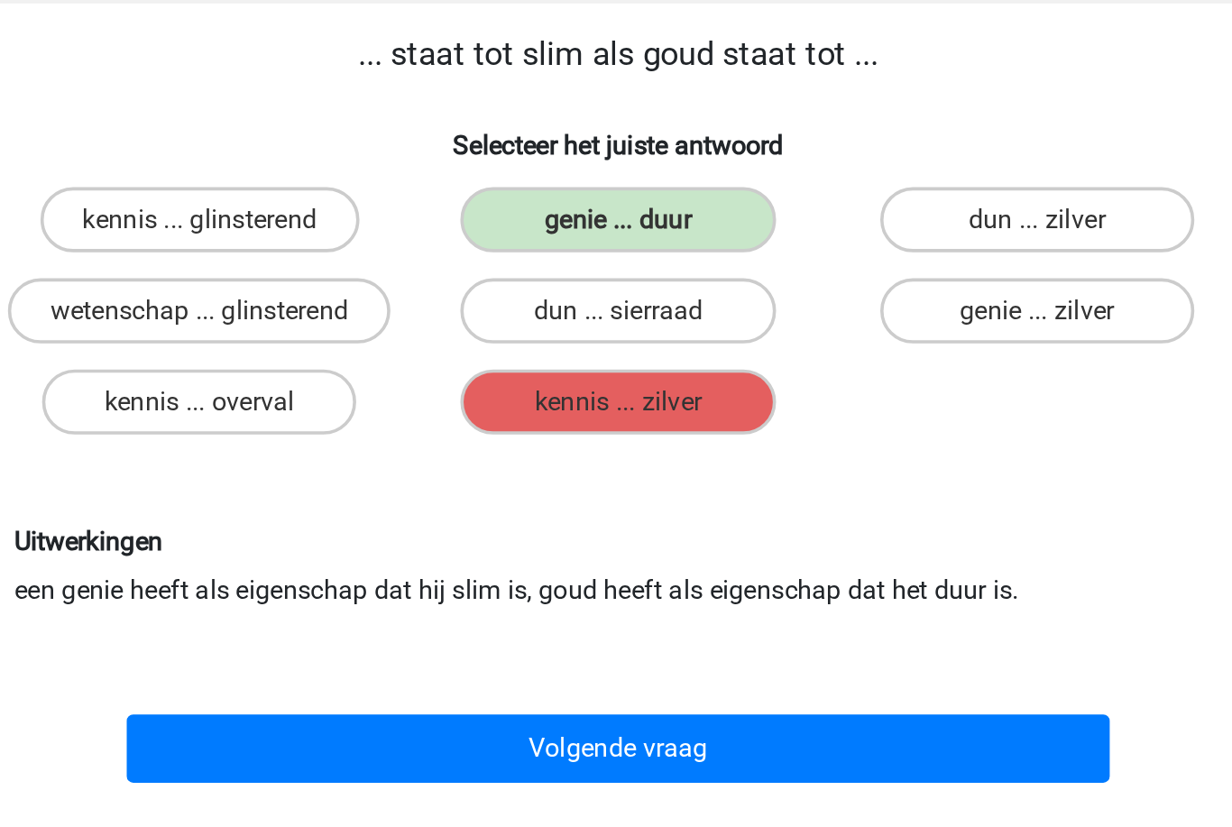
click at [344, 520] on button "Volgende vraag" at bounding box center [617, 539] width 546 height 38
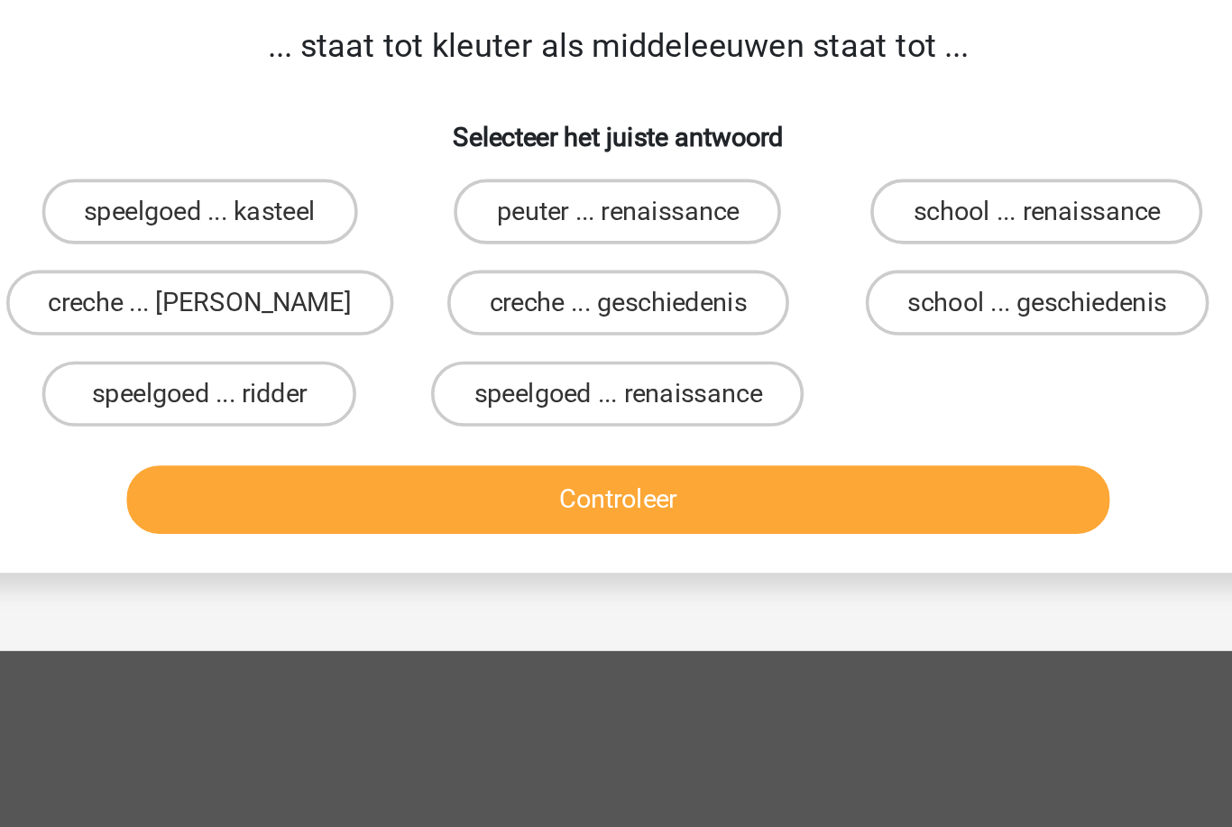
click at [297, 329] on label "speelgoed ... ridder" at bounding box center [384, 347] width 174 height 36
click at [384, 347] on input "speelgoed ... ridder" at bounding box center [390, 353] width 12 height 12
radio input "true"
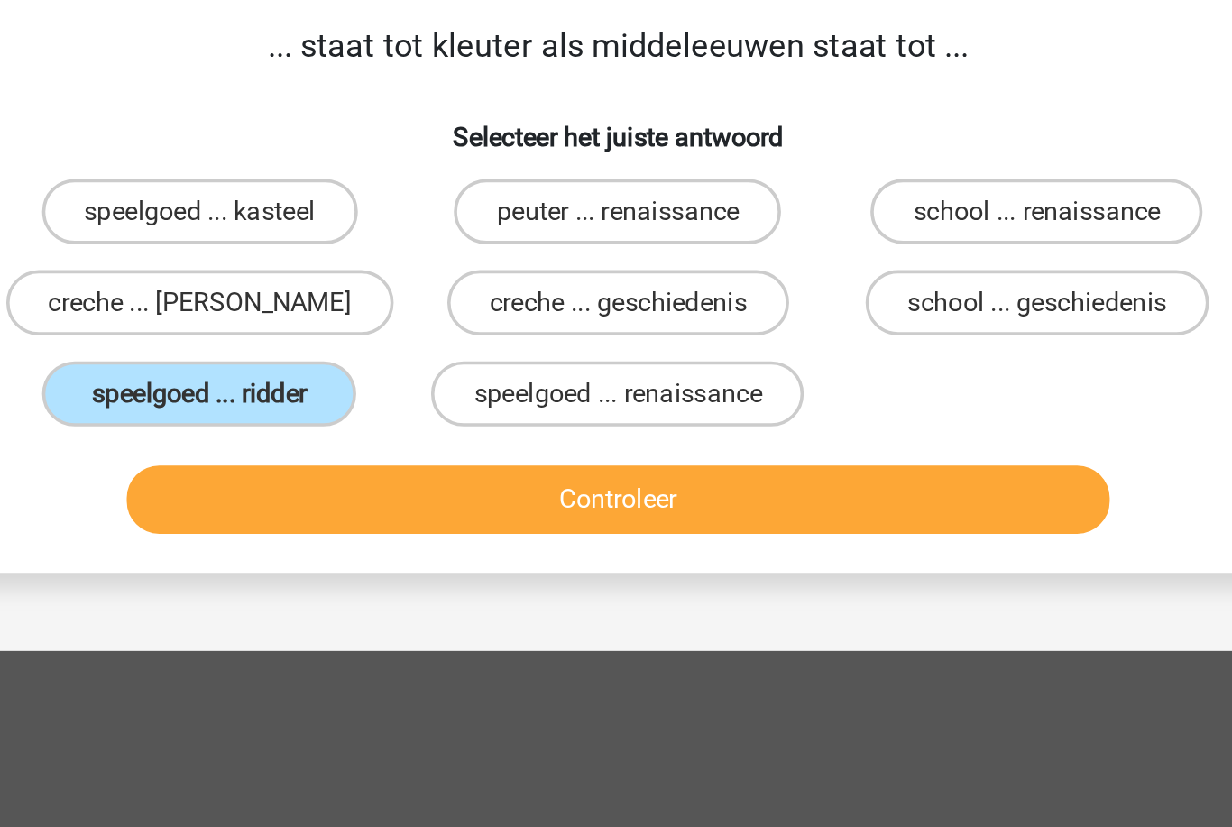
click at [344, 387] on button "Controleer" at bounding box center [617, 406] width 546 height 38
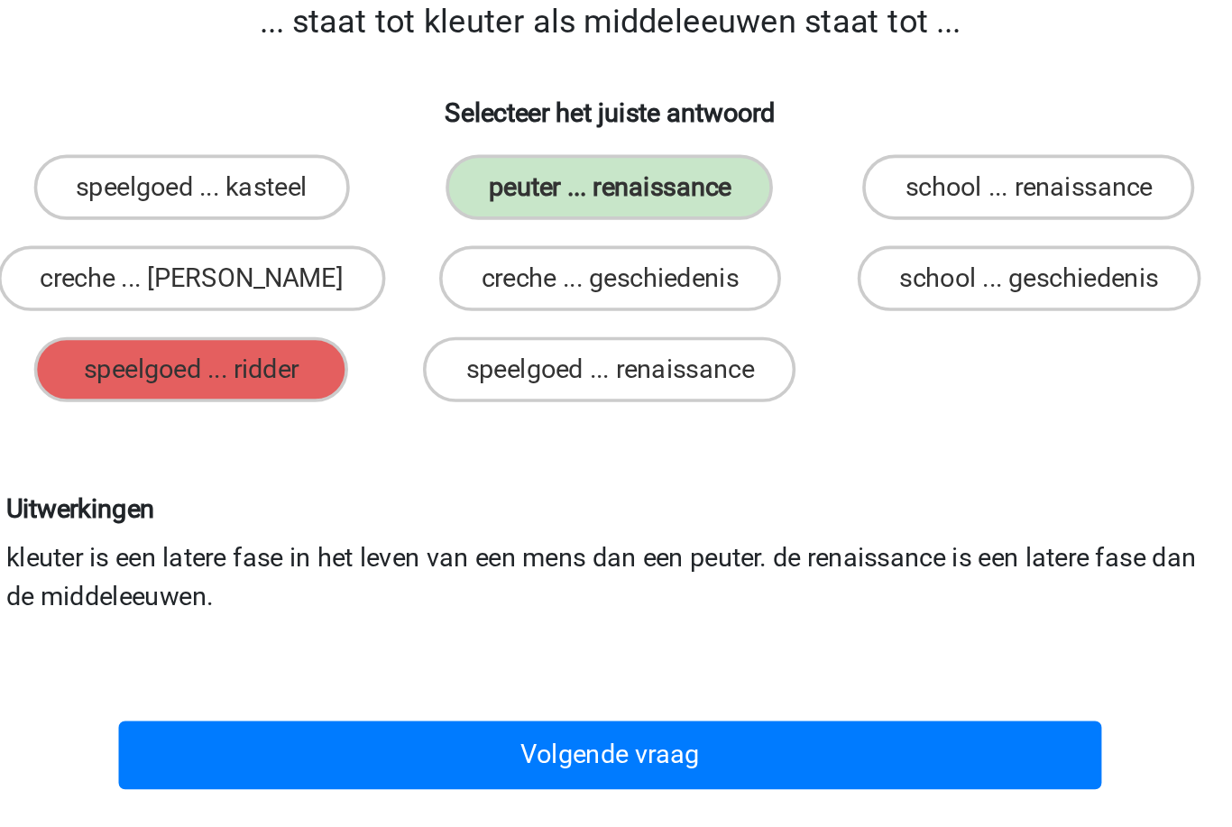
click at [344, 542] on button "Volgende vraag" at bounding box center [617, 561] width 546 height 38
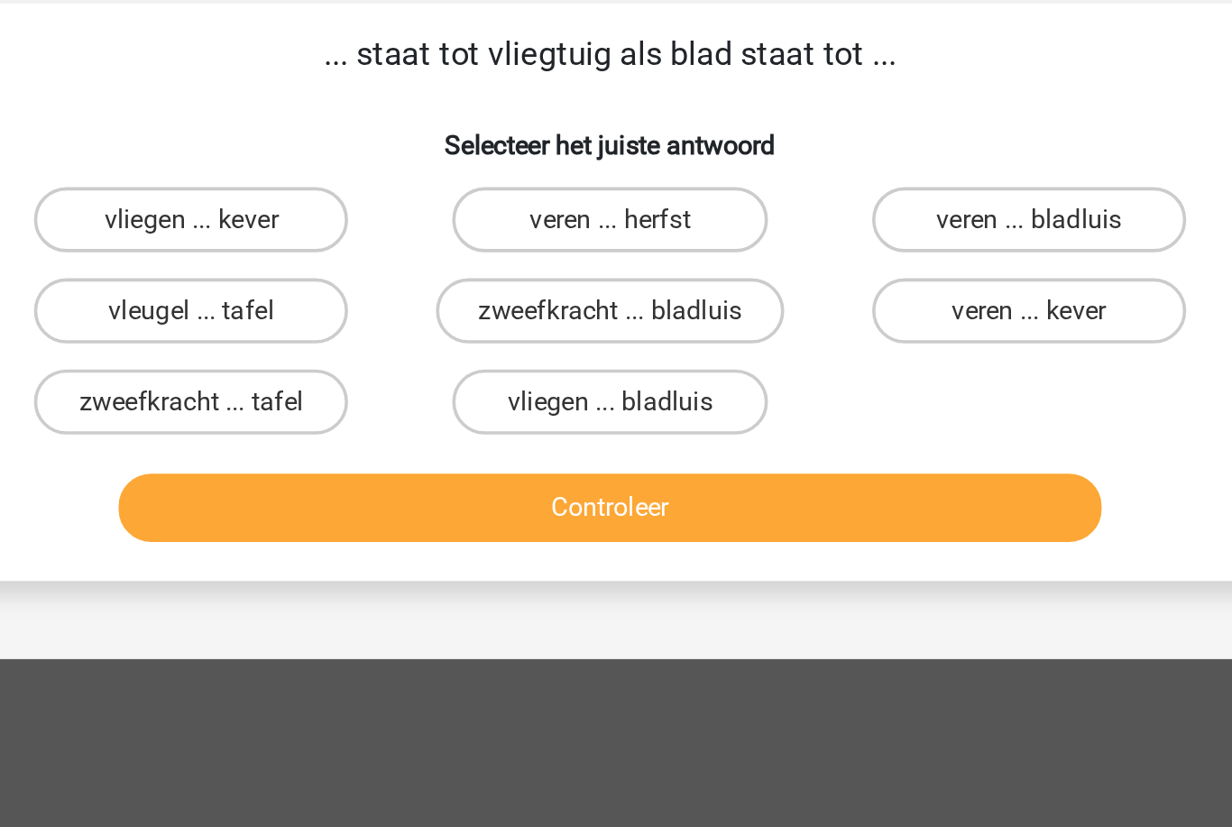
click at [297, 279] on label "vleugel ... tafel" at bounding box center [384, 297] width 174 height 36
click at [384, 297] on input "vleugel ... tafel" at bounding box center [390, 303] width 12 height 12
radio input "true"
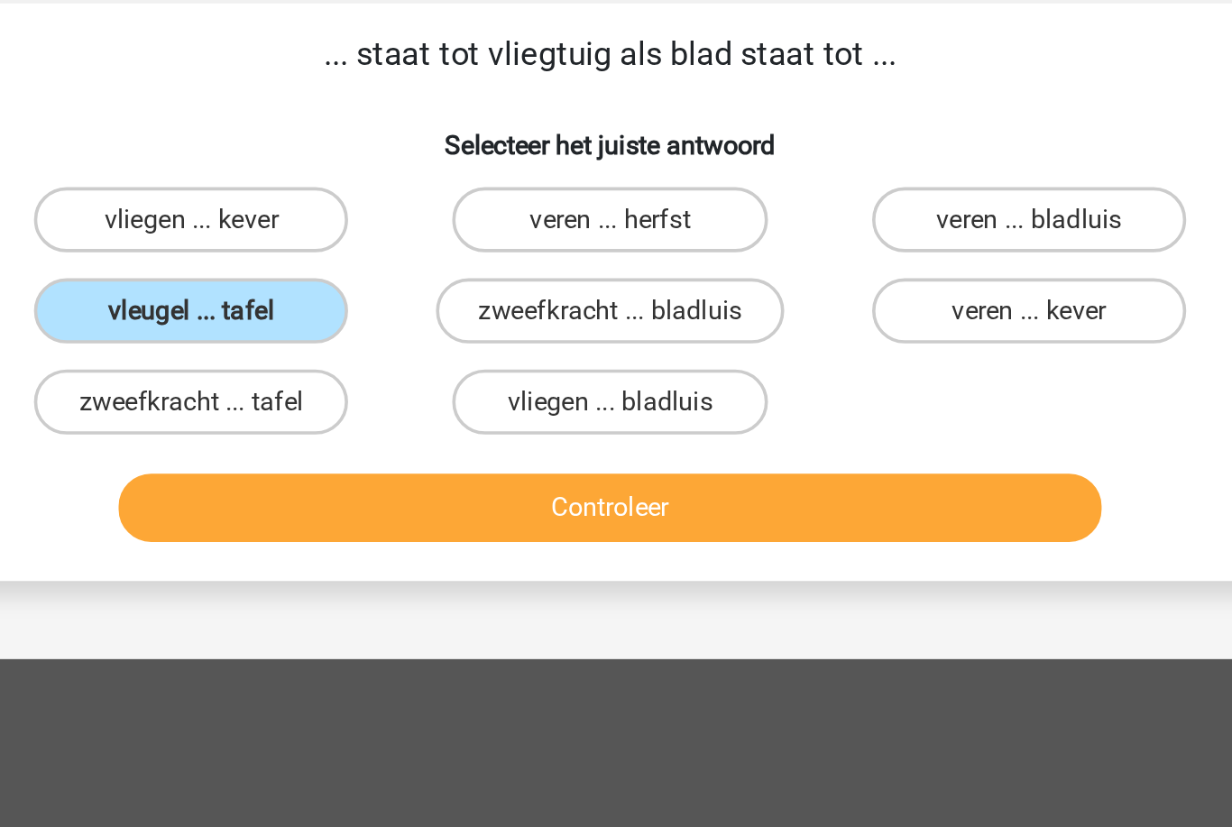
click at [344, 387] on button "Controleer" at bounding box center [617, 406] width 546 height 38
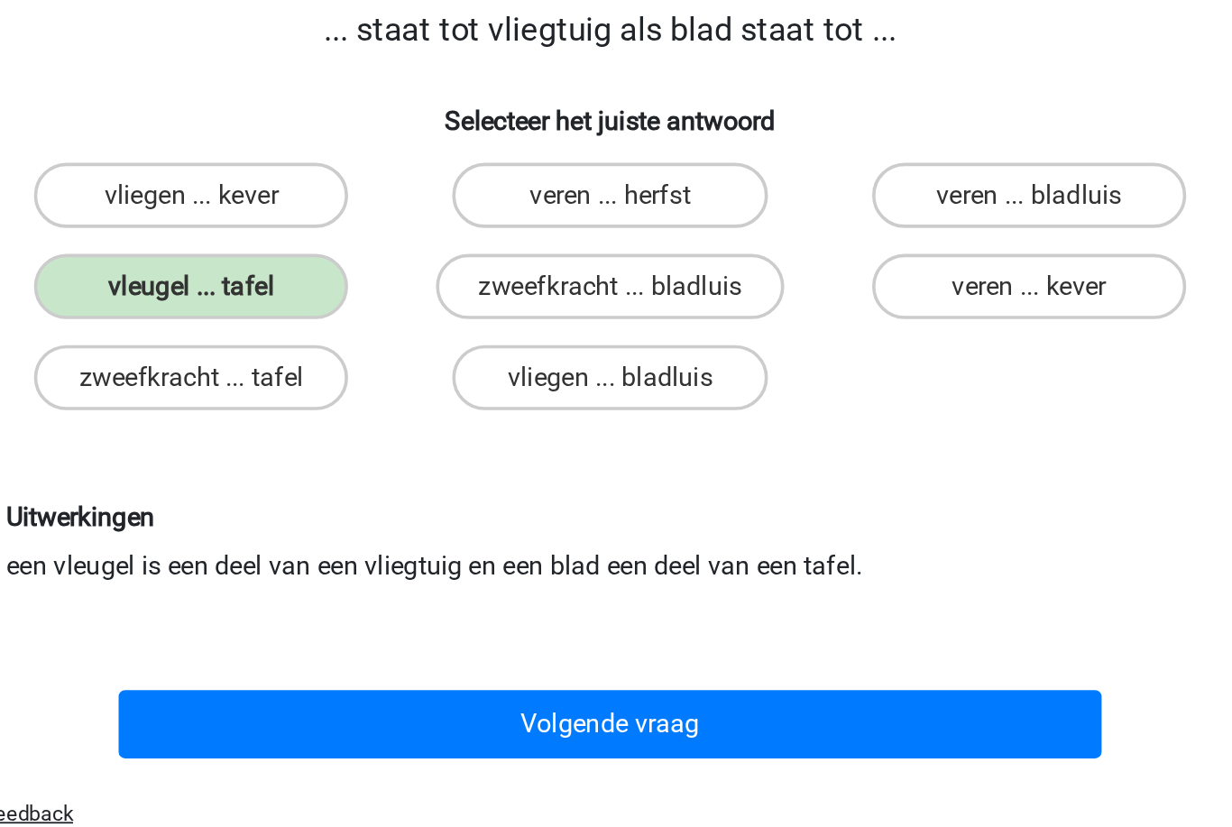
click at [344, 520] on button "Volgende vraag" at bounding box center [617, 539] width 546 height 38
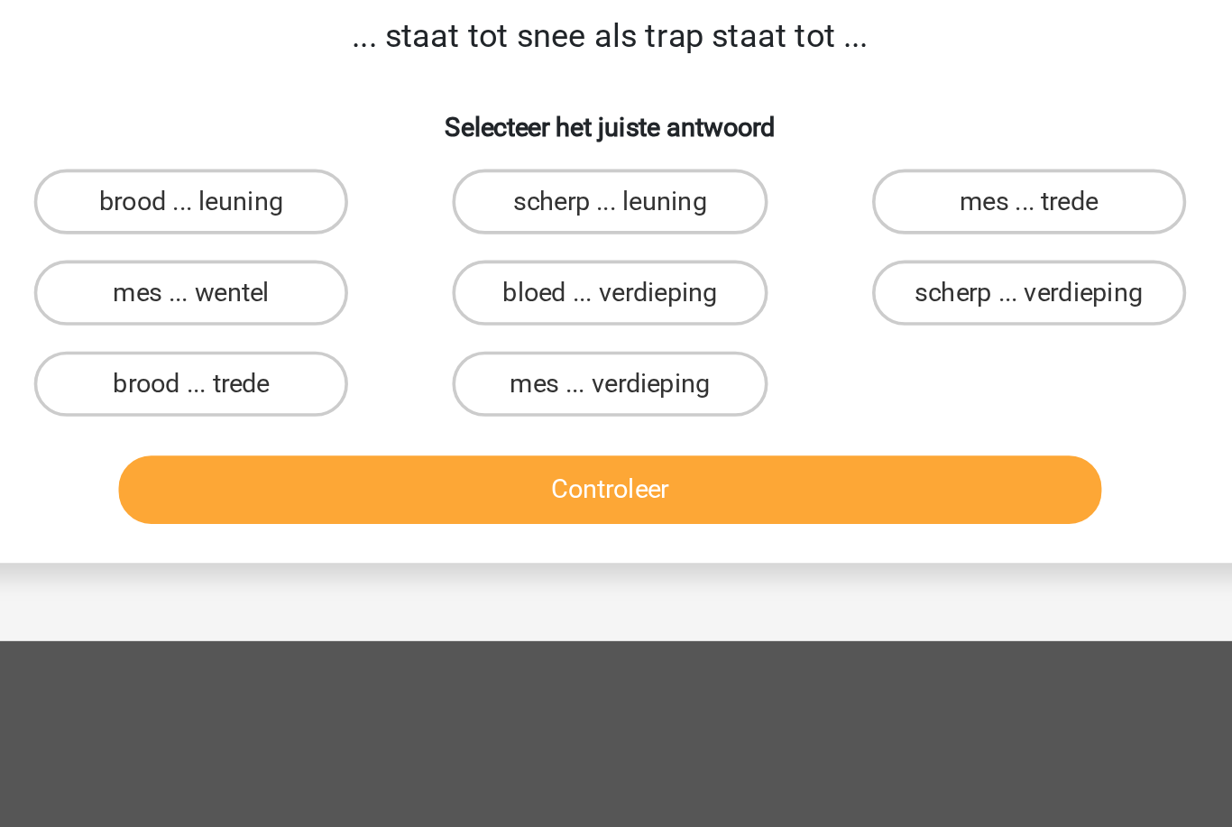
click at [297, 329] on label "brood ... trede" at bounding box center [384, 347] width 174 height 36
click at [384, 347] on input "brood ... trede" at bounding box center [390, 353] width 12 height 12
radio input "true"
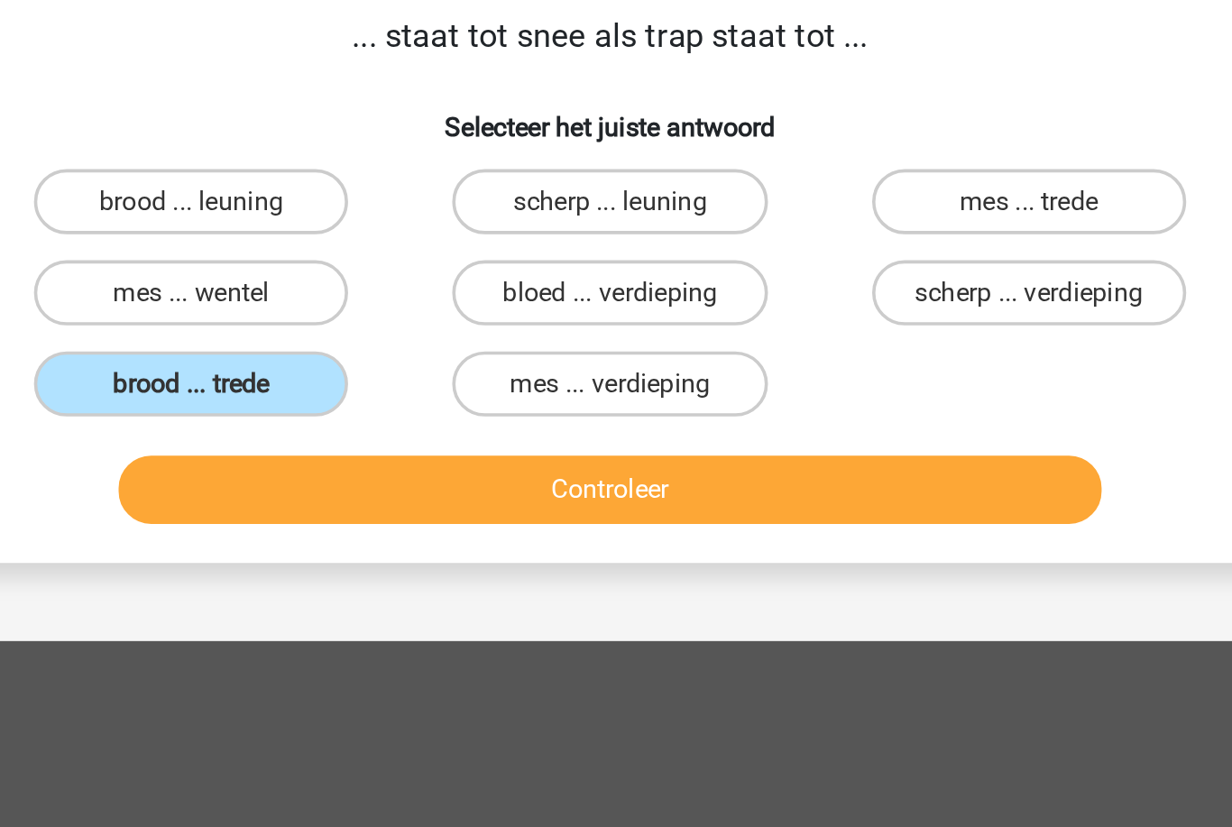
click at [344, 387] on button "Controleer" at bounding box center [617, 406] width 546 height 38
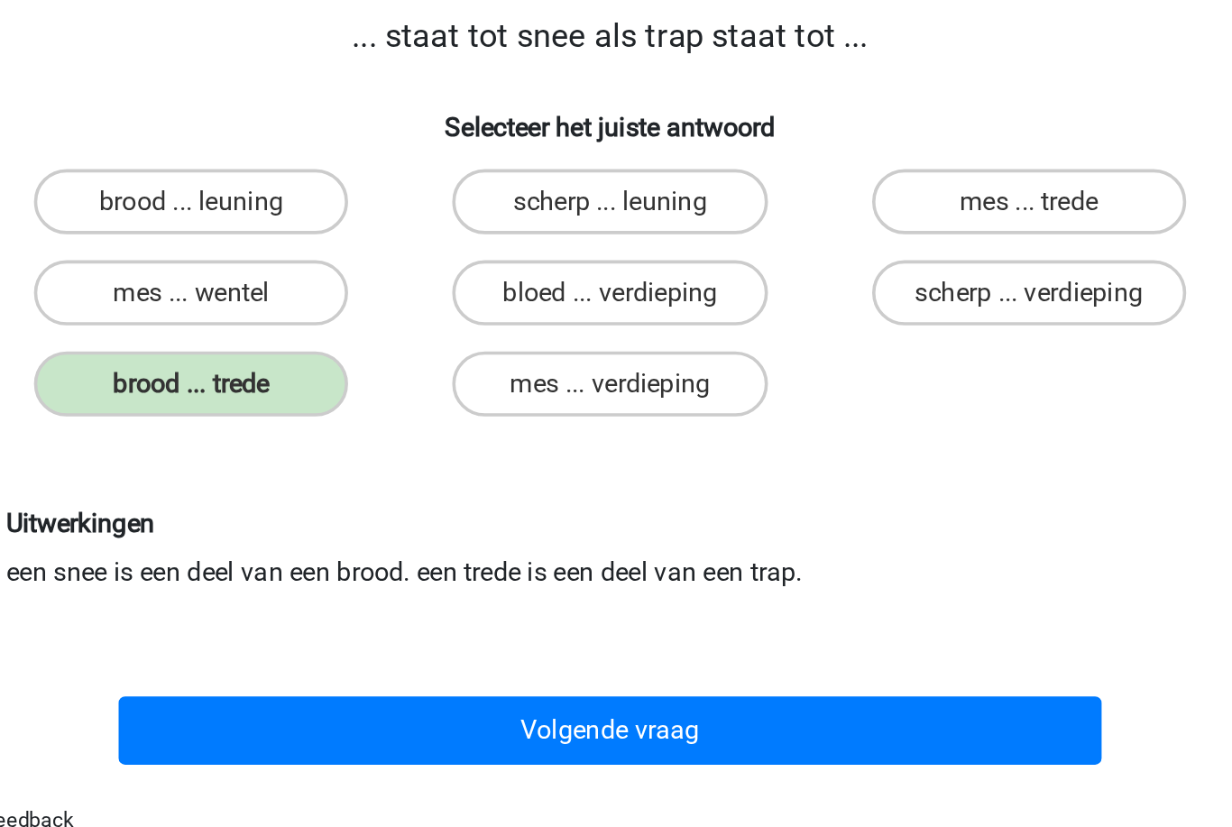
click at [344, 520] on button "Volgende vraag" at bounding box center [617, 539] width 546 height 38
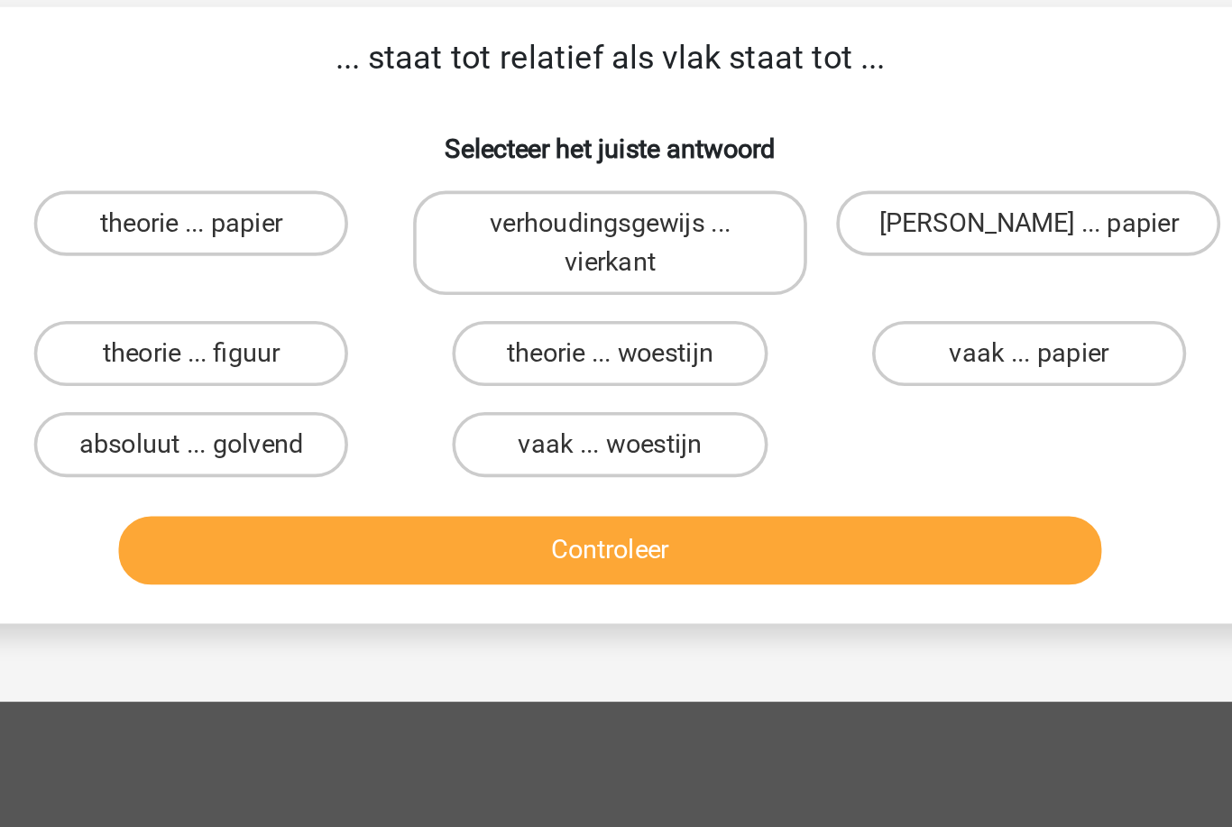
click at [297, 351] on label "absoluut ... golvend" at bounding box center [384, 369] width 174 height 36
click at [384, 369] on input "absoluut ... golvend" at bounding box center [390, 375] width 12 height 12
radio input "true"
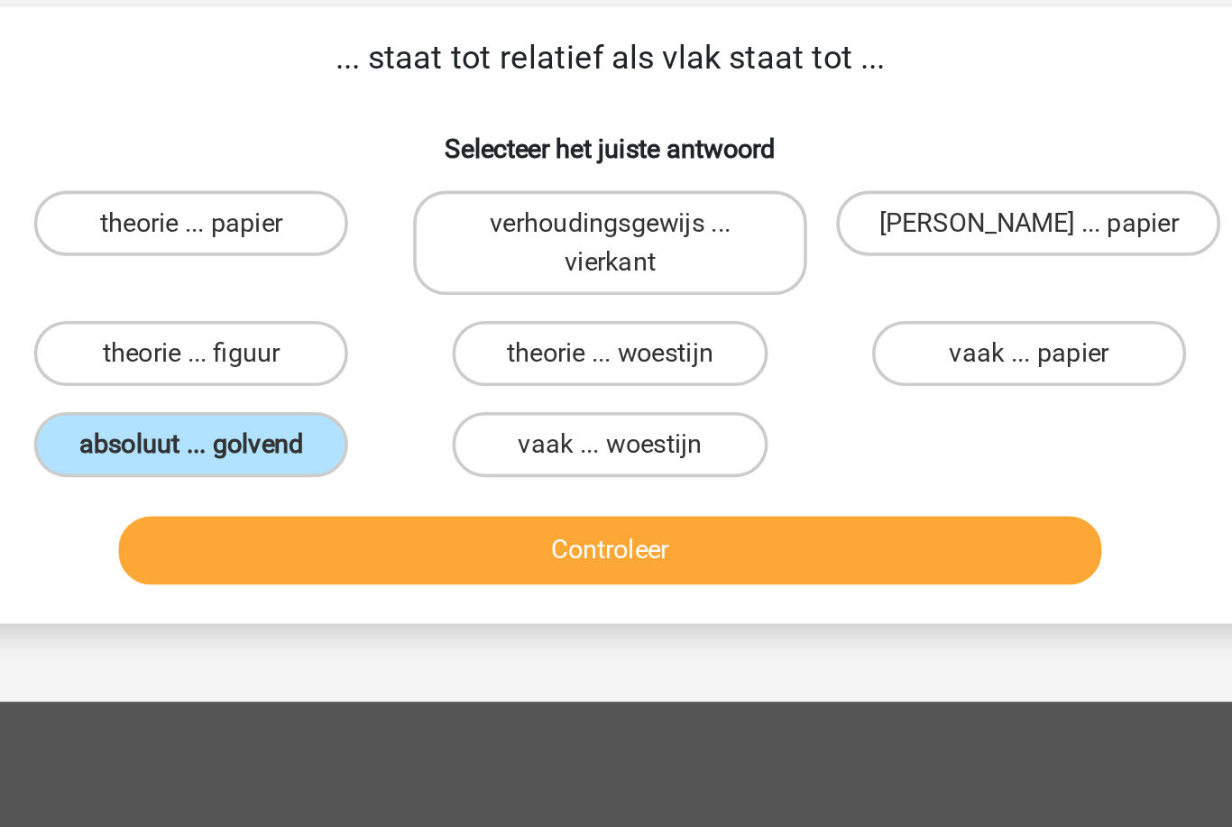
click at [344, 409] on button "Controleer" at bounding box center [617, 428] width 546 height 38
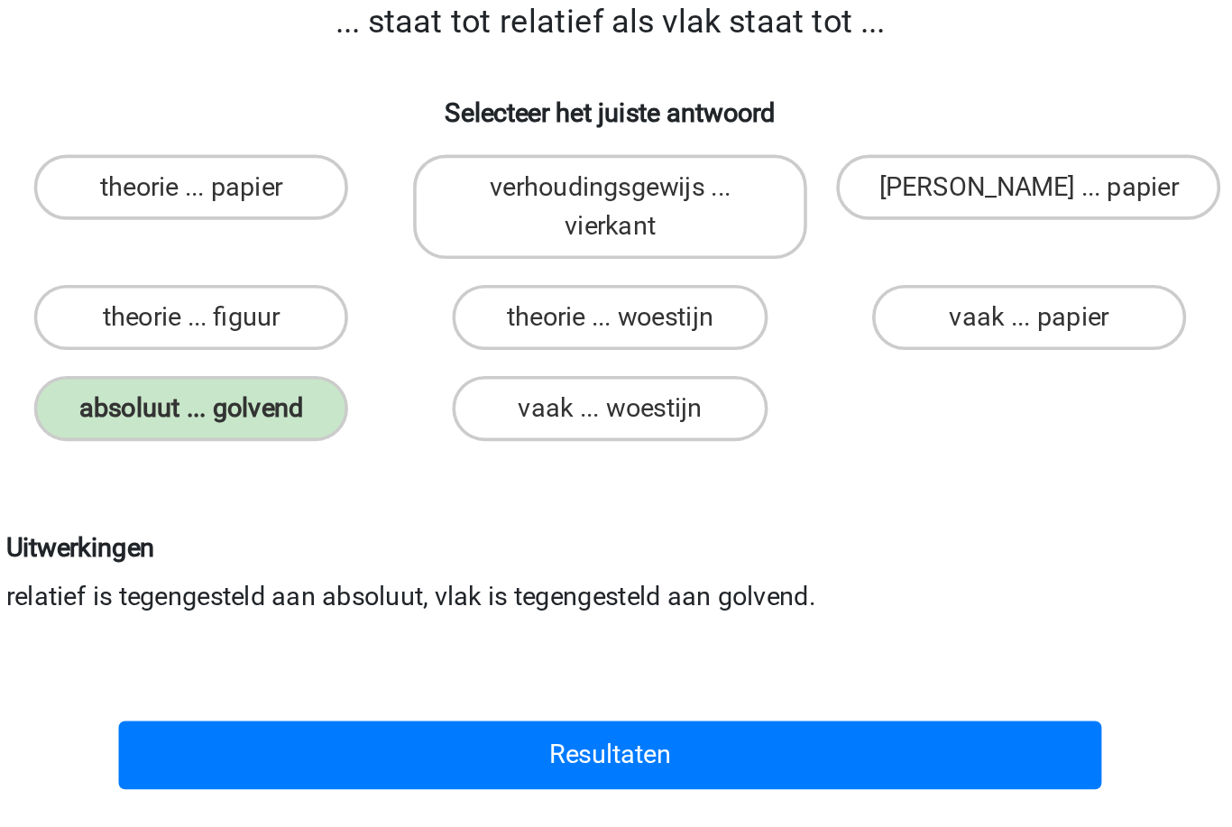
click at [344, 542] on button "Resultaten" at bounding box center [617, 561] width 546 height 38
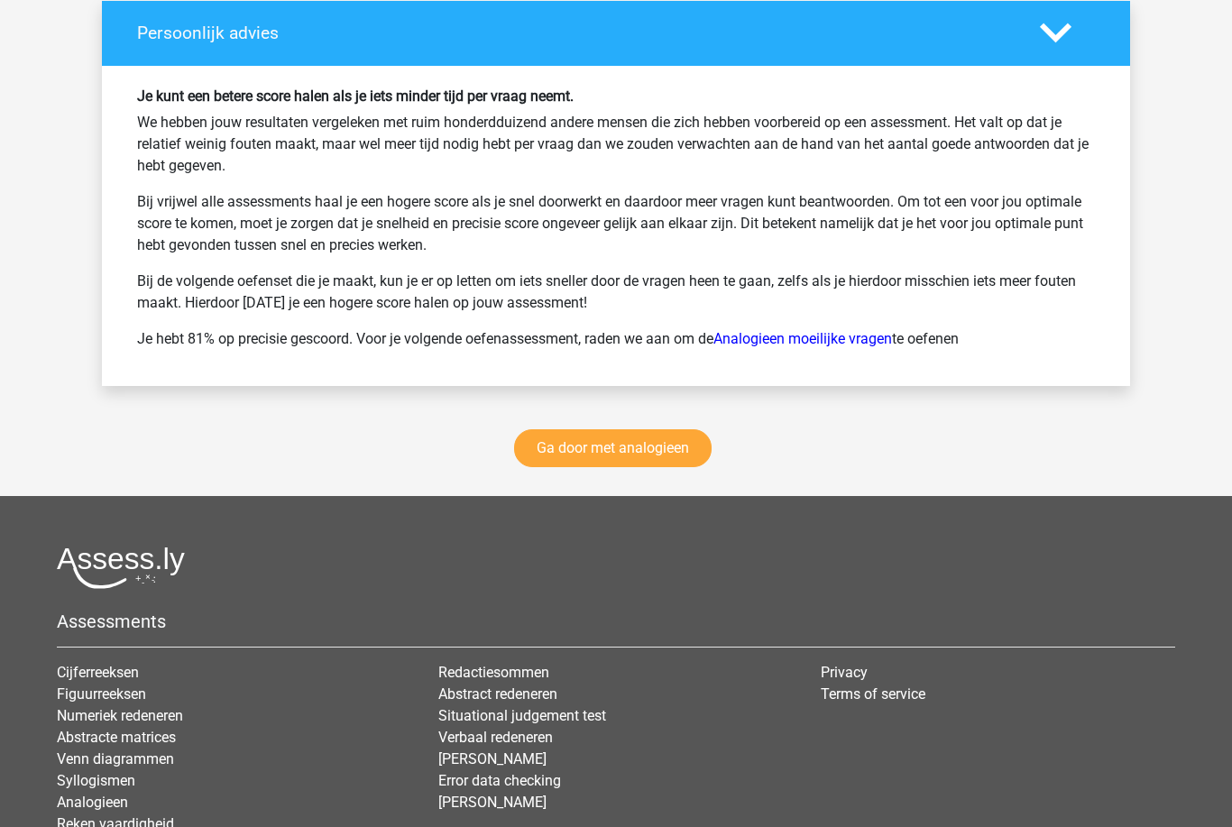
scroll to position [2421, 0]
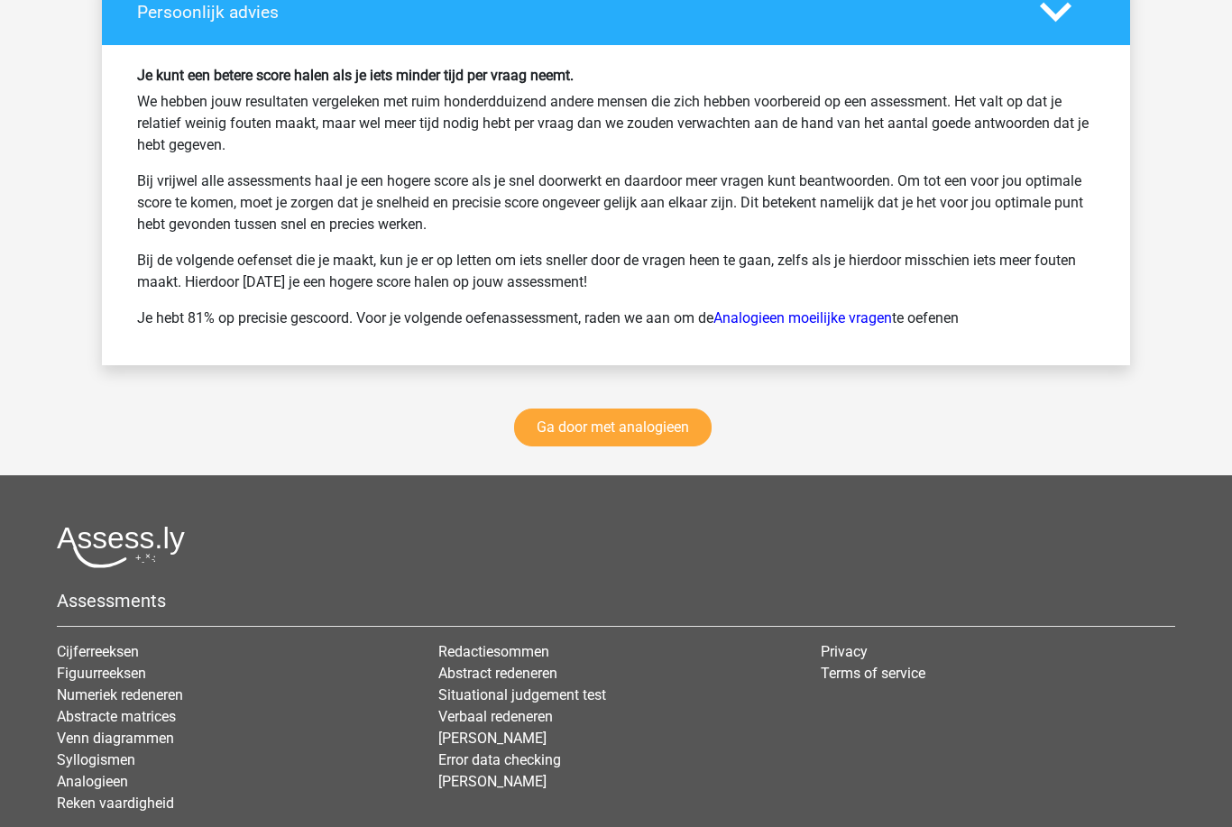
click at [542, 427] on link "Ga door met analogieen" at bounding box center [613, 428] width 198 height 38
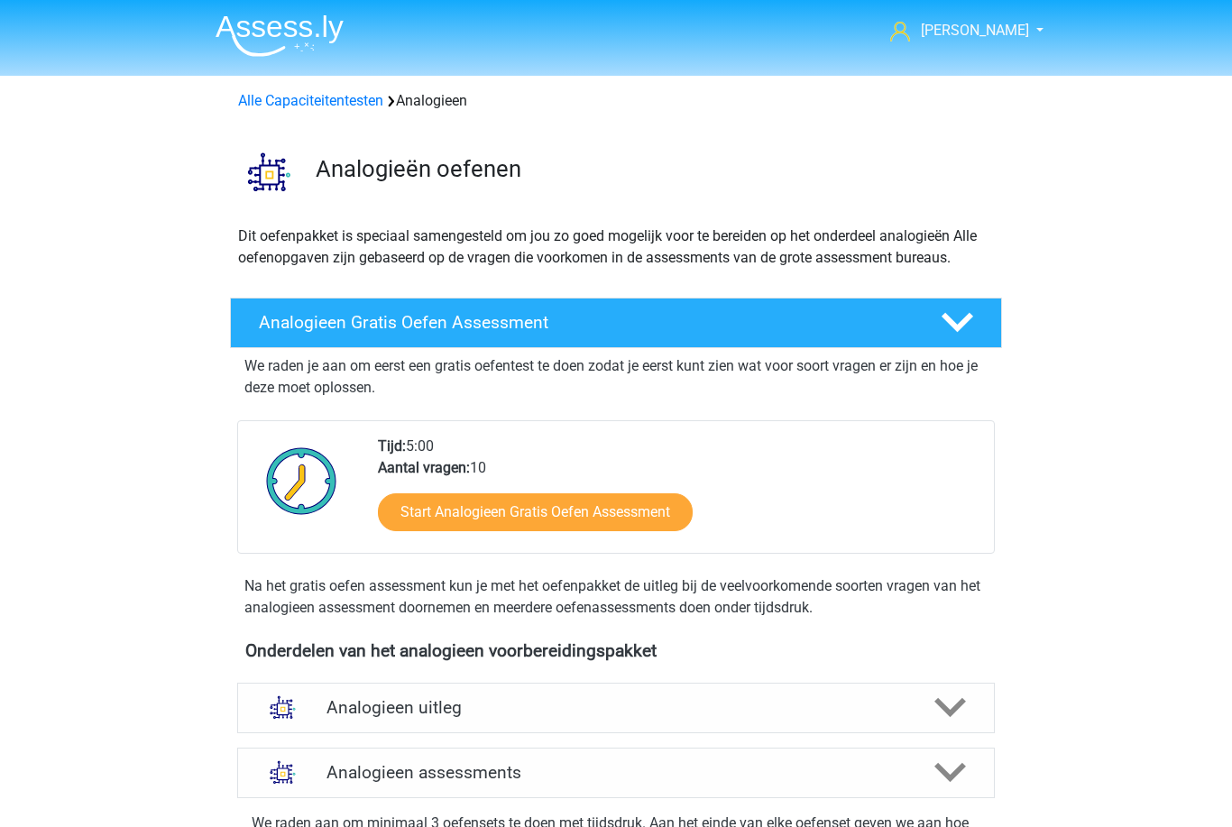
click at [265, 103] on link "Alle Capaciteitentesten" at bounding box center [310, 100] width 145 height 17
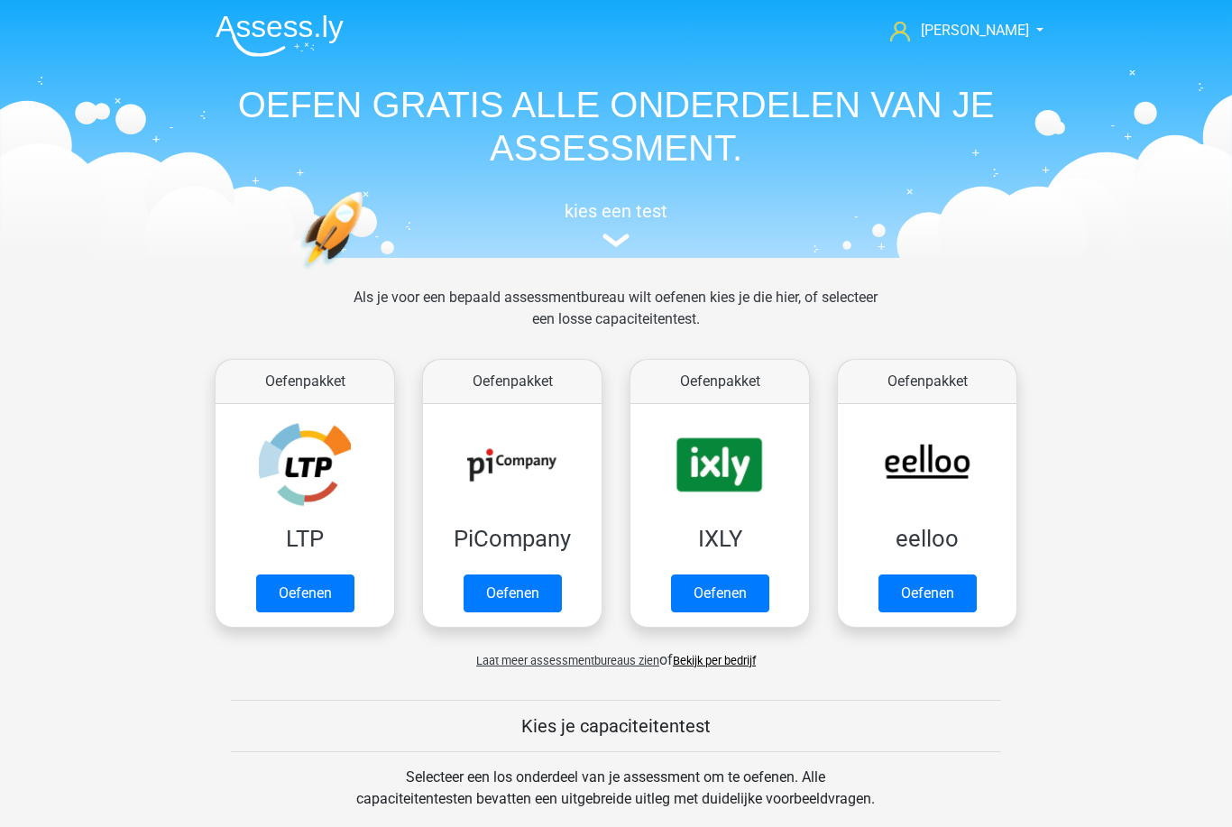
scroll to position [766, 0]
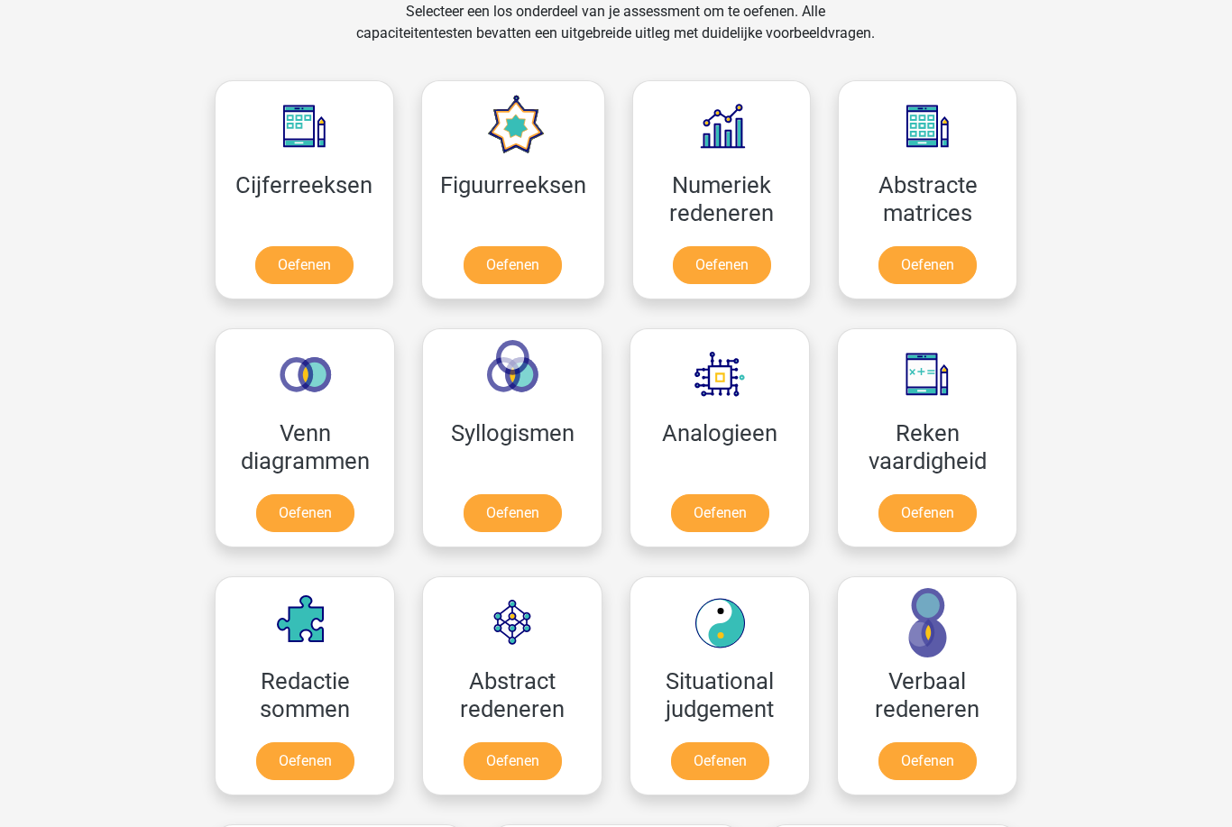
click at [277, 507] on link "Oefenen" at bounding box center [305, 513] width 98 height 38
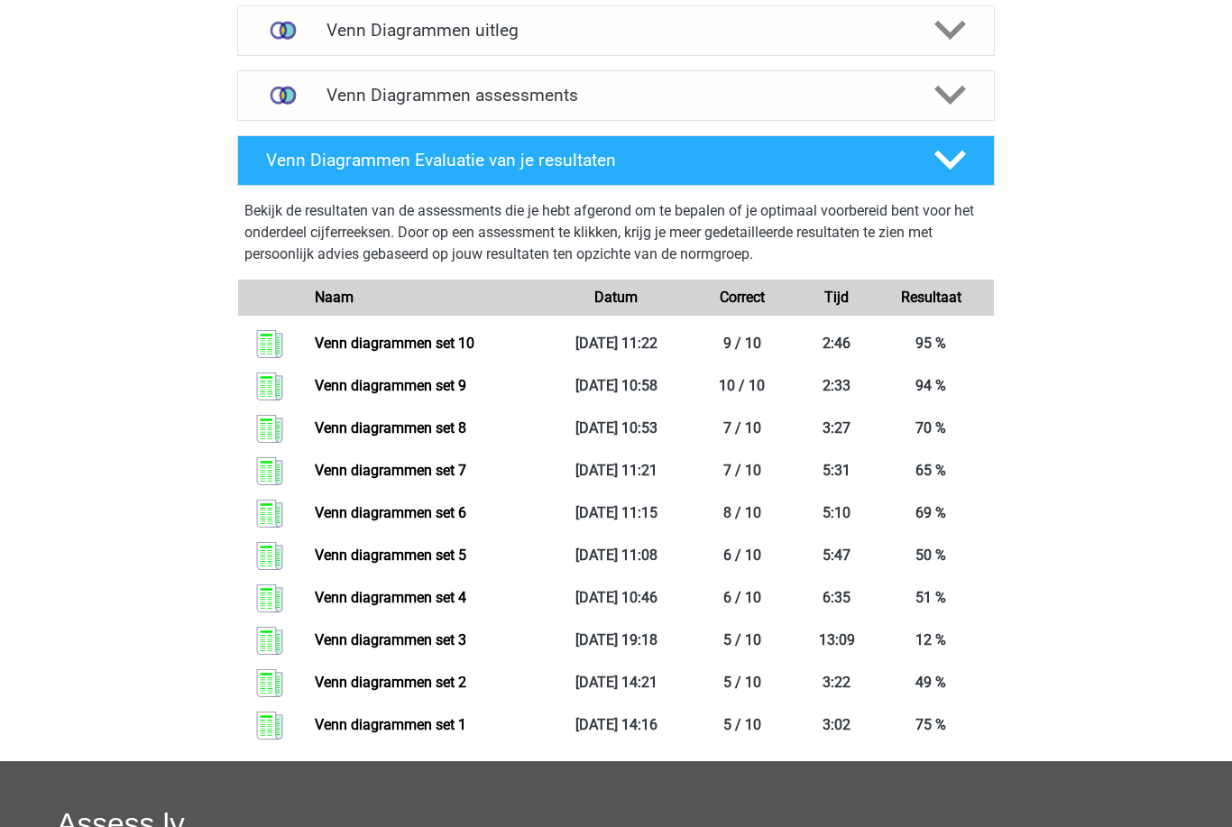
scroll to position [663, 0]
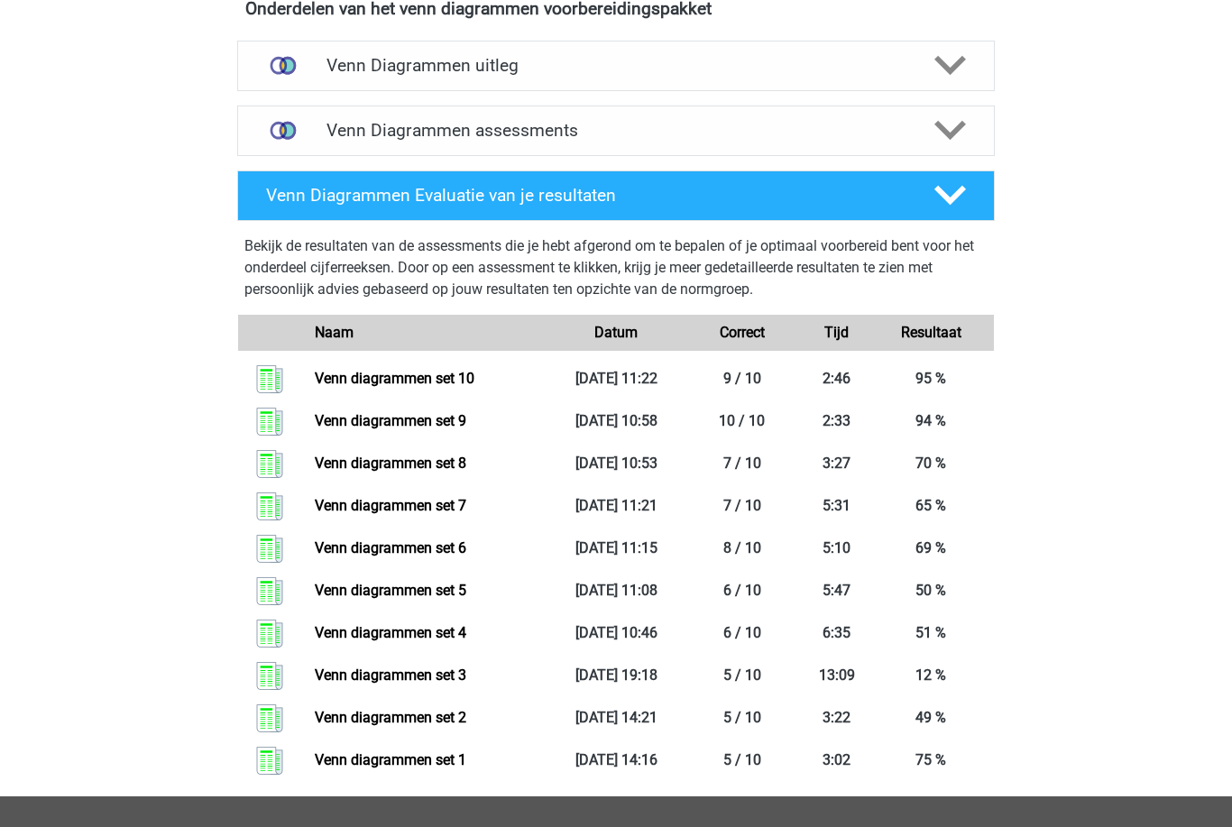
click at [300, 133] on img at bounding box center [283, 130] width 46 height 46
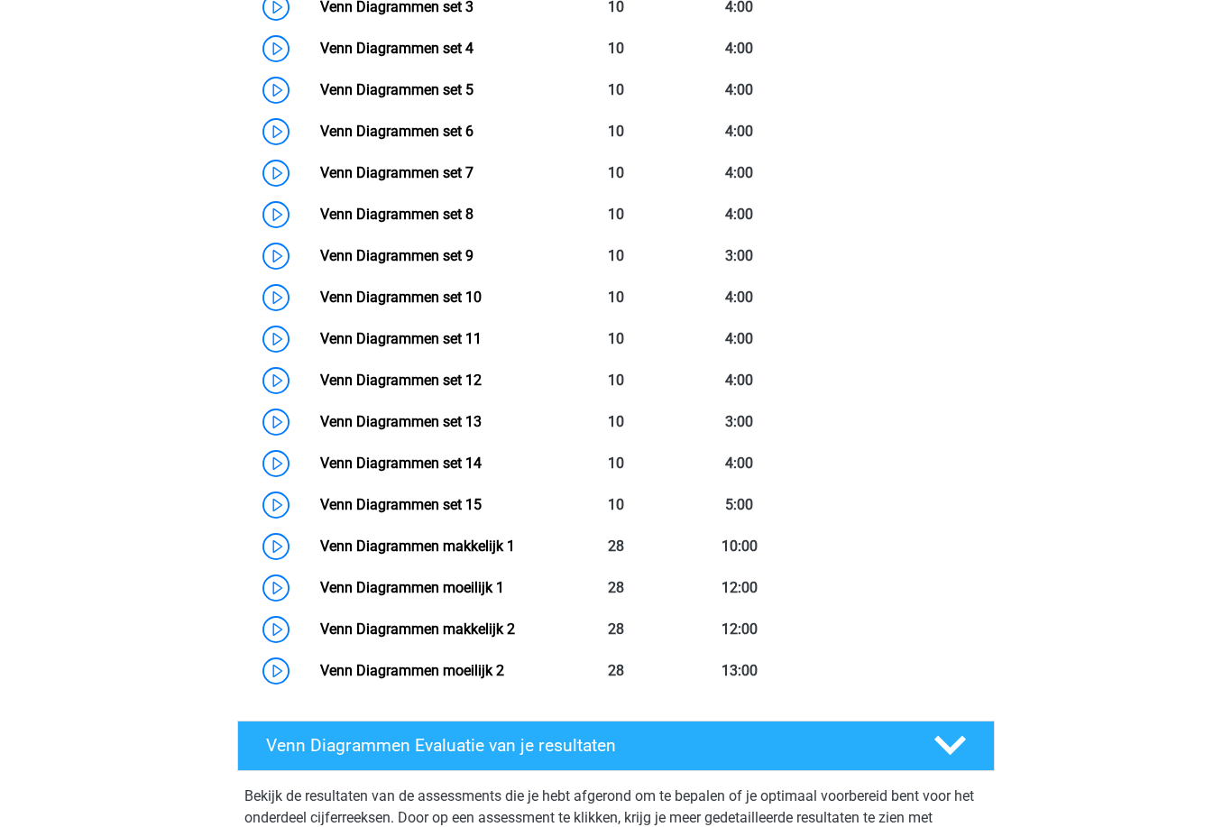
scroll to position [1051, 0]
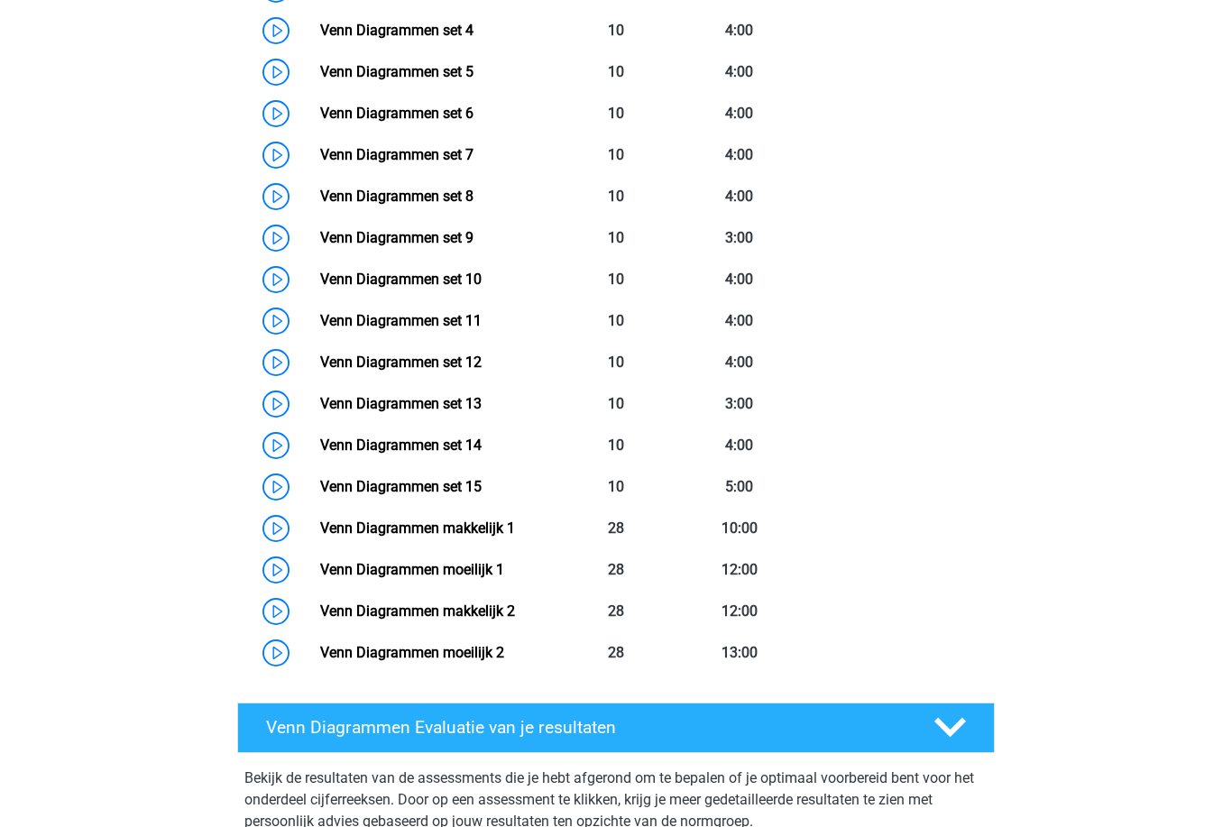
click at [327, 315] on link "Venn Diagrammen set 11" at bounding box center [400, 320] width 161 height 17
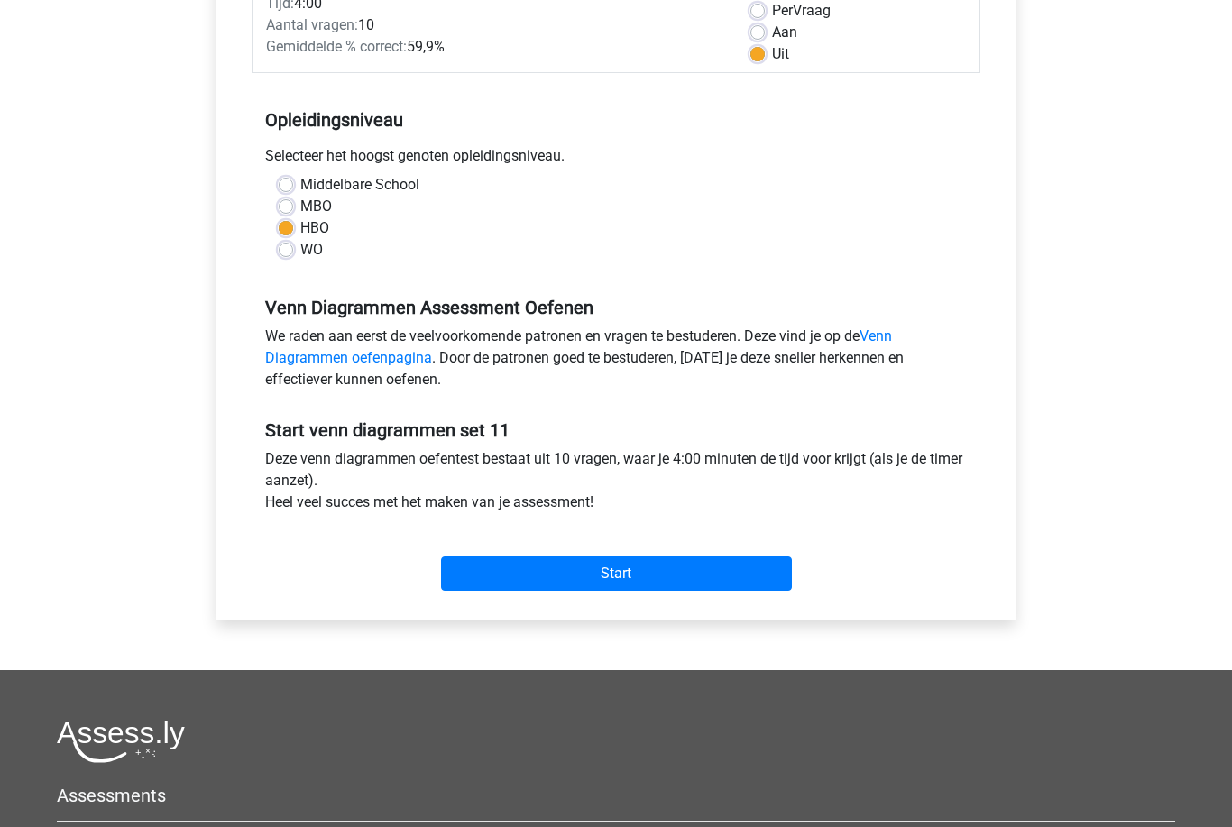
scroll to position [304, 0]
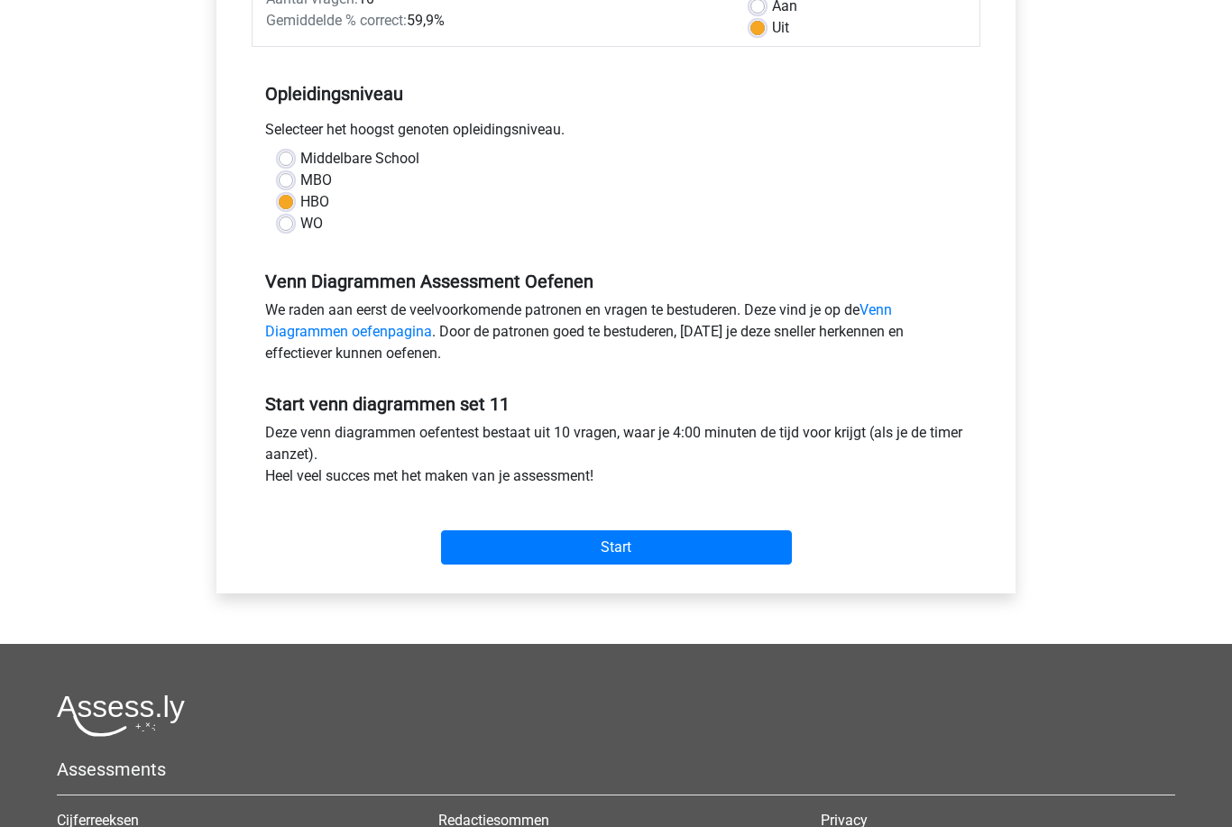
click at [467, 536] on input "Start" at bounding box center [616, 548] width 351 height 34
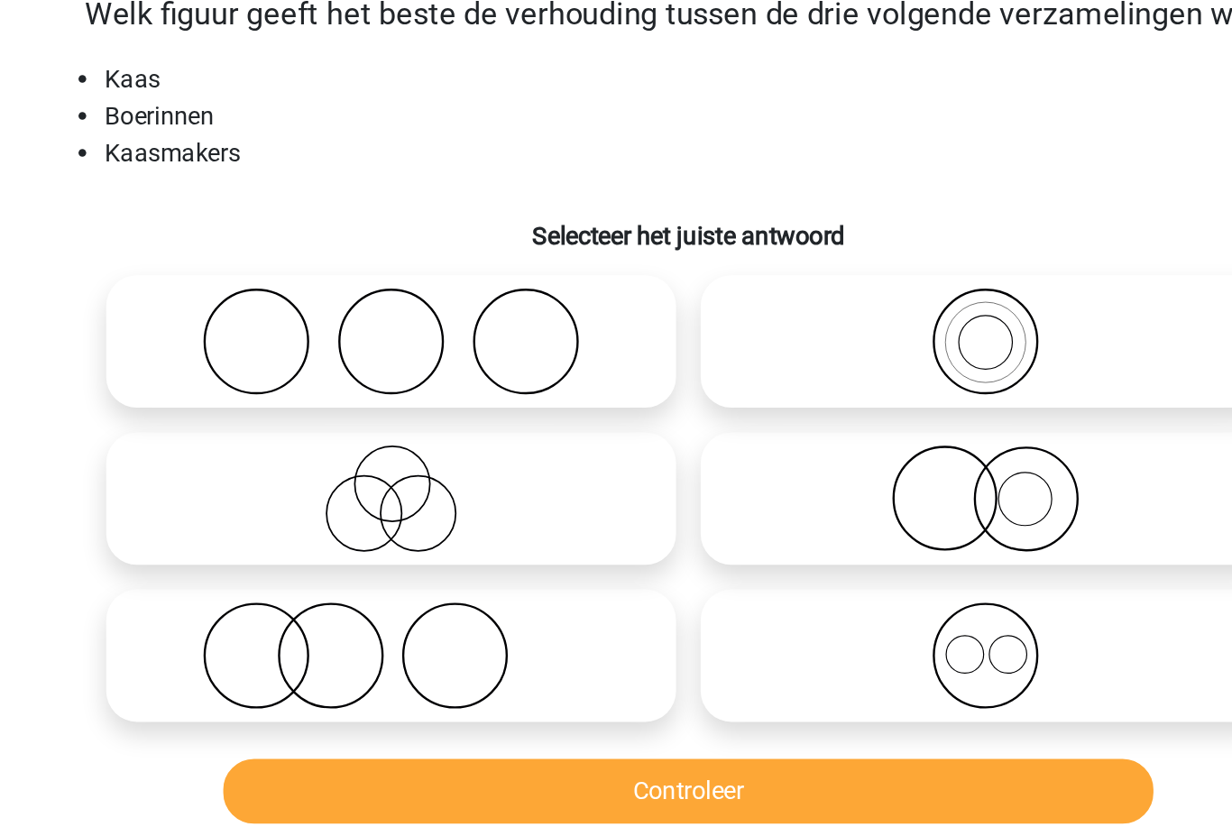
click at [663, 407] on icon at bounding box center [789, 438] width 319 height 63
click at [790, 418] on input "radio" at bounding box center [796, 424] width 12 height 12
radio input "true"
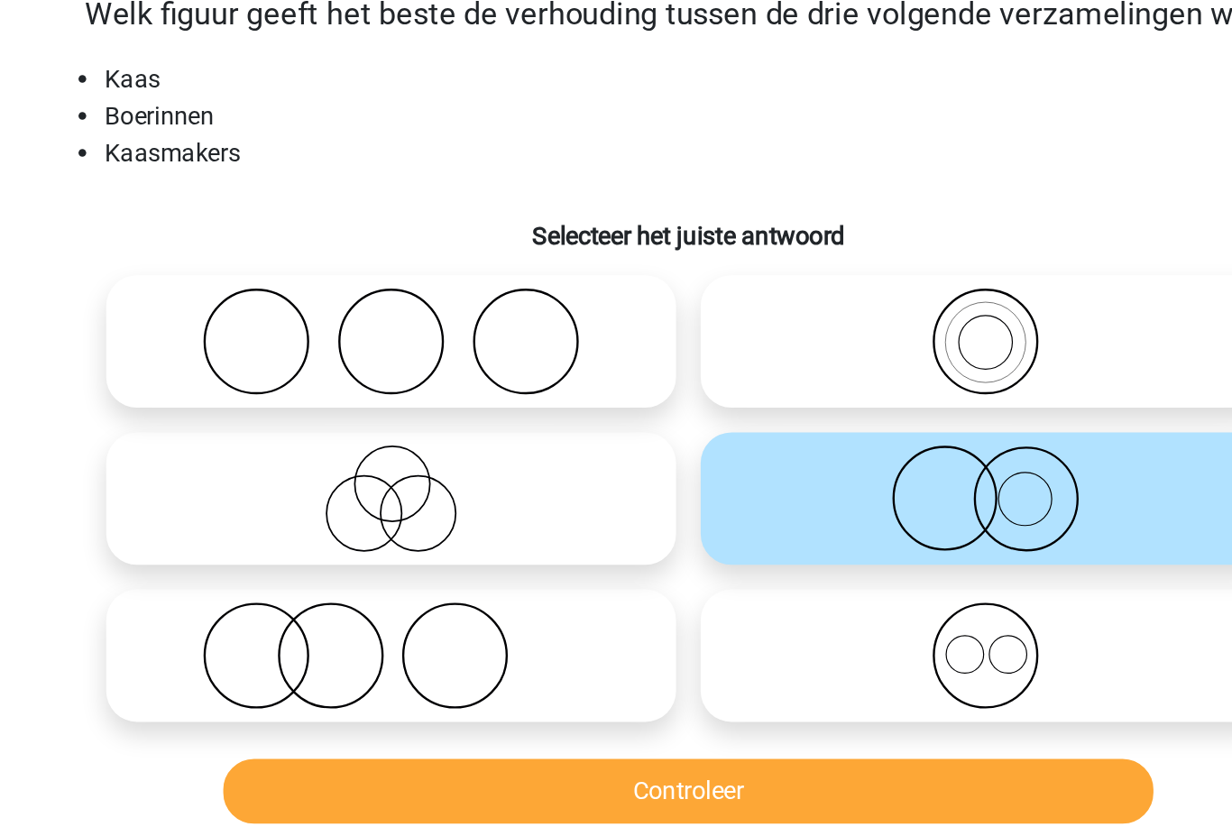
click at [375, 315] on icon at bounding box center [441, 346] width 319 height 63
click at [442, 326] on input "radio" at bounding box center [448, 332] width 12 height 12
radio input "true"
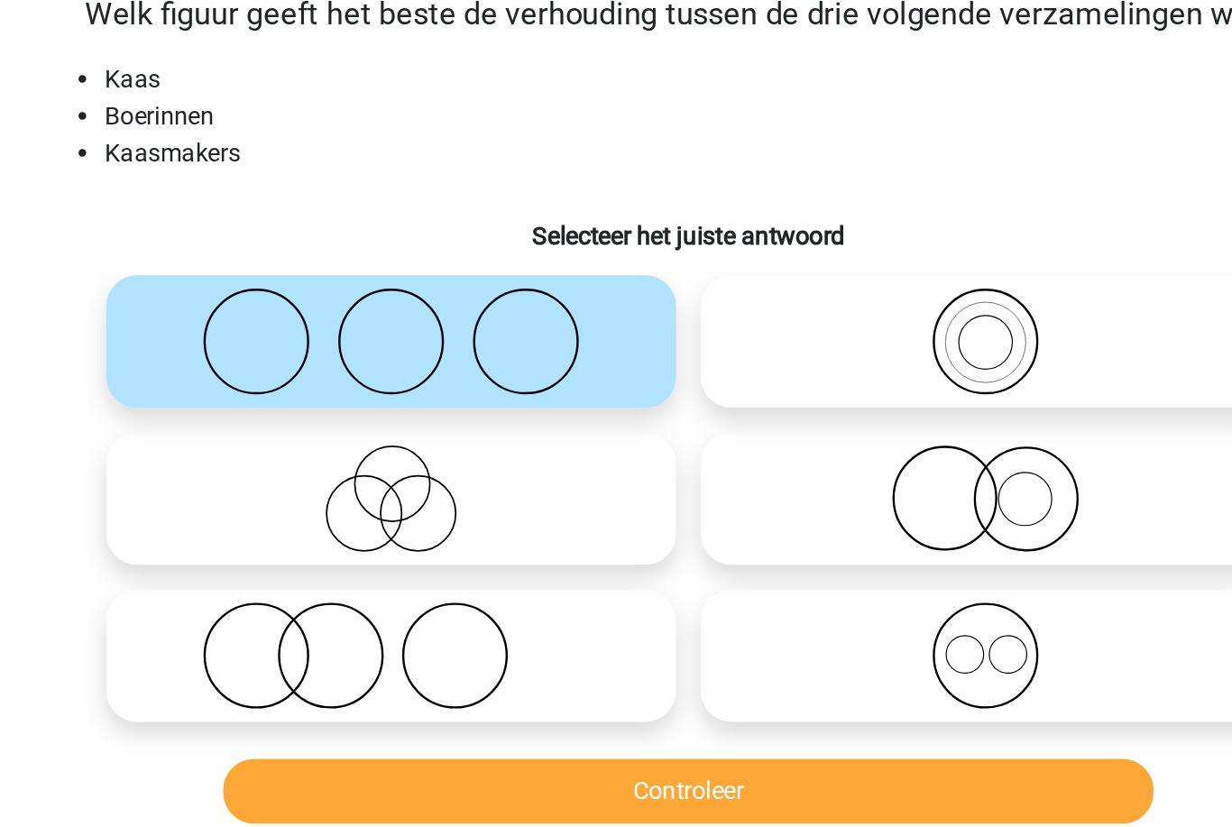
click at [352, 499] on icon at bounding box center [441, 530] width 319 height 63
click at [442, 510] on input "radio" at bounding box center [448, 516] width 12 height 12
radio input "true"
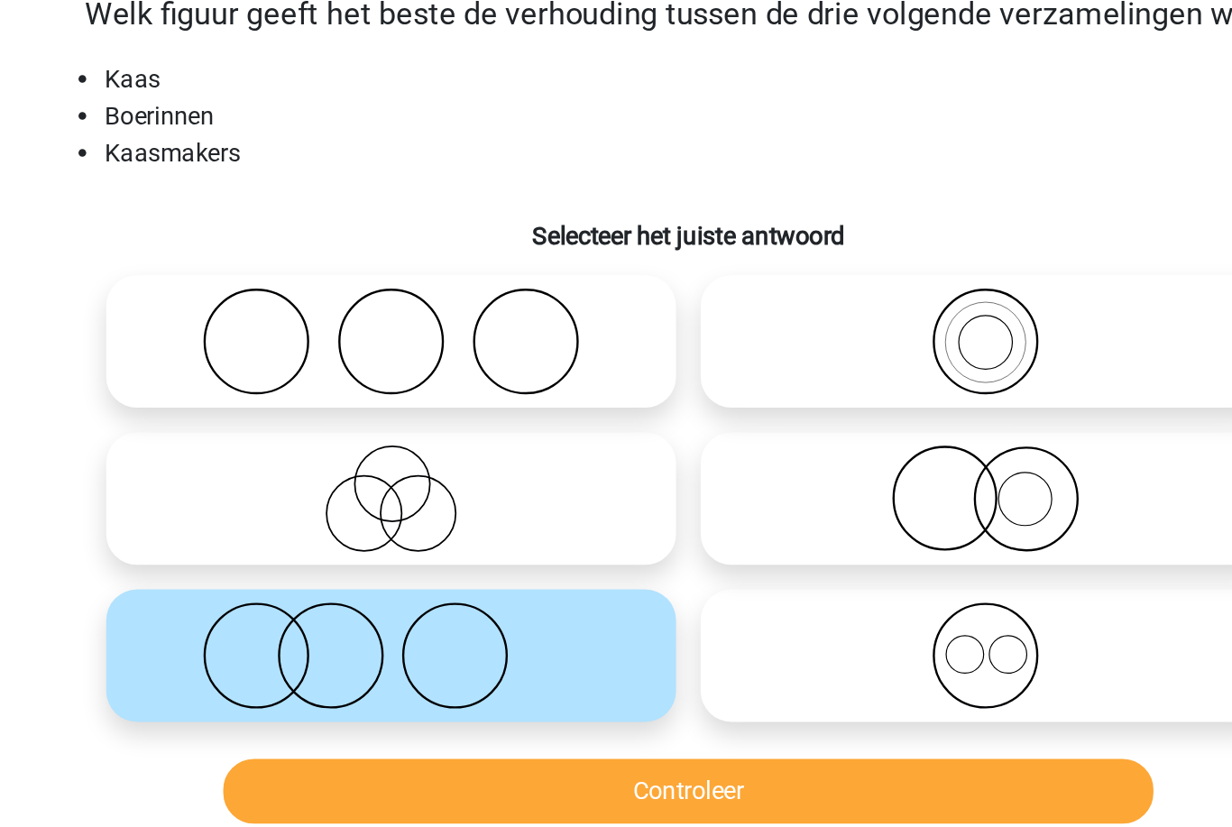
click at [387, 591] on button "Controleer" at bounding box center [617, 610] width 546 height 38
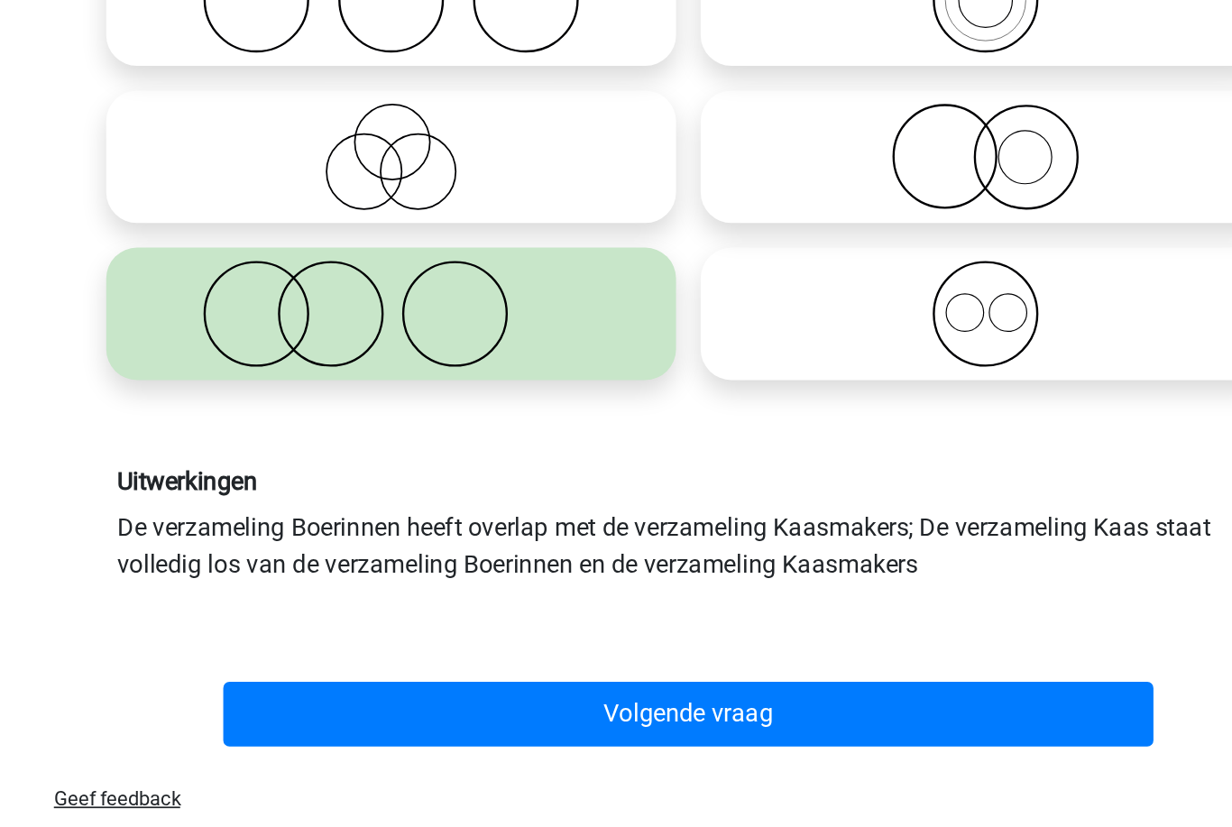
scroll to position [40, 0]
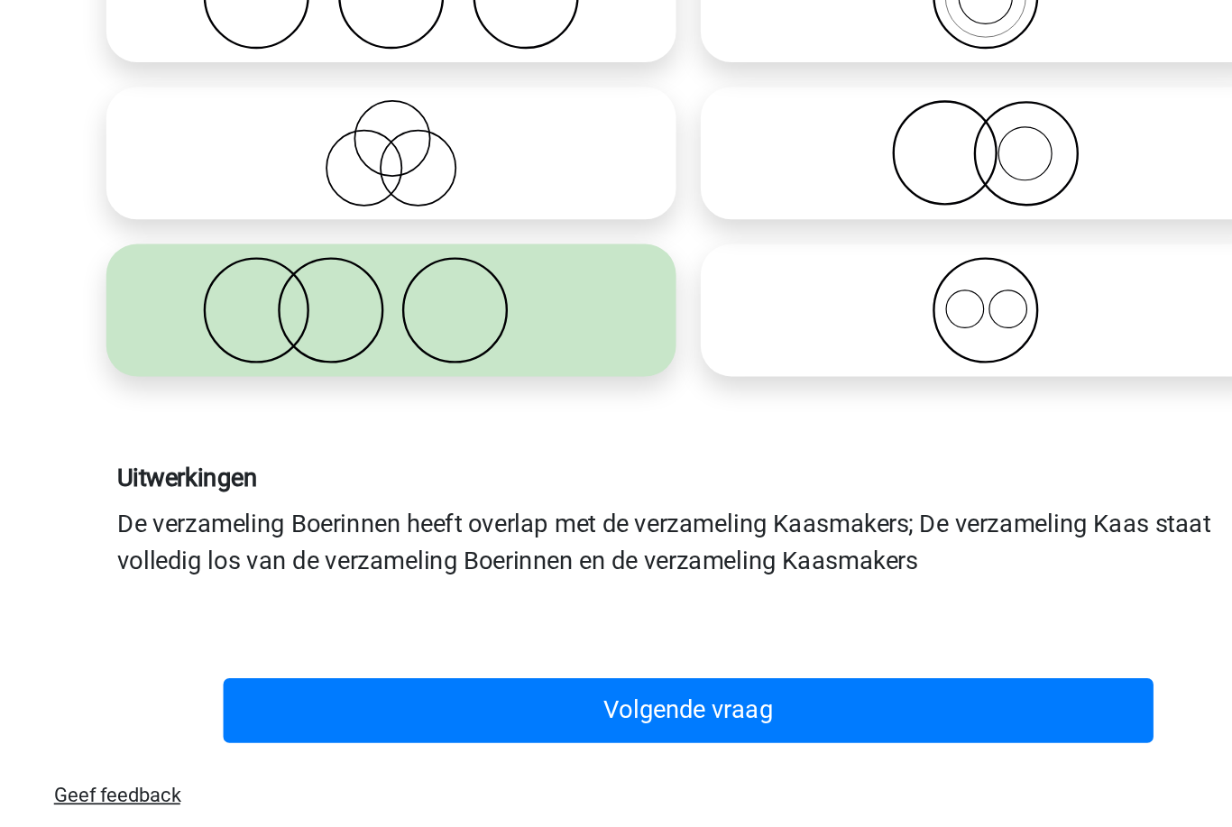
click at [627, 706] on button "Volgende vraag" at bounding box center [617, 725] width 546 height 38
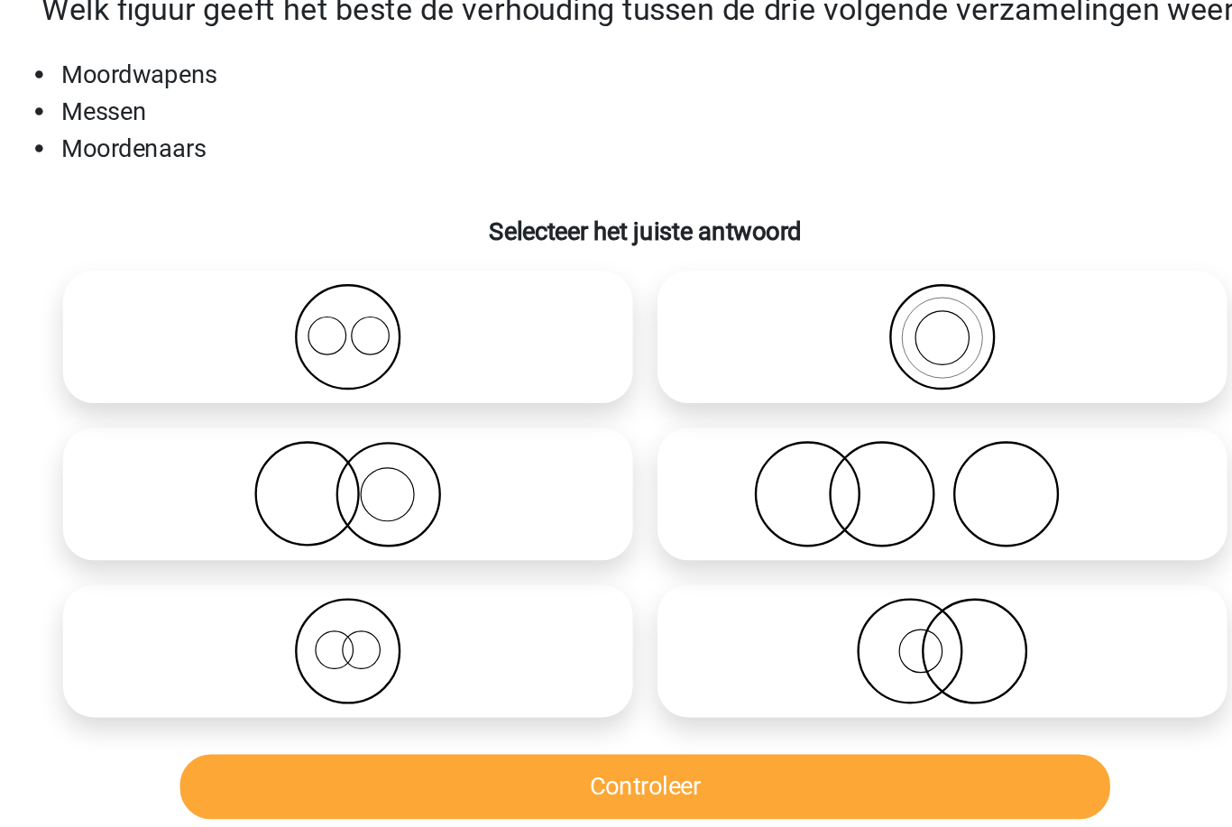
click at [663, 367] on icon at bounding box center [789, 398] width 319 height 63
click at [790, 378] on input "radio" at bounding box center [796, 384] width 12 height 12
radio input "true"
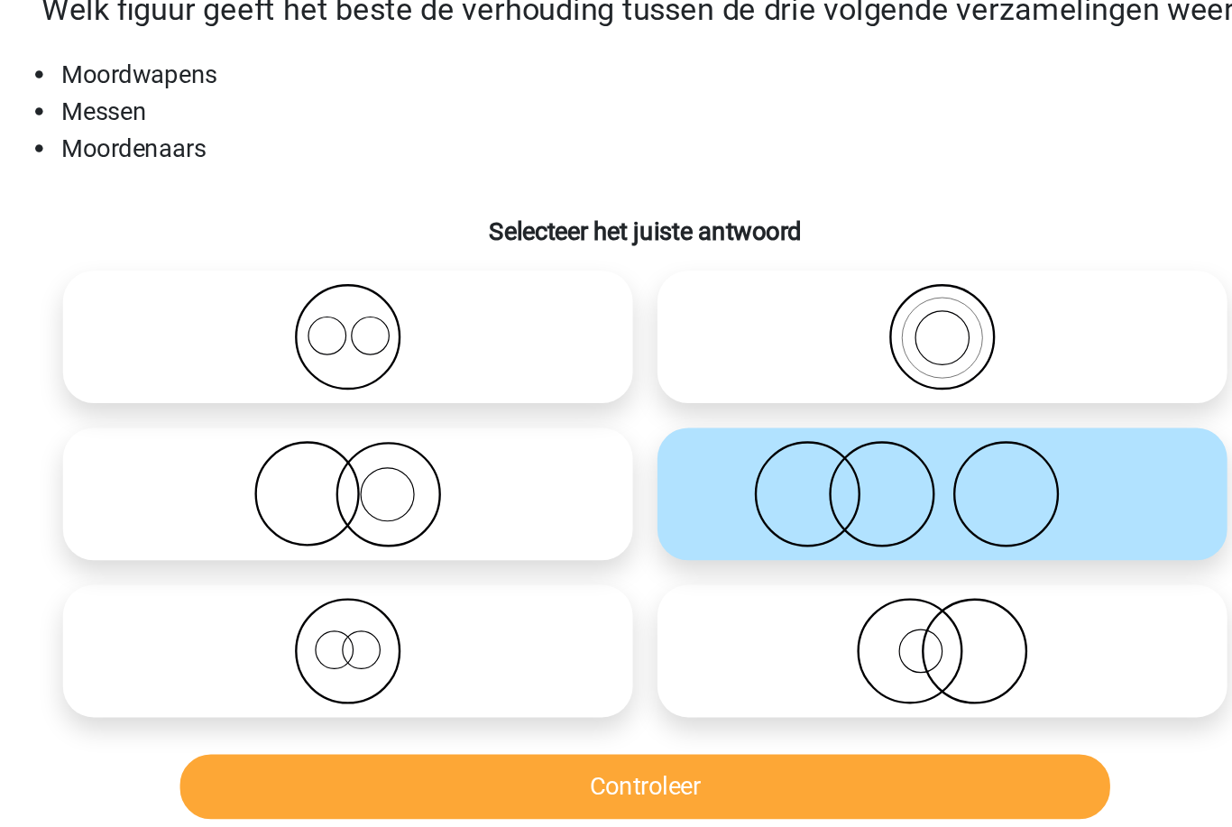
click at [605, 551] on button "Controleer" at bounding box center [617, 570] width 546 height 38
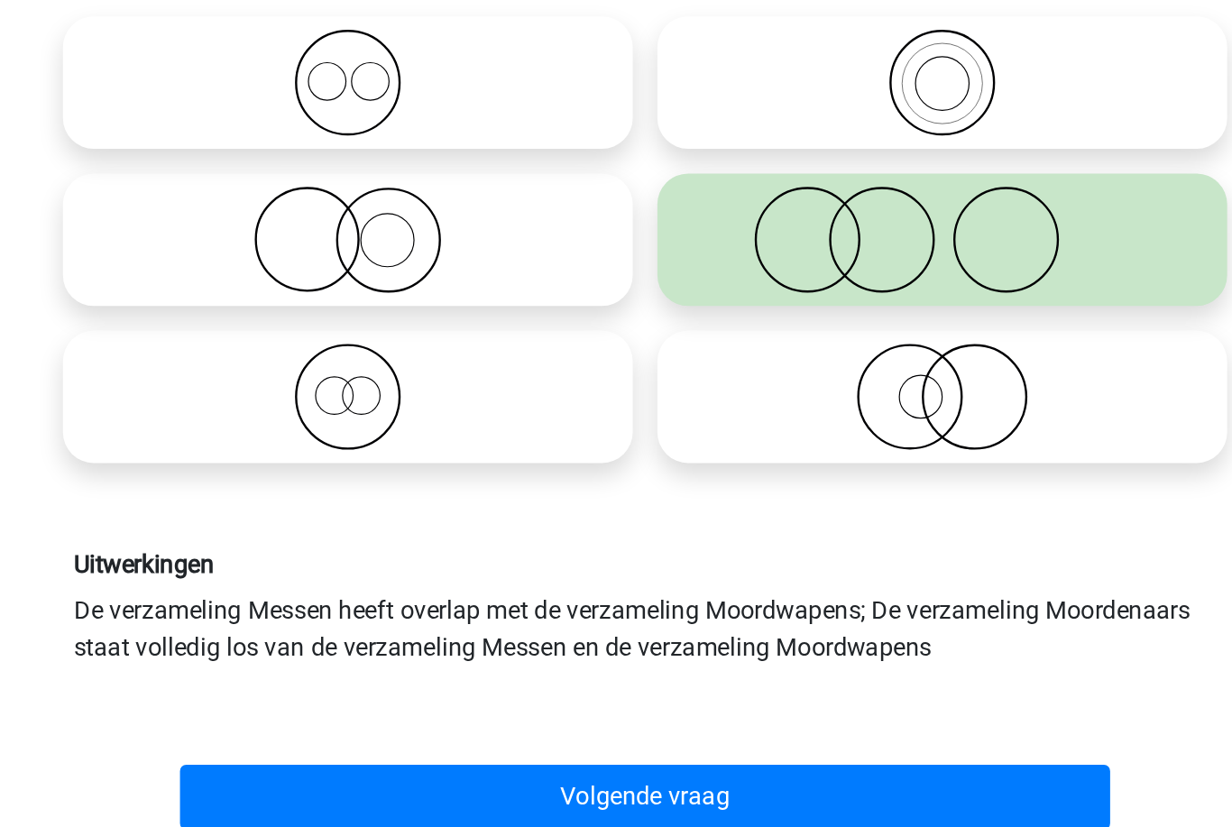
click at [614, 706] on button "Volgende vraag" at bounding box center [617, 725] width 546 height 38
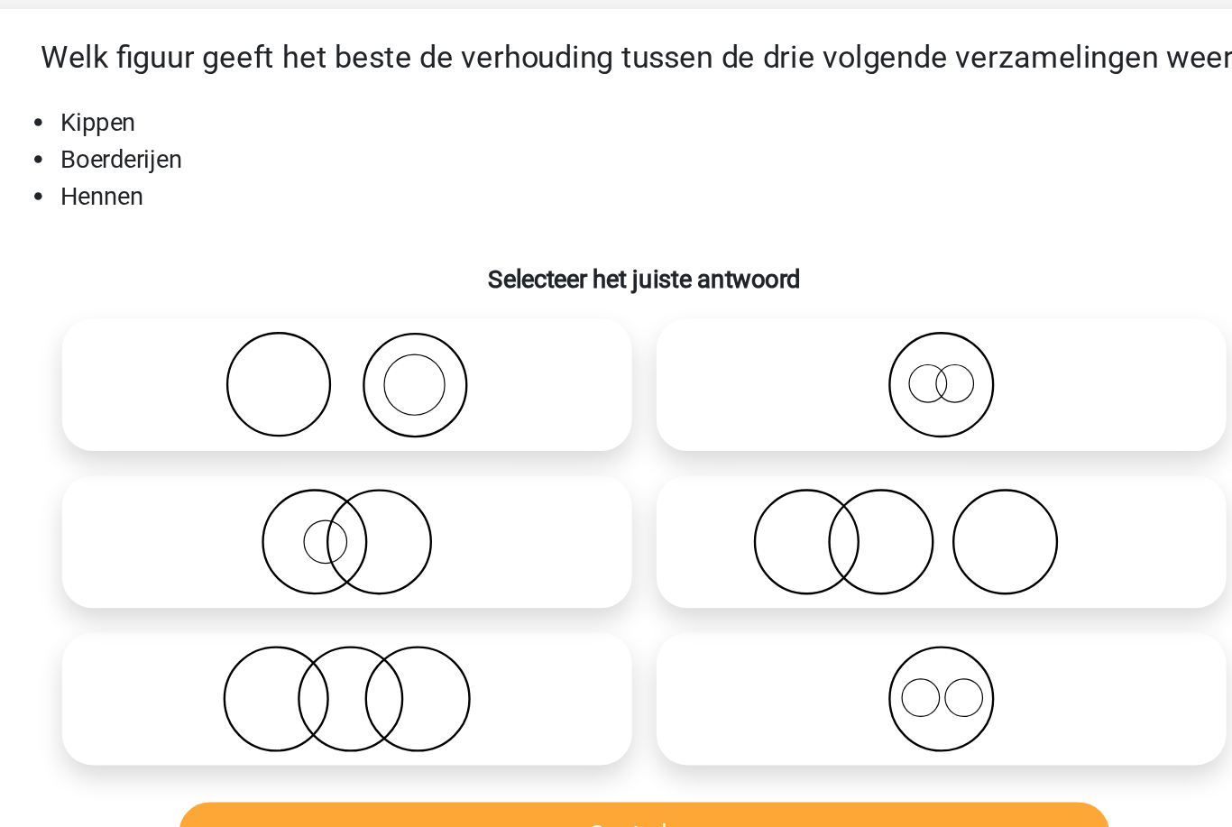
click at [335, 275] on icon at bounding box center [441, 306] width 319 height 63
click at [442, 286] on input "radio" at bounding box center [448, 292] width 12 height 12
radio input "true"
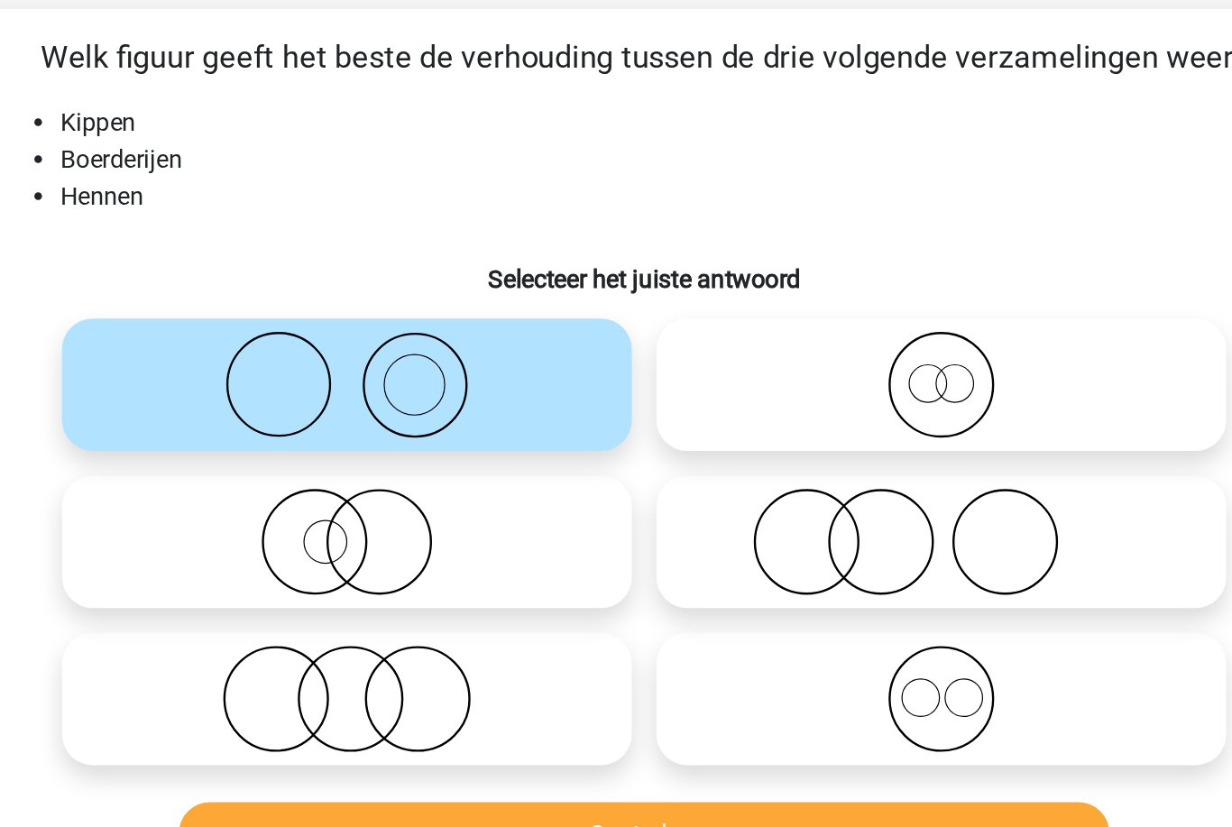
click at [493, 551] on button "Controleer" at bounding box center [617, 570] width 546 height 38
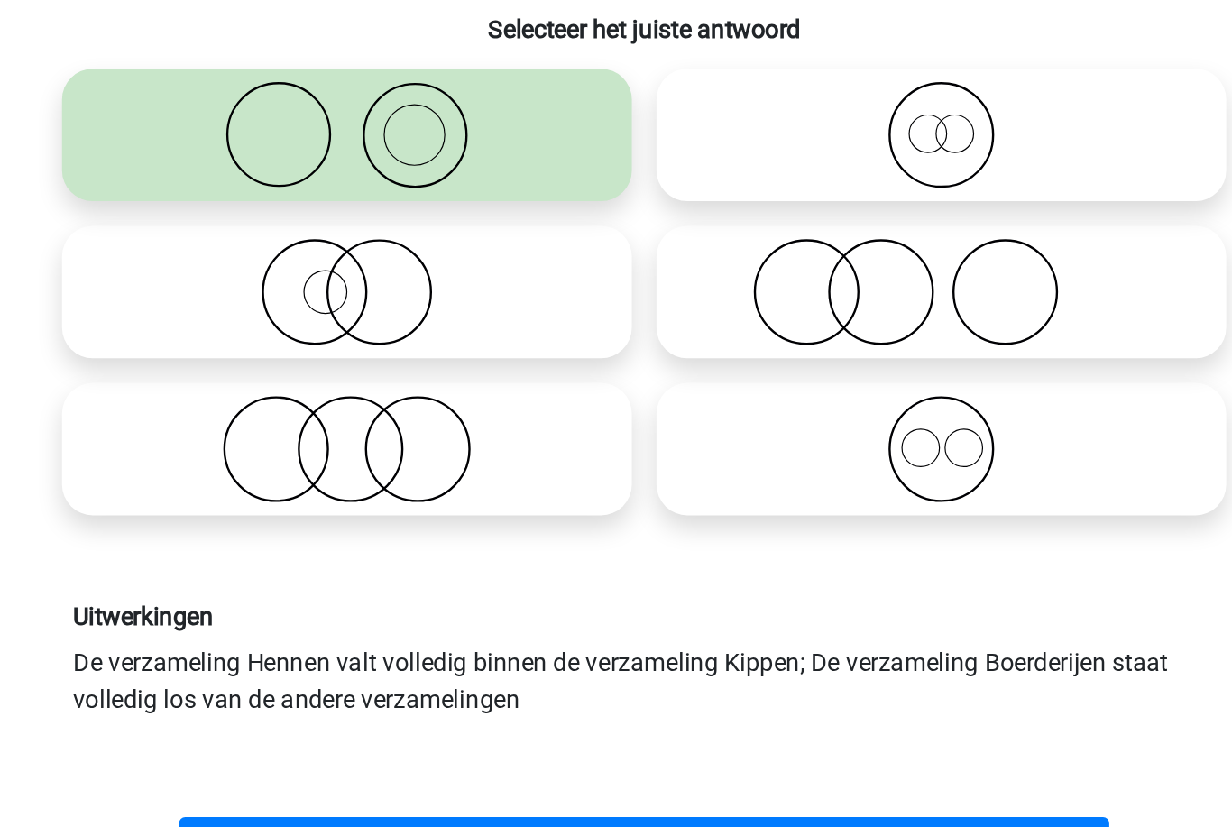
click at [542, 706] on button "Volgende vraag" at bounding box center [617, 725] width 546 height 38
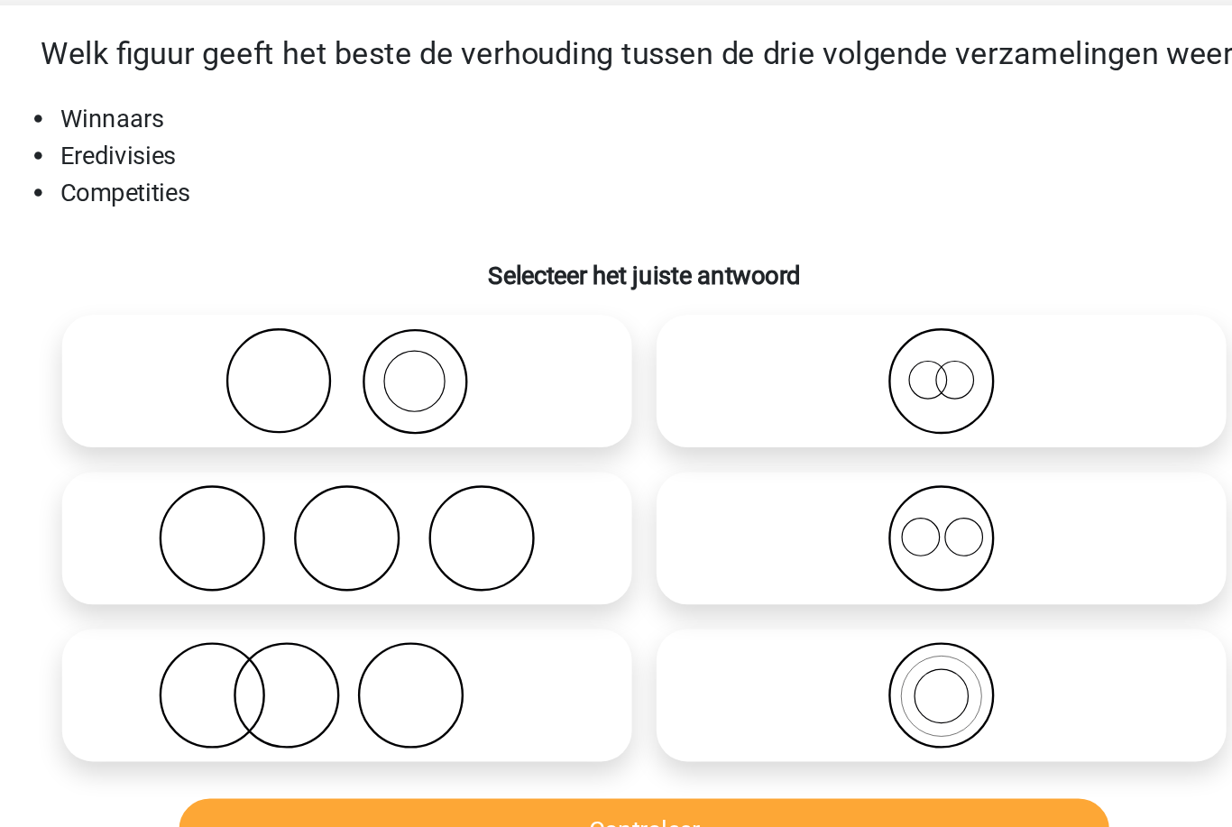
click at [291, 275] on icon at bounding box center [441, 306] width 319 height 63
click at [442, 286] on input "radio" at bounding box center [448, 292] width 12 height 12
radio input "true"
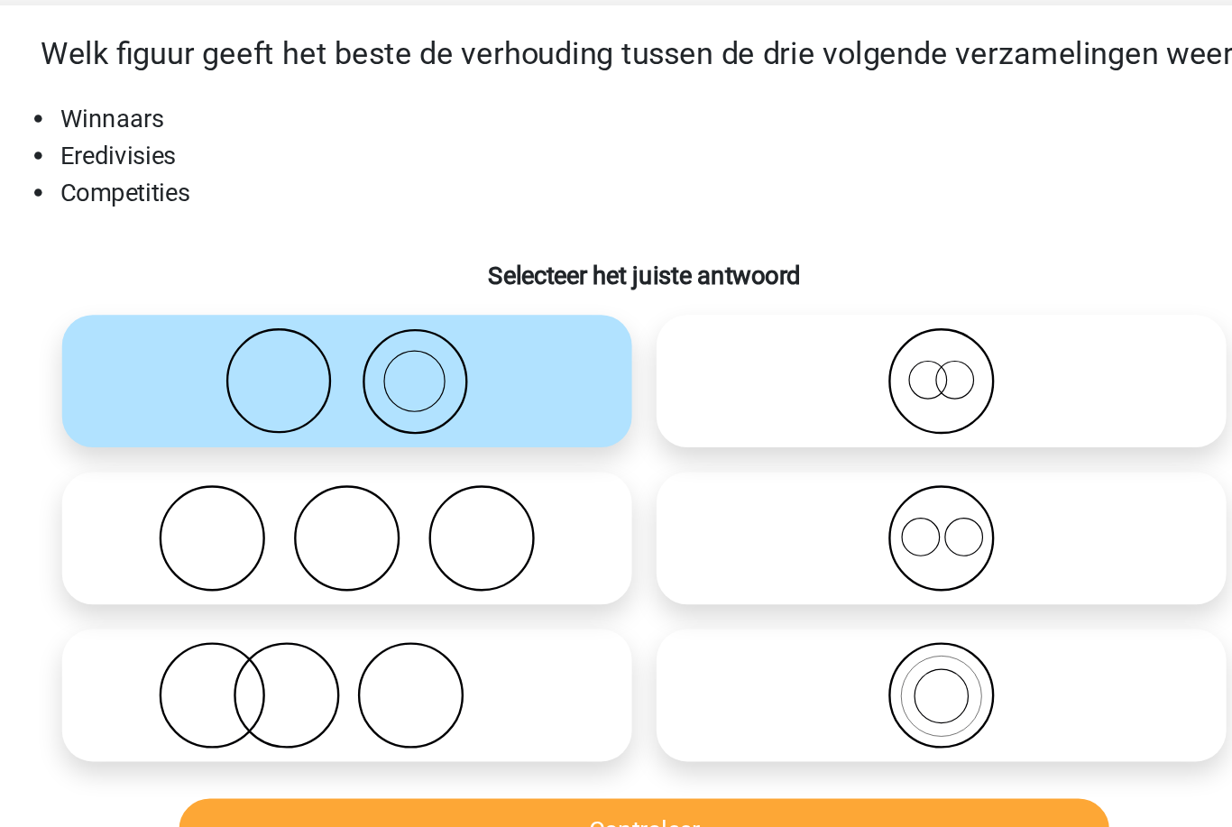
click at [538, 551] on button "Controleer" at bounding box center [617, 570] width 546 height 38
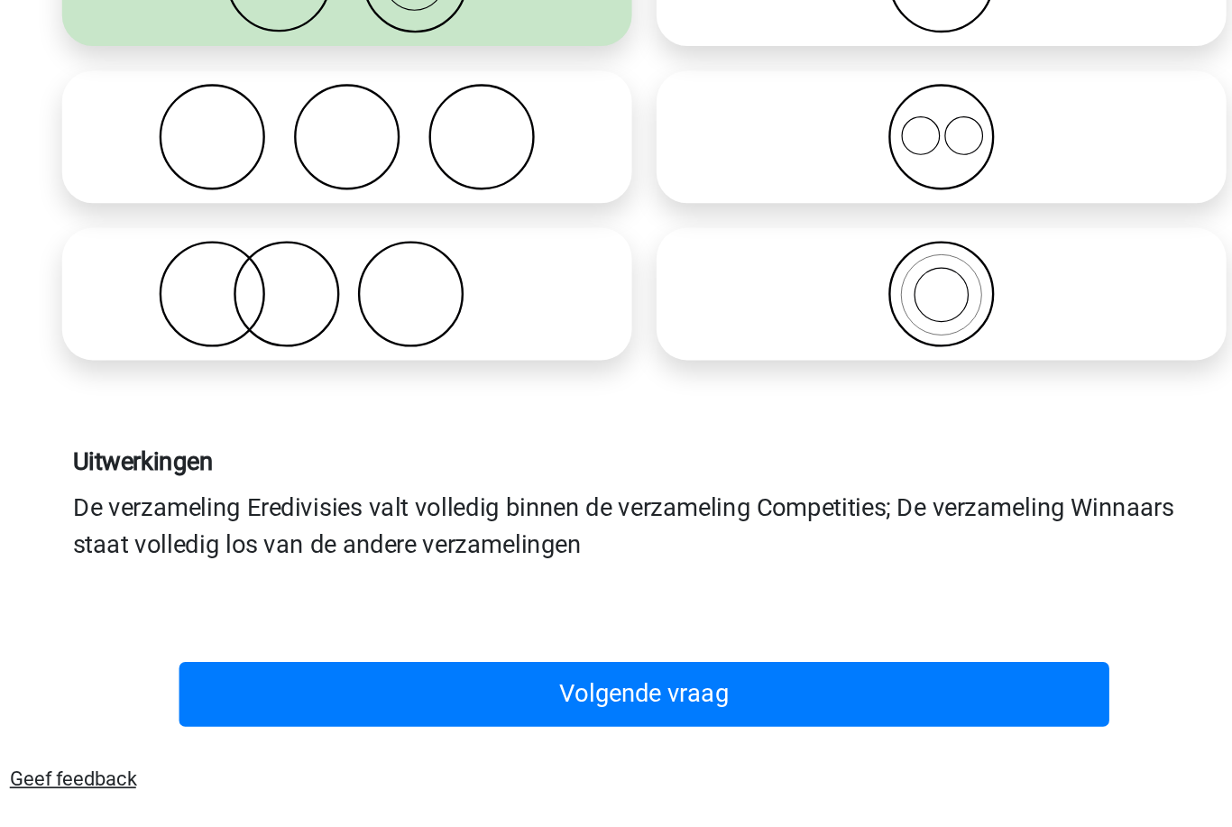
scroll to position [58, 0]
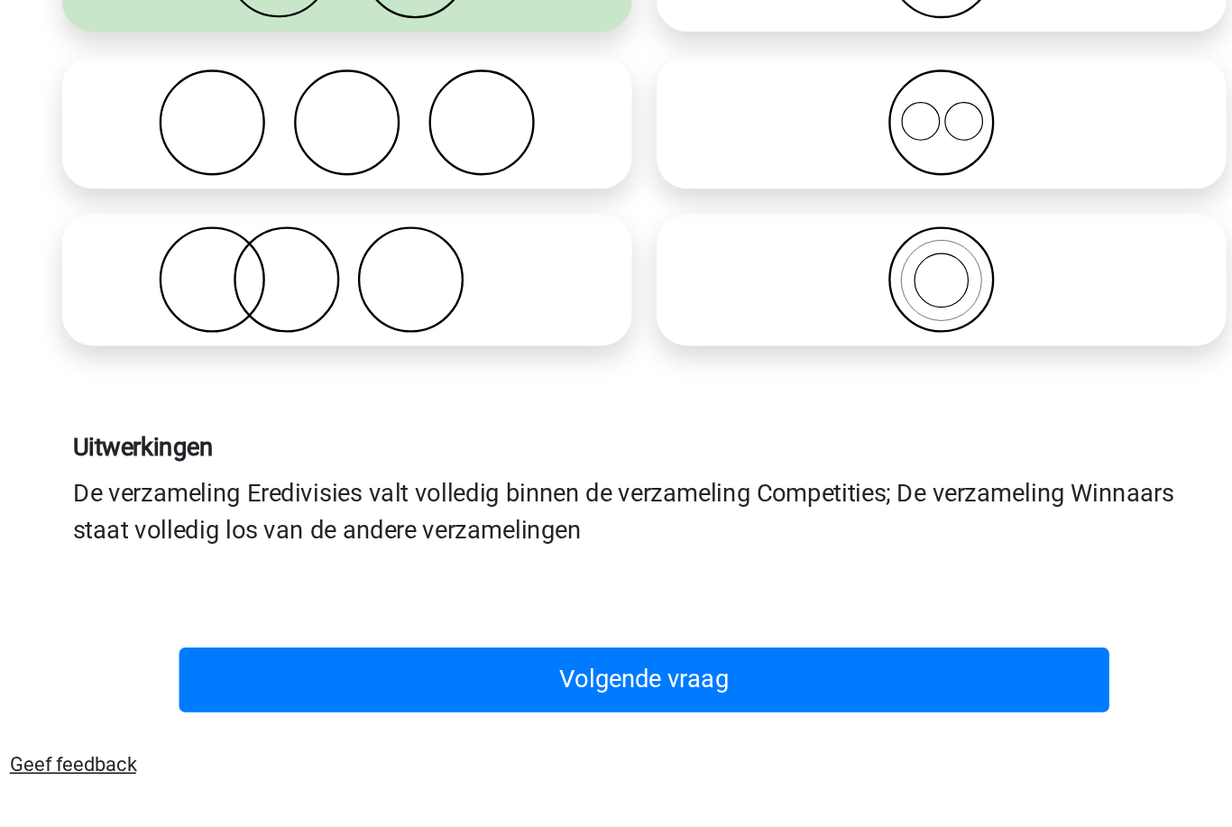
click at [577, 688] on button "Volgende vraag" at bounding box center [617, 707] width 546 height 38
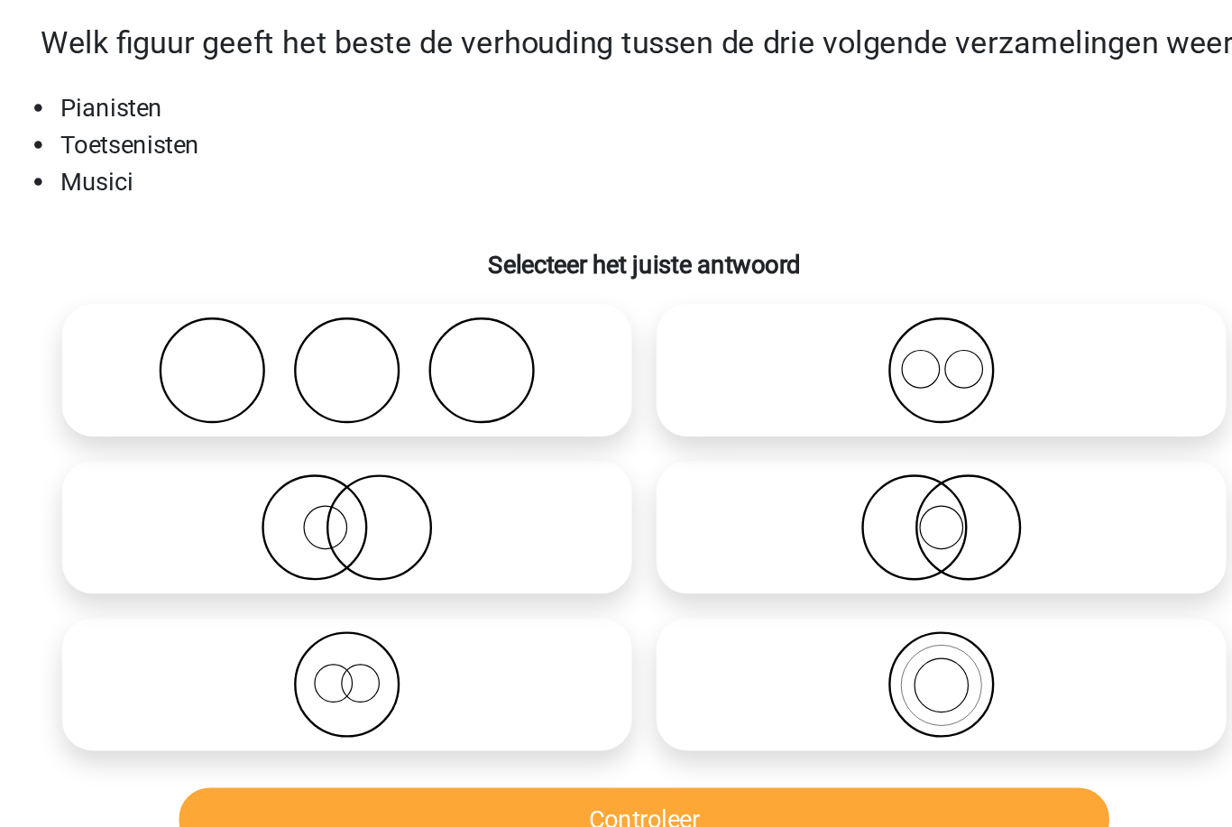
click at [630, 441] on icon at bounding box center [789, 472] width 319 height 63
click at [790, 452] on input "radio" at bounding box center [796, 458] width 12 height 12
radio input "true"
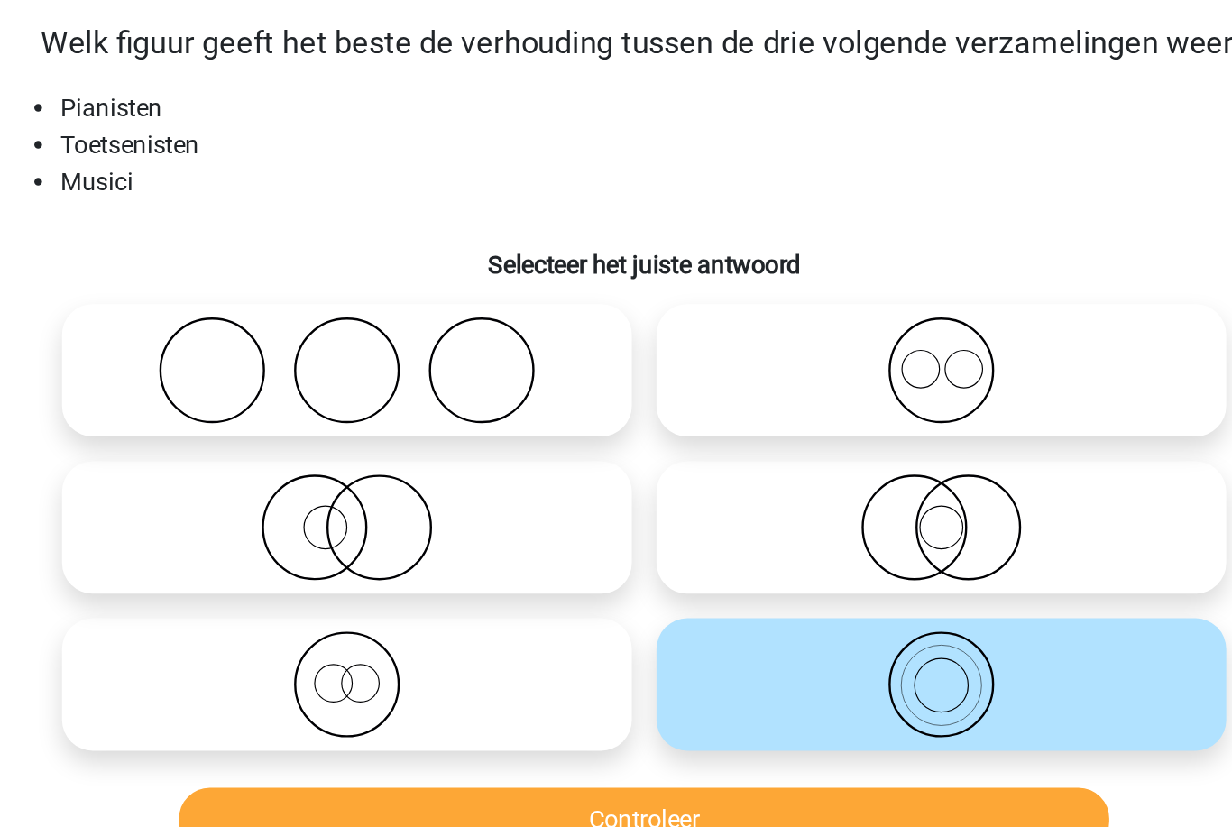
click at [630, 257] on icon at bounding box center [789, 288] width 319 height 63
click at [790, 268] on input "radio" at bounding box center [796, 274] width 12 height 12
radio input "true"
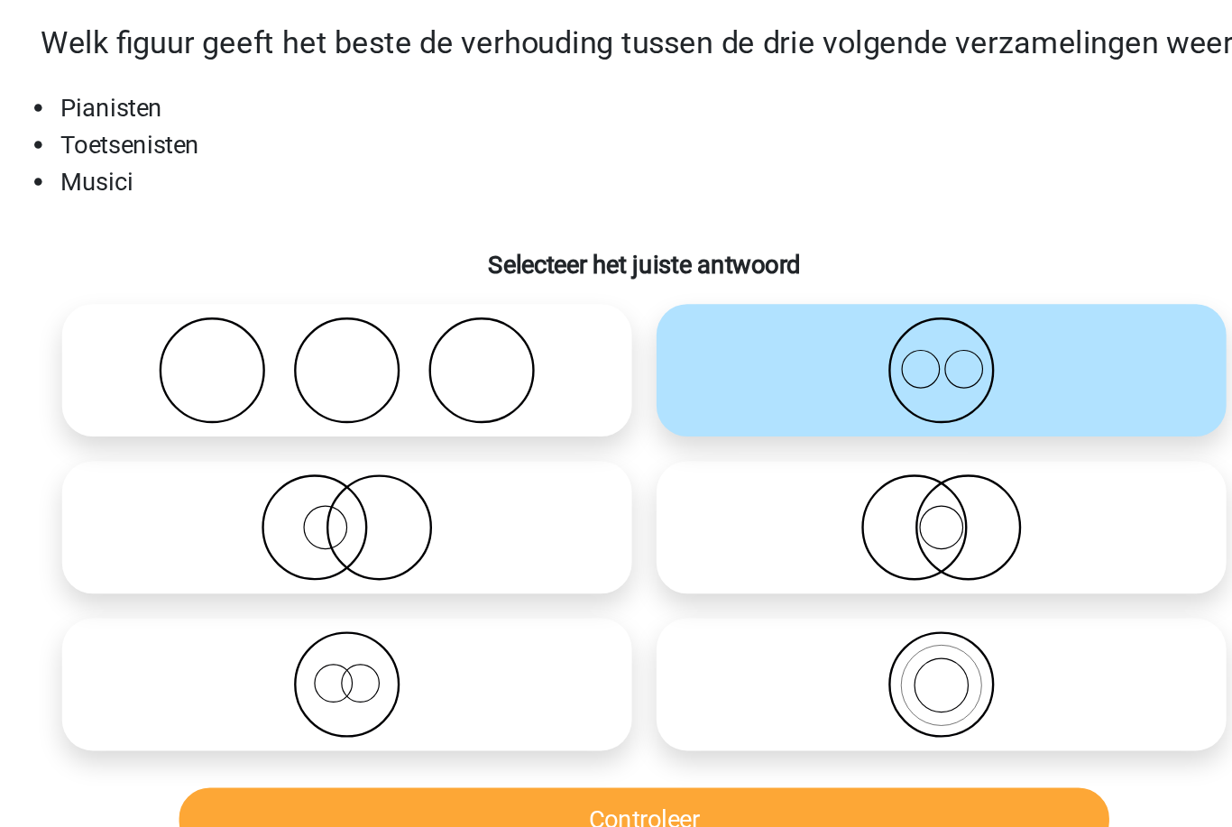
click at [630, 349] on icon at bounding box center [789, 380] width 319 height 63
click at [790, 360] on input "radio" at bounding box center [796, 366] width 12 height 12
radio input "true"
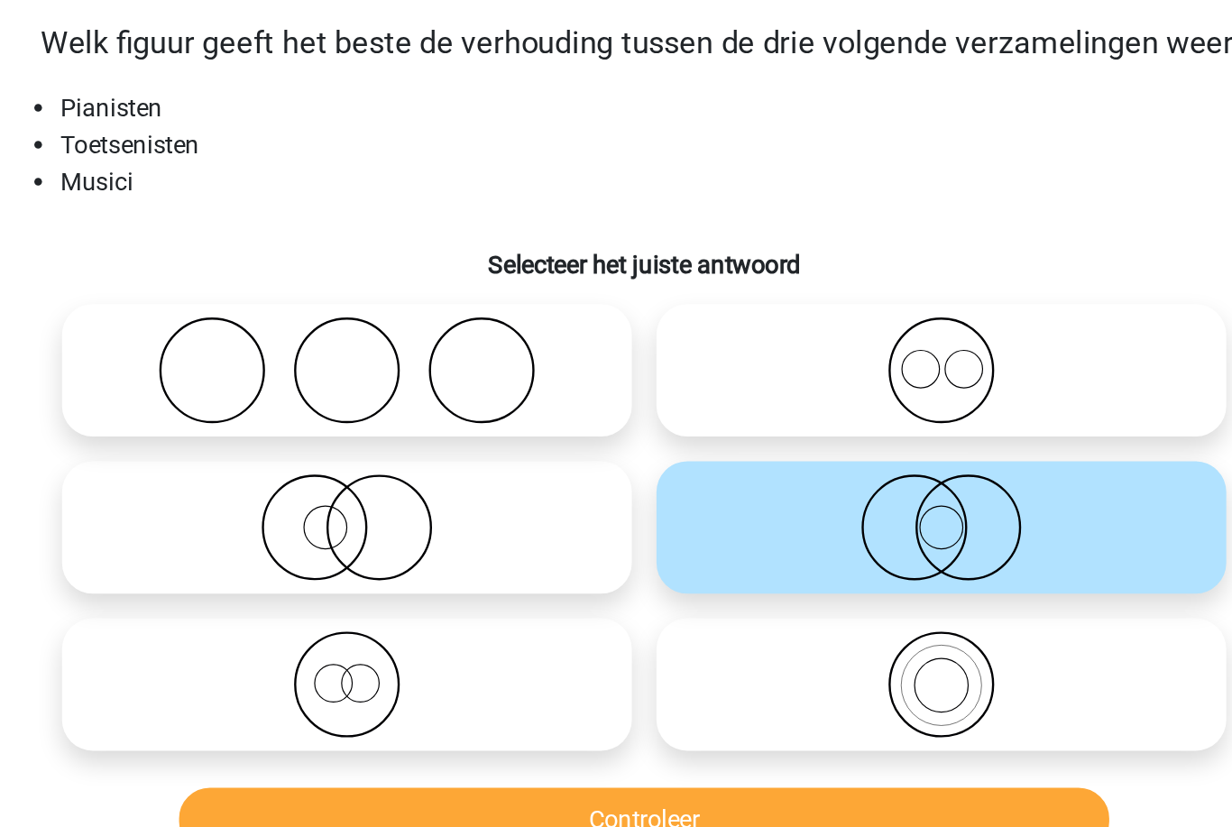
click at [552, 533] on button "Controleer" at bounding box center [617, 552] width 546 height 38
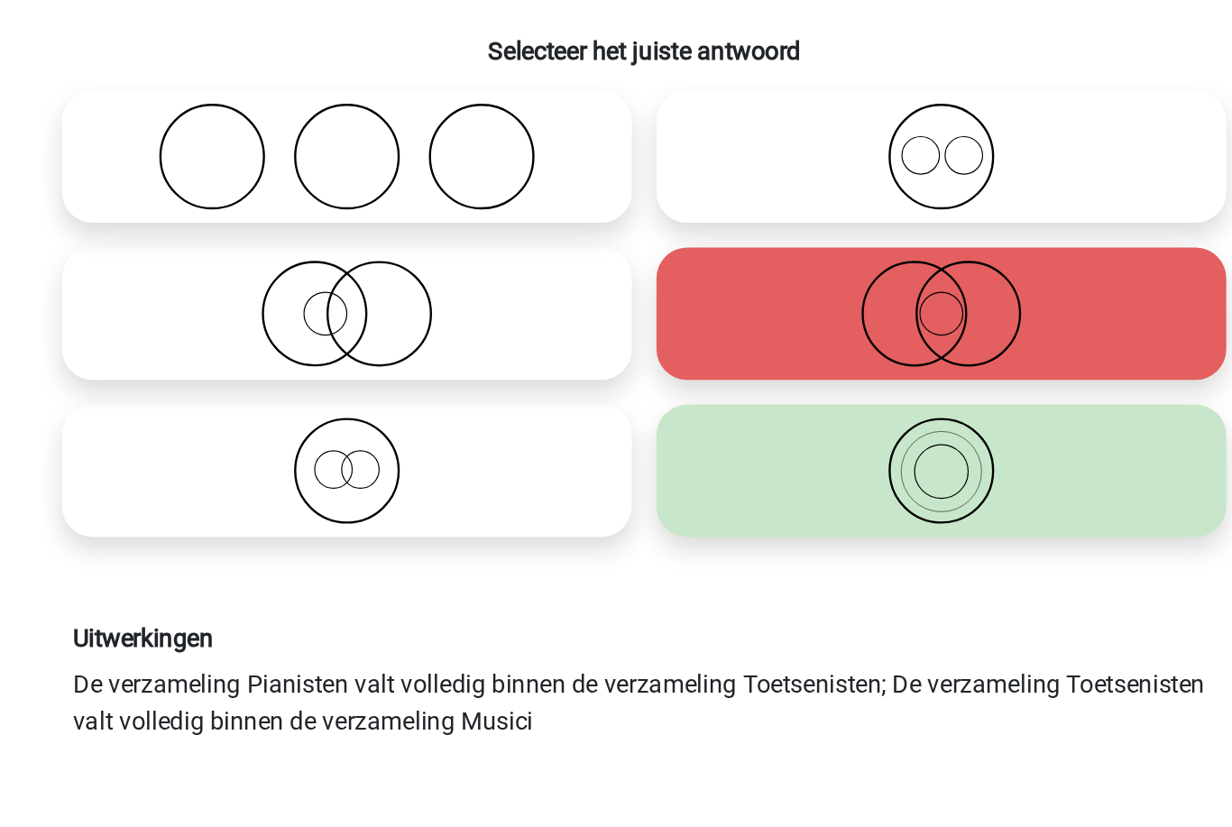
click at [453, 688] on button "Volgende vraag" at bounding box center [617, 707] width 546 height 38
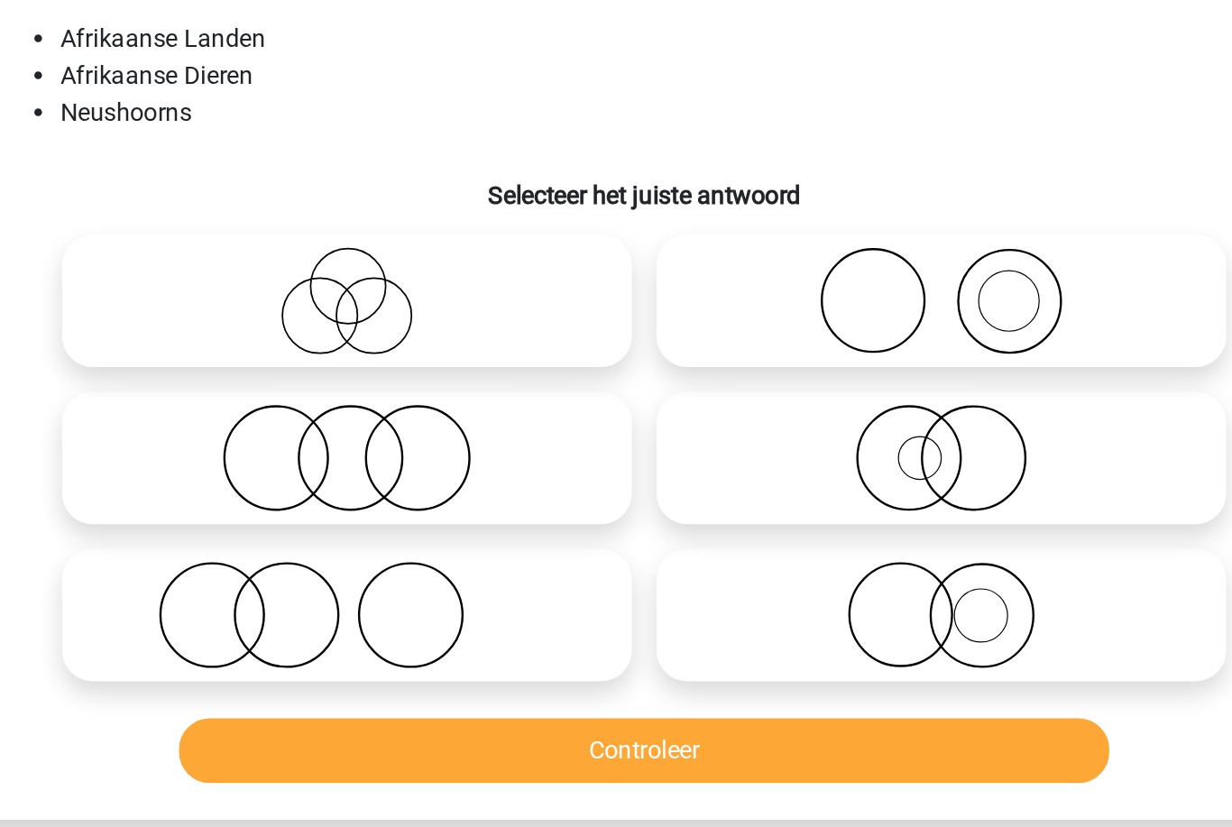
click at [282, 441] on icon at bounding box center [441, 472] width 319 height 63
click at [442, 452] on input "radio" at bounding box center [448, 458] width 12 height 12
radio input "true"
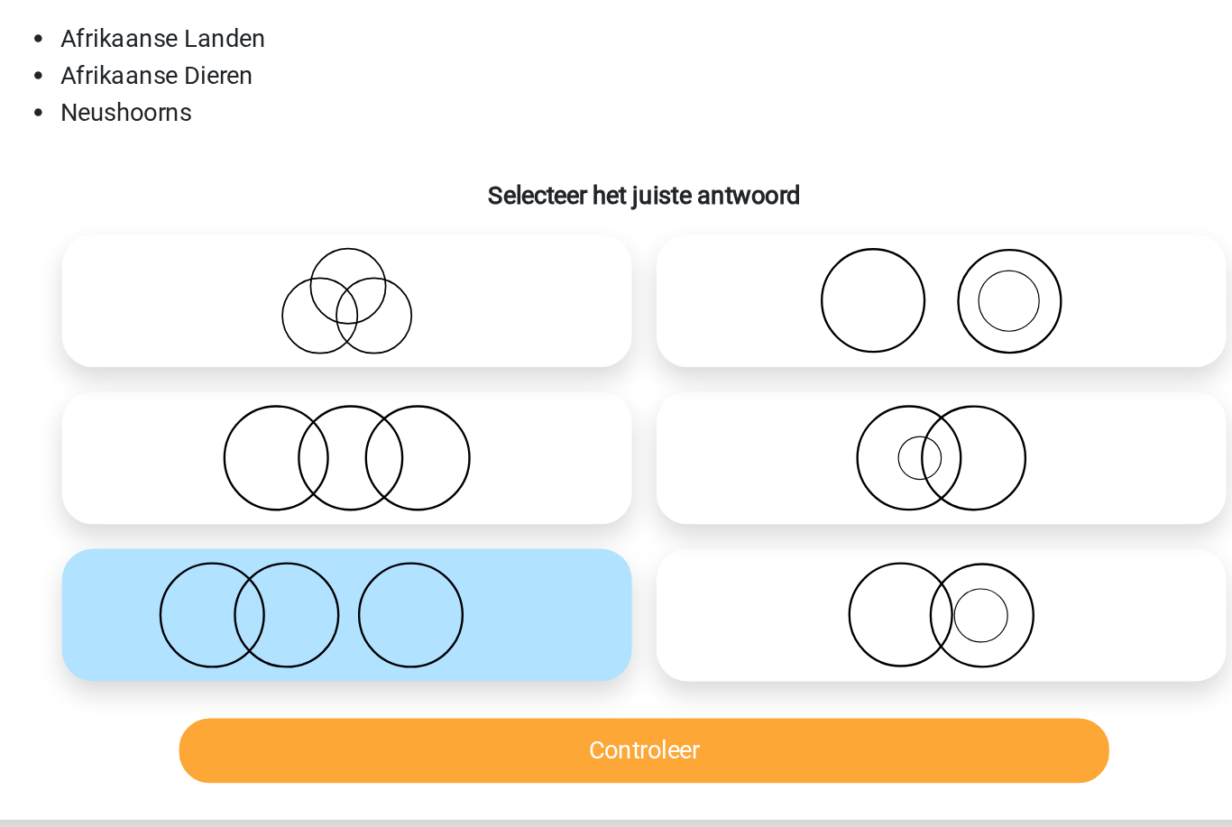
click at [344, 533] on button "Controleer" at bounding box center [617, 552] width 546 height 38
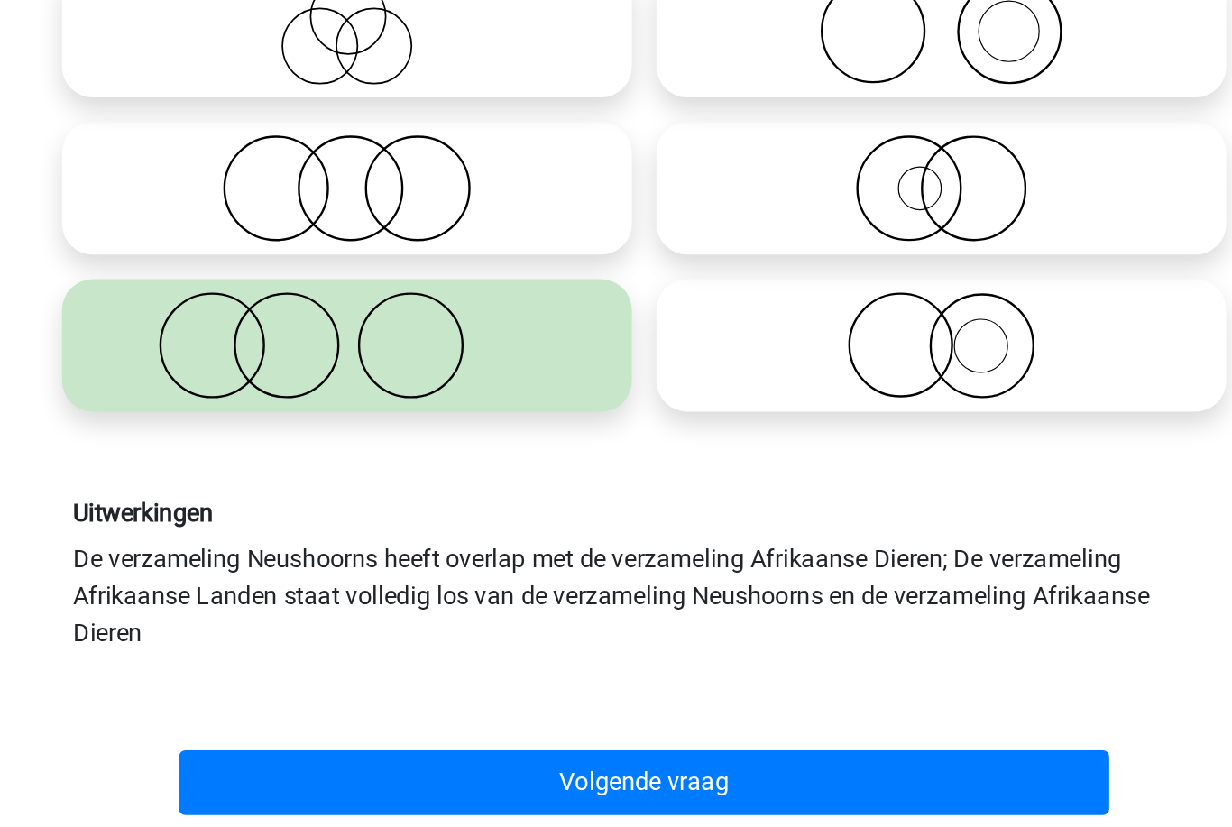
click at [344, 710] on button "Volgende vraag" at bounding box center [617, 729] width 546 height 38
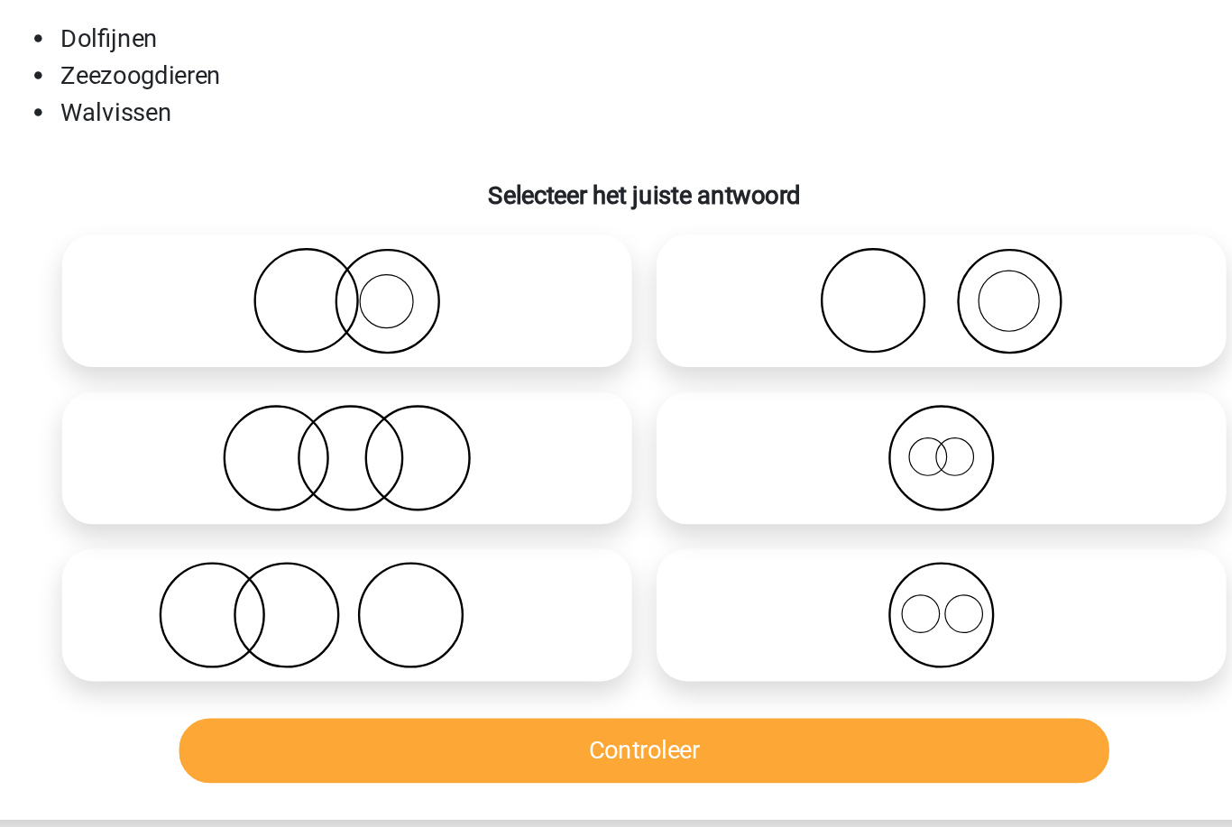
click at [630, 441] on icon at bounding box center [789, 472] width 319 height 63
click at [790, 452] on input "radio" at bounding box center [796, 458] width 12 height 12
radio input "true"
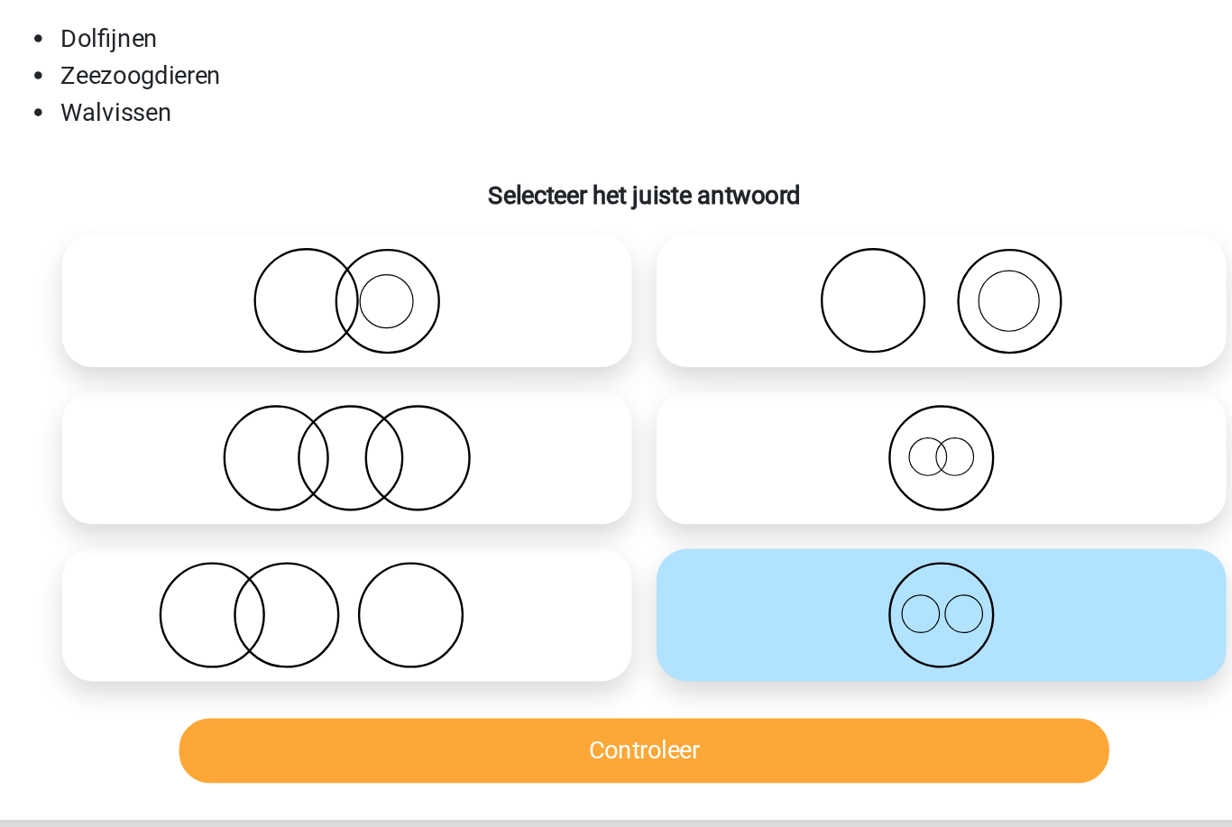
click at [366, 533] on button "Controleer" at bounding box center [617, 552] width 546 height 38
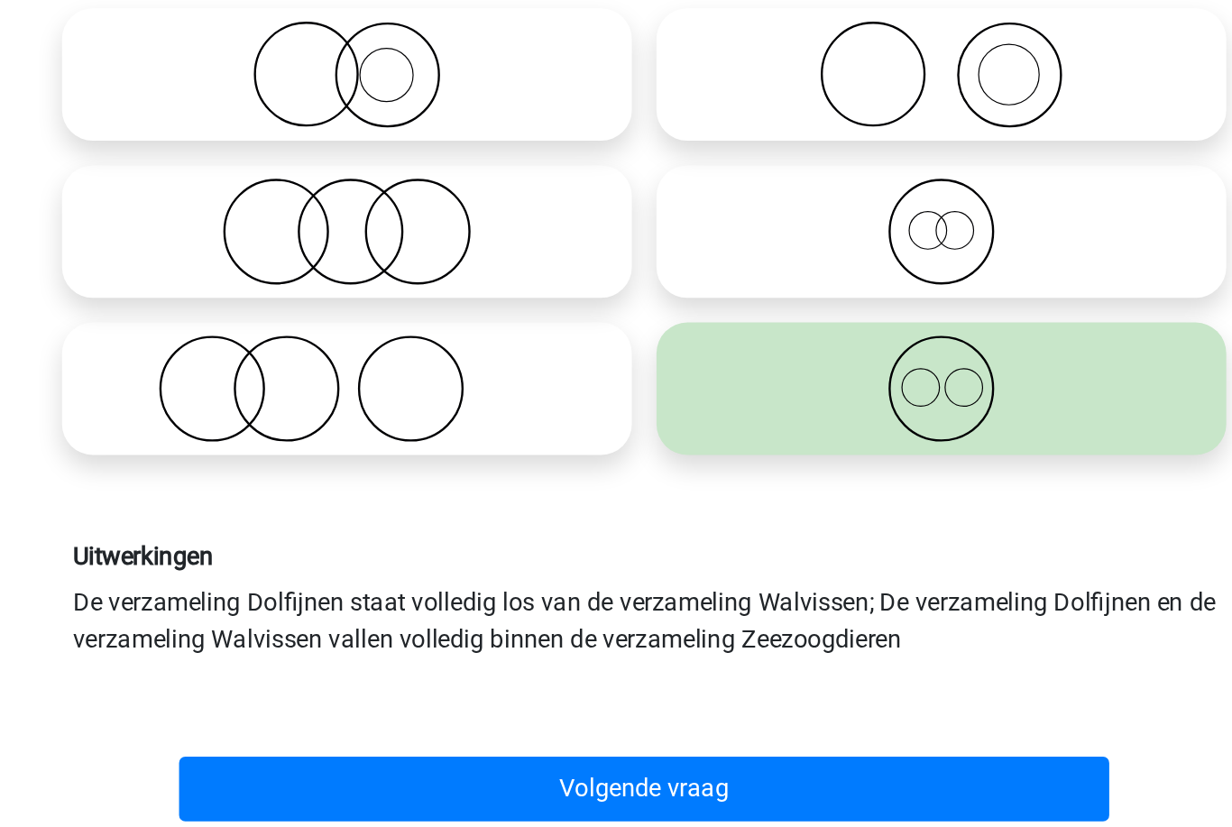
click at [344, 688] on button "Volgende vraag" at bounding box center [617, 707] width 546 height 38
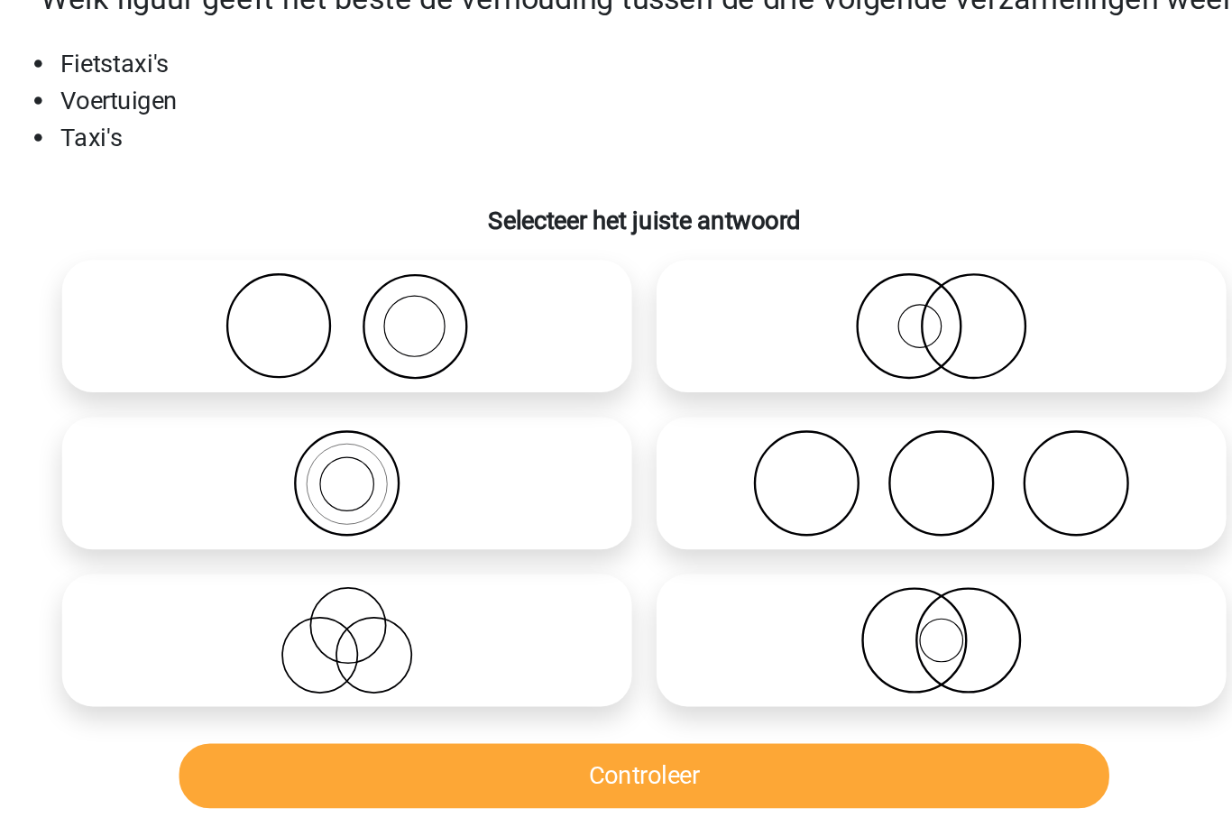
click at [282, 349] on icon at bounding box center [441, 380] width 319 height 63
click at [442, 360] on input "radio" at bounding box center [448, 366] width 12 height 12
radio input "true"
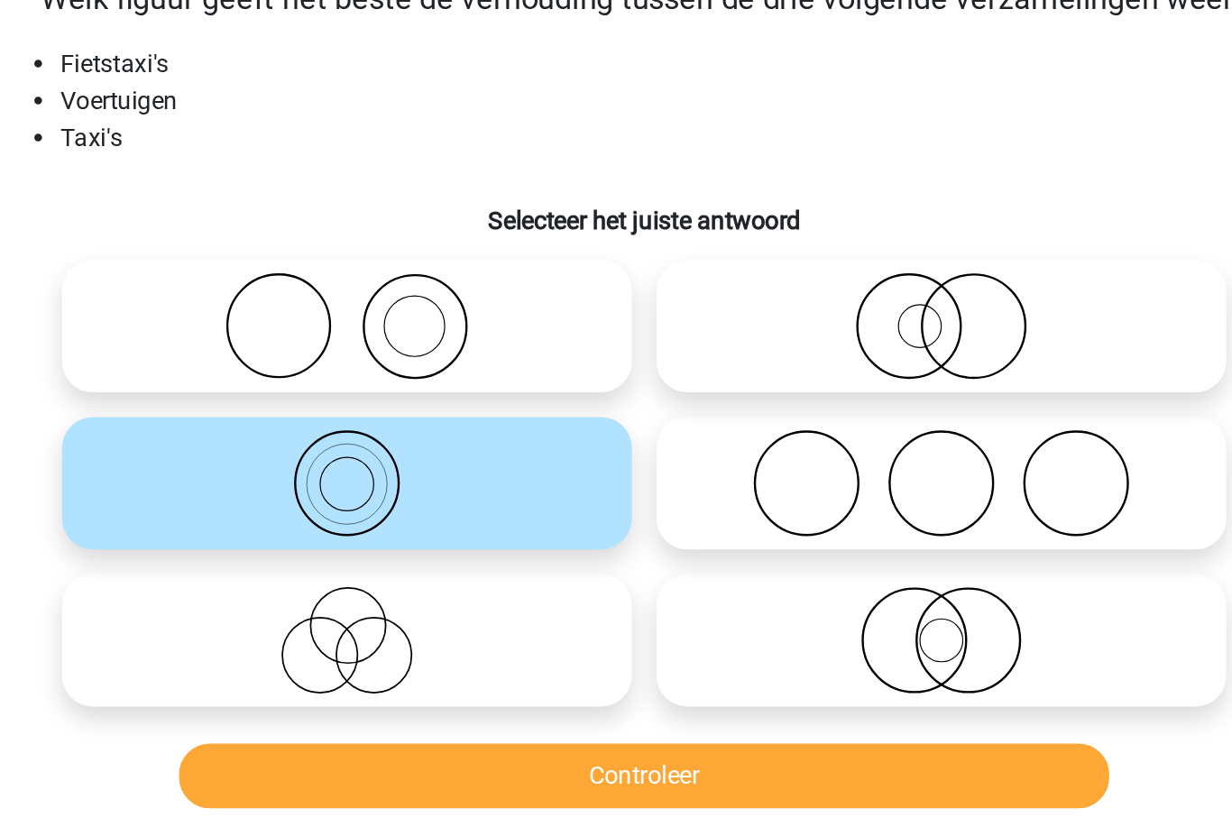
click at [344, 533] on button "Controleer" at bounding box center [617, 552] width 546 height 38
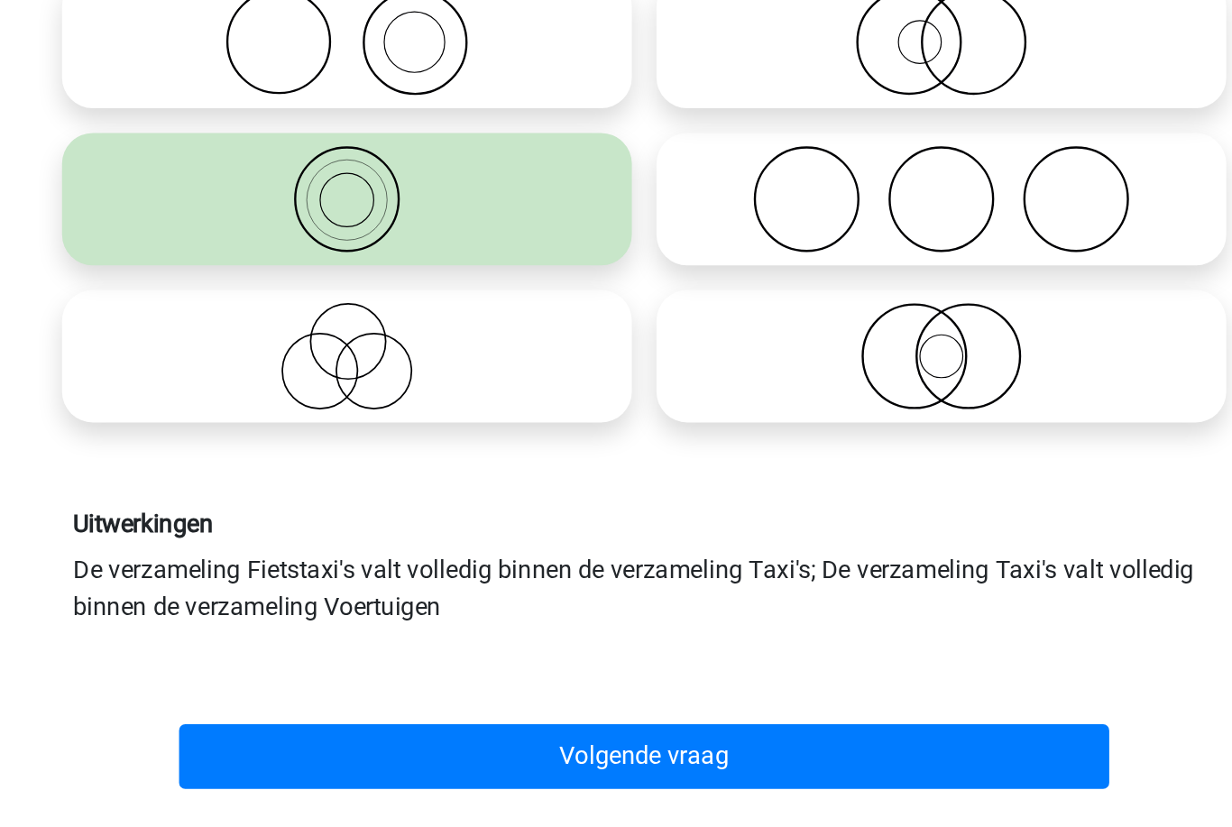
click at [344, 688] on button "Volgende vraag" at bounding box center [617, 707] width 546 height 38
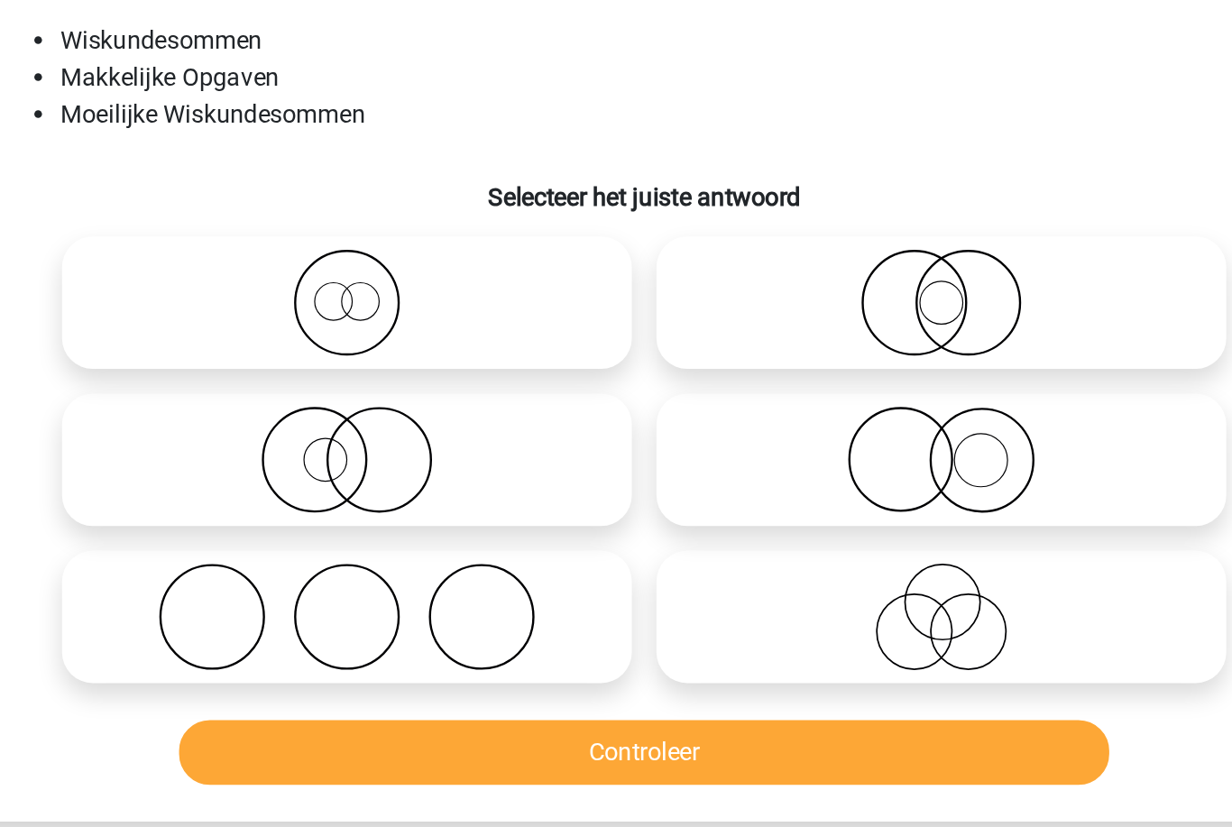
click at [282, 257] on icon at bounding box center [441, 288] width 319 height 63
click at [442, 268] on input "radio" at bounding box center [448, 274] width 12 height 12
radio input "true"
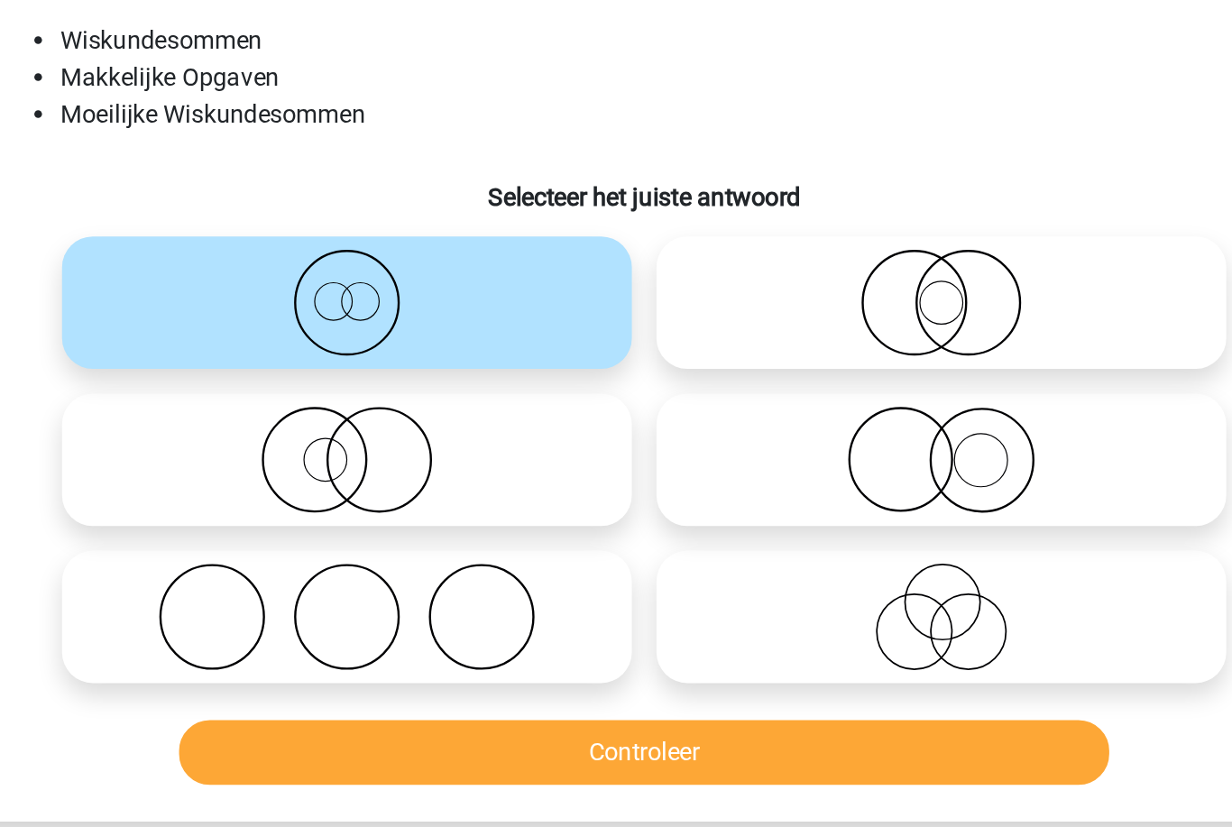
click at [282, 441] on icon at bounding box center [441, 472] width 319 height 63
click at [442, 452] on input "radio" at bounding box center [448, 458] width 12 height 12
radio input "true"
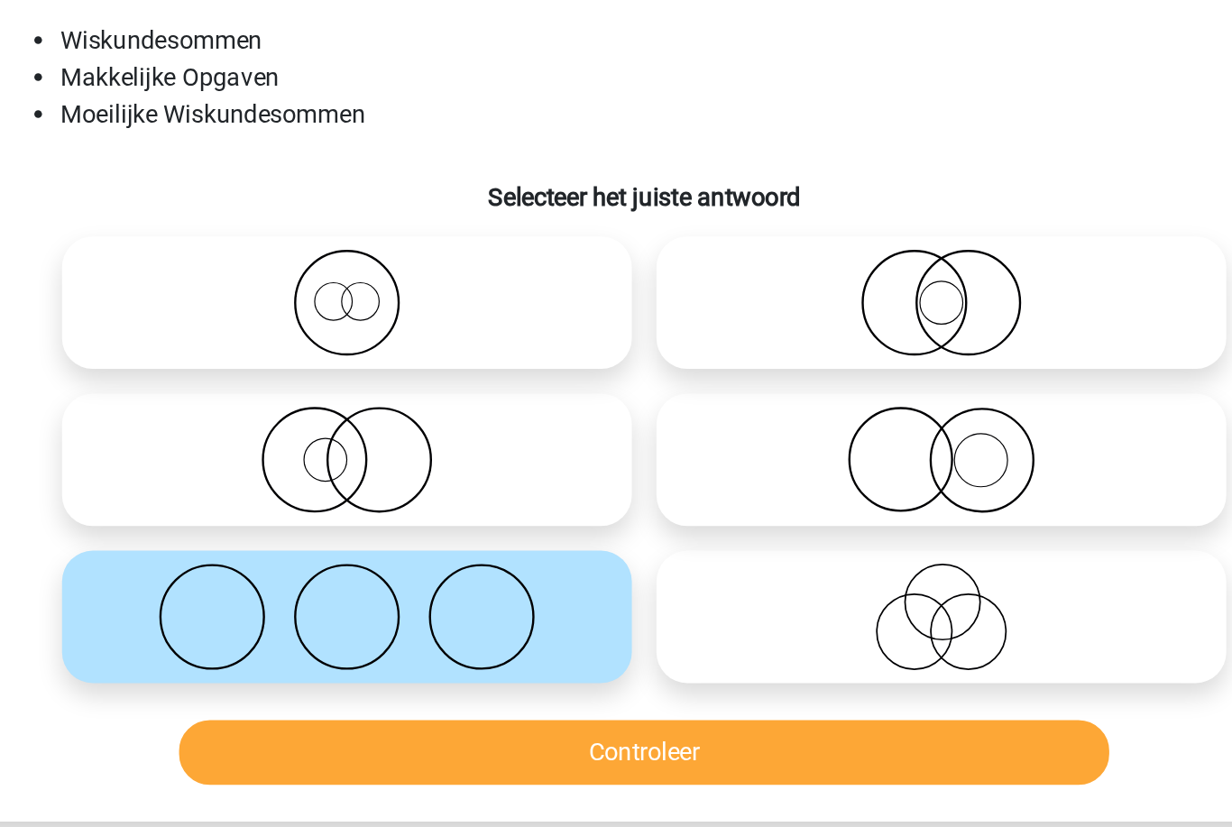
click at [630, 349] on icon at bounding box center [789, 380] width 319 height 63
click at [790, 360] on input "radio" at bounding box center [796, 366] width 12 height 12
radio input "true"
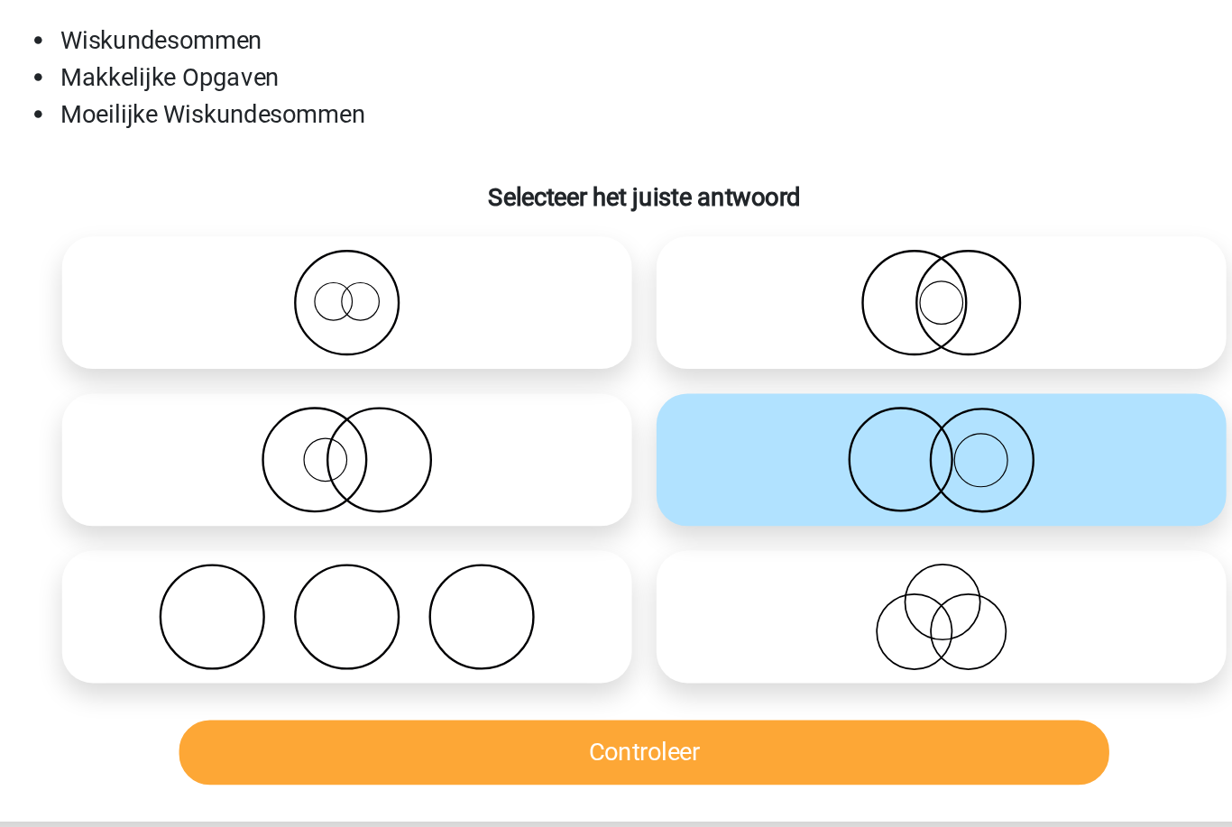
click at [344, 533] on button "Controleer" at bounding box center [617, 552] width 546 height 38
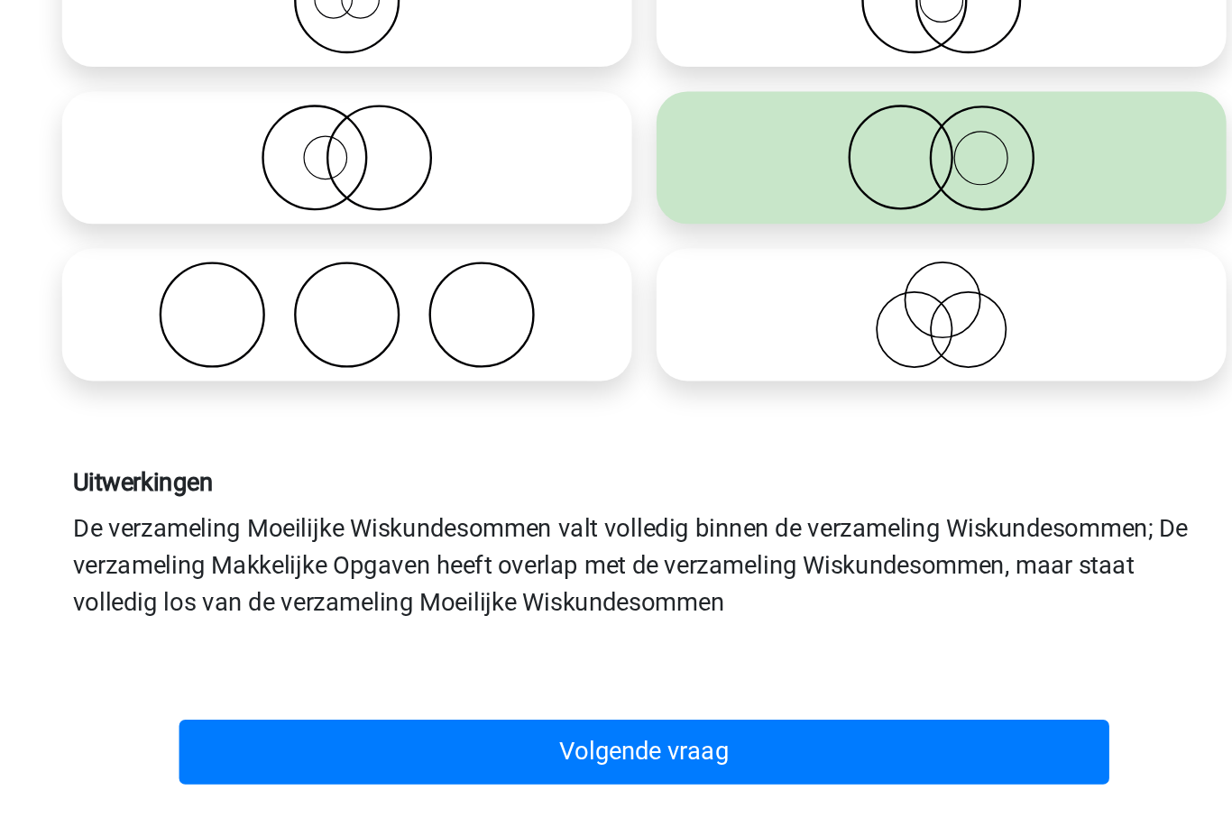
click at [344, 710] on button "Volgende vraag" at bounding box center [617, 729] width 546 height 38
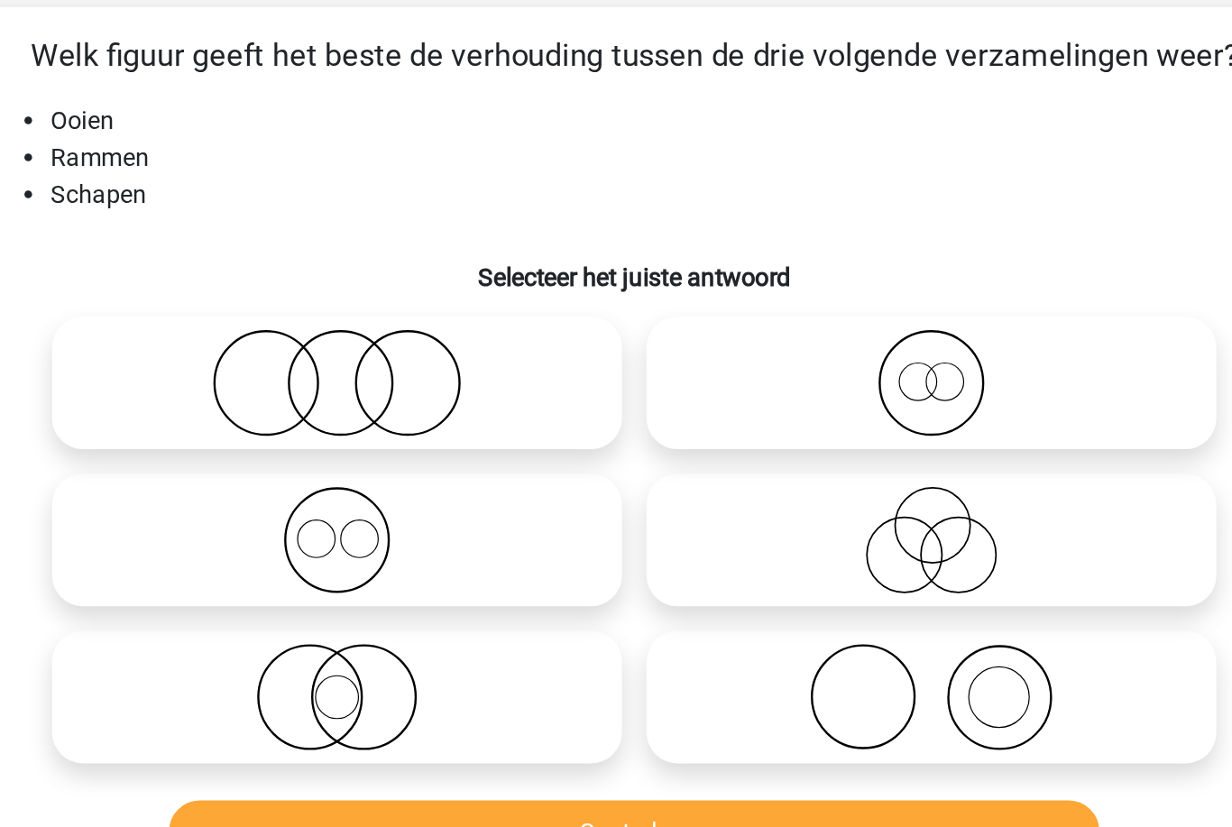
click at [282, 349] on icon at bounding box center [441, 380] width 319 height 63
click at [442, 360] on input "radio" at bounding box center [448, 366] width 12 height 12
radio input "true"
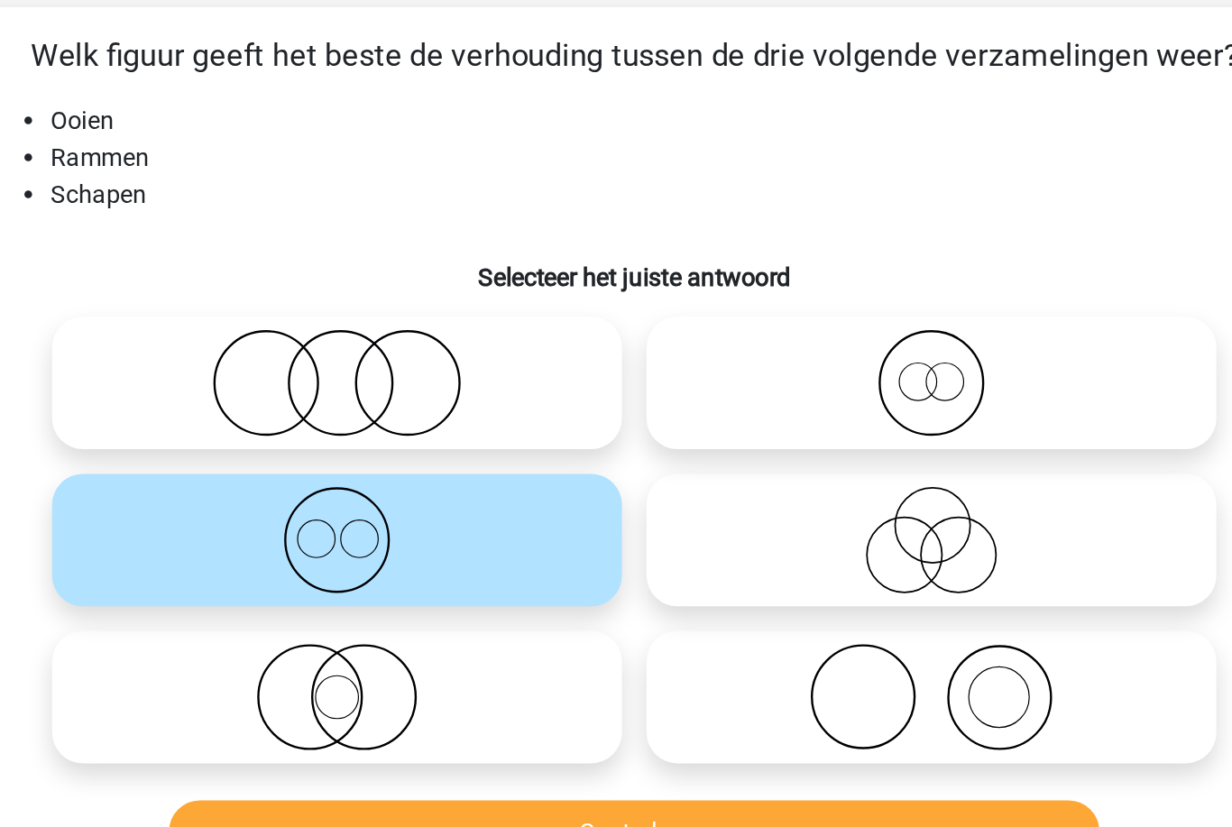
click at [344, 533] on button "Controleer" at bounding box center [617, 552] width 546 height 38
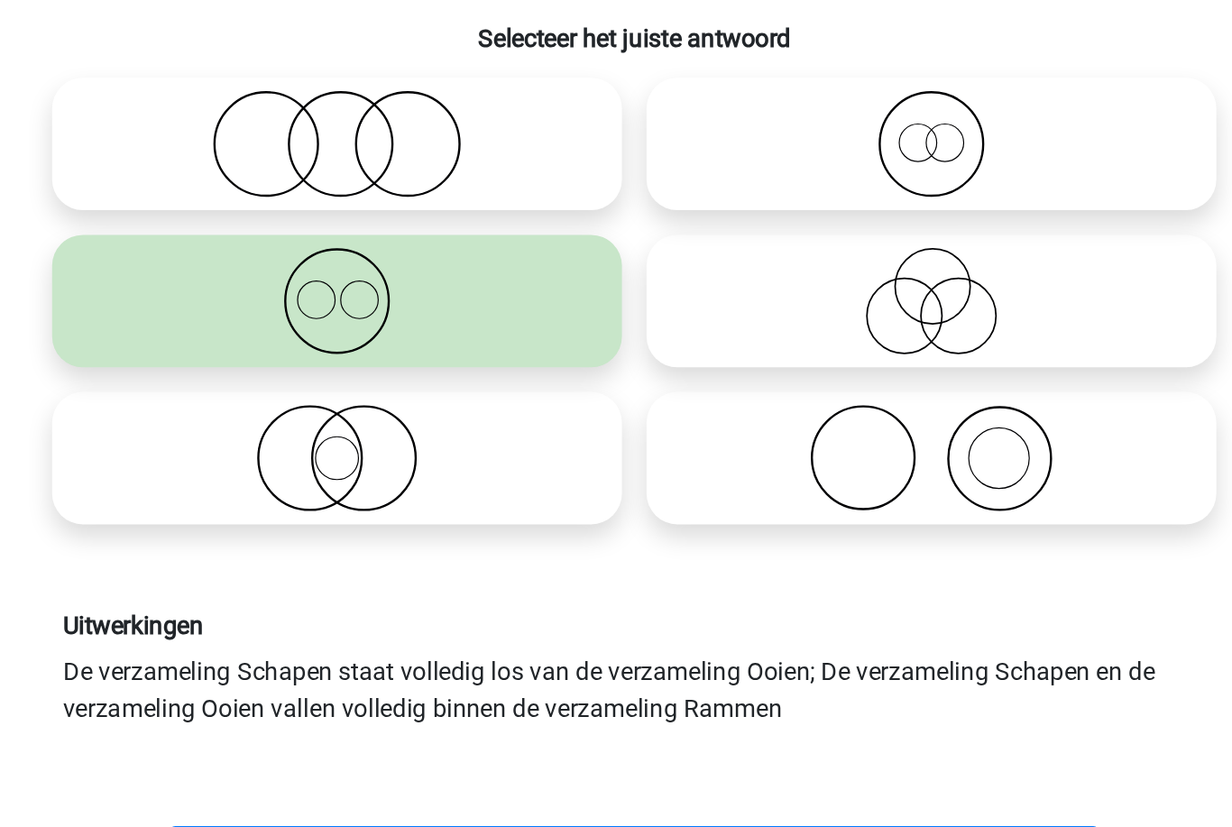
click at [344, 688] on button "Resultaten" at bounding box center [617, 707] width 546 height 38
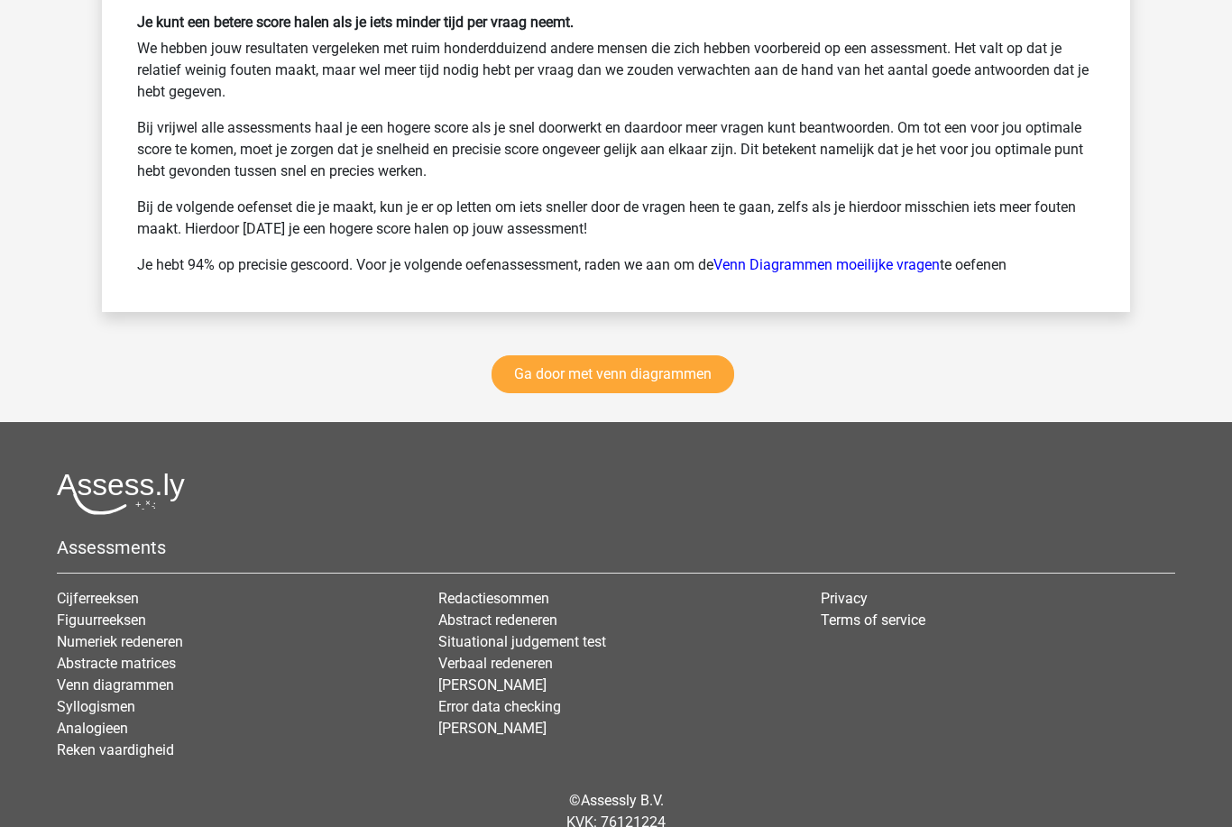
scroll to position [2489, 0]
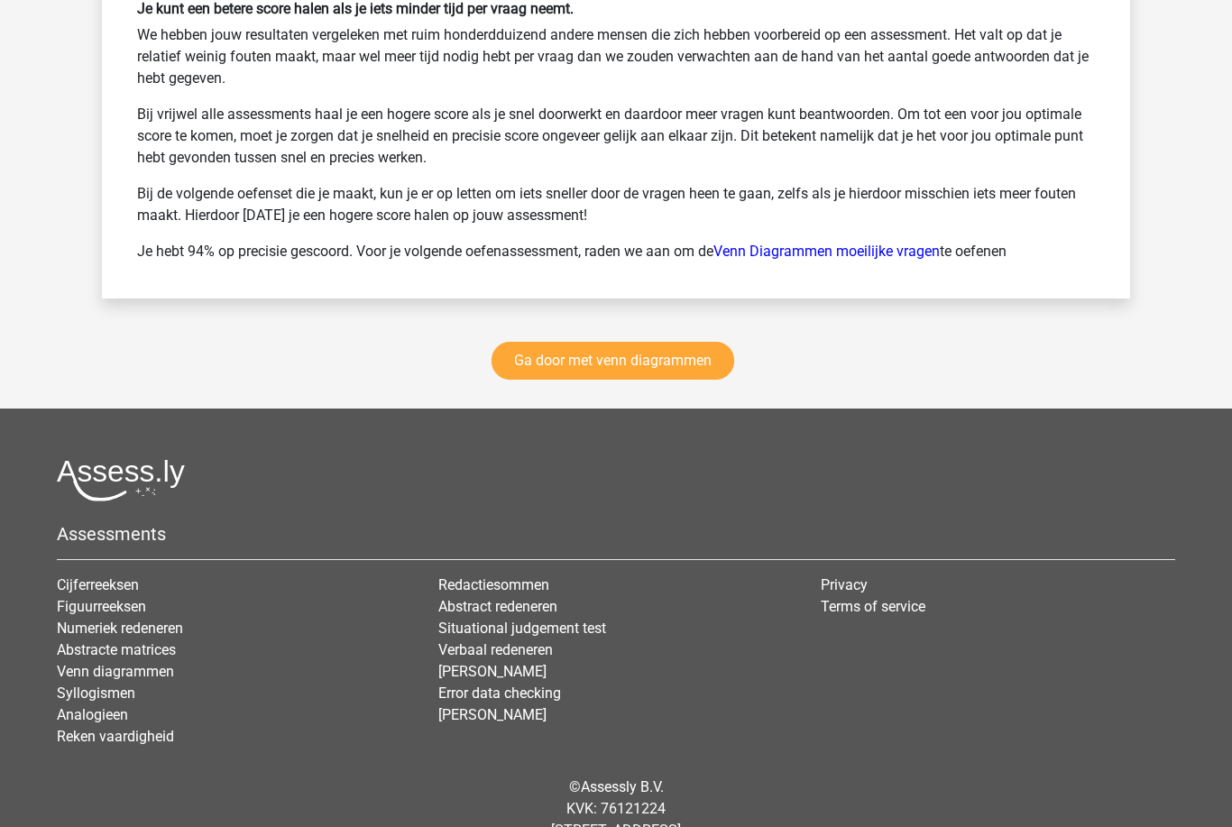
click at [548, 362] on link "Ga door met venn diagrammen" at bounding box center [613, 361] width 243 height 38
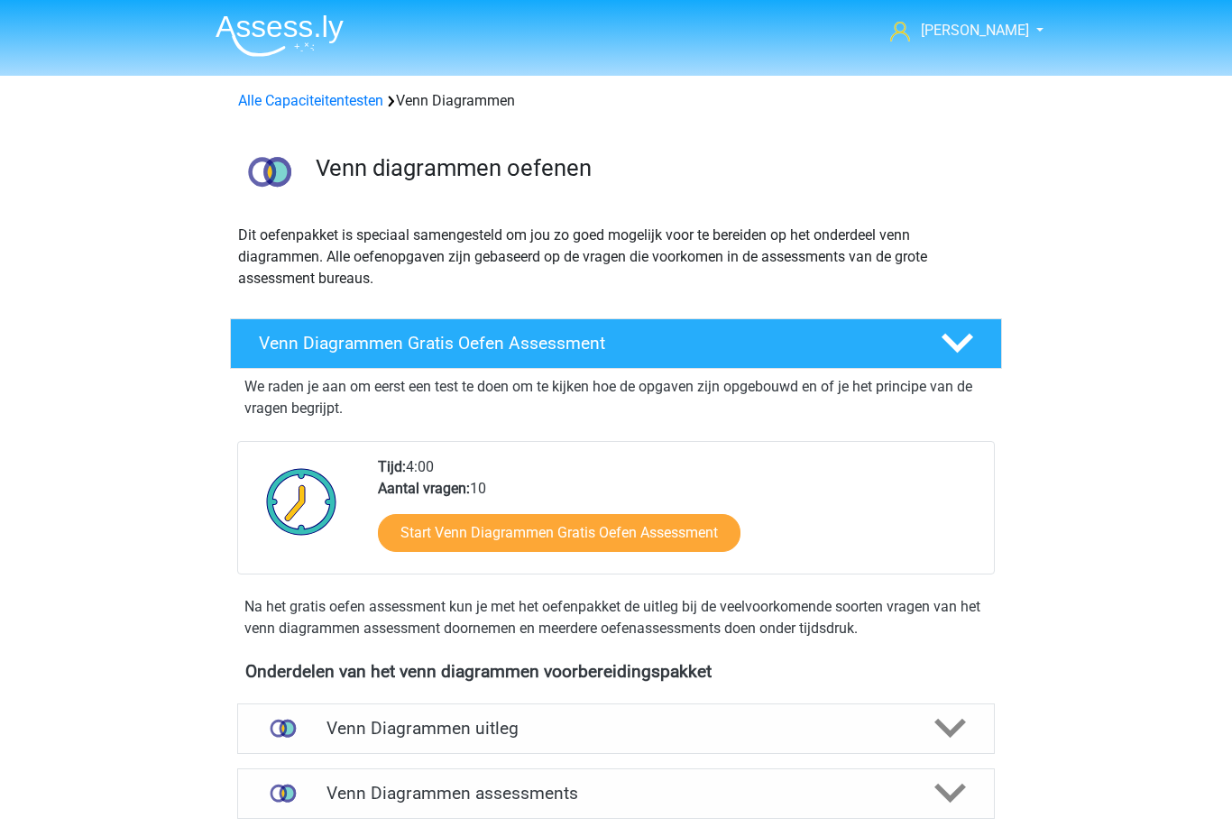
click at [271, 103] on link "Alle Capaciteitentesten" at bounding box center [310, 100] width 145 height 17
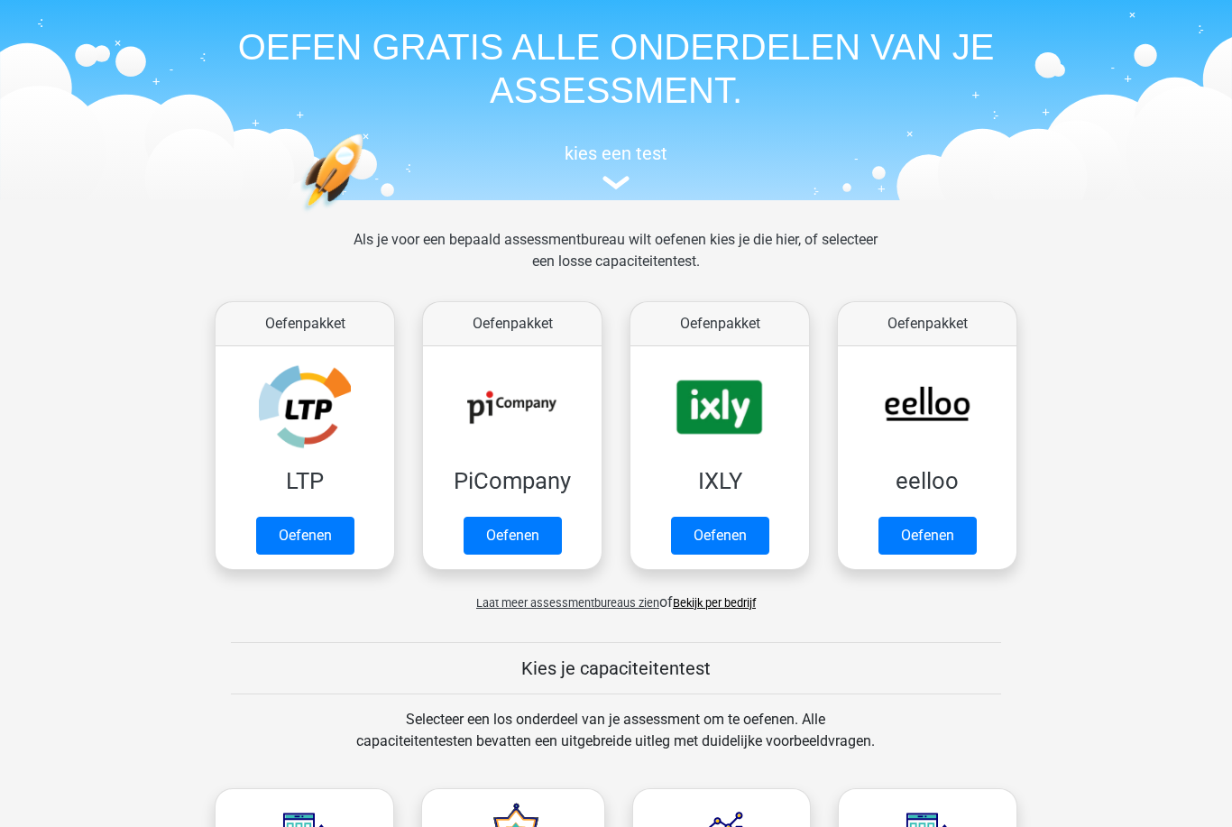
scroll to position [83, 0]
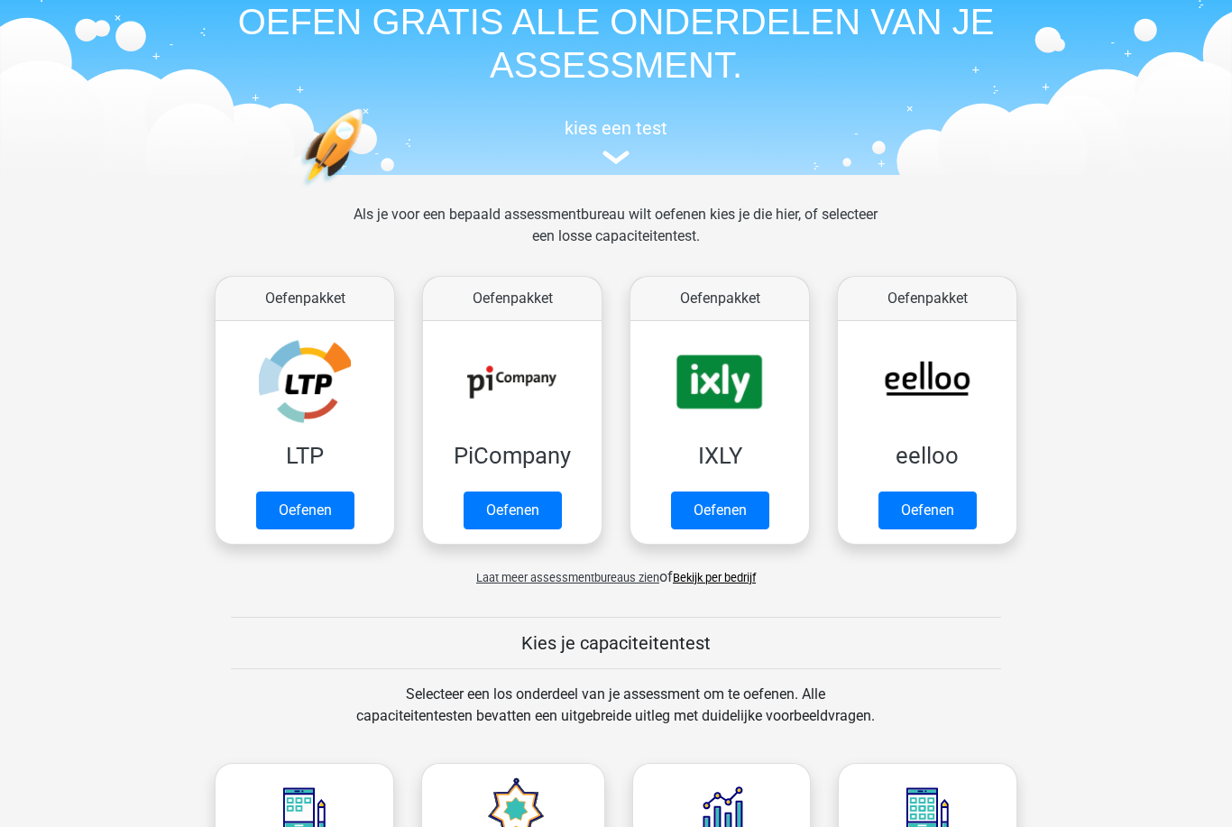
click at [905, 529] on link "Oefenen" at bounding box center [928, 511] width 98 height 38
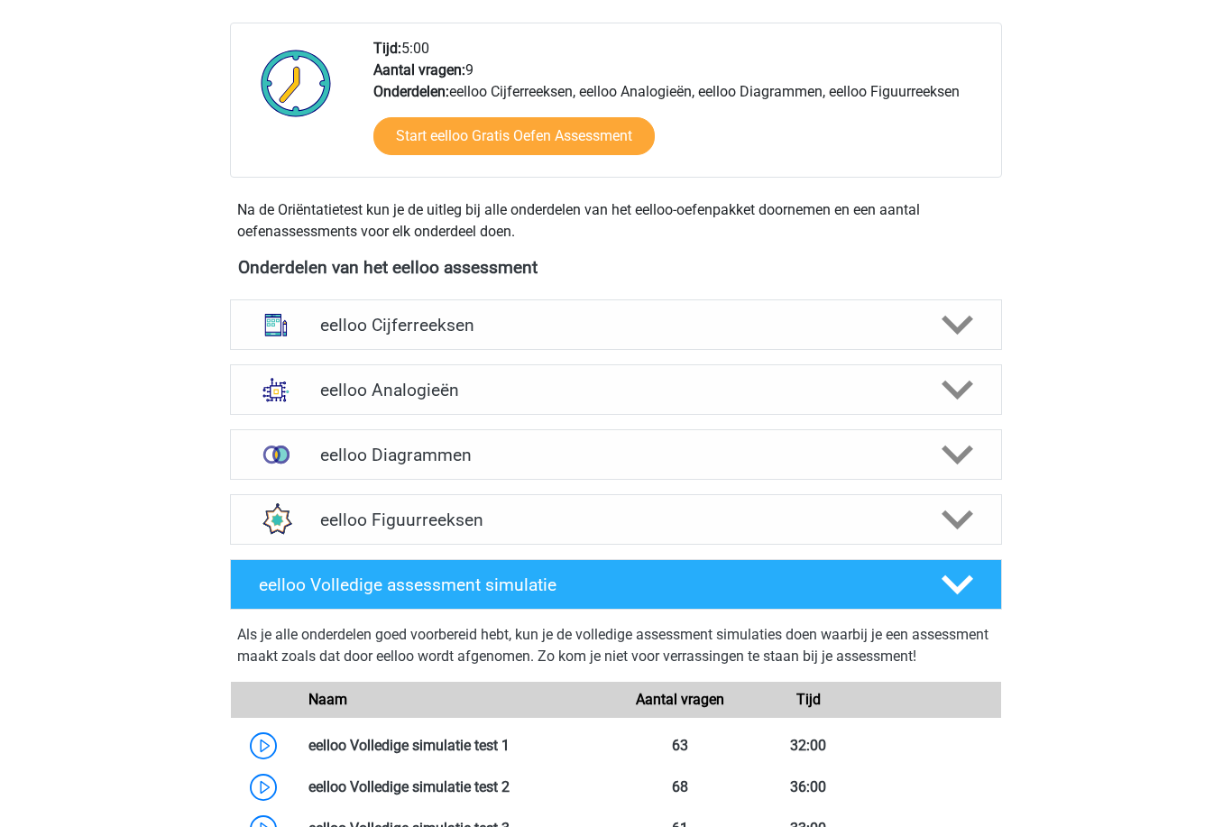
click at [285, 318] on img at bounding box center [276, 325] width 47 height 47
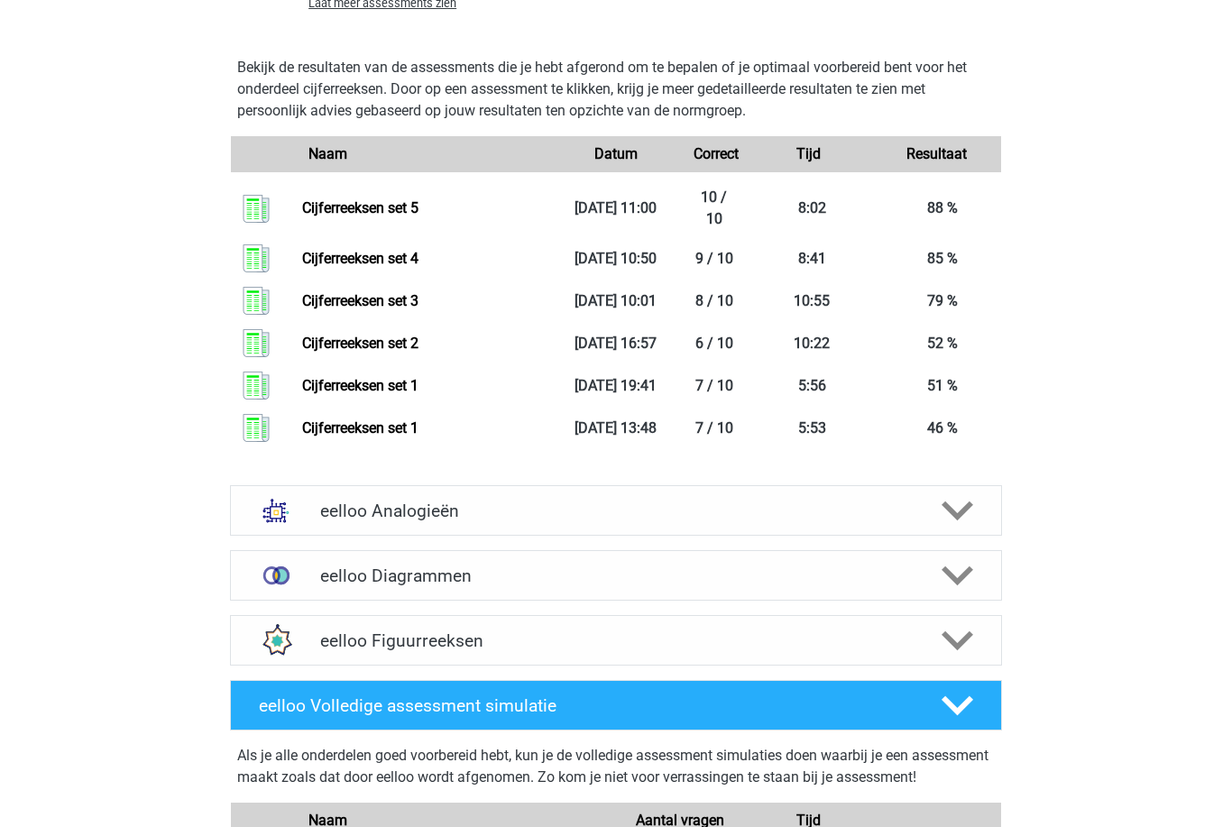
scroll to position [1661, 0]
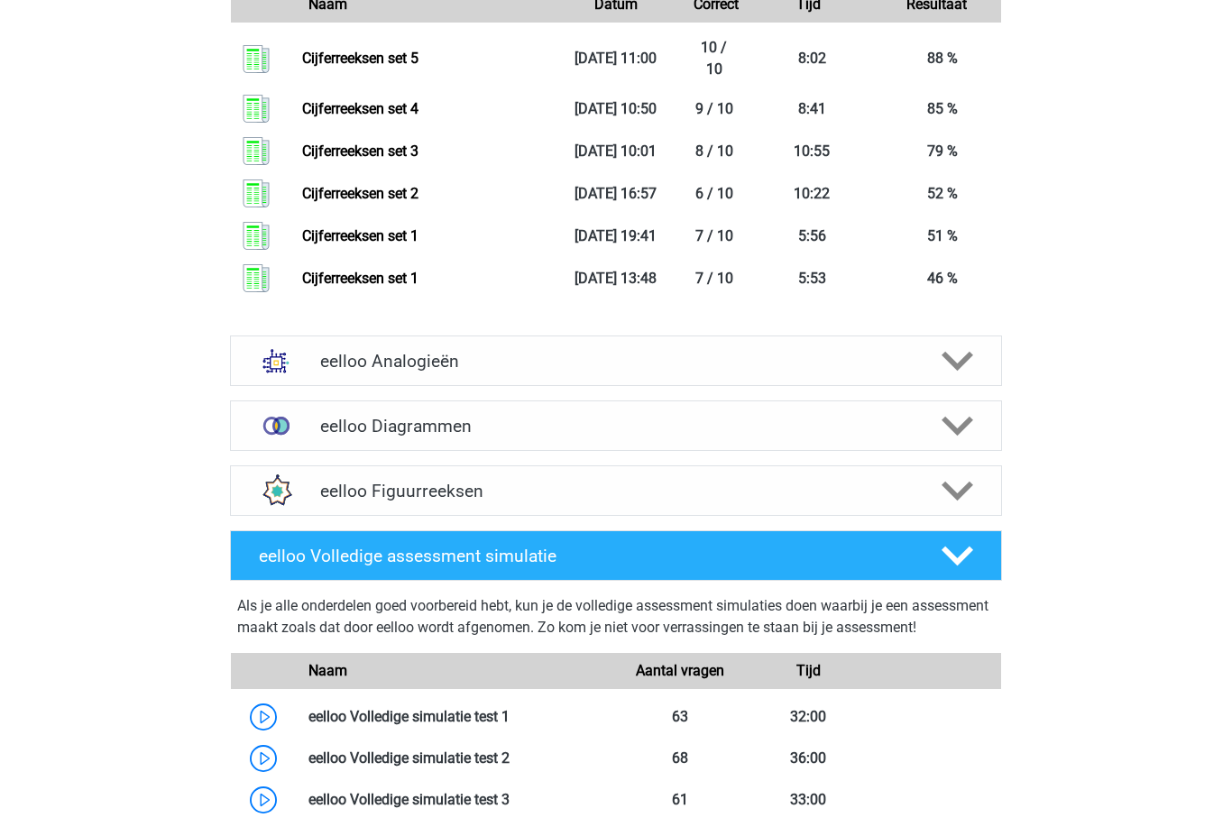
click at [271, 385] on img at bounding box center [276, 361] width 47 height 47
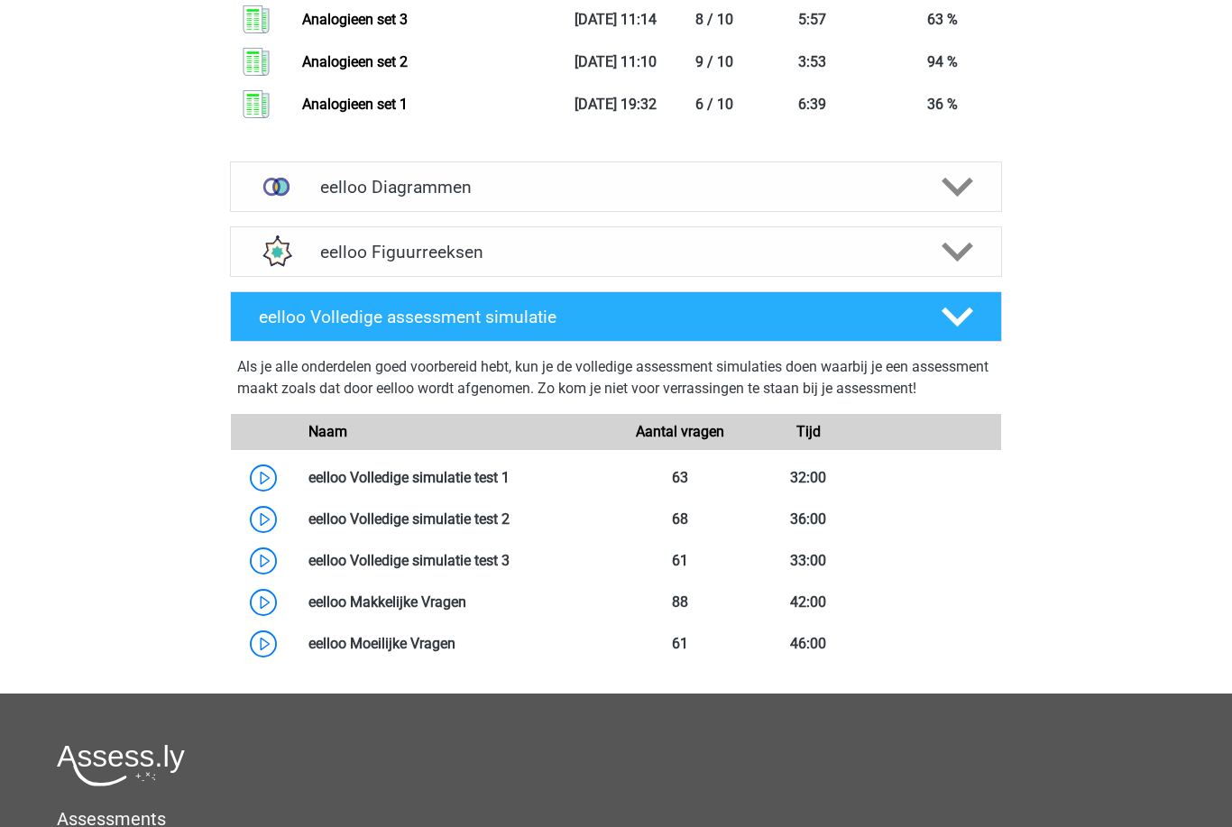
scroll to position [3594, 0]
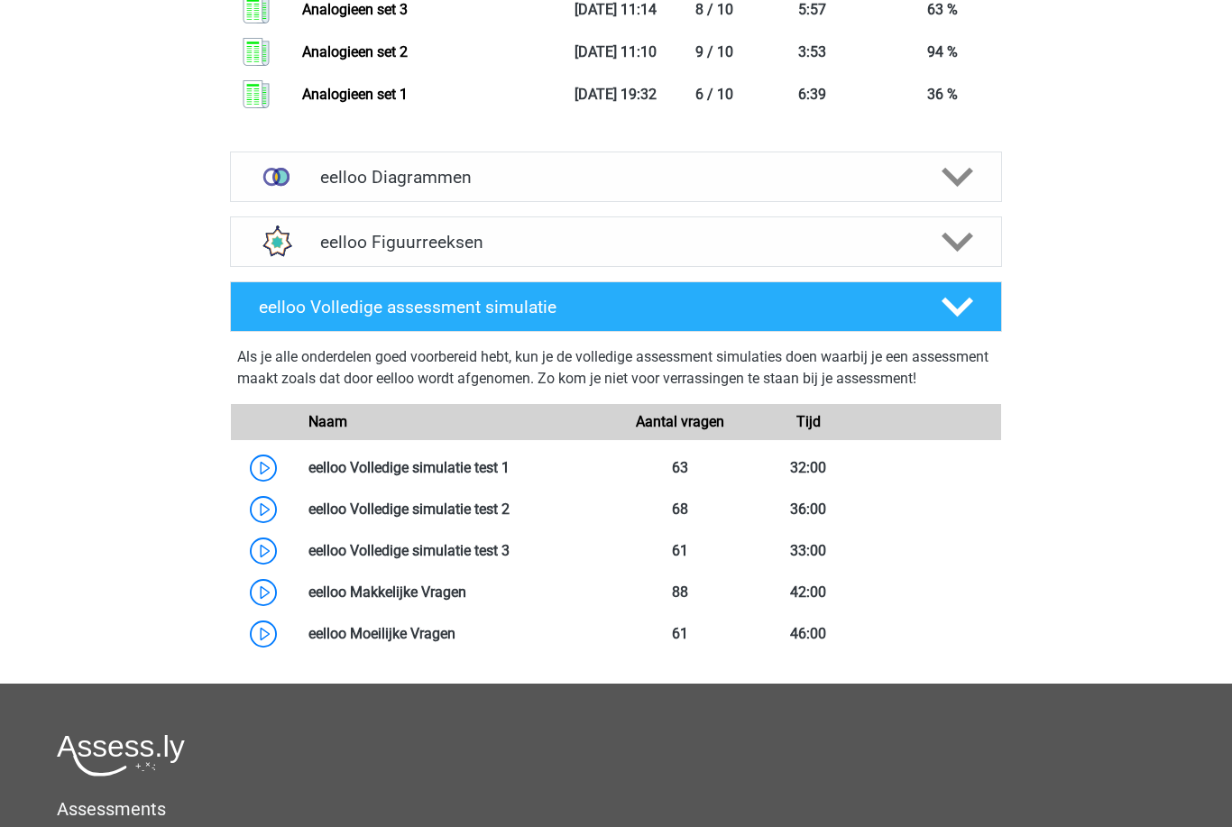
click at [283, 200] on img at bounding box center [276, 176] width 47 height 47
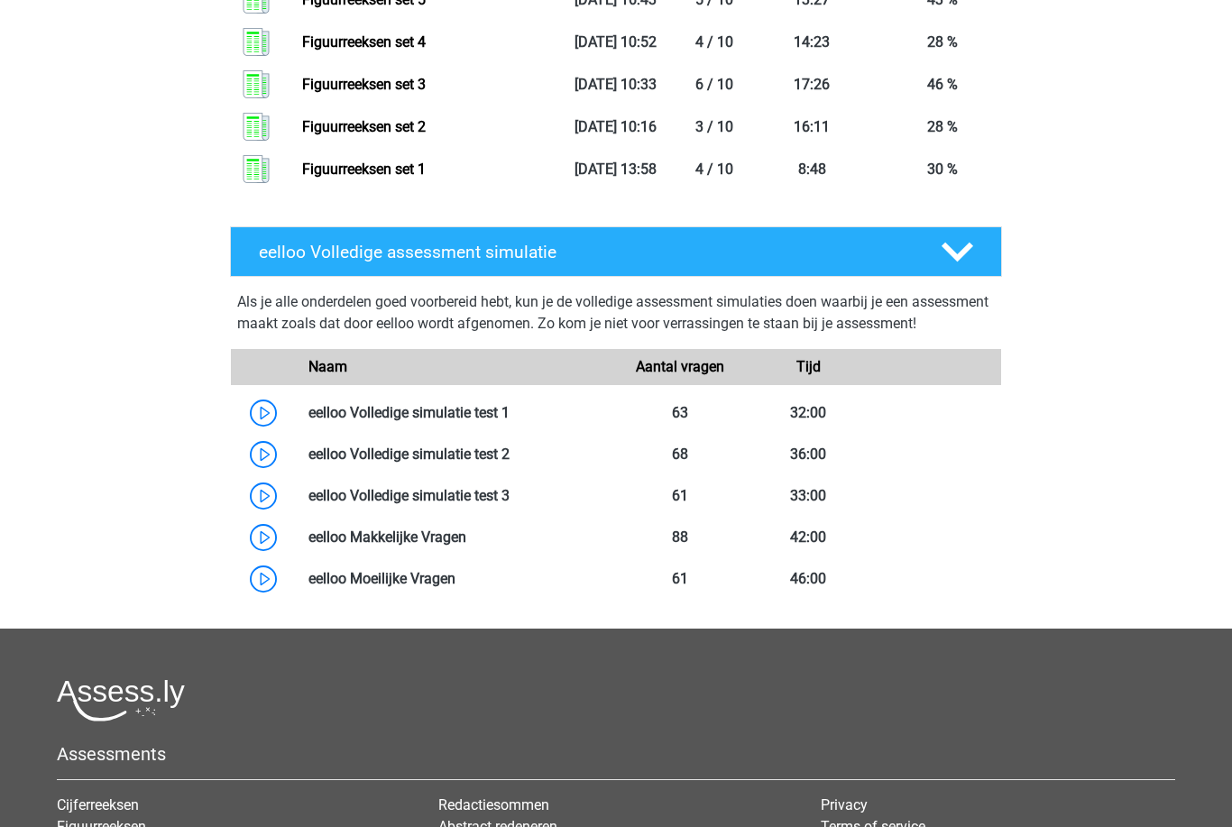
scroll to position [5980, 0]
